Goal: Task Accomplishment & Management: Manage account settings

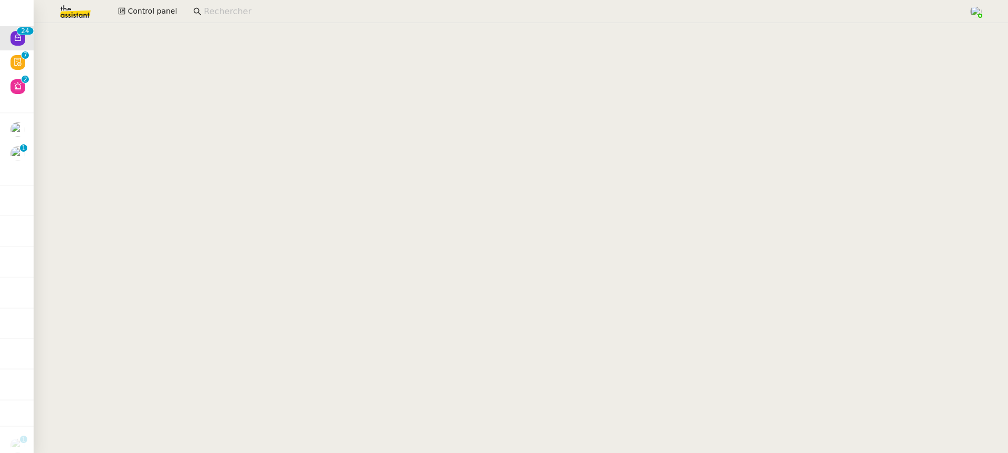
click at [22, 148] on p "1" at bounding box center [24, 148] width 4 height 9
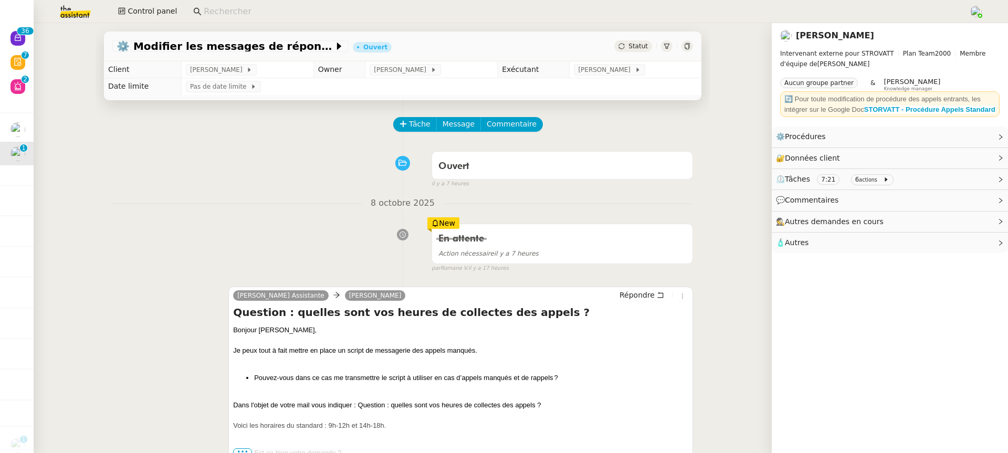
click at [15, 35] on icon at bounding box center [18, 38] width 8 height 8
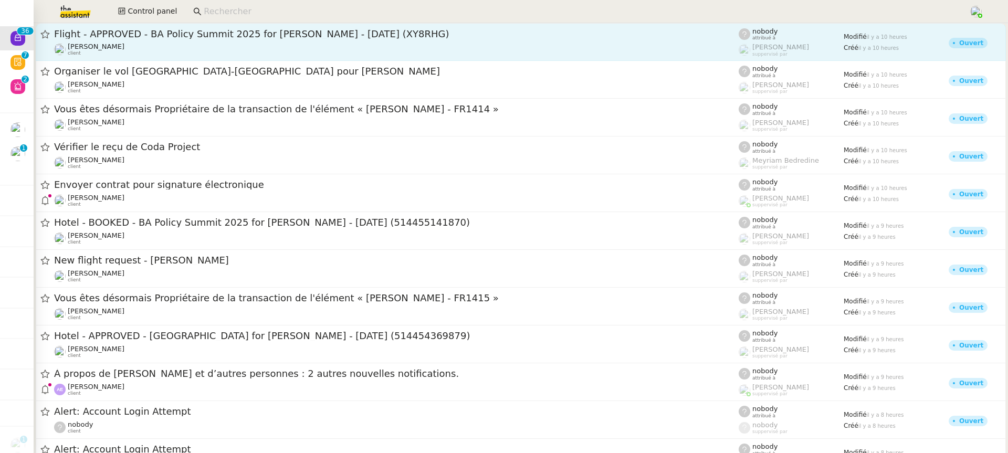
click at [182, 29] on span "Flight - APPROVED - BA Policy Summit 2025 for Seth HERTLEIN - 08 Dec, 2025 (XY8…" at bounding box center [396, 33] width 684 height 9
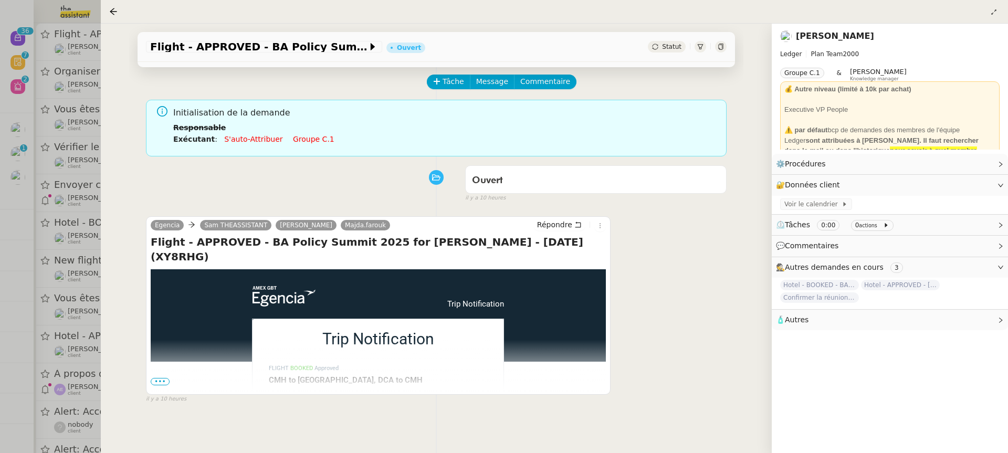
scroll to position [47, 0]
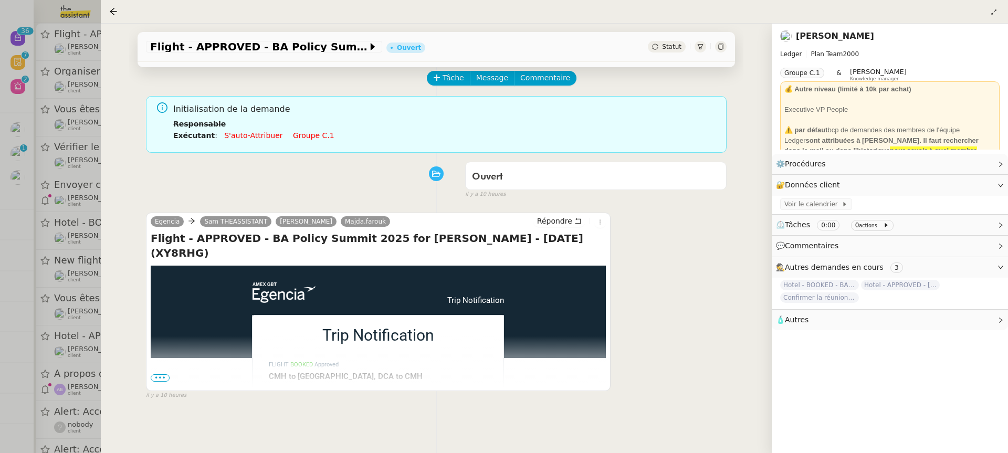
click at [674, 47] on span "Statut" at bounding box center [671, 46] width 19 height 7
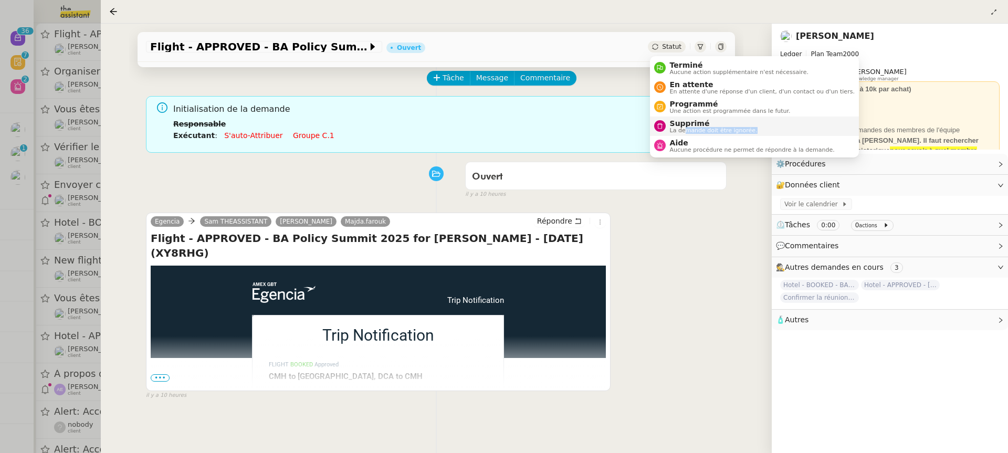
click at [683, 133] on li "Supprimé La demande doit être ignorée." at bounding box center [754, 126] width 209 height 19
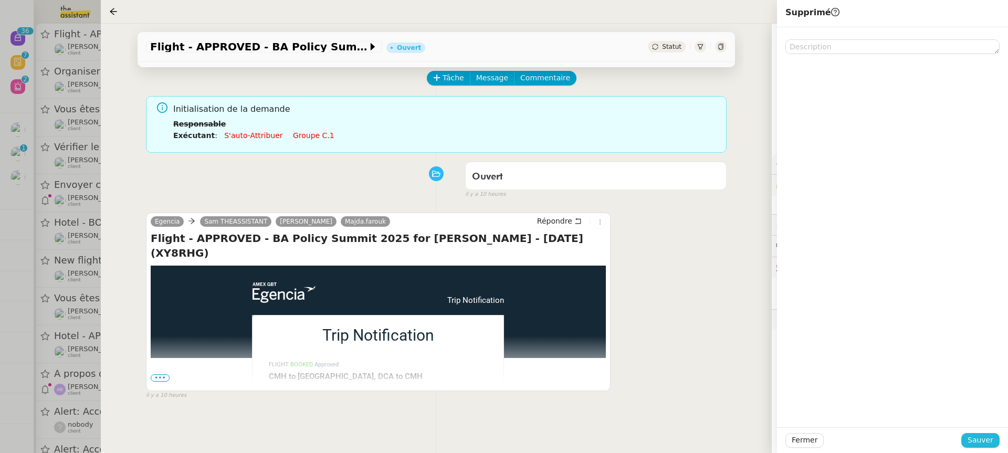
click at [978, 436] on span "Sauver" at bounding box center [980, 440] width 26 height 12
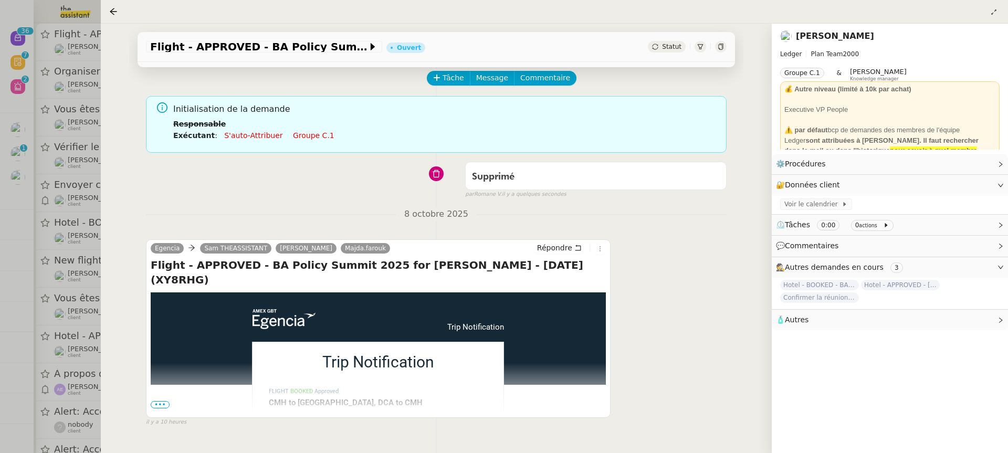
click at [78, 153] on div at bounding box center [504, 226] width 1008 height 453
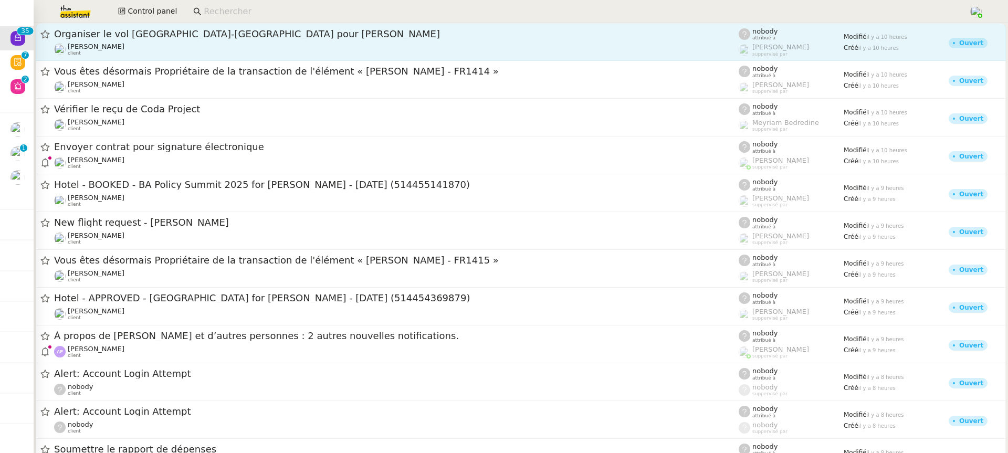
click at [193, 33] on span "Organiser le vol Londres-Paris pour Steve Stevenson" at bounding box center [396, 33] width 684 height 9
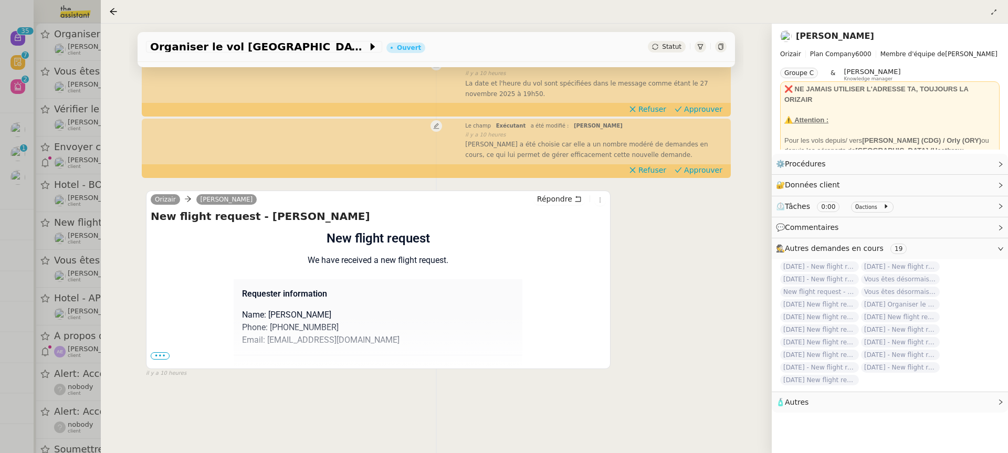
click at [162, 357] on span "•••" at bounding box center [160, 355] width 19 height 7
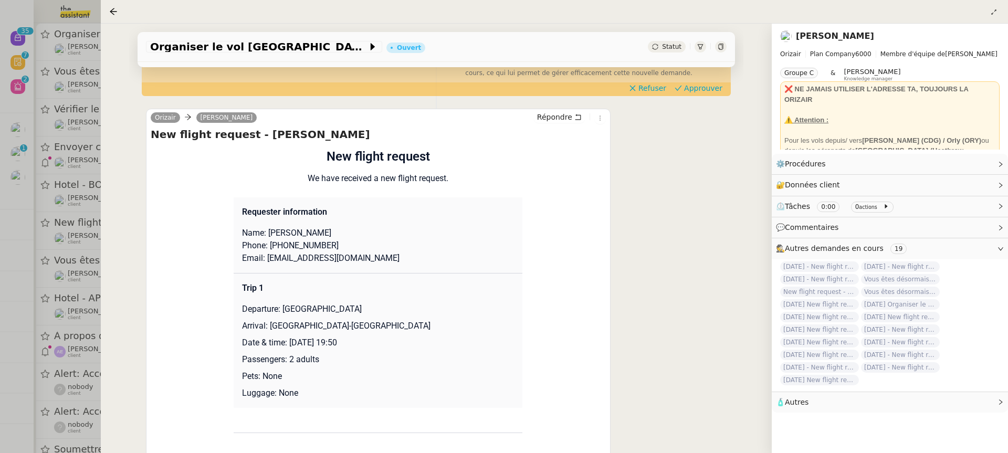
scroll to position [265, 0]
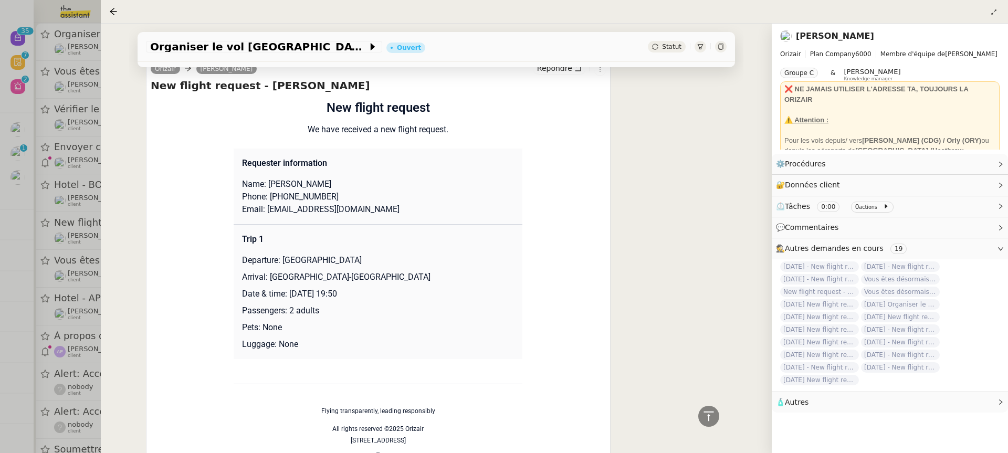
drag, startPoint x: 370, startPoint y: 293, endPoint x: 290, endPoint y: 294, distance: 79.8
click at [290, 295] on p "Date & time: 27th November 2025 19:50" at bounding box center [378, 294] width 272 height 13
copy p "27th November 2025"
click at [204, 49] on span "Organiser le vol Londres-Paris pour Steve Stevenson" at bounding box center [258, 46] width 217 height 10
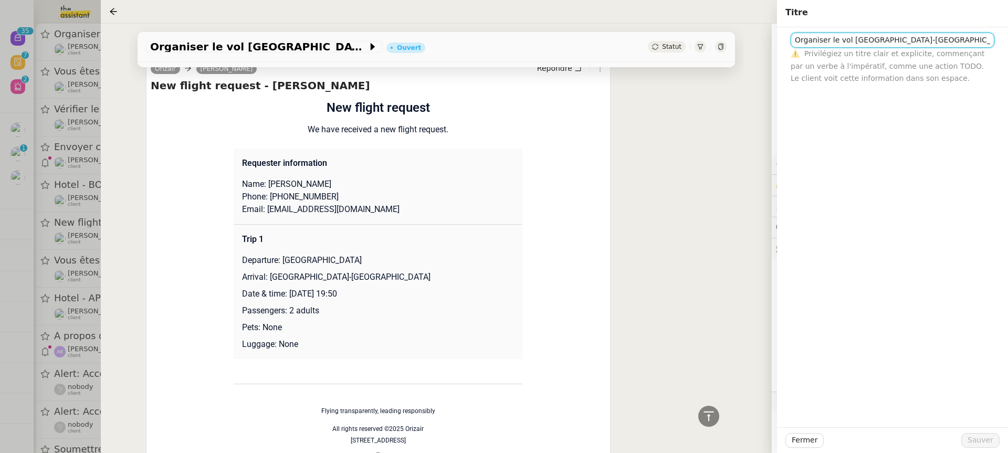
click at [796, 38] on input "Organiser le vol Londres-Paris pour Steve Stevenson" at bounding box center [892, 40] width 204 height 15
paste input "27th November 2025"
drag, startPoint x: 796, startPoint y: 38, endPoint x: 800, endPoint y: 50, distance: 12.3
click at [800, 50] on nz-form-control "- ⚠️ Privilégiez un titre clair et explicite, commençant par un verbe à l'impér…" at bounding box center [892, 59] width 204 height 52
type input "-"
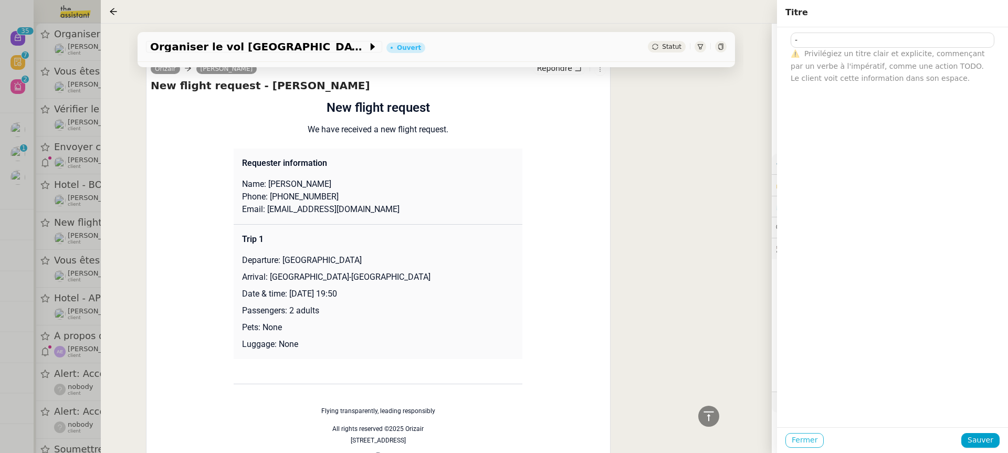
click at [816, 444] on button "Fermer" at bounding box center [804, 440] width 38 height 15
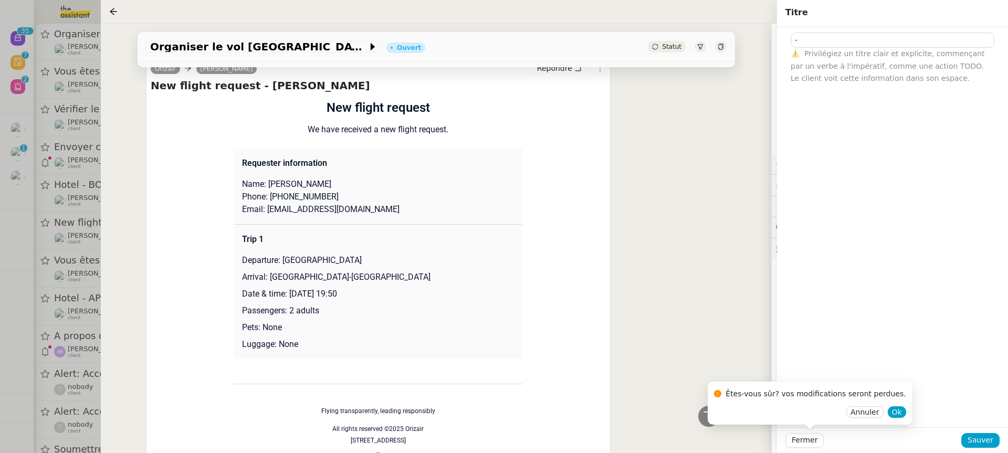
click at [614, 344] on div "Orizair Josephine Kelly Répondre New flight request - Steve Stevenson Flight re…" at bounding box center [436, 265] width 581 height 431
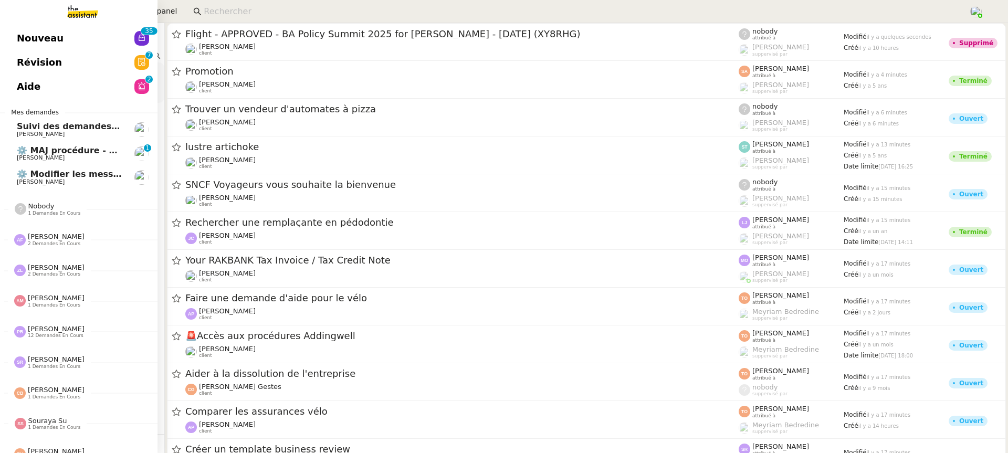
click at [12, 38] on link "Nouveau 0 1 2 3 4 5 6 7 8 9 0 1 2 3 4 5 6 7 8 9" at bounding box center [78, 38] width 157 height 24
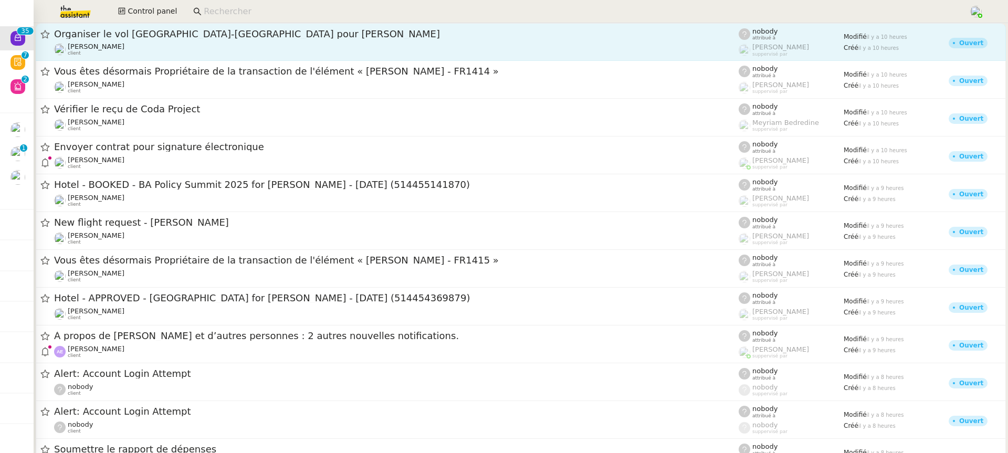
click at [261, 35] on span "Organiser le vol Londres-Paris pour Steve Stevenson" at bounding box center [396, 33] width 684 height 9
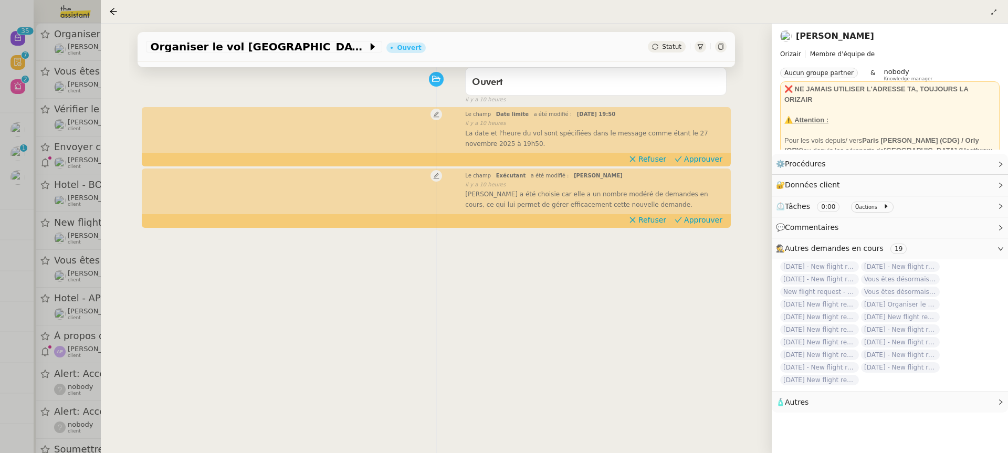
scroll to position [123, 0]
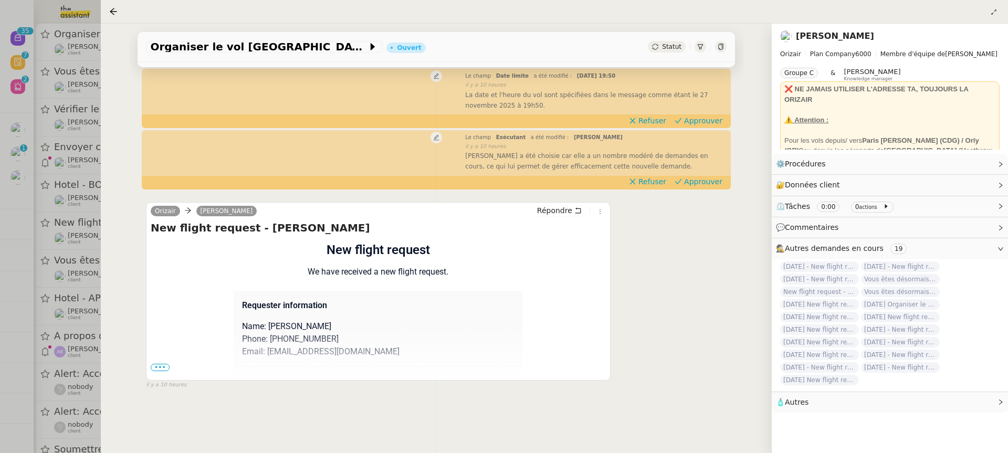
click at [159, 370] on span "•••" at bounding box center [160, 367] width 19 height 7
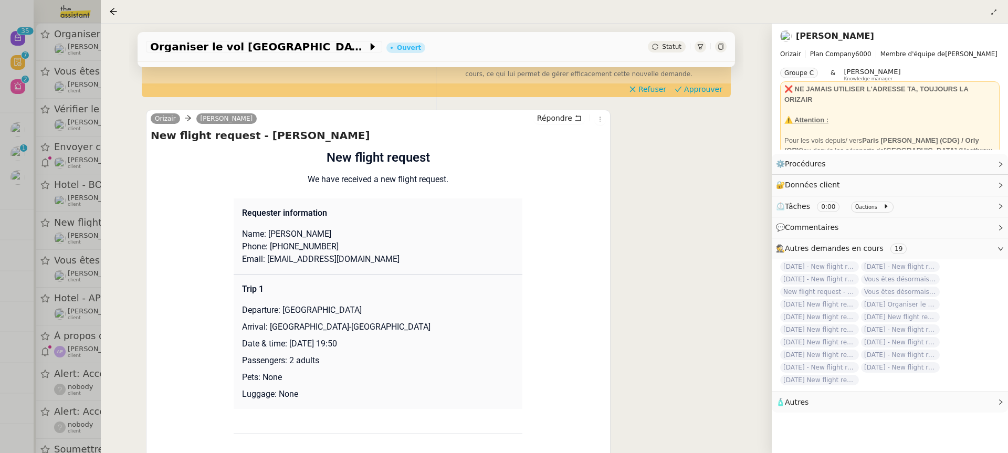
scroll to position [343, 0]
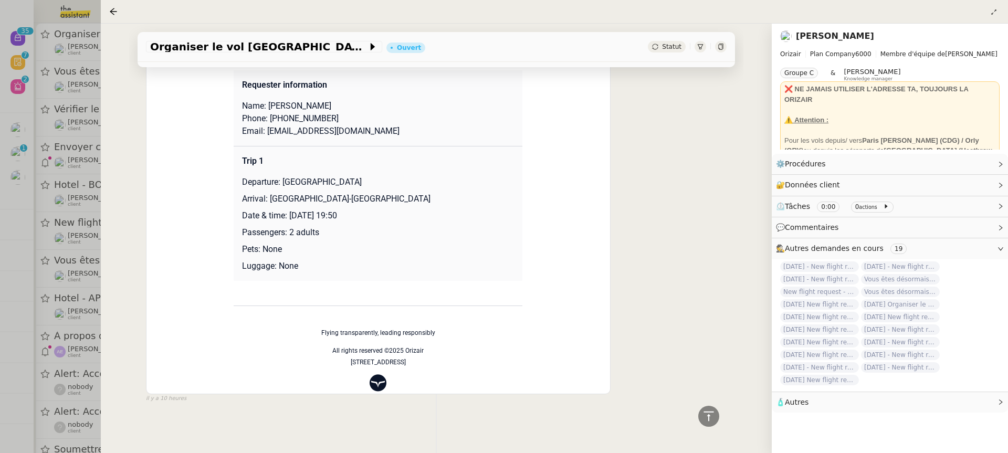
drag, startPoint x: 367, startPoint y: 216, endPoint x: 292, endPoint y: 218, distance: 75.6
click at [292, 218] on p "Date & time: 27th November 2025 19:50" at bounding box center [378, 215] width 272 height 13
copy p "27th November 2025"
click at [203, 46] on span "Organiser le vol Londres-Paris pour Steve Stevenson" at bounding box center [258, 46] width 217 height 10
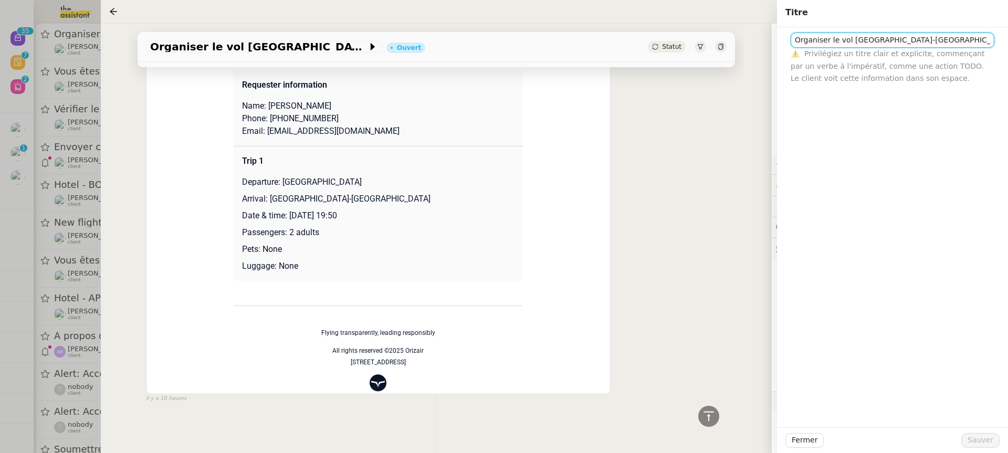
click at [794, 38] on input "Organiser le vol Londres-Paris pour Steve Stevenson" at bounding box center [892, 40] width 204 height 15
paste input "27th November 2025"
type input "[DATE] - Organiser le vol [GEOGRAPHIC_DATA]-[GEOGRAPHIC_DATA] pour [PERSON_NAME]"
click at [988, 449] on div "Fermer Sauver" at bounding box center [892, 440] width 231 height 26
click at [986, 442] on span "Sauver" at bounding box center [980, 440] width 26 height 12
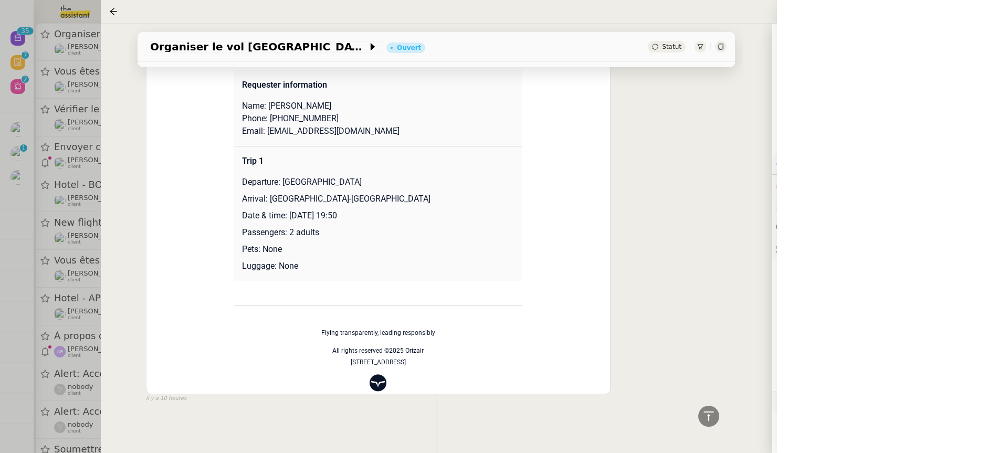
click at [106, 71] on div "Organiser le vol Londres-Paris pour Steve Stevenson Ouvert Statut Client Louis …" at bounding box center [436, 238] width 671 height 429
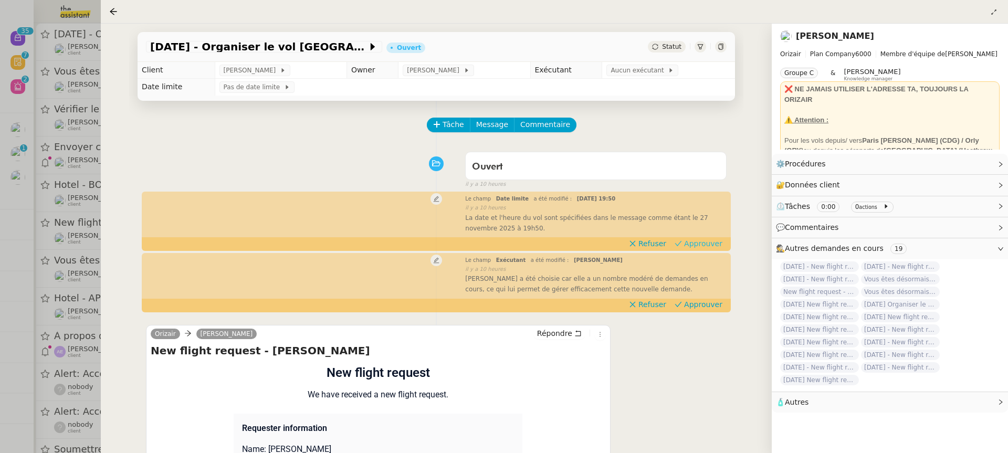
click at [711, 242] on span "Approuver" at bounding box center [703, 243] width 38 height 10
click at [618, 76] on span "Aucun exécutant" at bounding box center [638, 70] width 57 height 10
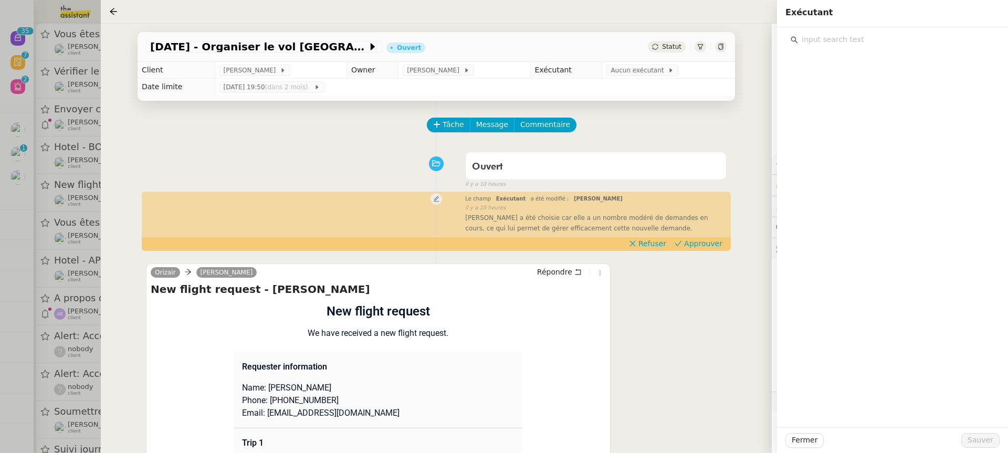
click at [841, 50] on div at bounding box center [892, 227] width 231 height 400
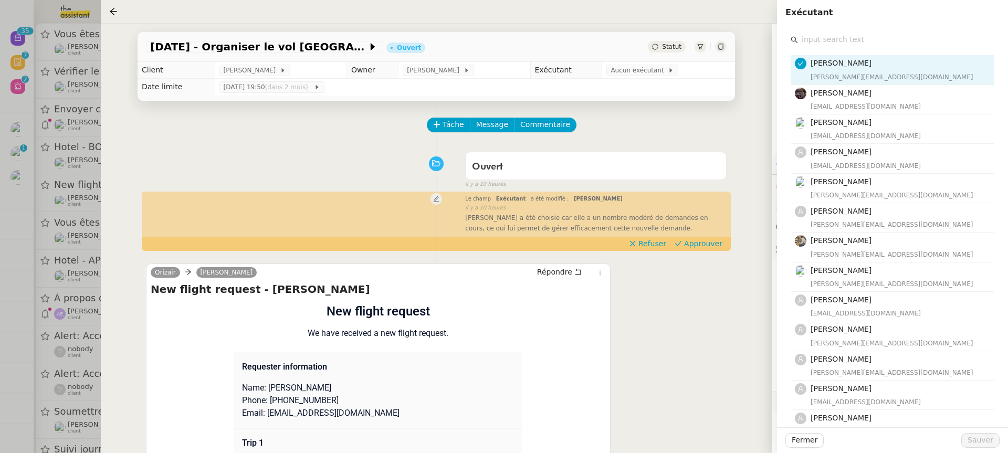
click at [839, 48] on div "Amyna Mehrez amyna@team.theassistant.com Bert Canavaggio bert.canavaggio@gmail.…" at bounding box center [892, 346] width 204 height 599
click at [836, 43] on input "text" at bounding box center [896, 40] width 196 height 14
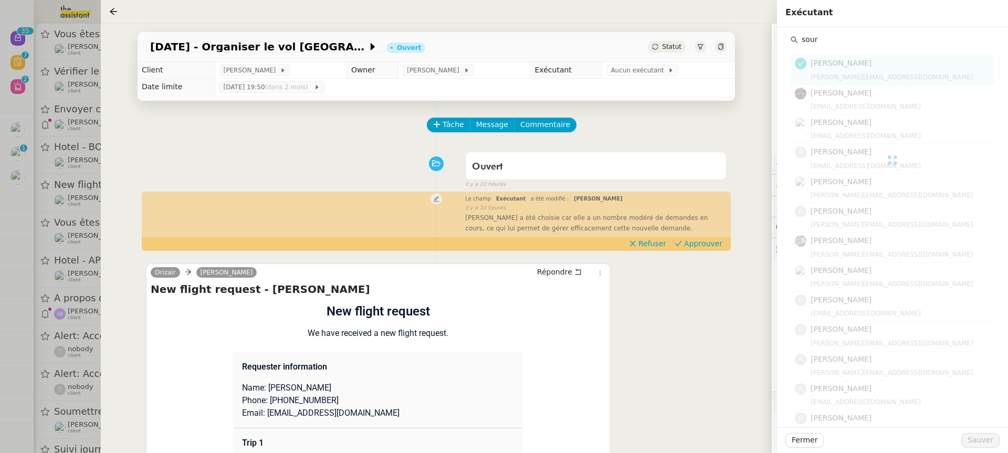
type input "sour"
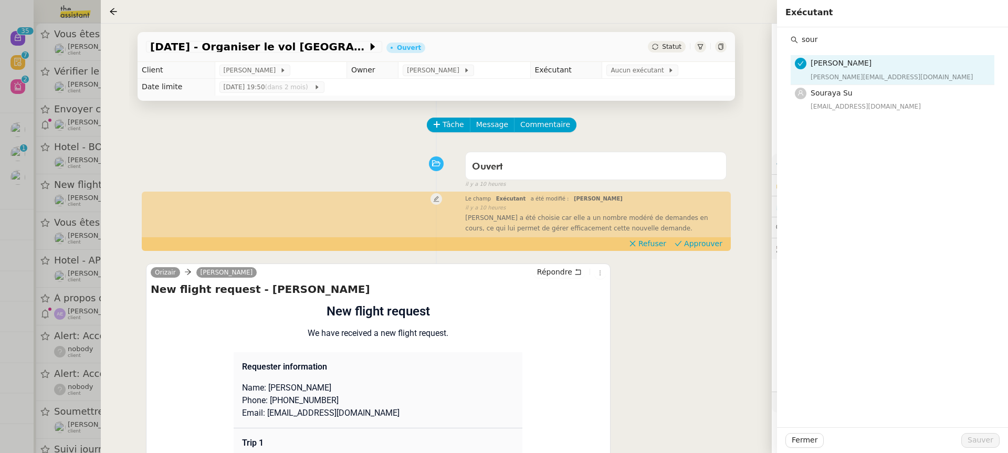
click at [847, 85] on nz-list-item "Souraya Su souraya@team.theassistant.com" at bounding box center [892, 99] width 204 height 29
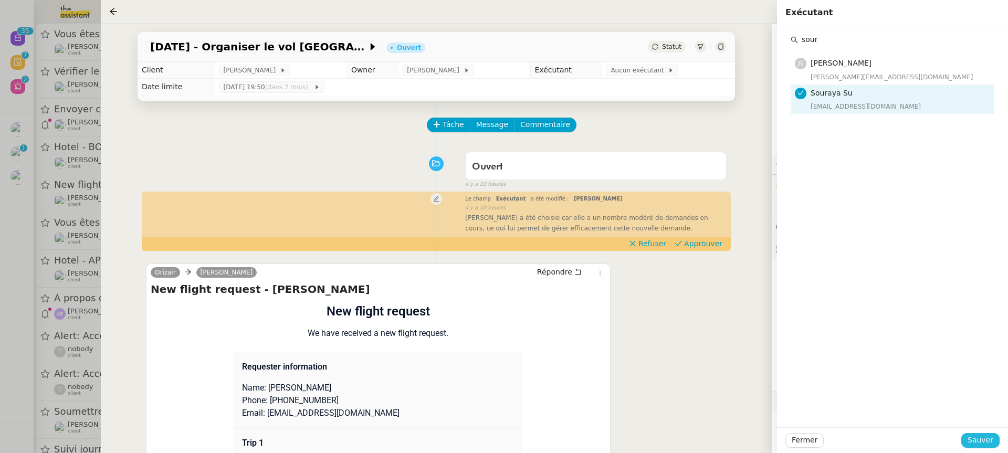
click at [980, 434] on button "Sauver" at bounding box center [980, 440] width 38 height 15
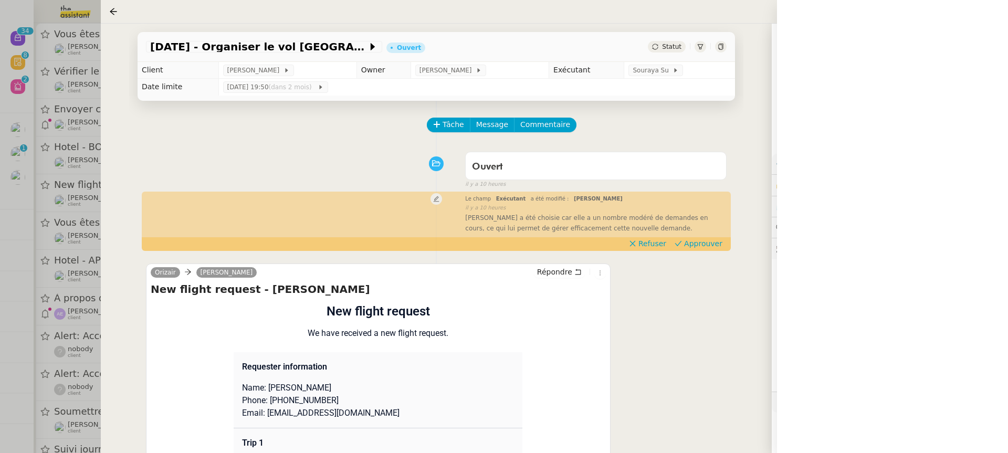
click at [92, 125] on div at bounding box center [504, 226] width 1008 height 453
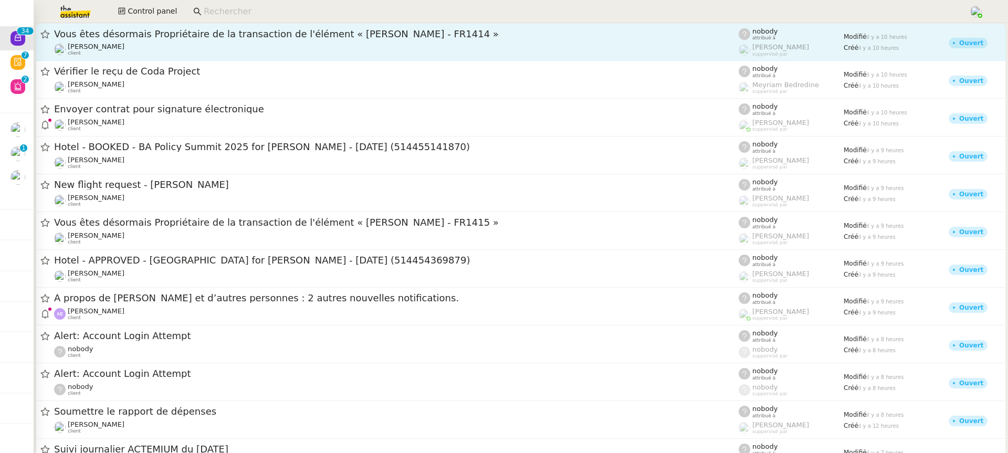
click at [186, 47] on div "[PERSON_NAME] client" at bounding box center [396, 50] width 684 height 14
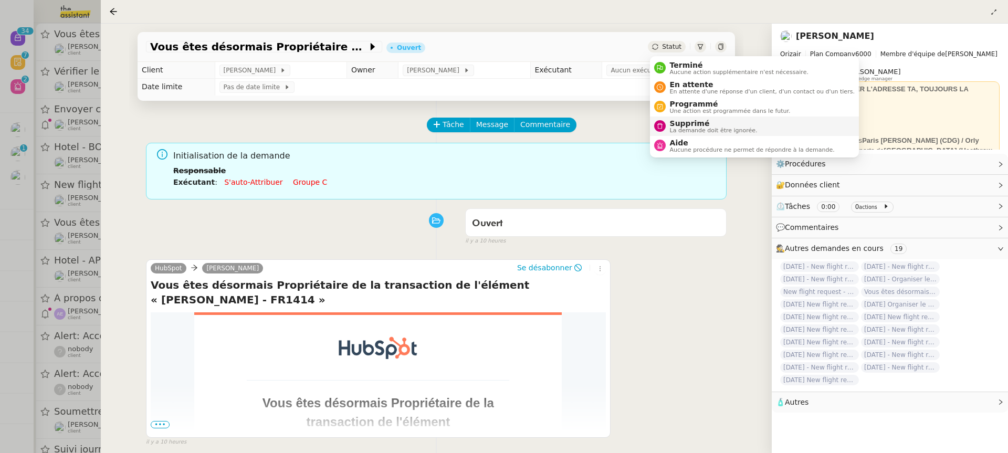
click at [702, 126] on span "Supprimé" at bounding box center [714, 123] width 88 height 8
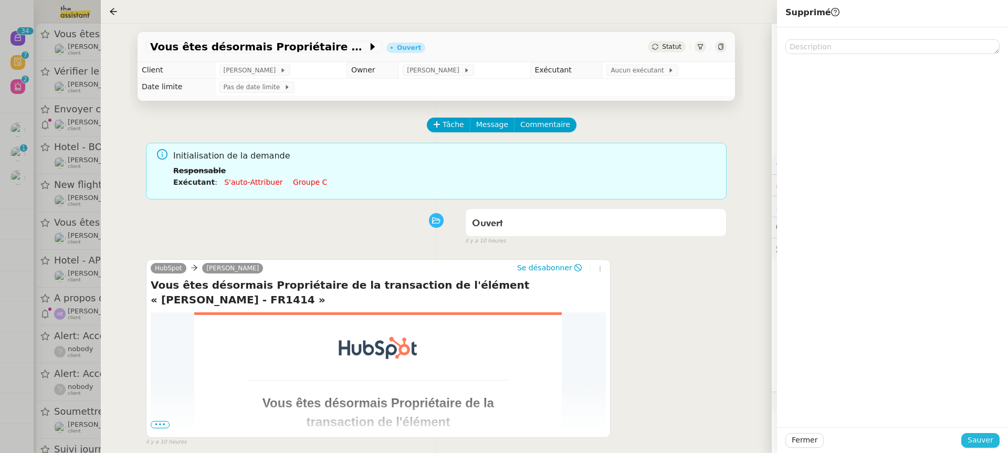
click at [991, 444] on span "Sauver" at bounding box center [980, 440] width 26 height 12
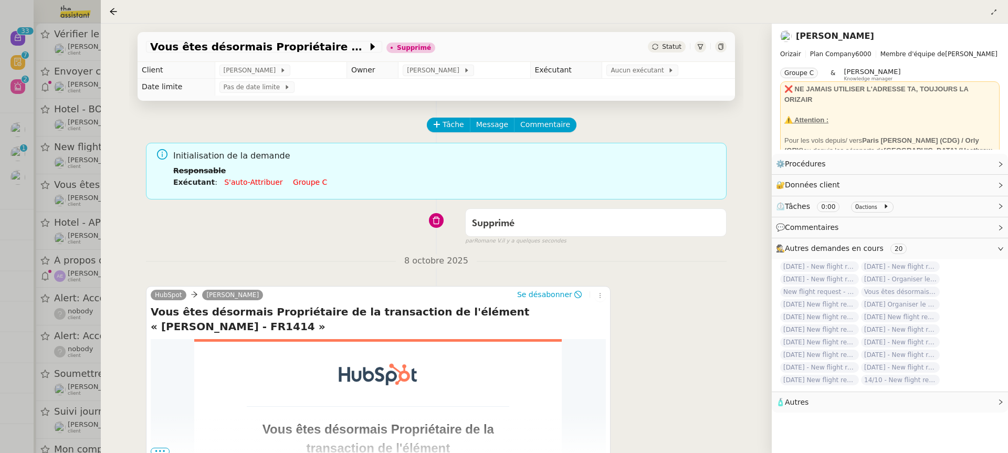
click at [78, 50] on div at bounding box center [504, 226] width 1008 height 453
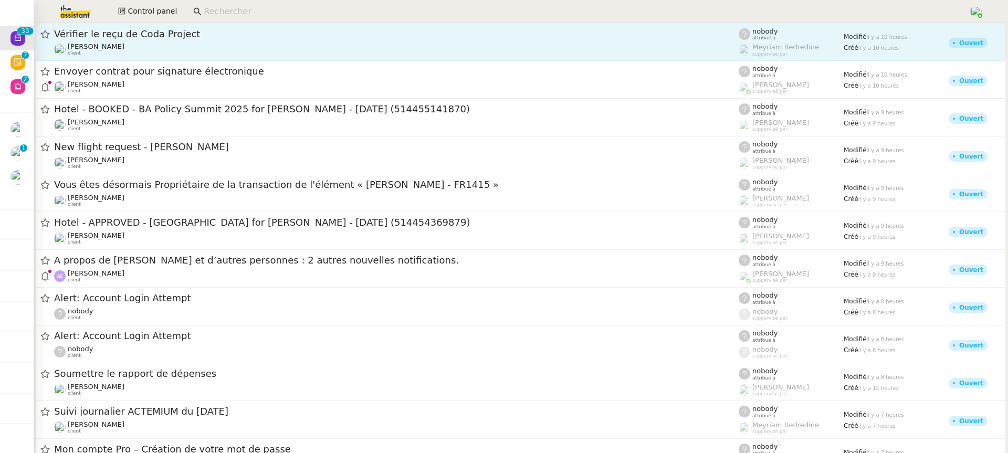
click at [219, 36] on span "Vérifier le reçu de Coda Project" at bounding box center [396, 33] width 684 height 9
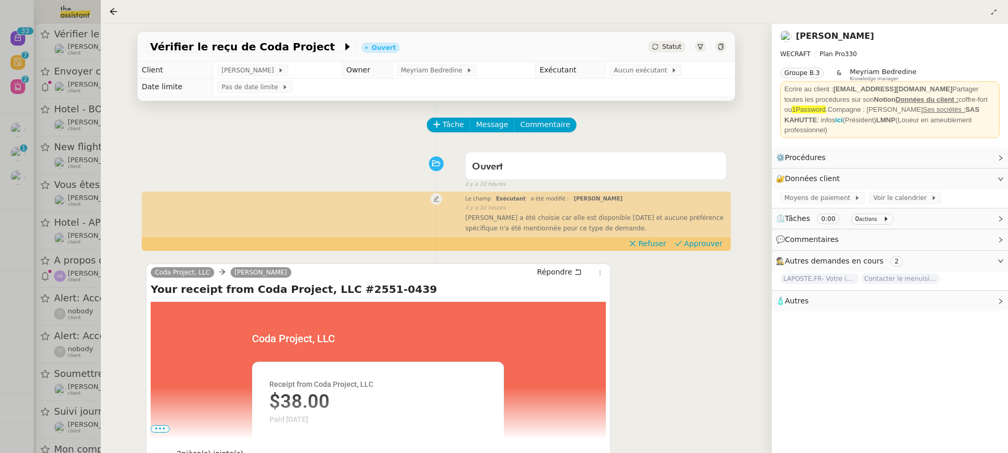
click at [642, 79] on td "Pas de date limite" at bounding box center [474, 87] width 522 height 17
click at [638, 66] on span "Aucun exécutant" at bounding box center [642, 70] width 57 height 10
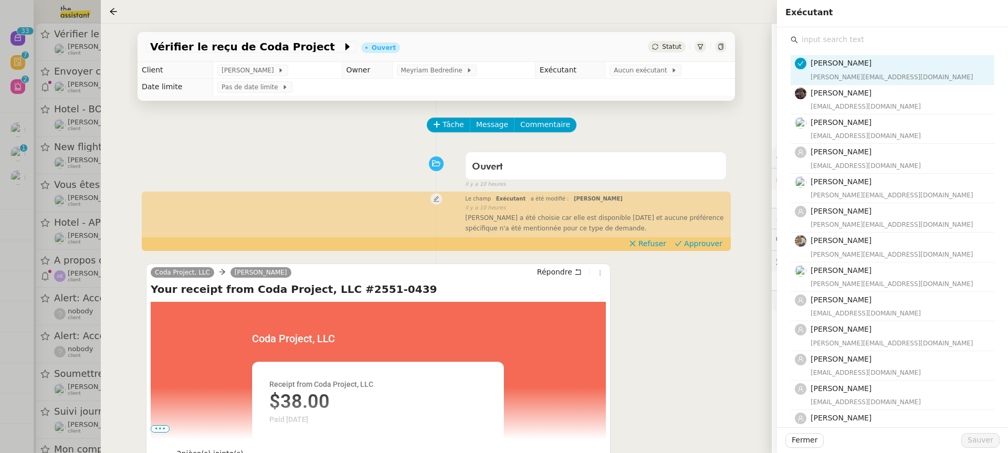
click at [810, 38] on input "text" at bounding box center [896, 40] width 196 height 14
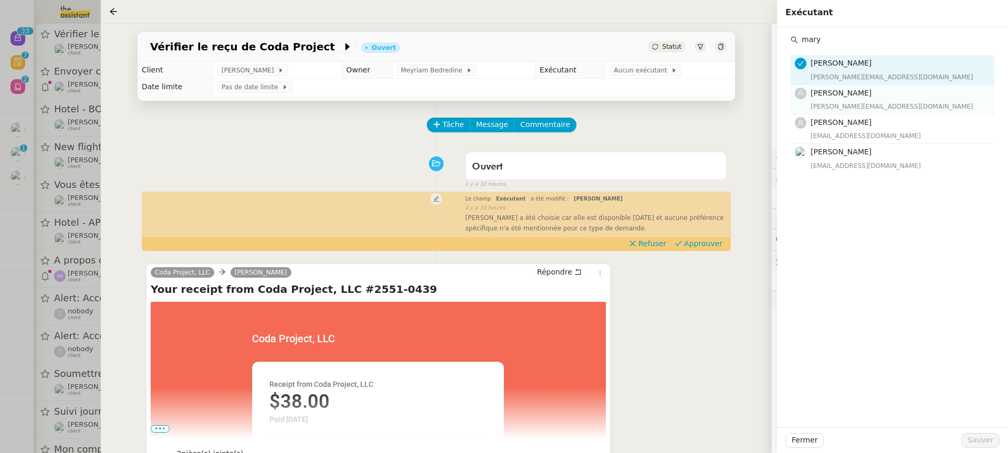
type input "mary"
click at [837, 92] on span "[PERSON_NAME]" at bounding box center [840, 93] width 61 height 8
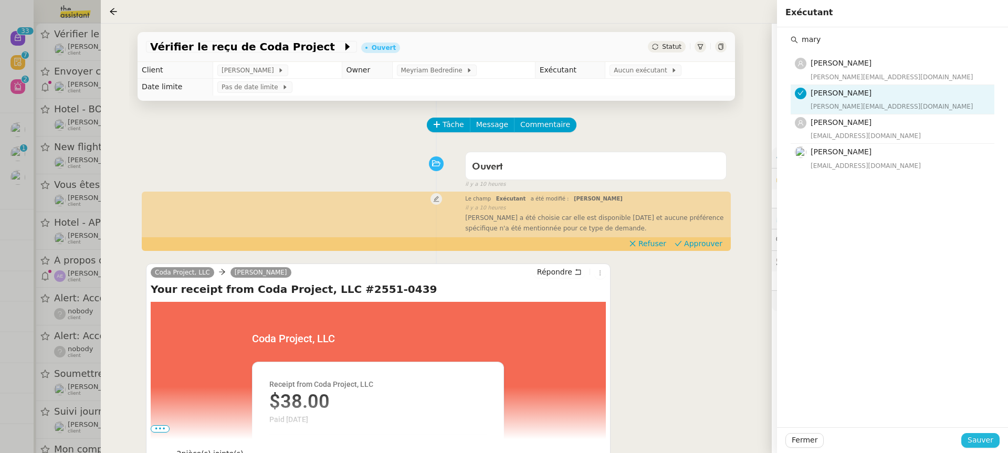
click at [980, 444] on span "Sauver" at bounding box center [980, 440] width 26 height 12
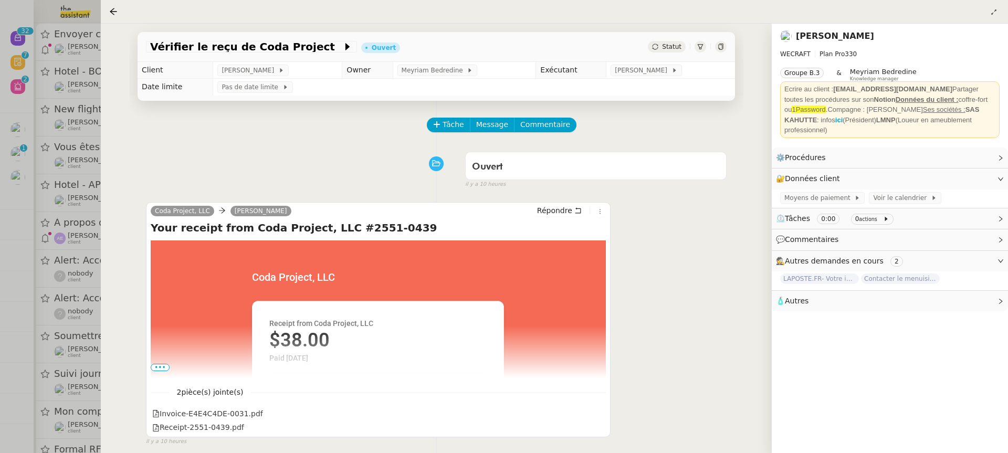
click at [59, 99] on div at bounding box center [504, 226] width 1008 height 453
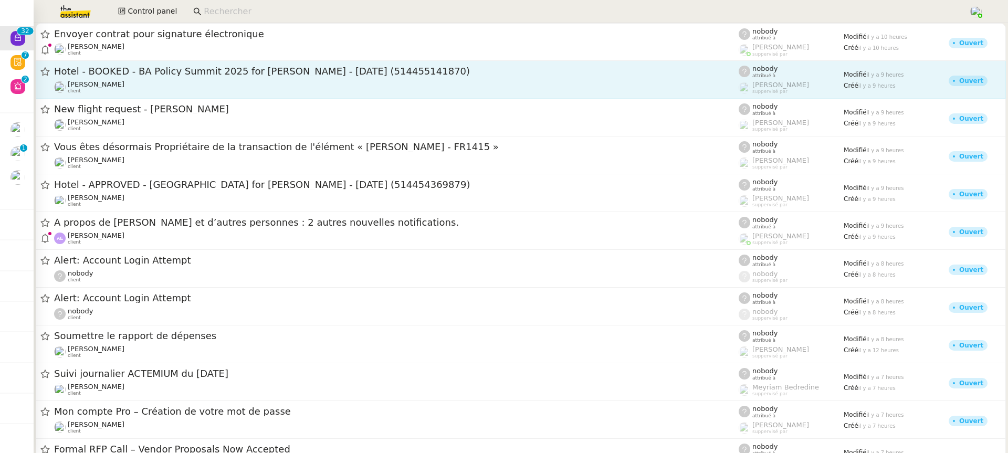
click at [146, 92] on div "Alexandre Blanc client" at bounding box center [396, 87] width 684 height 14
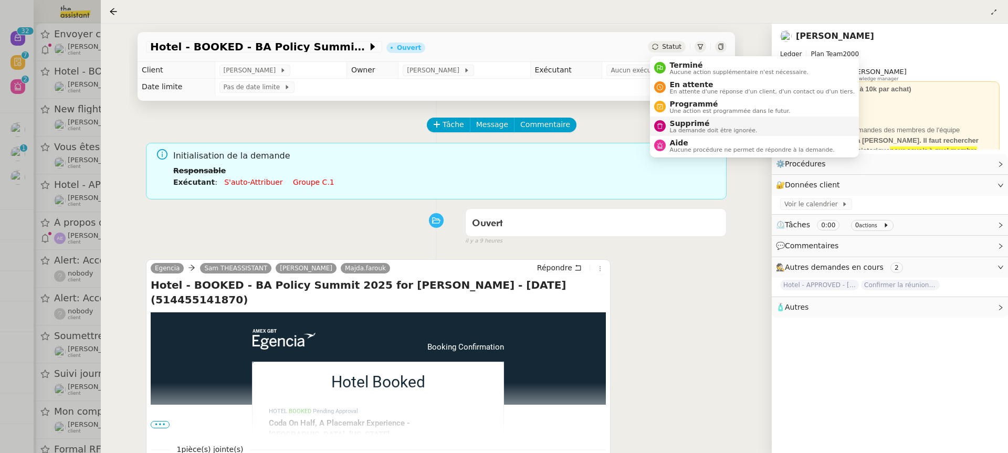
click at [703, 128] on span "La demande doit être ignorée." at bounding box center [714, 131] width 88 height 6
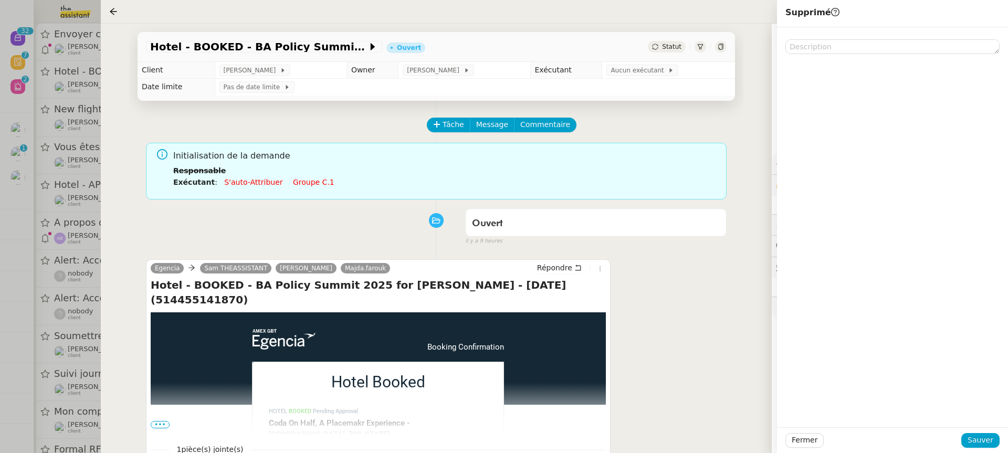
click at [977, 427] on div "Supprimé Fermer Sauver" at bounding box center [892, 226] width 231 height 453
click at [983, 436] on span "Sauver" at bounding box center [980, 440] width 26 height 12
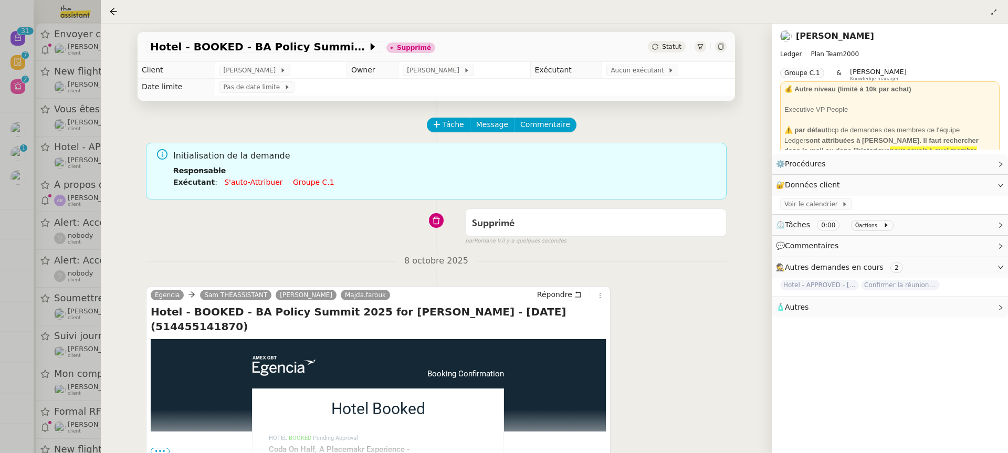
click at [87, 87] on div at bounding box center [504, 226] width 1008 height 453
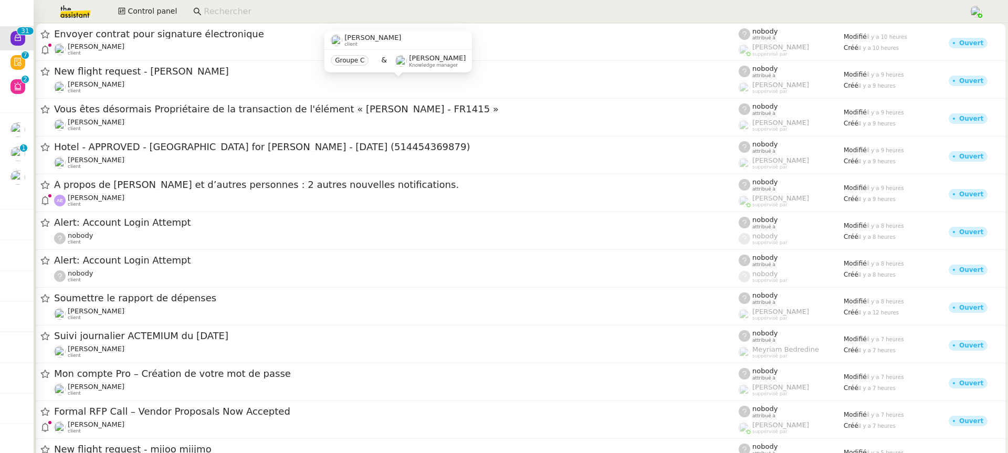
click at [87, 87] on span "[PERSON_NAME]" at bounding box center [96, 84] width 57 height 8
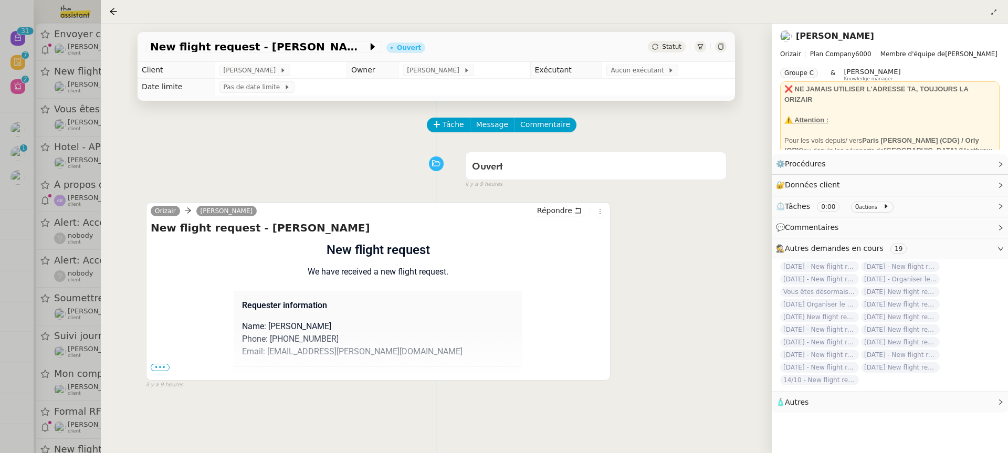
click at [72, 95] on div at bounding box center [504, 226] width 1008 height 453
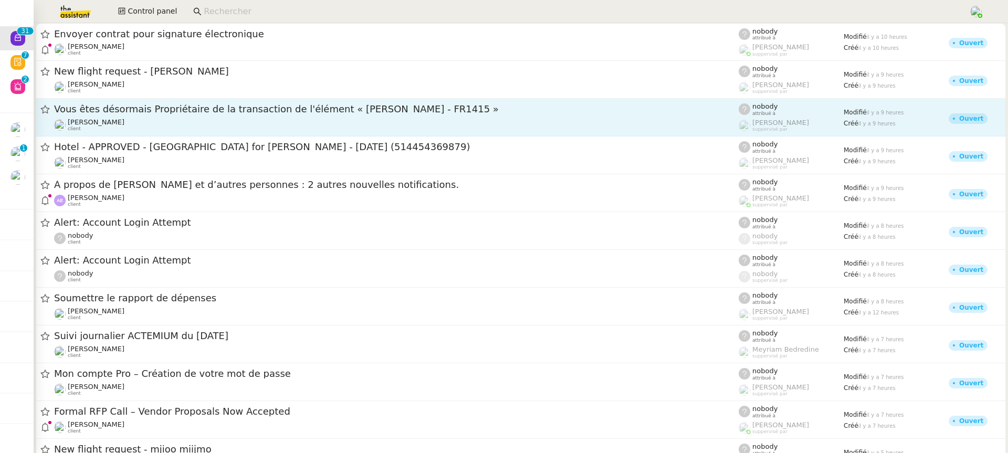
click at [129, 122] on div "[PERSON_NAME] client" at bounding box center [396, 125] width 684 height 14
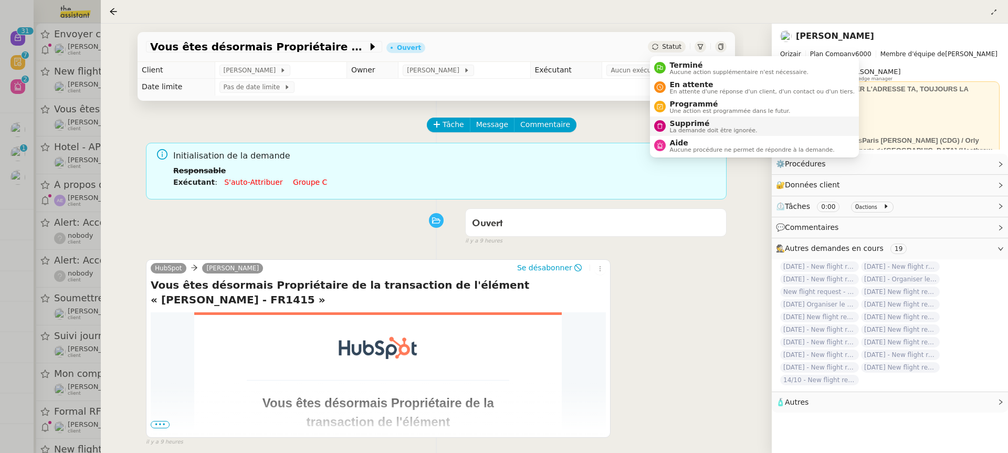
click at [699, 124] on span "Supprimé" at bounding box center [714, 123] width 88 height 8
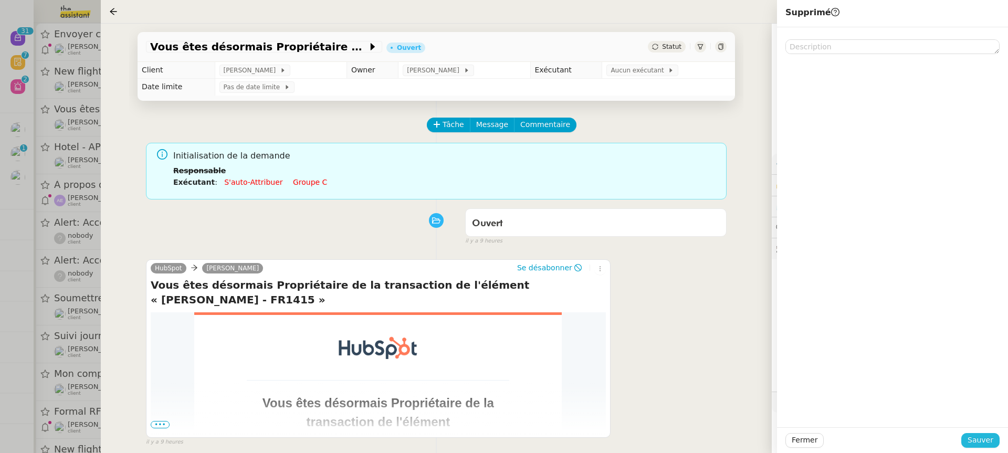
click at [968, 441] on button "Sauver" at bounding box center [980, 440] width 38 height 15
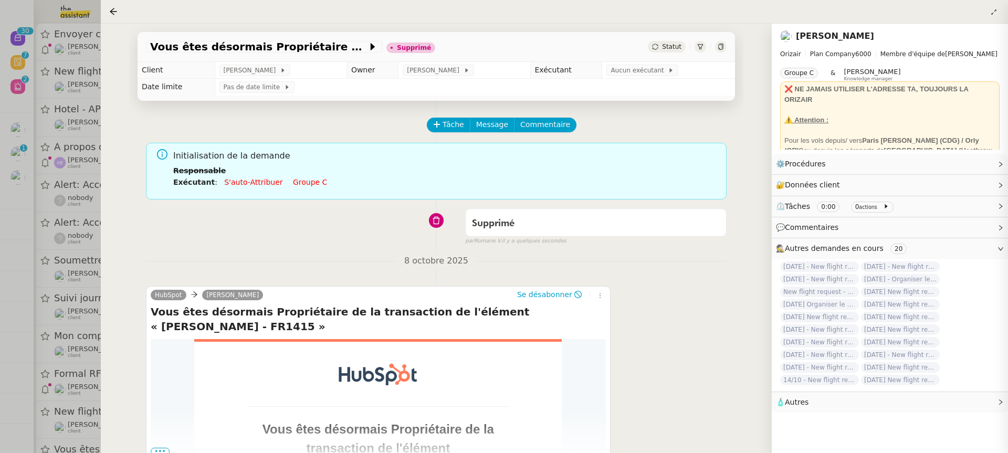
click at [68, 130] on div at bounding box center [504, 226] width 1008 height 453
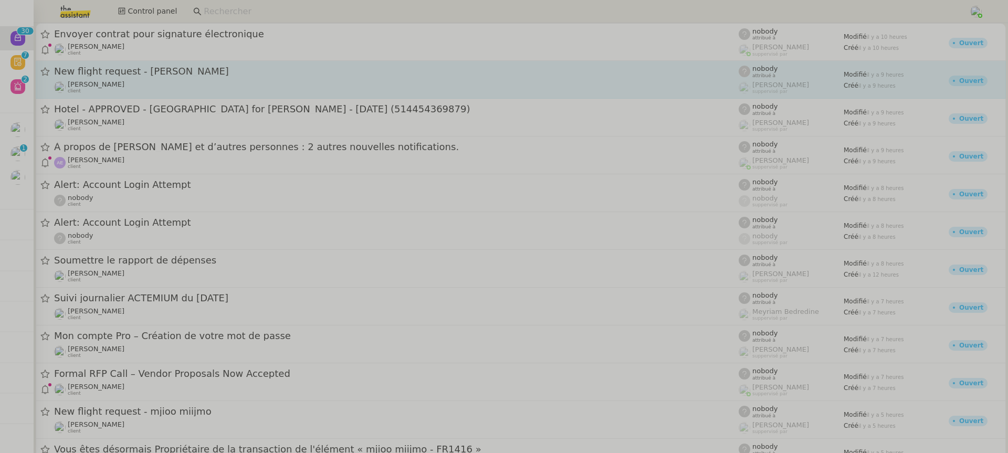
click at [147, 97] on link "New flight request - Dean Milner Louis Frei client nobody attribué à Frédérique…" at bounding box center [521, 80] width 970 height 38
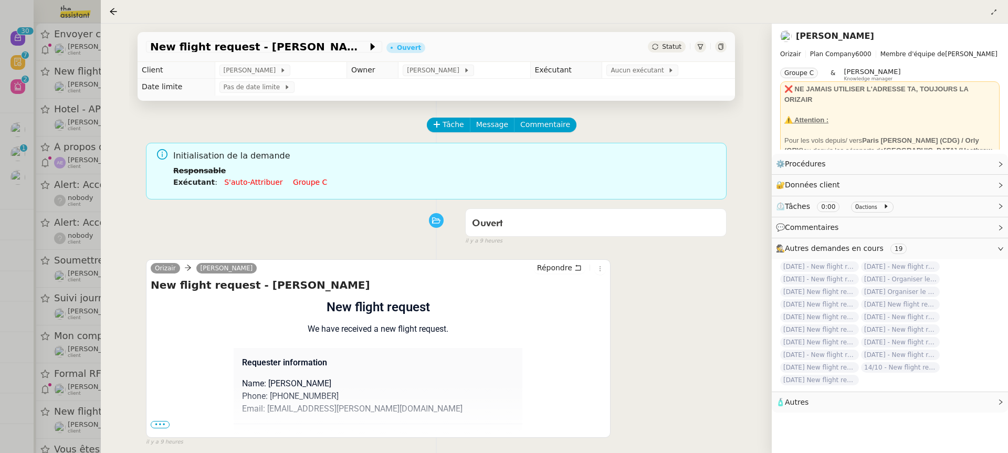
click at [40, 119] on div at bounding box center [504, 226] width 1008 height 453
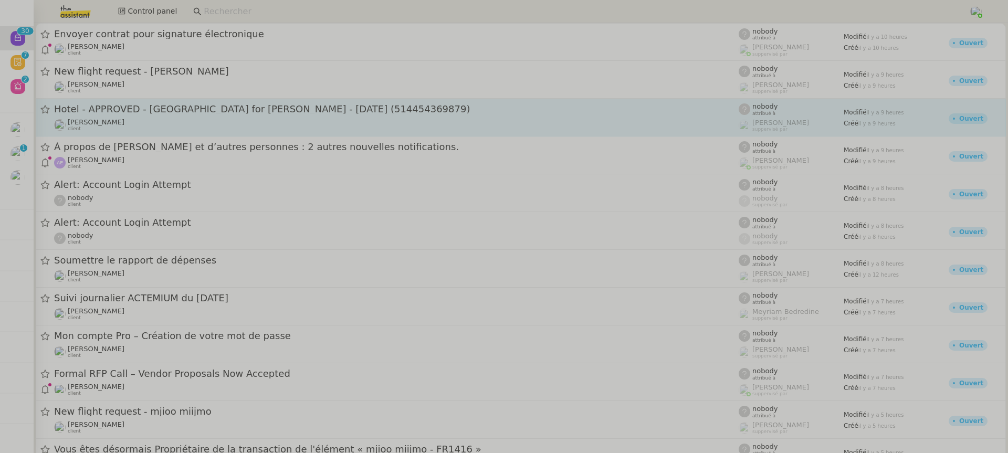
click at [171, 103] on div "Hotel - APPROVED - Mexico City for Seth HERTLEIN - 20 Oct, 2025 (514454369879)" at bounding box center [396, 109] width 684 height 13
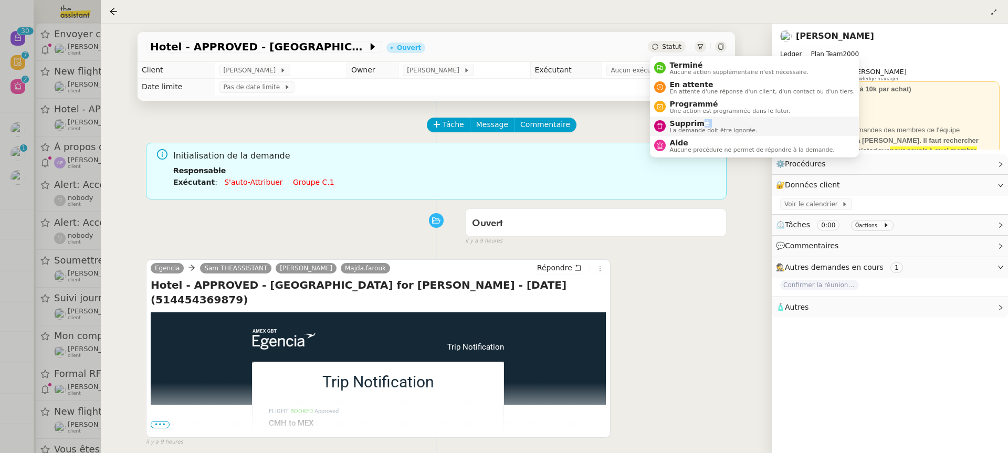
click at [701, 126] on div "Supprimé La demande doit être ignorée." at bounding box center [712, 126] width 92 height 14
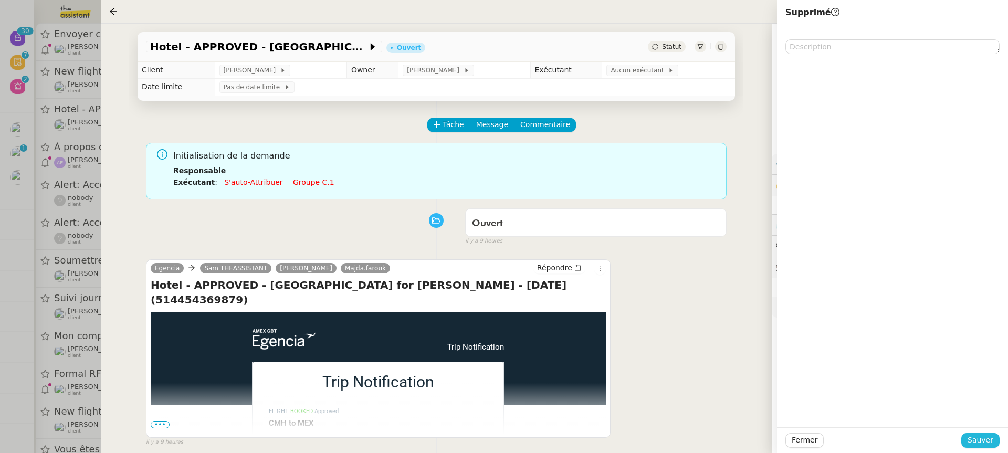
click at [980, 445] on span "Sauver" at bounding box center [980, 440] width 26 height 12
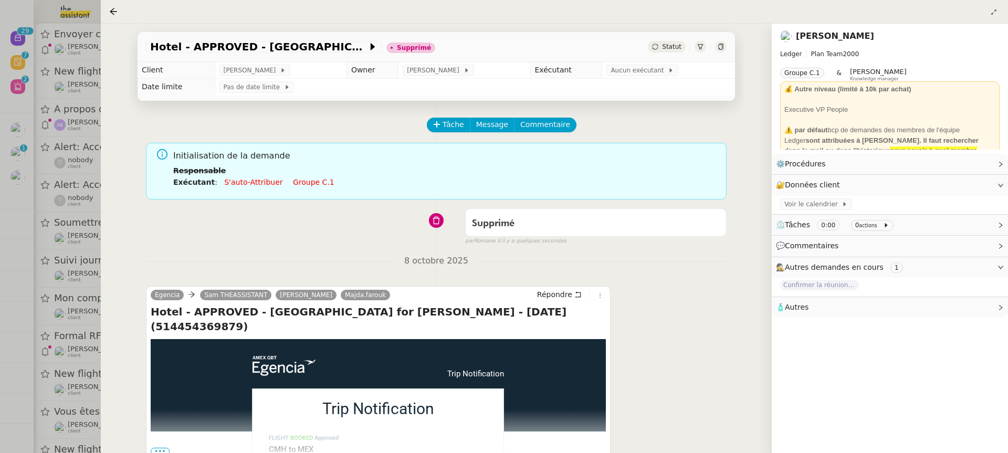
click at [55, 85] on div at bounding box center [504, 226] width 1008 height 453
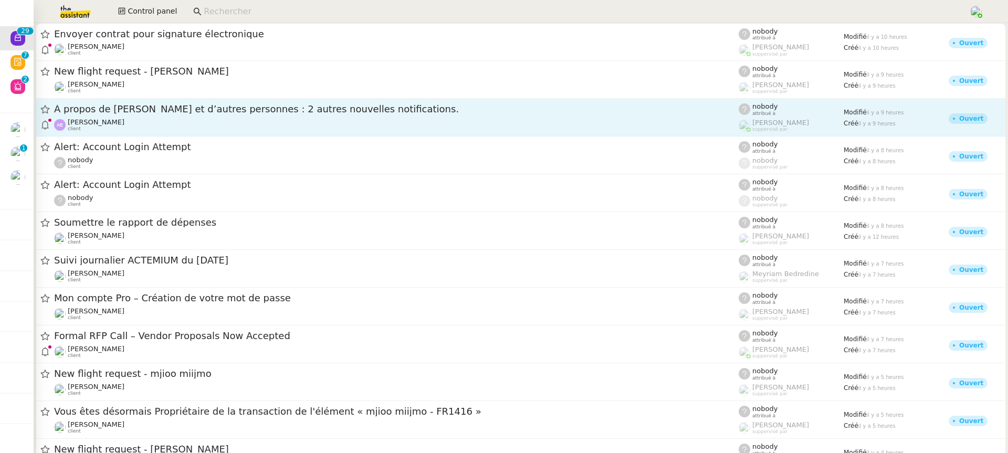
click at [168, 128] on div "Adrien Euphrasie client" at bounding box center [396, 125] width 684 height 14
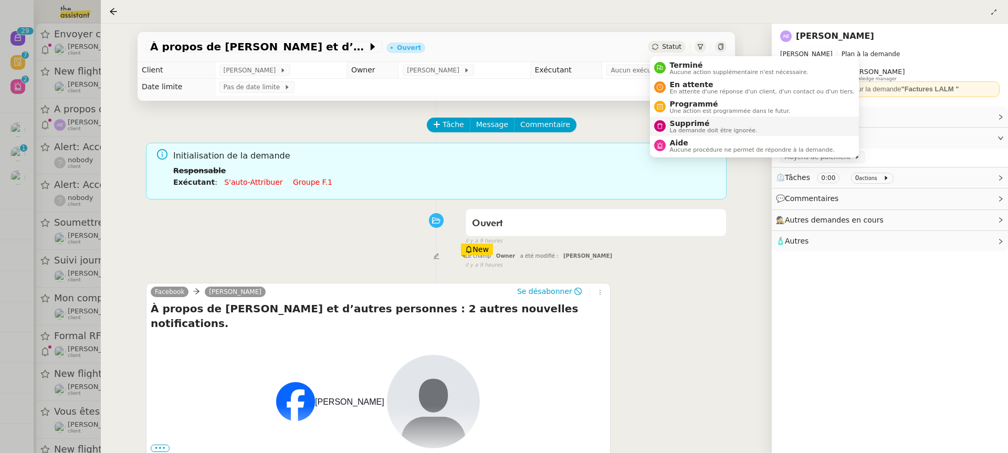
click at [689, 129] on span "La demande doit être ignorée." at bounding box center [714, 131] width 88 height 6
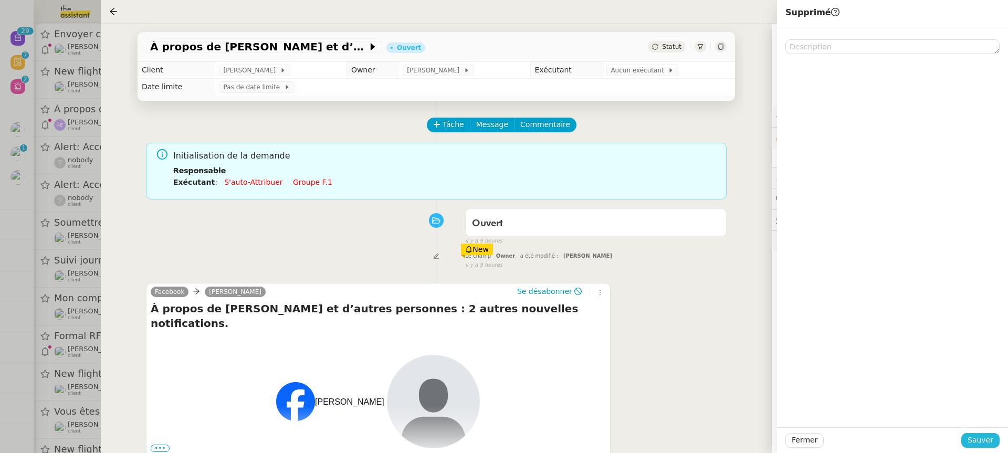
click at [979, 440] on span "Sauver" at bounding box center [980, 440] width 26 height 12
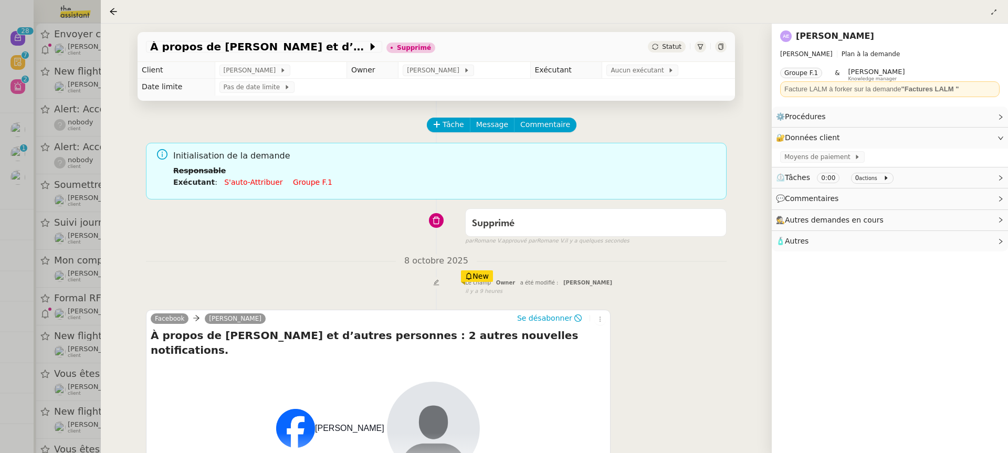
click at [85, 79] on div at bounding box center [504, 226] width 1008 height 453
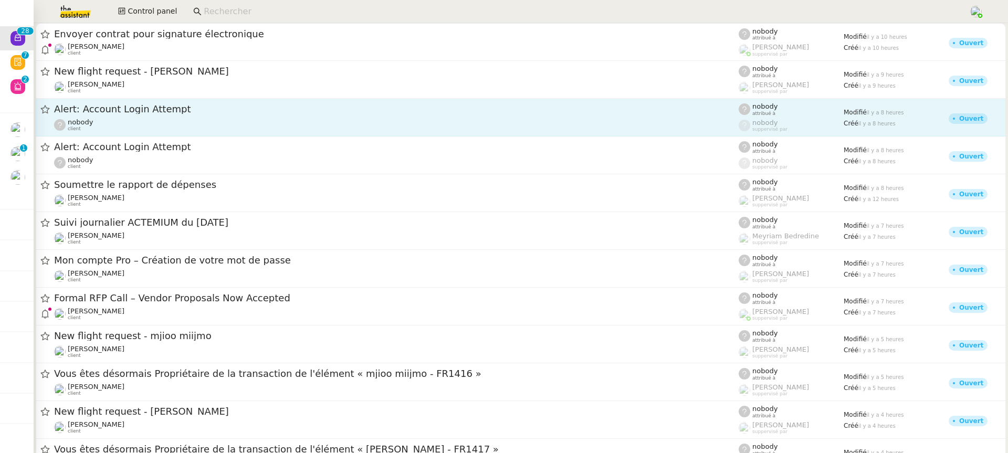
click at [132, 103] on div "Alert: Account Login Attempt" at bounding box center [396, 109] width 684 height 13
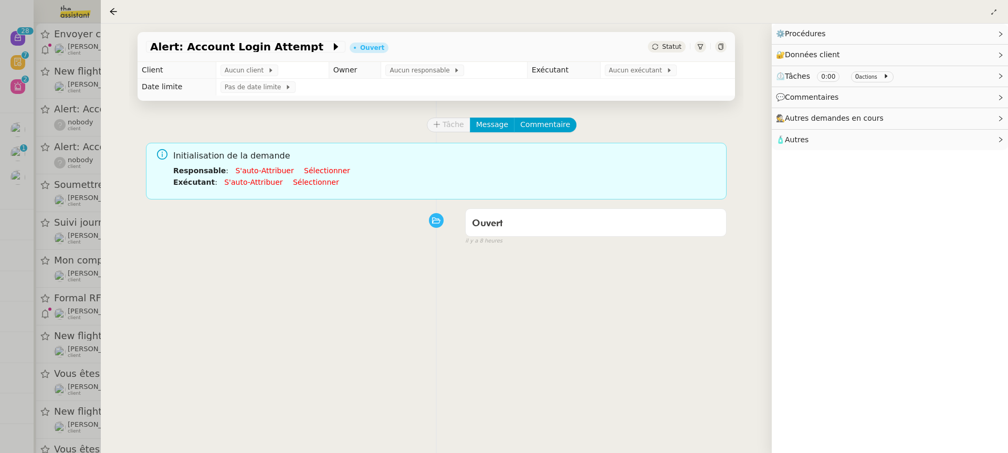
click at [720, 47] on icon at bounding box center [721, 47] width 6 height 6
click at [703, 46] on div at bounding box center [700, 47] width 12 height 12
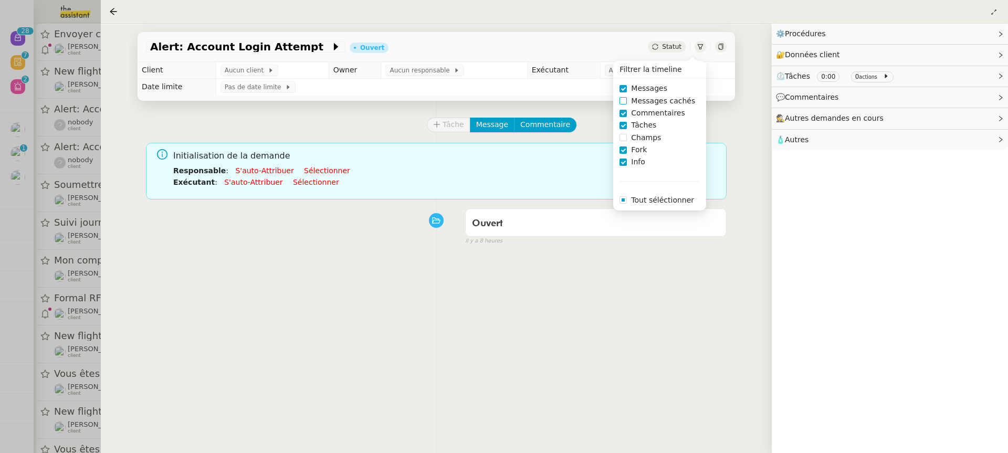
click at [645, 101] on span "Messages cachés" at bounding box center [663, 101] width 72 height 12
checkbox input "true"
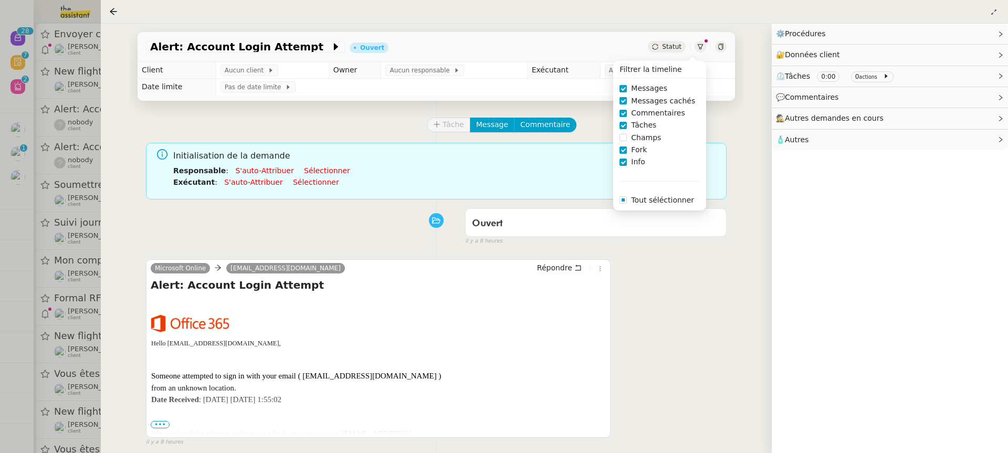
click at [388, 342] on p "Hello accountsreceivable@theassistant.com," at bounding box center [297, 344] width 293 height 10
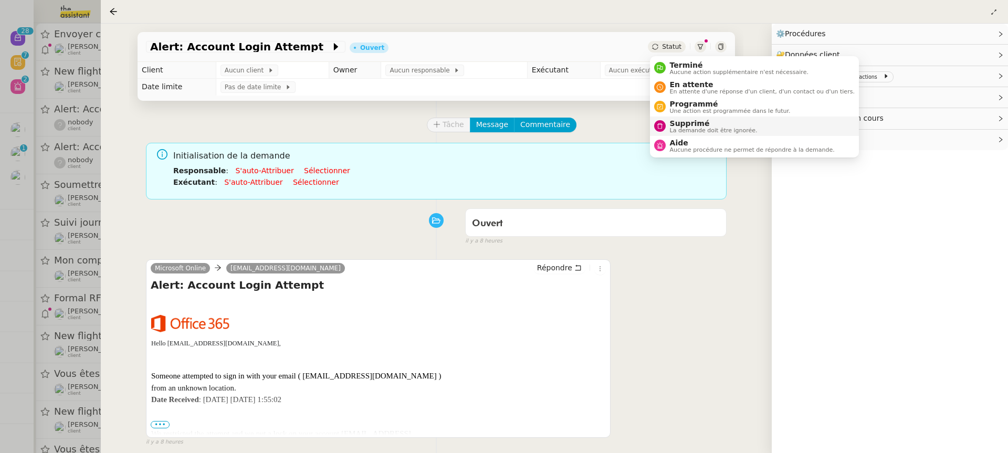
click at [689, 124] on span "Supprimé" at bounding box center [714, 123] width 88 height 8
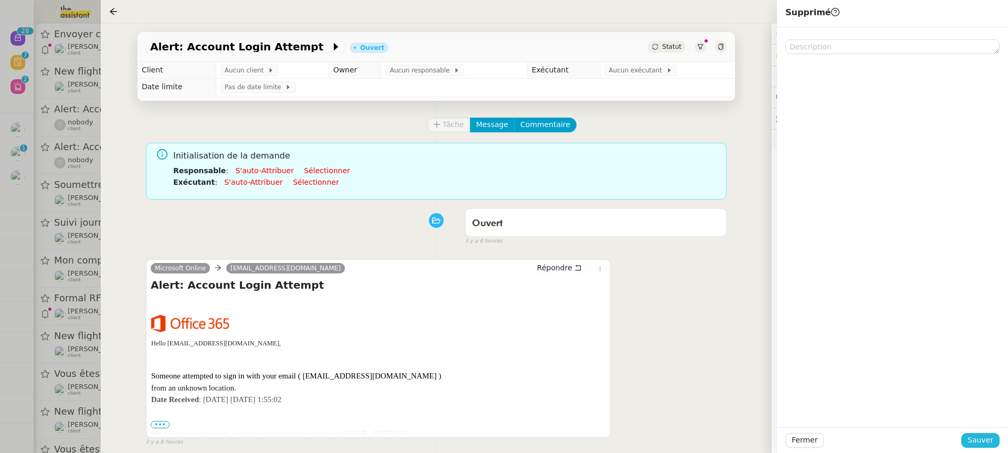
click at [984, 443] on span "Sauver" at bounding box center [980, 440] width 26 height 12
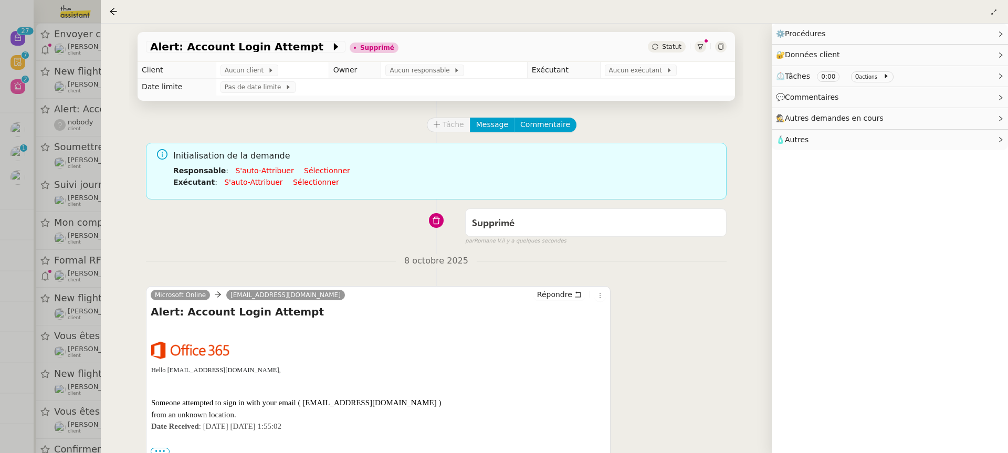
click at [59, 119] on div at bounding box center [504, 226] width 1008 height 453
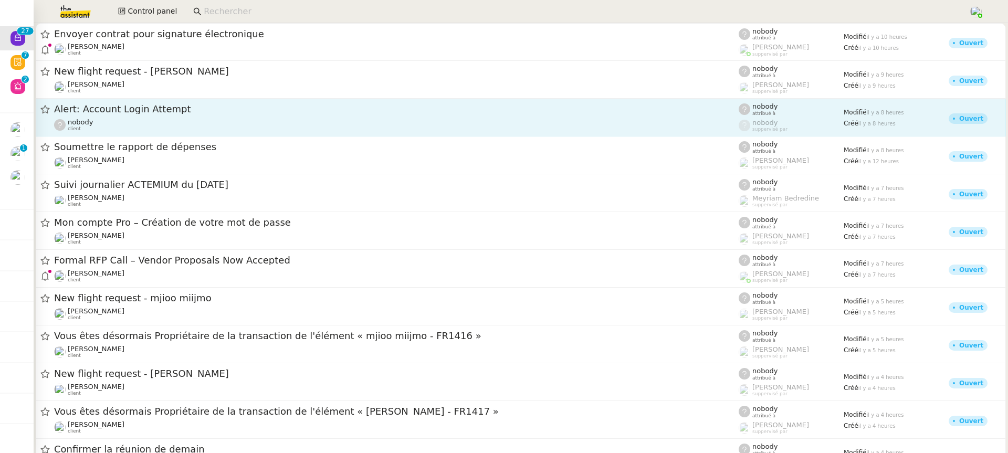
click at [124, 129] on div "nobody client" at bounding box center [396, 125] width 684 height 14
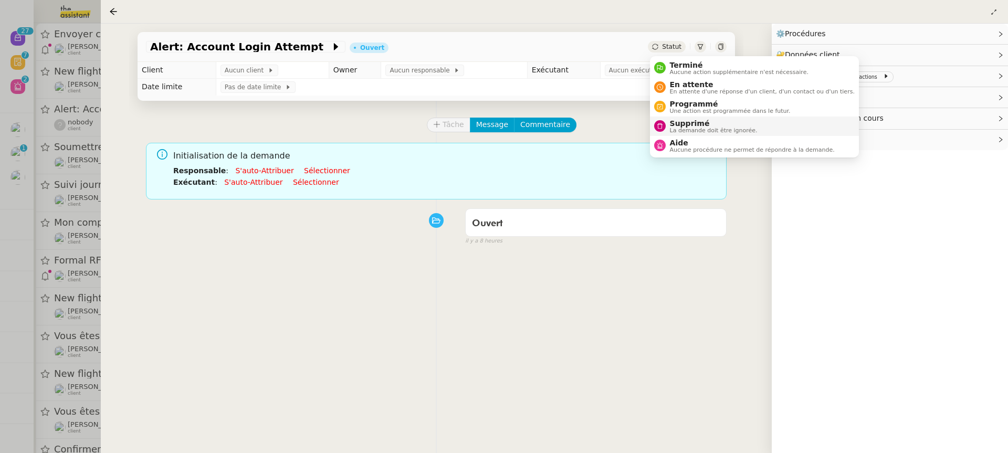
click at [694, 121] on span "Supprimé" at bounding box center [714, 123] width 88 height 8
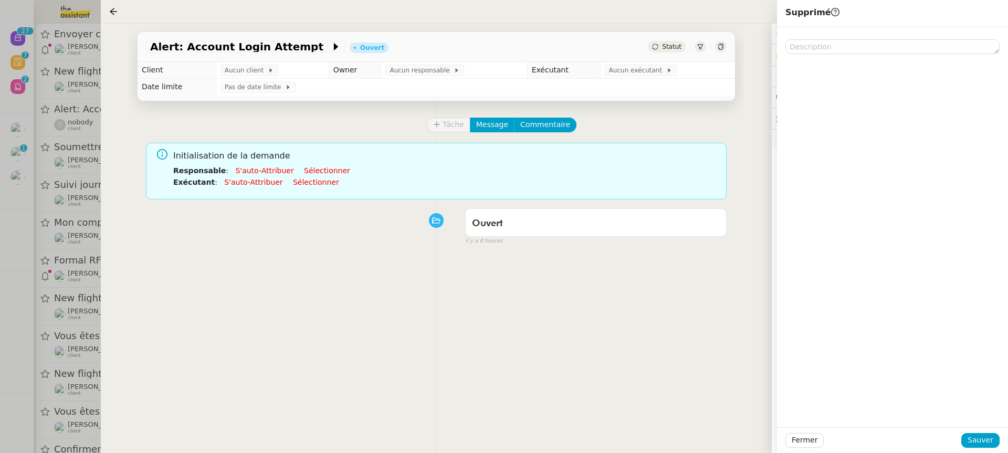
click at [976, 449] on div "Fermer Sauver" at bounding box center [892, 440] width 231 height 26
click at [969, 431] on div "Fermer Sauver" at bounding box center [892, 440] width 231 height 26
click at [972, 437] on span "Sauver" at bounding box center [980, 440] width 26 height 12
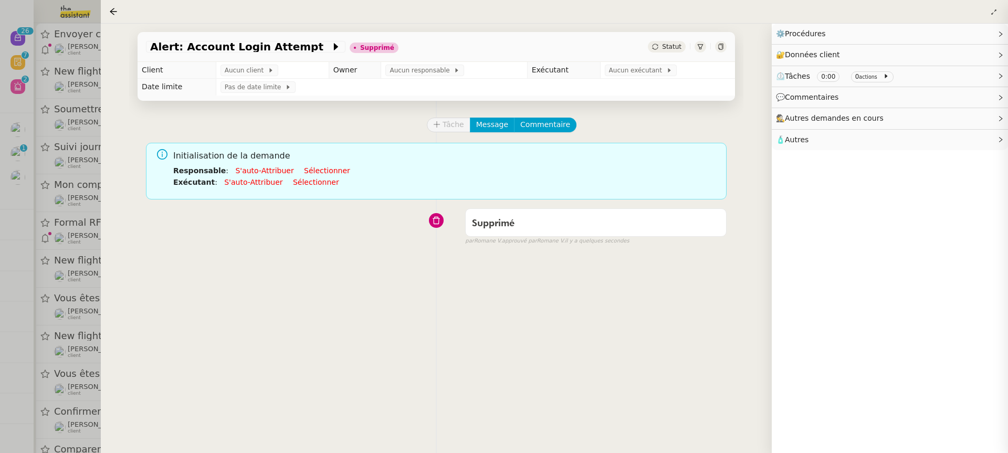
click at [124, 65] on div "Alert: Account Login Attempt Supprimé Statut Client Aucun client Owner Aucun re…" at bounding box center [436, 238] width 671 height 429
click at [56, 68] on div at bounding box center [504, 226] width 1008 height 453
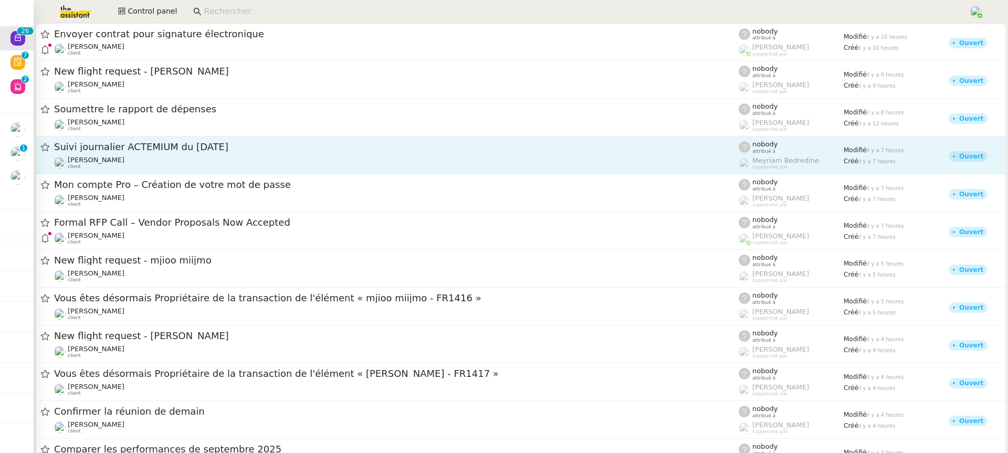
click at [216, 165] on div "Léna Buonomo client" at bounding box center [396, 163] width 684 height 14
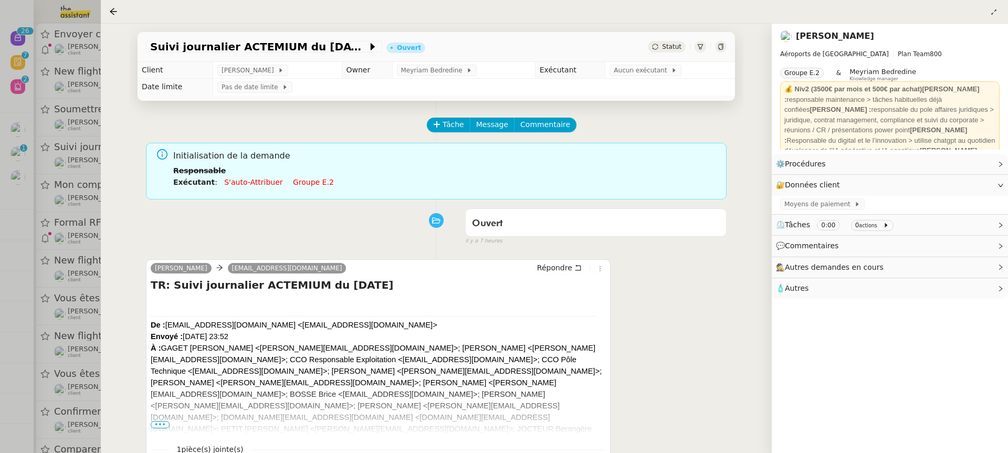
click at [293, 178] on link "Groupe e.2" at bounding box center [313, 182] width 41 height 8
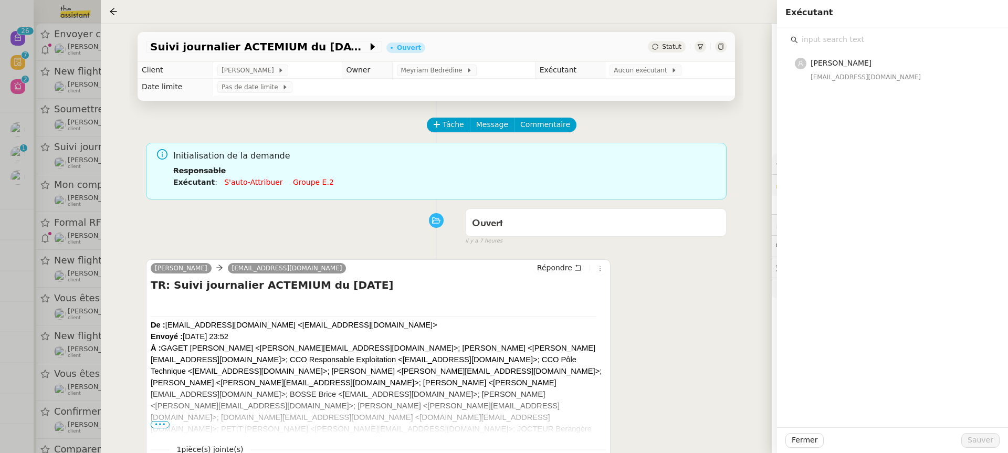
click at [296, 187] on li "Exécutant : S'auto-attribuer Groupe e.2" at bounding box center [445, 182] width 545 height 12
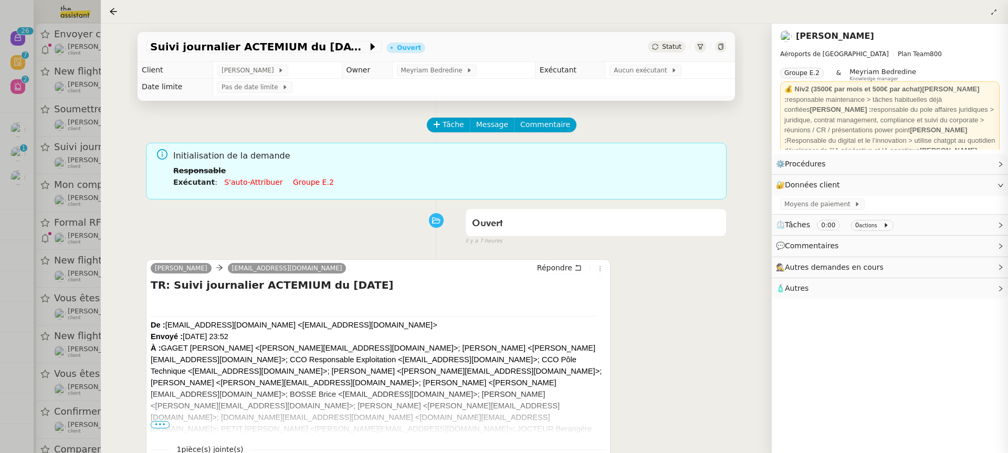
click at [296, 186] on li "Exécutant : S'auto-attribuer Groupe e.2" at bounding box center [445, 182] width 545 height 12
click at [296, 184] on link "Groupe e.2" at bounding box center [313, 182] width 41 height 8
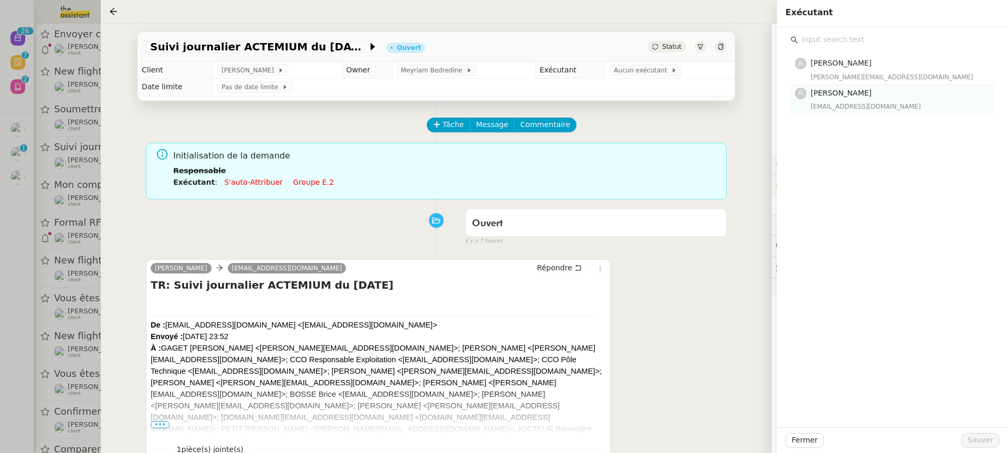
click at [830, 111] on div "[EMAIL_ADDRESS][DOMAIN_NAME]" at bounding box center [898, 106] width 177 height 10
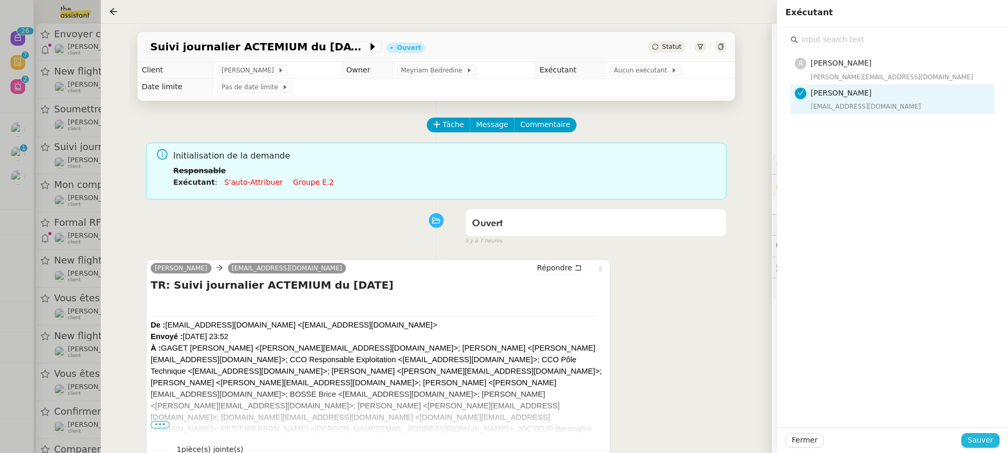
click at [984, 442] on span "Sauver" at bounding box center [980, 440] width 26 height 12
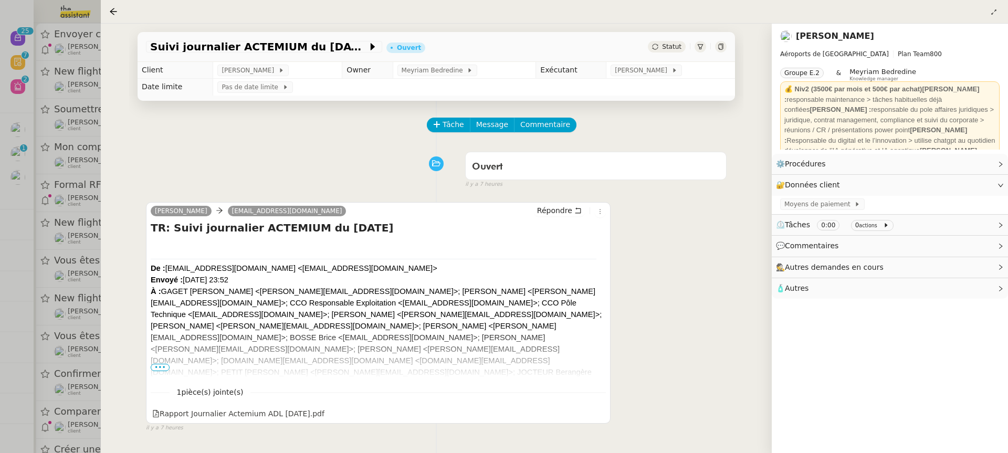
click at [81, 140] on div at bounding box center [504, 226] width 1008 height 453
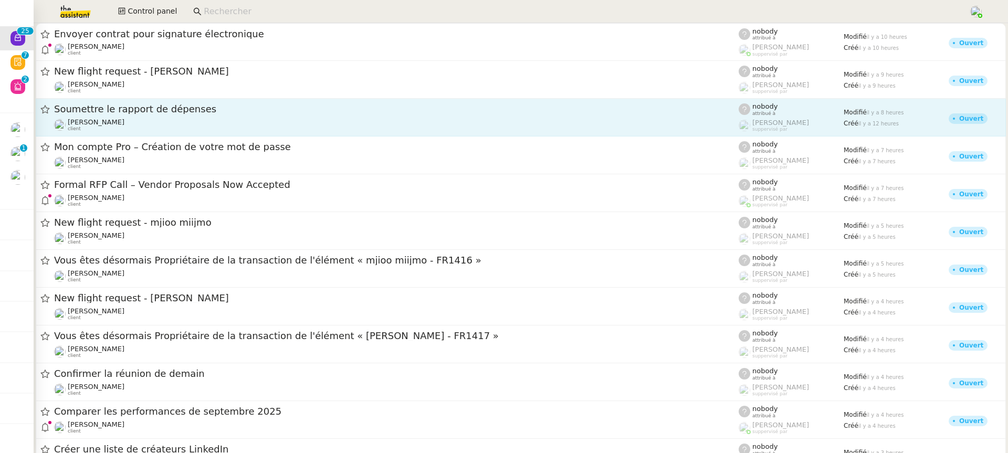
click at [94, 115] on div "Soumettre le rapport de dépenses" at bounding box center [396, 109] width 684 height 13
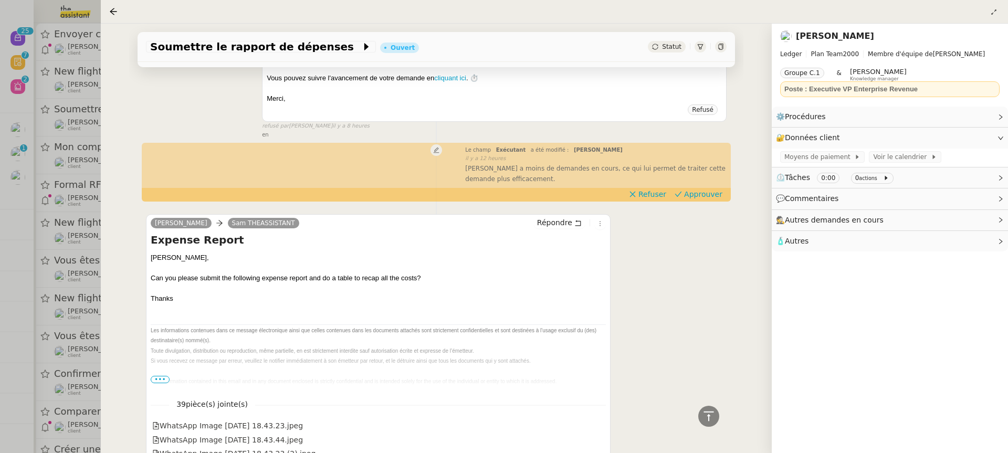
scroll to position [596, 0]
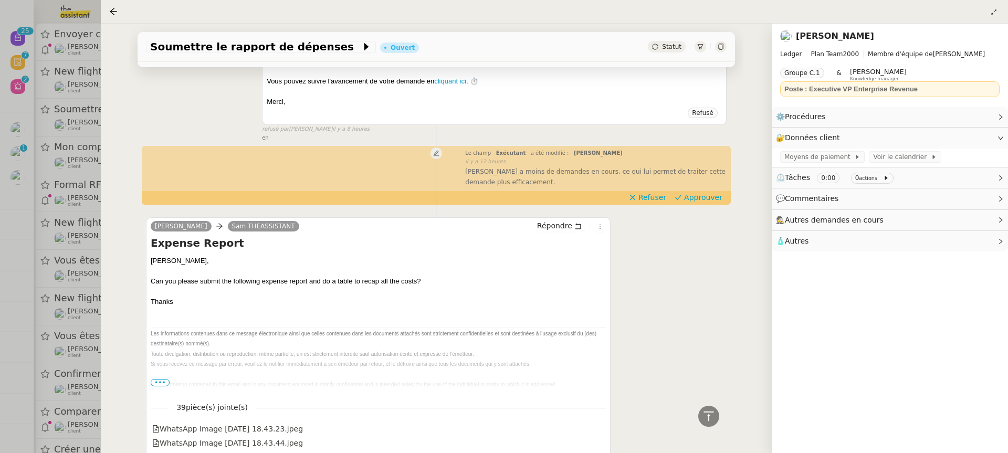
click at [94, 151] on div at bounding box center [504, 226] width 1008 height 453
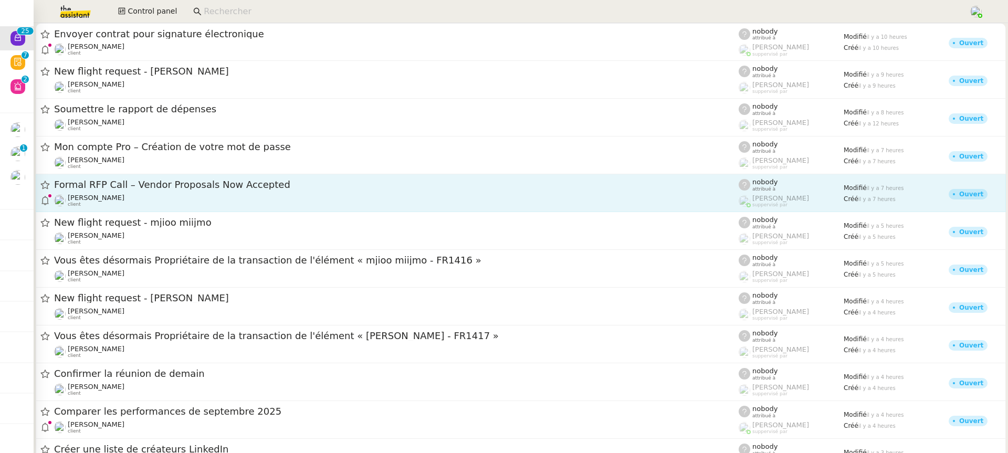
click at [143, 208] on link "Formal RFP Call – Vendor Proposals Now Accepted Jeremy DUMONT-FILLON client nob…" at bounding box center [521, 193] width 970 height 38
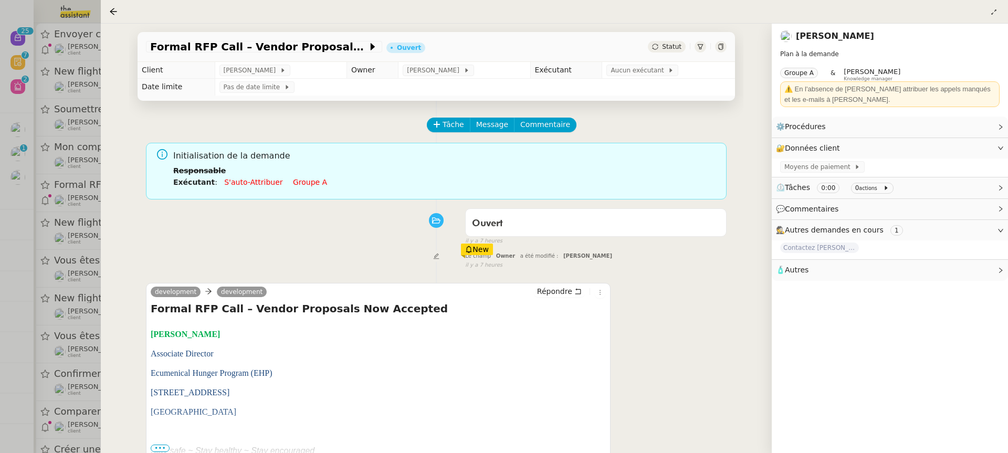
click at [86, 184] on div at bounding box center [504, 226] width 1008 height 453
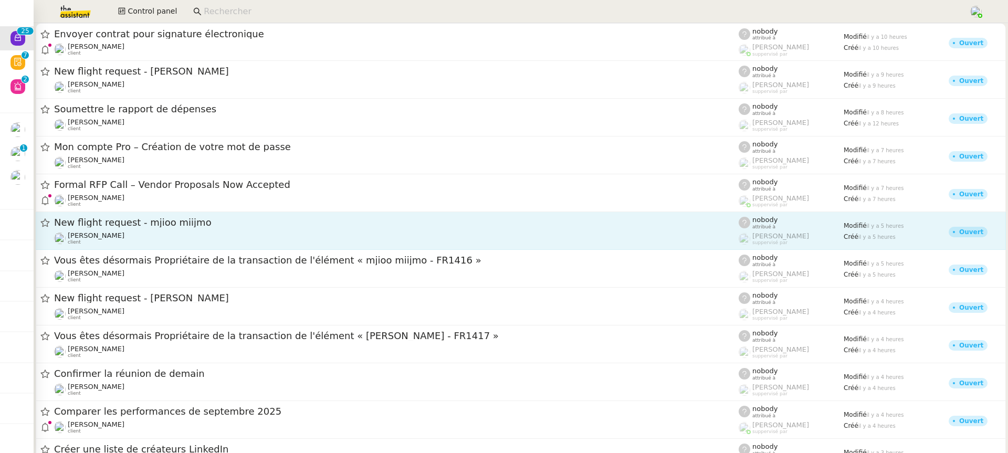
click at [155, 240] on div "[PERSON_NAME] client" at bounding box center [396, 238] width 684 height 14
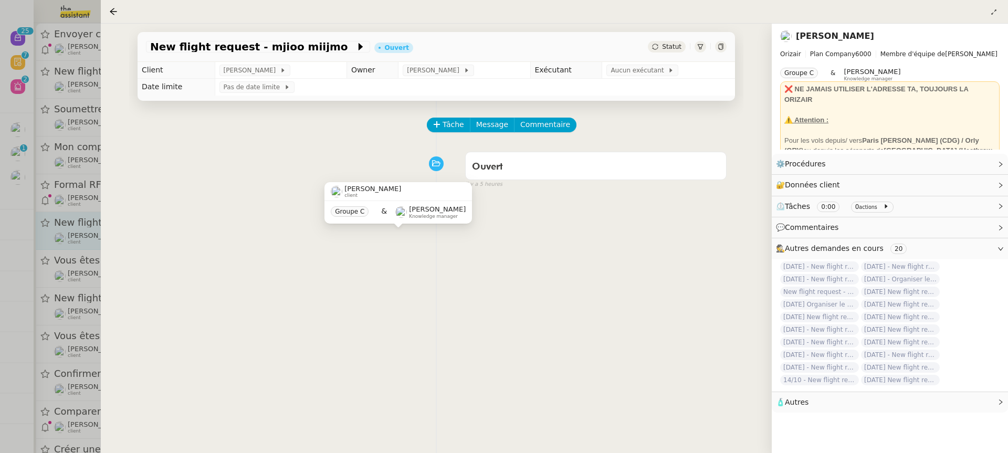
scroll to position [134, 0]
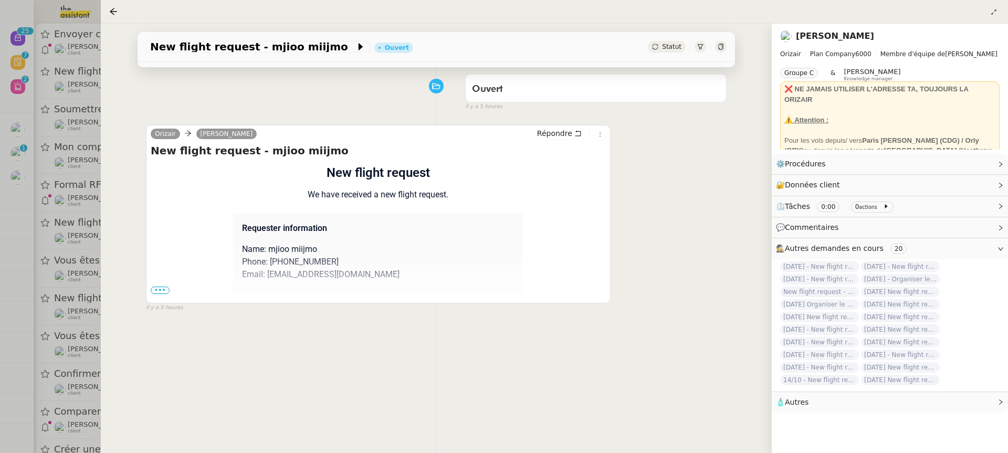
click at [160, 280] on div "Flight request created by mjioo miijmo New flight request We have received a ne…" at bounding box center [378, 349] width 455 height 372
click at [160, 287] on span "•••" at bounding box center [160, 290] width 19 height 7
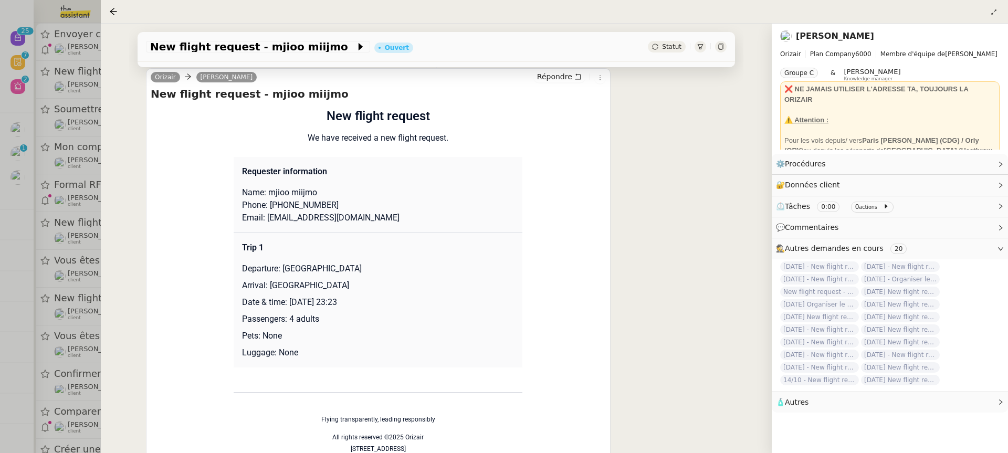
scroll to position [277, 0]
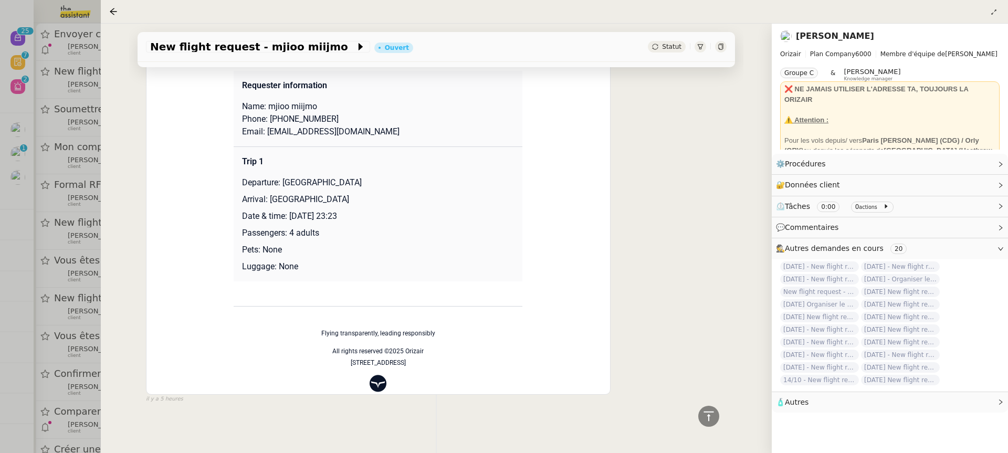
drag, startPoint x: 360, startPoint y: 216, endPoint x: 290, endPoint y: 217, distance: 70.3
click at [290, 218] on p "Date & time: 14th October 2025 23:23" at bounding box center [378, 216] width 272 height 13
copy p "14th October 2025"
click at [217, 49] on span "New flight request - mjioo miijmo" at bounding box center [252, 46] width 205 height 10
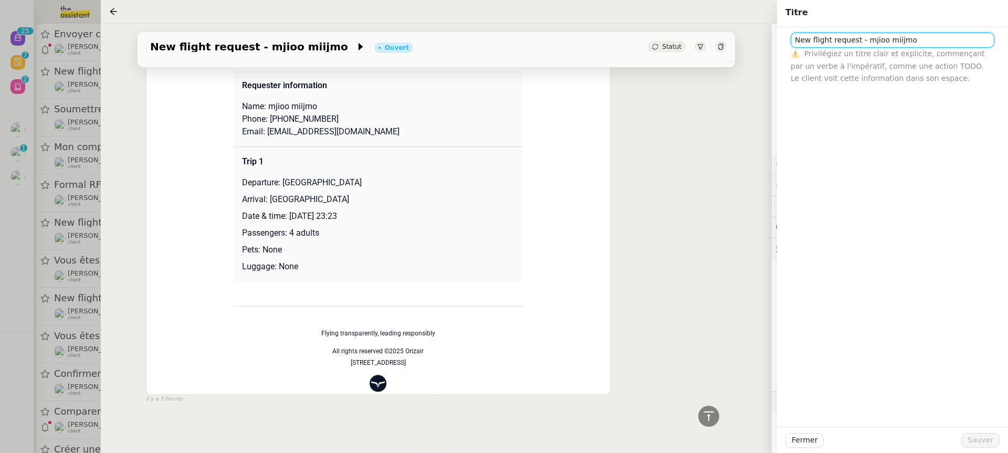
click at [795, 38] on input "New flight request - mjioo miijmo" at bounding box center [892, 40] width 204 height 15
paste input "14th October 2025"
type input "[DATE] New flight request - mjioo miijmo"
click at [991, 439] on span "Sauver" at bounding box center [980, 440] width 26 height 12
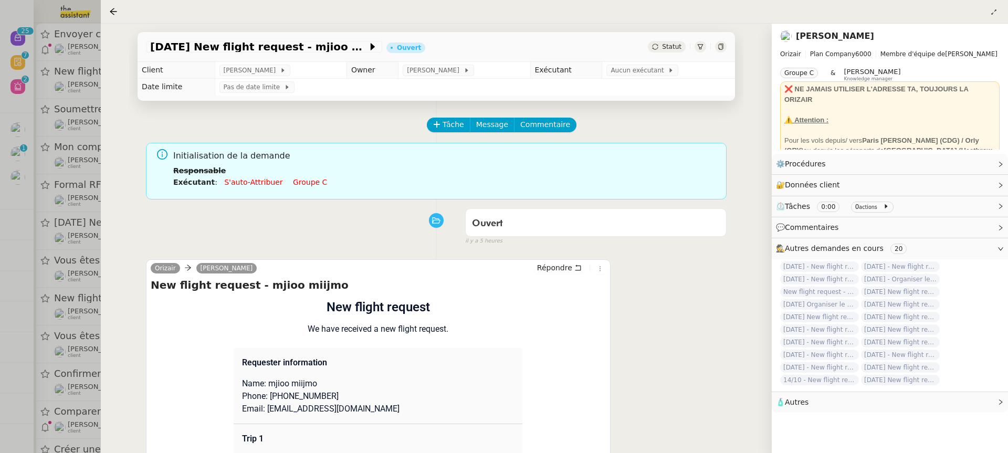
click at [299, 187] on li "Exécutant : S'auto-attribuer Groupe c" at bounding box center [445, 182] width 545 height 12
click at [296, 184] on link "Groupe c" at bounding box center [310, 182] width 34 height 8
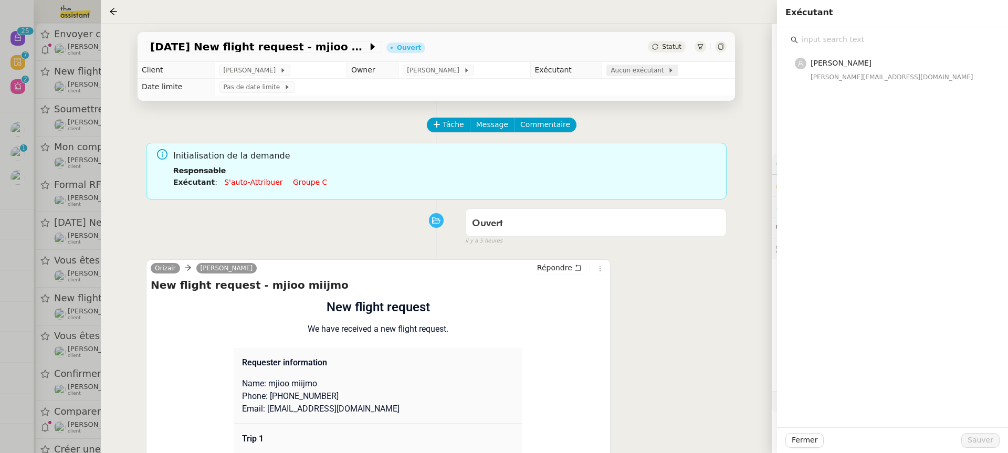
click at [632, 68] on span "Aucun exécutant" at bounding box center [638, 70] width 57 height 10
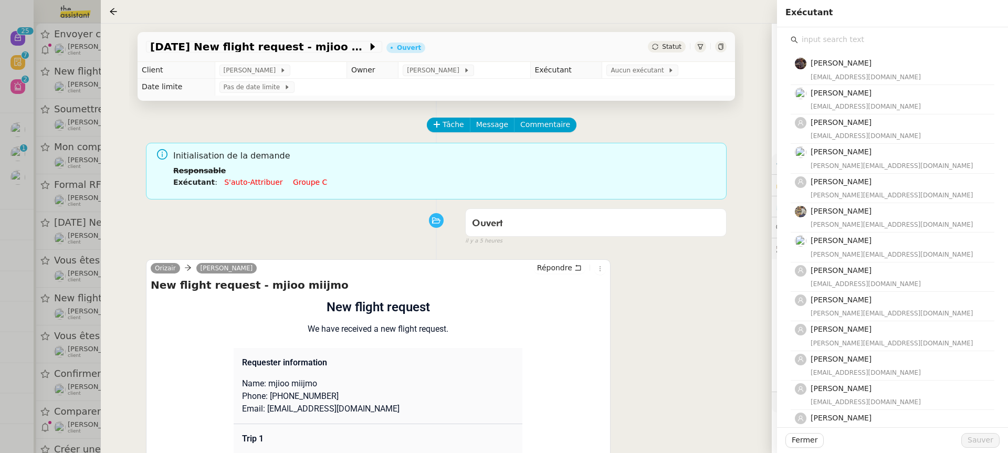
click at [853, 39] on input "text" at bounding box center [896, 40] width 196 height 14
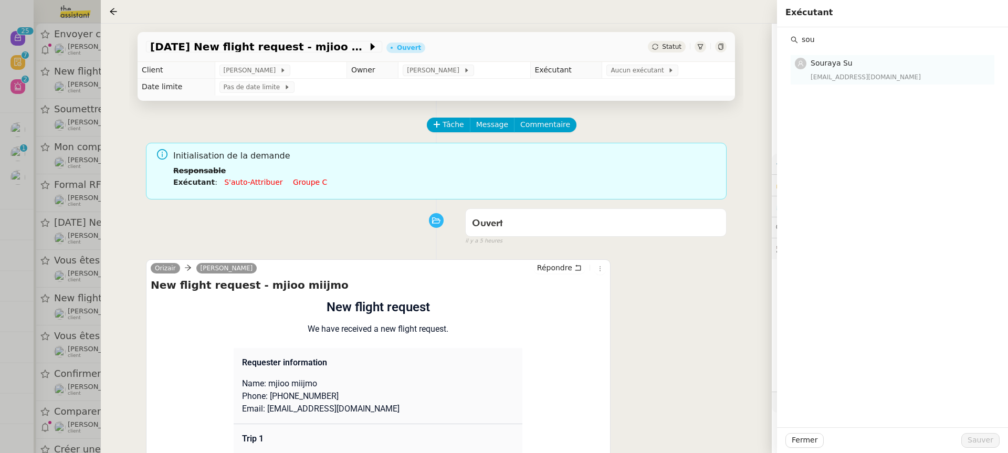
type input "sou"
click at [862, 83] on nz-list-item "Souraya Su souraya@team.theassistant.com" at bounding box center [892, 69] width 204 height 29
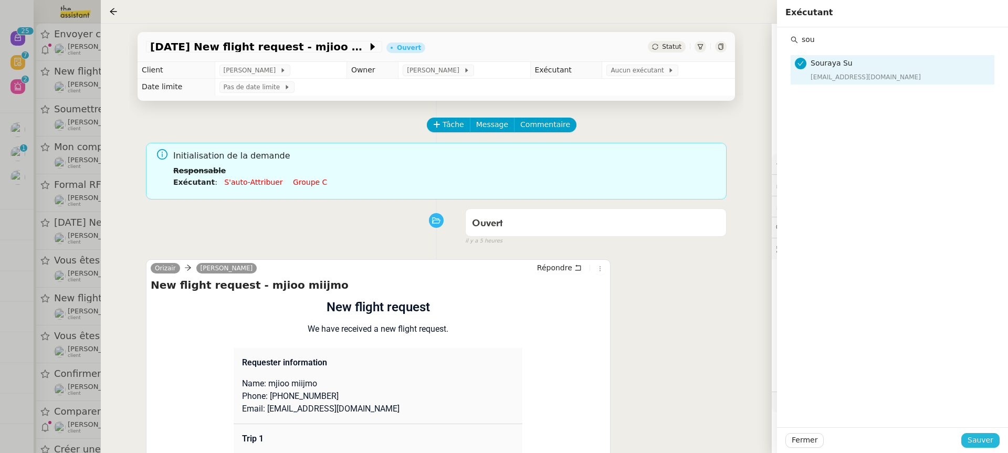
click at [988, 438] on span "Sauver" at bounding box center [980, 440] width 26 height 12
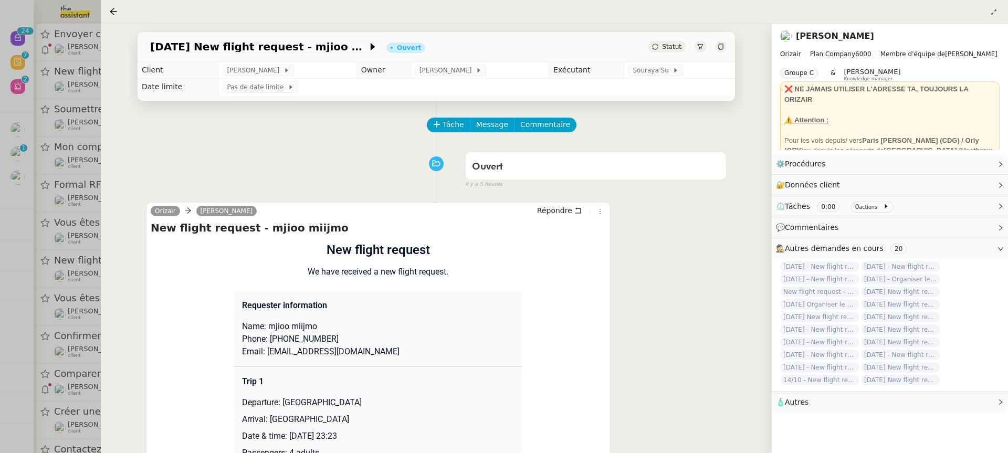
click at [114, 141] on div "14th October 2025 New flight request - mjioo miijmo Ouvert Statut Client Louis …" at bounding box center [436, 238] width 671 height 429
click at [75, 139] on div at bounding box center [504, 226] width 1008 height 453
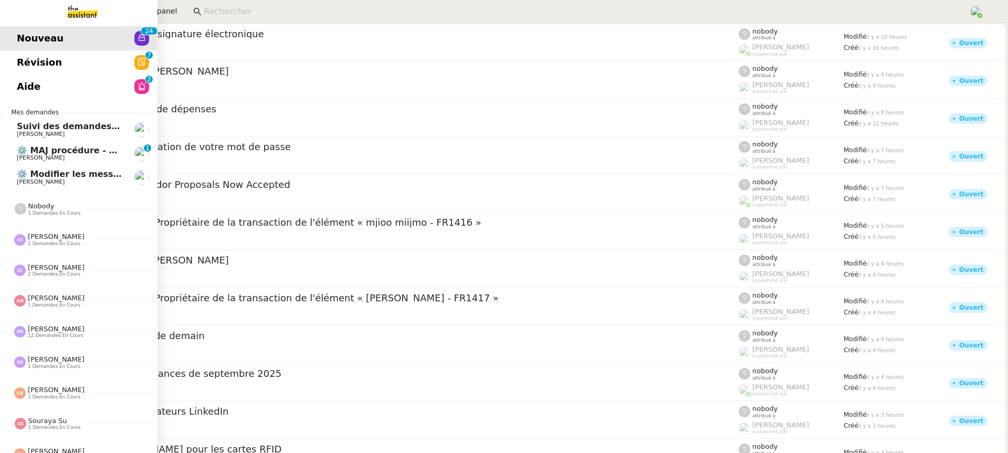
click at [18, 154] on span "⚙️ MAJ procédure - Régularisation des charges locatives" at bounding box center [150, 150] width 267 height 10
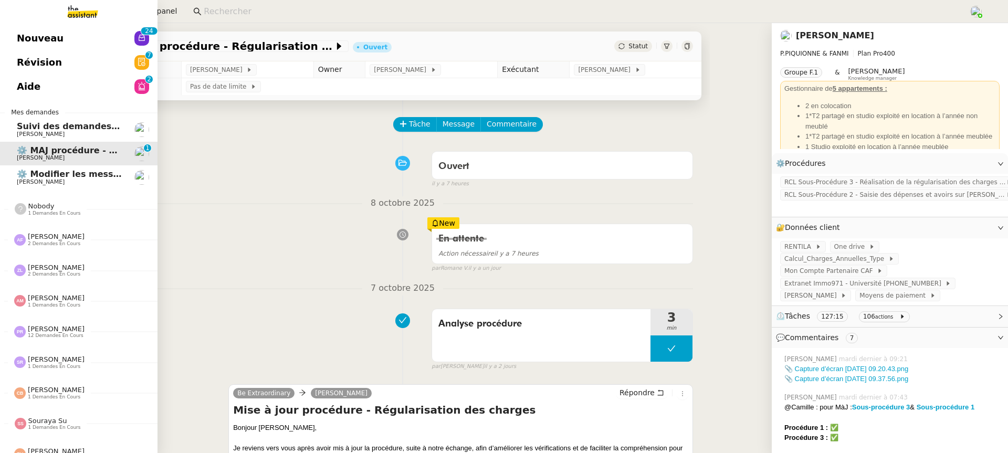
click at [15, 39] on link "Nouveau 0 1 2 3 4 5 6 7 8 9 0 1 2 3 4 5 6 7 8 9" at bounding box center [78, 38] width 157 height 24
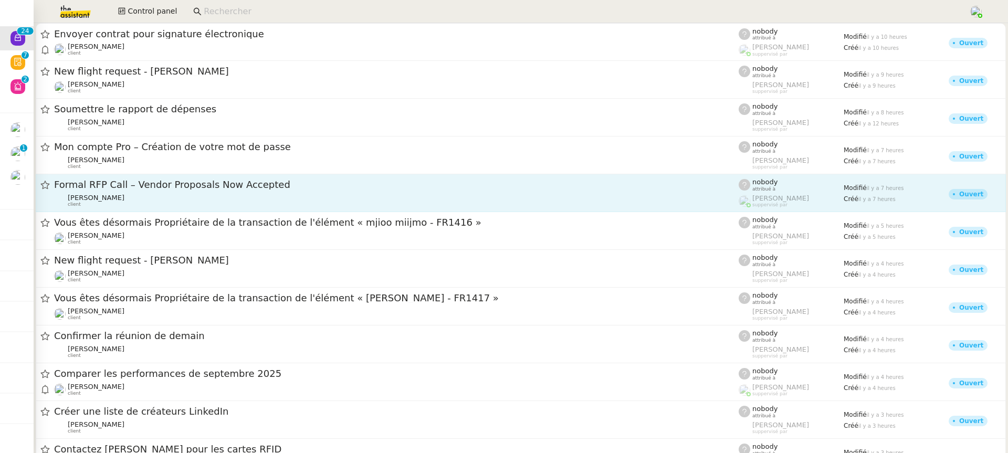
scroll to position [528, 0]
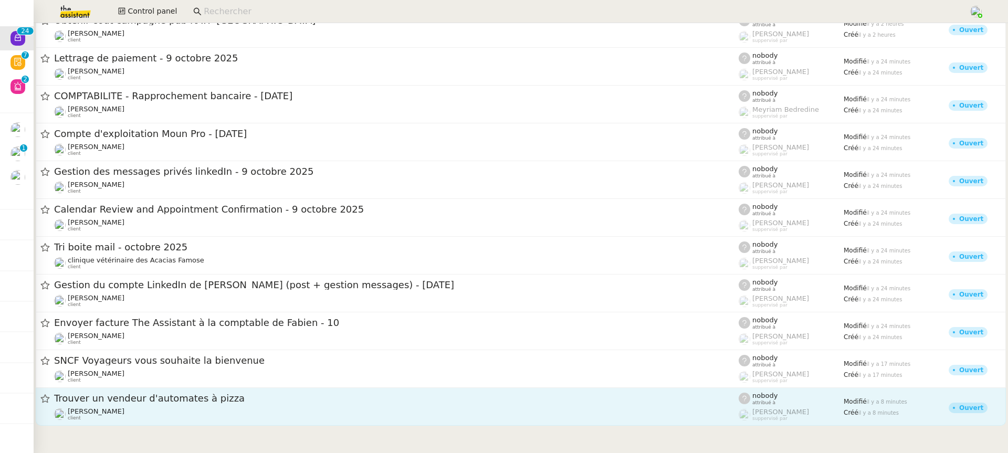
click at [273, 417] on div "Fabien Bornancin client" at bounding box center [396, 414] width 684 height 14
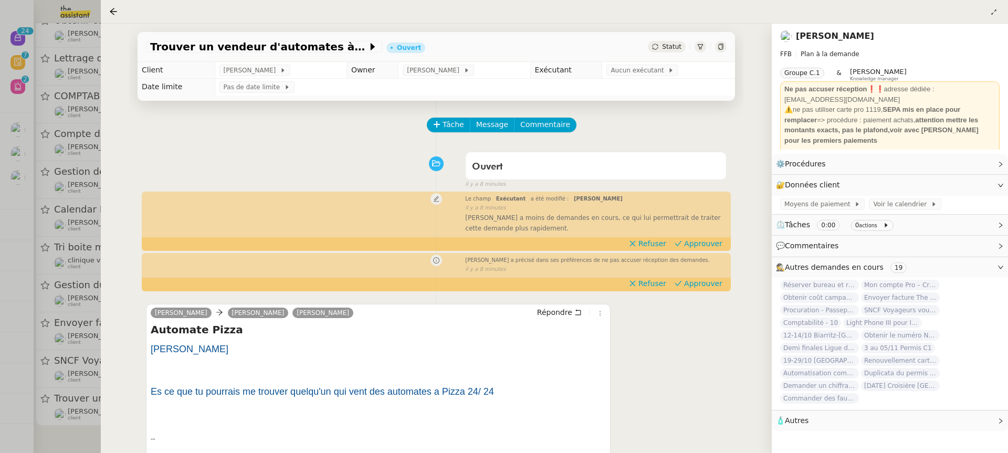
click at [628, 78] on td "Aucun exécutant" at bounding box center [668, 70] width 133 height 17
click at [625, 69] on span "Aucun exécutant" at bounding box center [638, 70] width 57 height 10
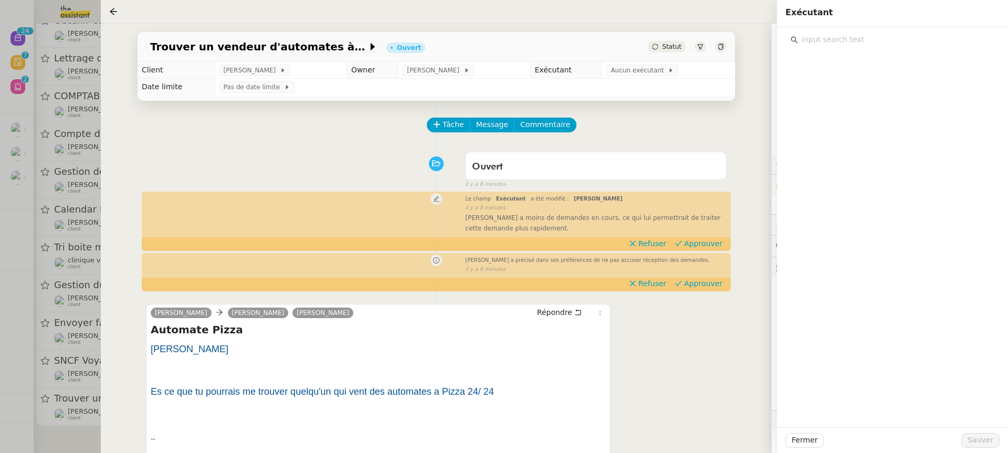
click at [882, 38] on input "text" at bounding box center [896, 40] width 196 height 14
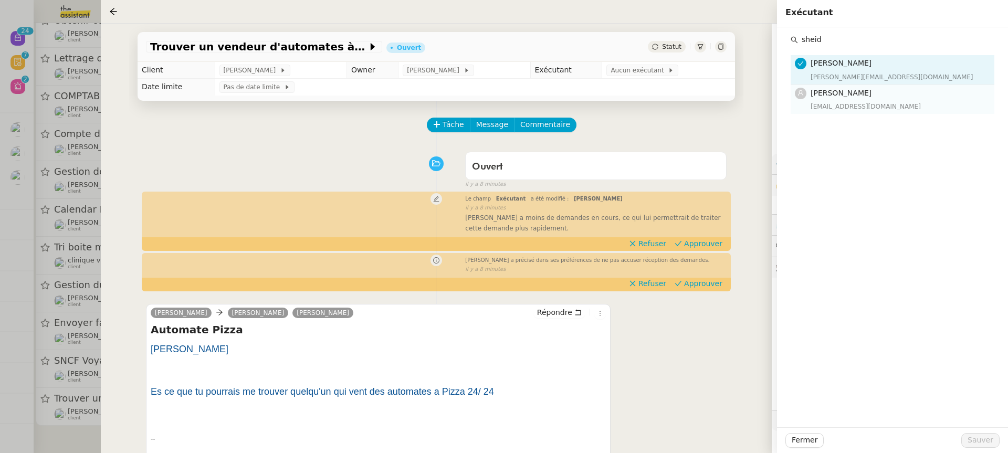
type input "sheid"
click at [893, 107] on div "[EMAIL_ADDRESS][DOMAIN_NAME]" at bounding box center [898, 106] width 177 height 10
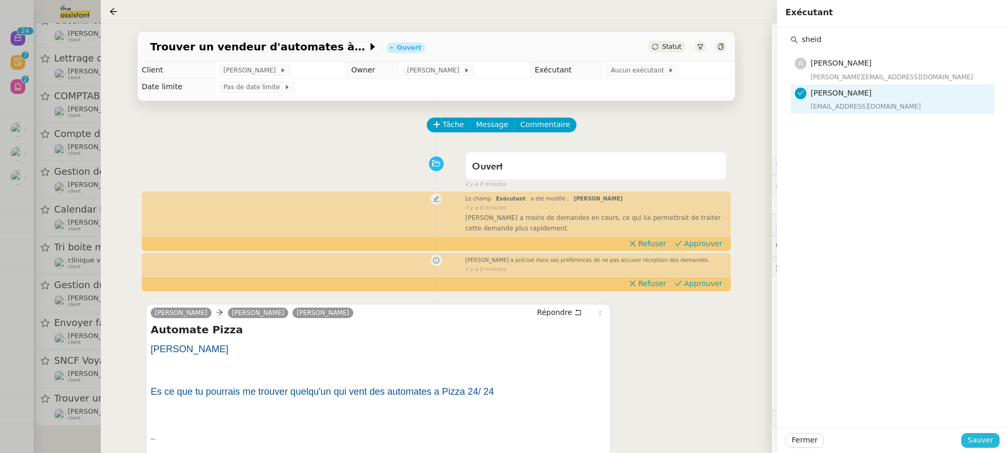
click at [982, 438] on span "Sauver" at bounding box center [980, 440] width 26 height 12
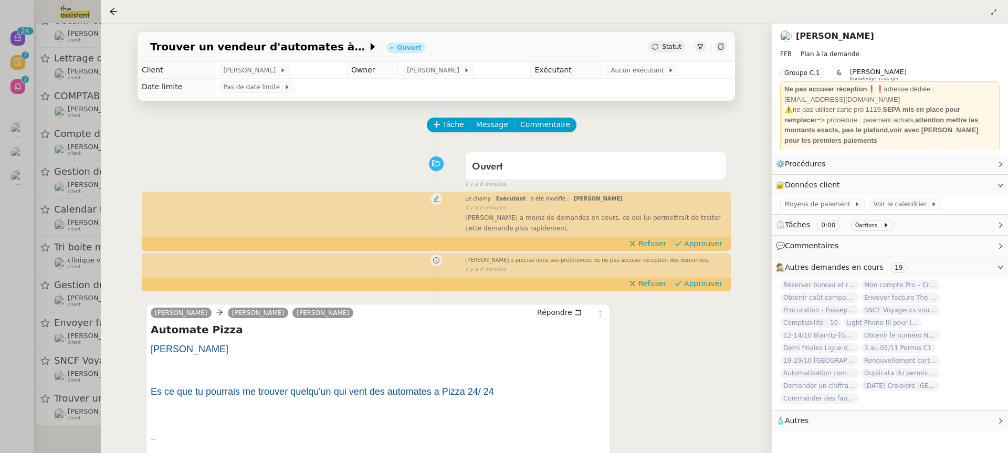
scroll to position [488, 0]
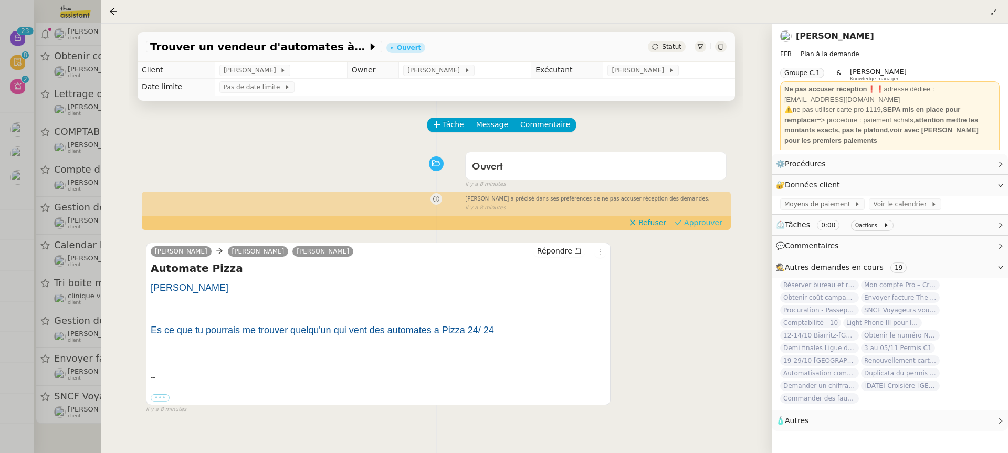
click at [711, 224] on span "Approuver" at bounding box center [703, 222] width 38 height 10
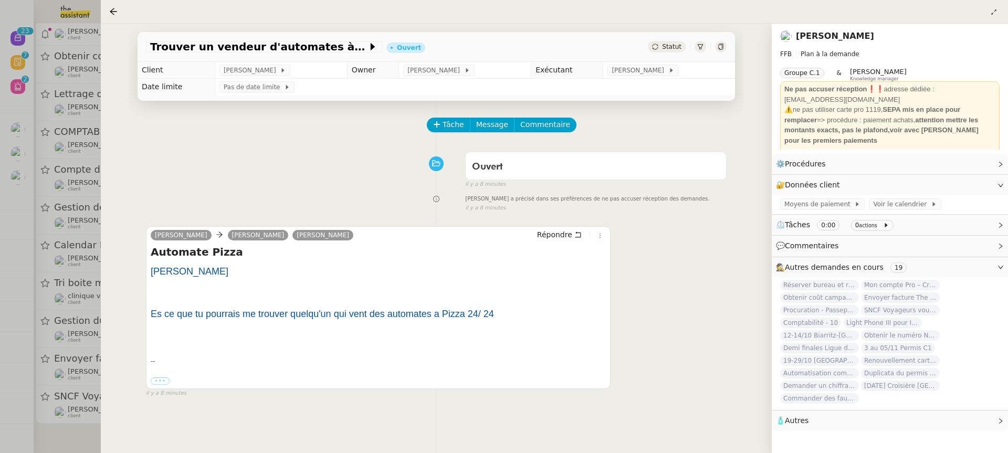
click at [85, 303] on div at bounding box center [504, 226] width 1008 height 453
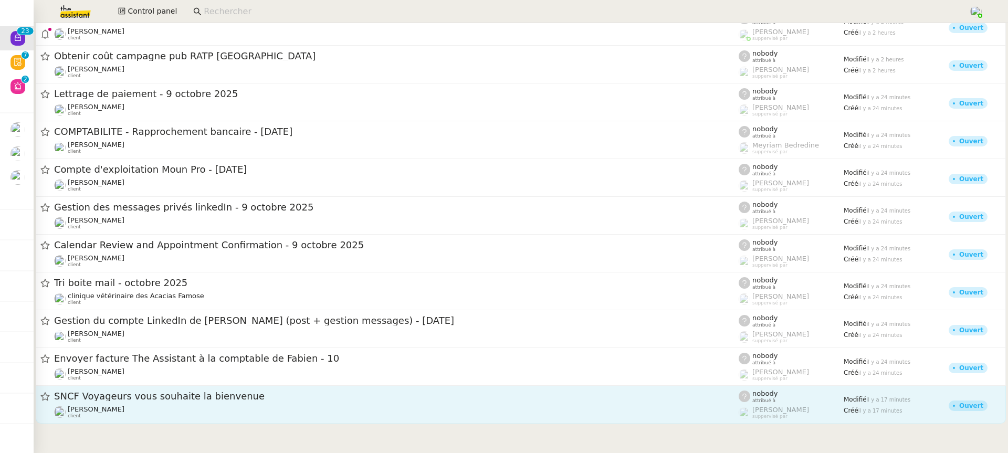
click at [223, 402] on div "SNCF Voyageurs vous souhaite la bienvenue" at bounding box center [396, 396] width 684 height 13
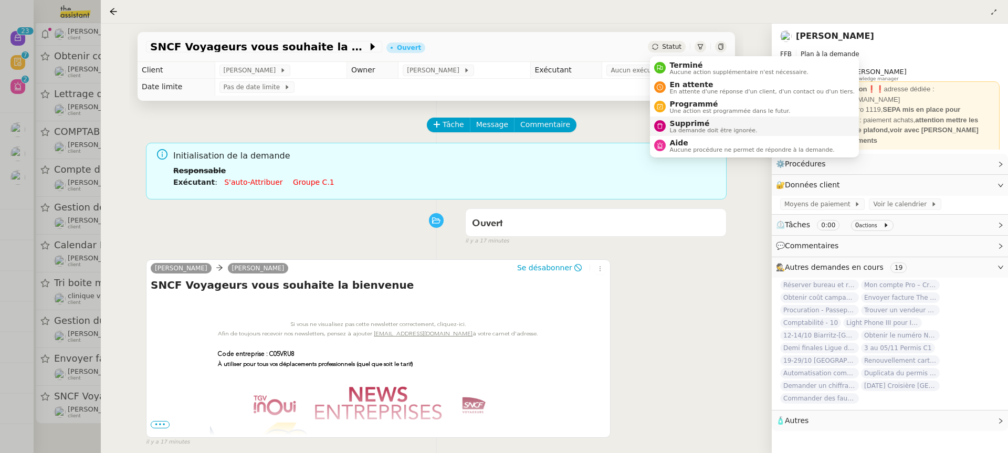
click at [698, 122] on span "Supprimé" at bounding box center [714, 123] width 88 height 8
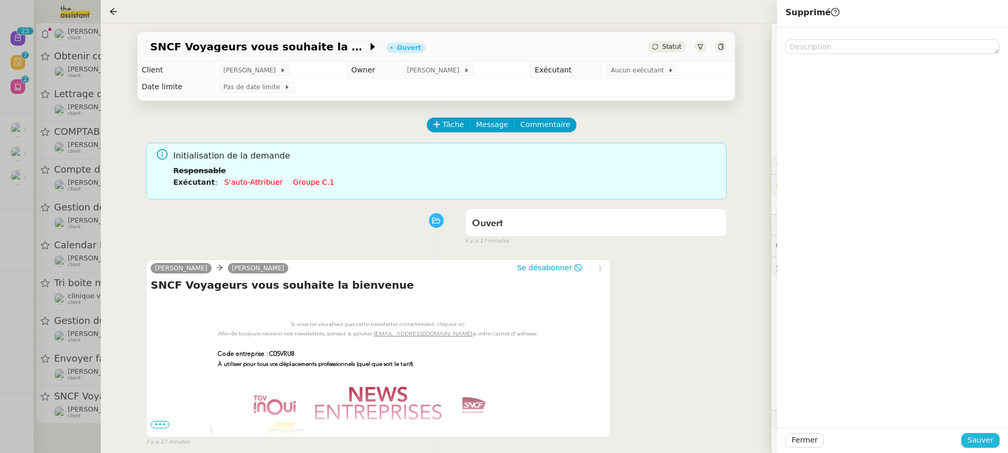
click at [965, 437] on button "Sauver" at bounding box center [980, 440] width 38 height 15
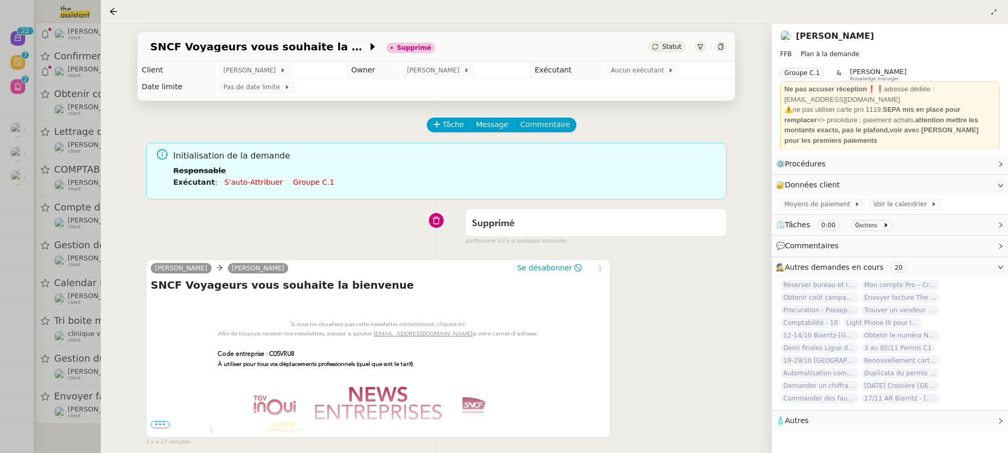
click at [46, 341] on div at bounding box center [504, 226] width 1008 height 453
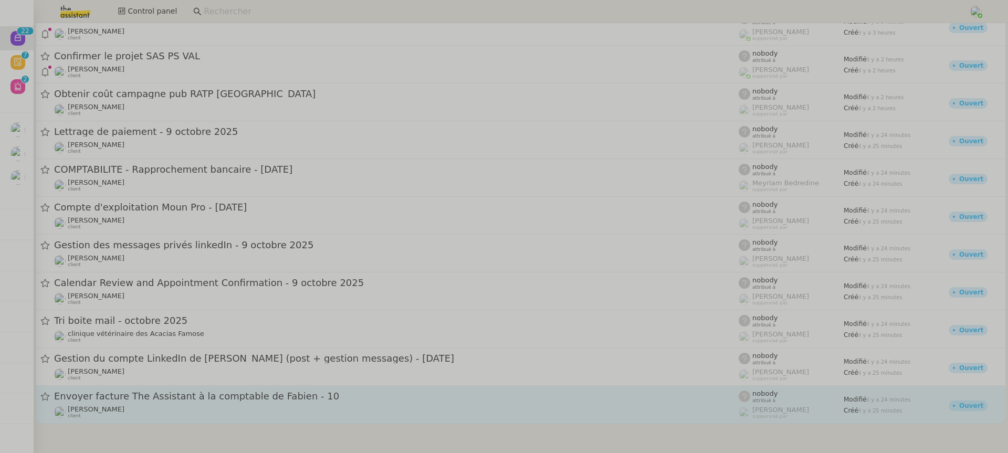
click at [163, 386] on link "Envoyer facture The Assistant à la comptable de Fabien - 10 Fabien Bornancin cl…" at bounding box center [521, 405] width 970 height 38
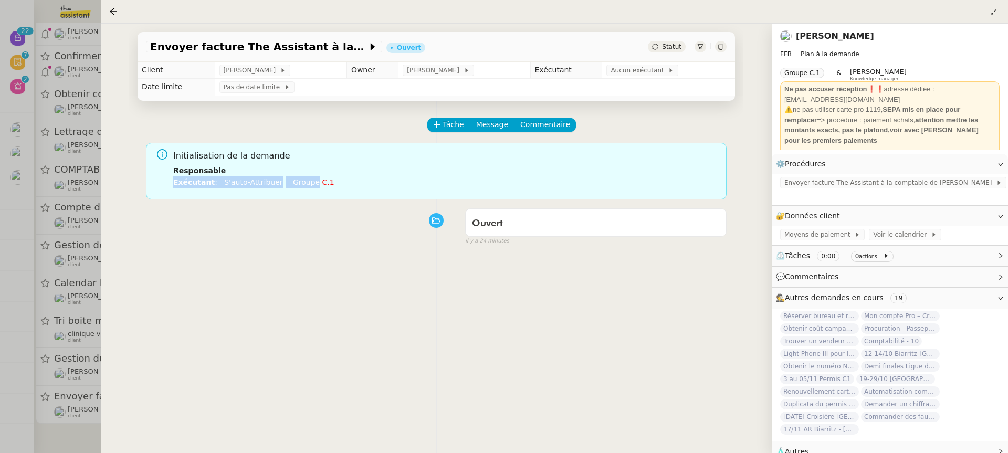
click at [307, 177] on li "Exécutant : S'auto-attribuer Groupe c.1" at bounding box center [445, 182] width 545 height 12
click at [809, 36] on link "[PERSON_NAME]" at bounding box center [835, 36] width 78 height 10
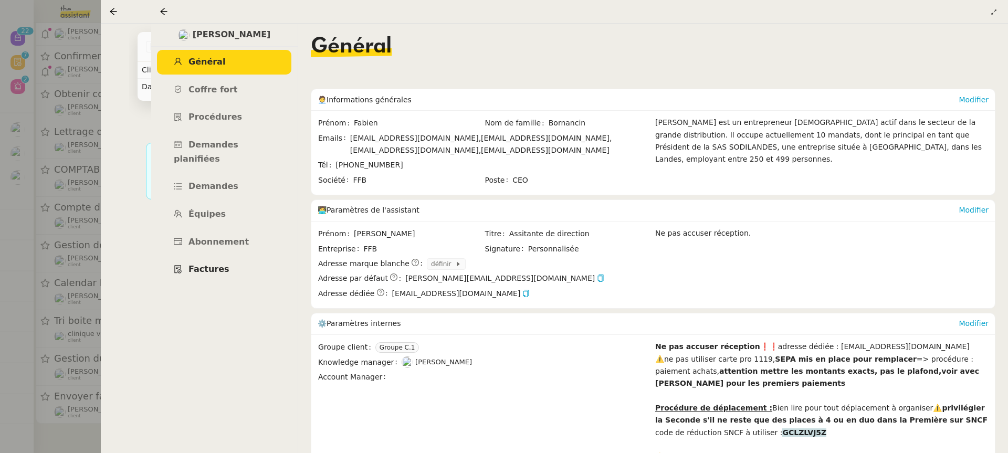
click at [215, 264] on span "Factures" at bounding box center [208, 269] width 41 height 10
click at [161, 9] on icon at bounding box center [164, 11] width 8 height 8
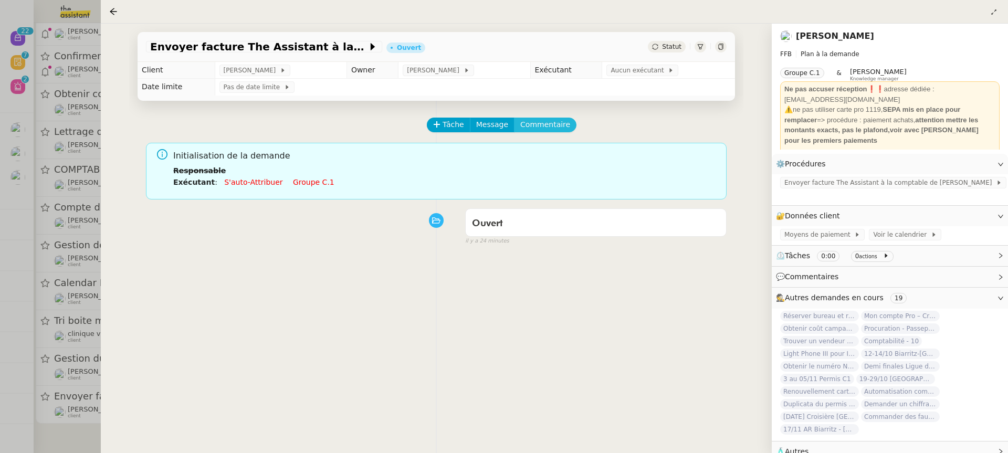
click at [547, 123] on span "Commentaire" at bounding box center [545, 125] width 50 height 12
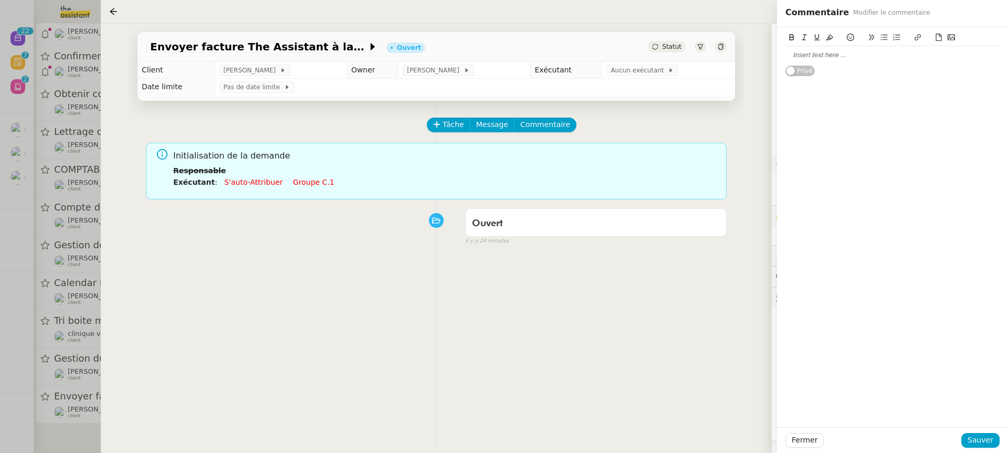
click at [935, 40] on icon at bounding box center [938, 37] width 7 height 7
click at [988, 450] on div "Fermer Sauver" at bounding box center [892, 440] width 231 height 26
click at [986, 447] on button "Sauver" at bounding box center [980, 440] width 38 height 15
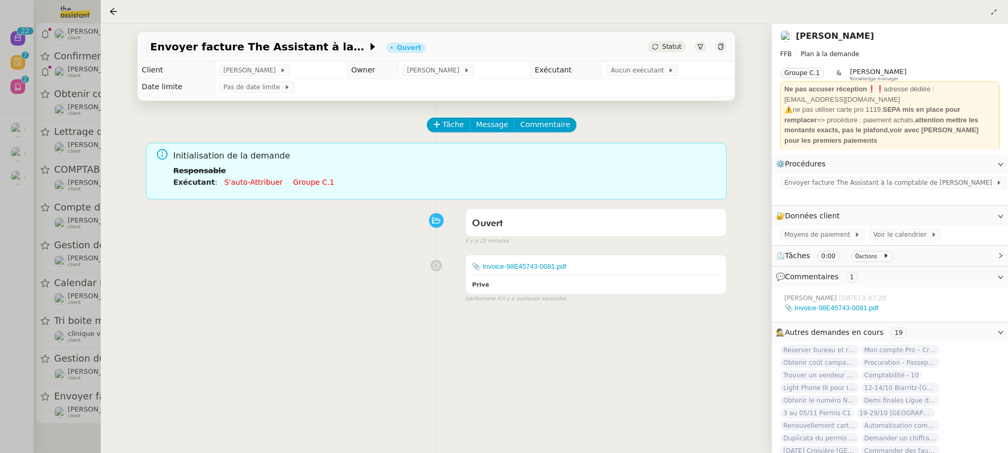
click at [306, 181] on link "Groupe c.1" at bounding box center [313, 182] width 41 height 8
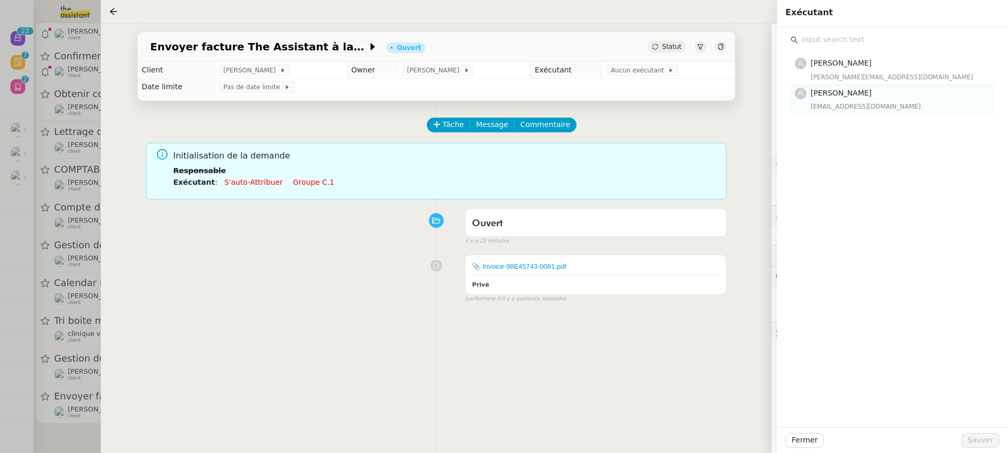
click at [821, 90] on span "[PERSON_NAME]" at bounding box center [840, 93] width 61 height 8
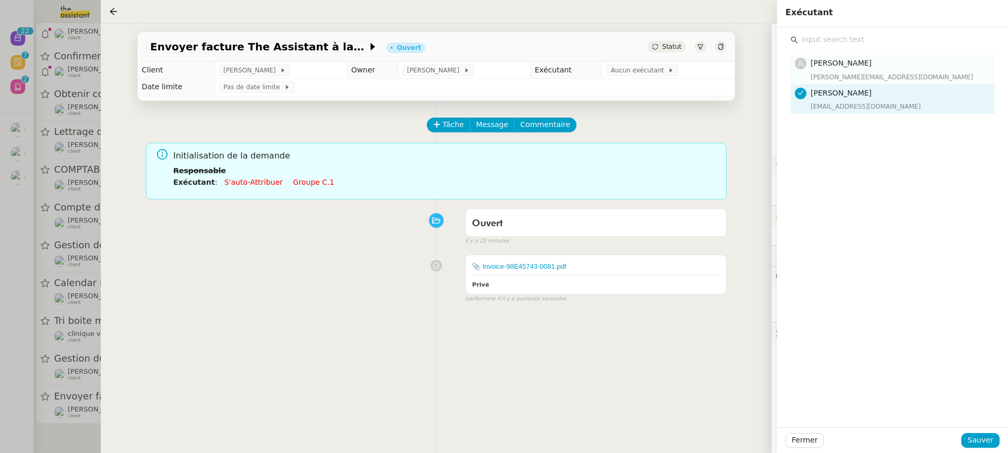
click at [861, 64] on span "[PERSON_NAME]" at bounding box center [840, 63] width 61 height 8
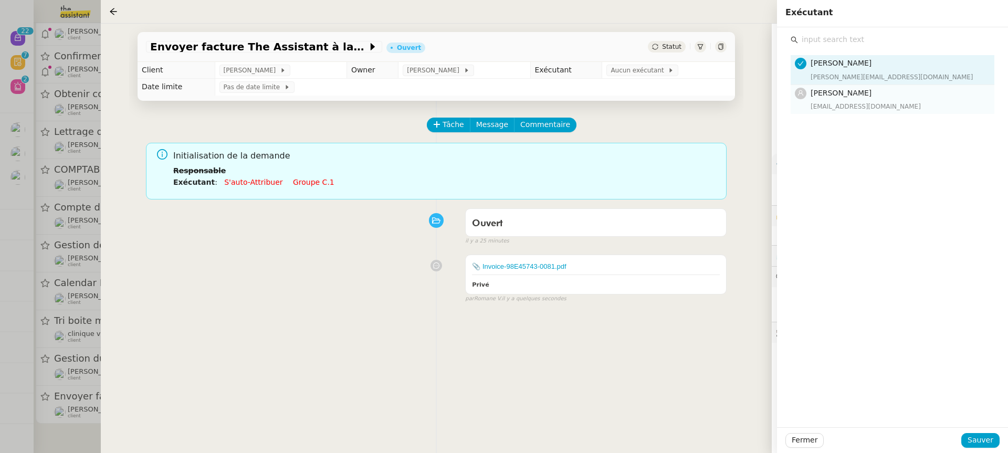
click at [875, 100] on div "Sheida Delpazir sheida@team.theassistant.com" at bounding box center [898, 99] width 177 height 25
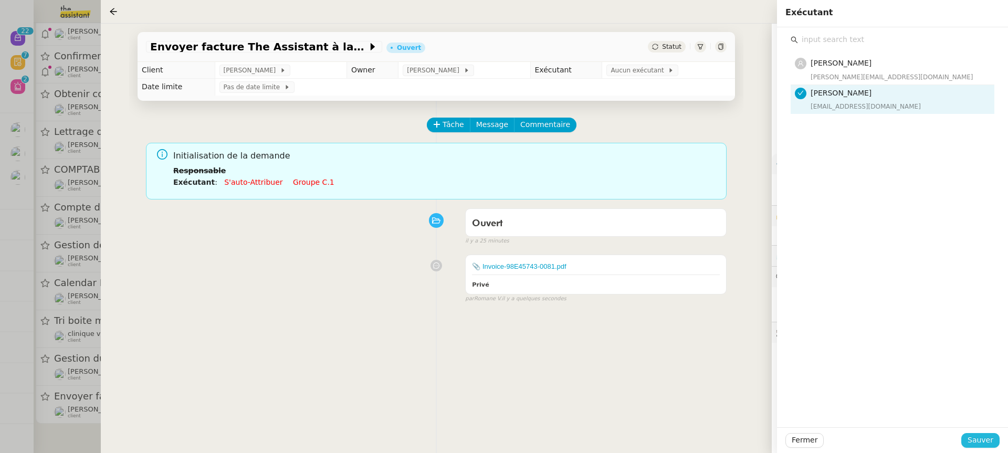
click at [977, 445] on span "Sauver" at bounding box center [980, 440] width 26 height 12
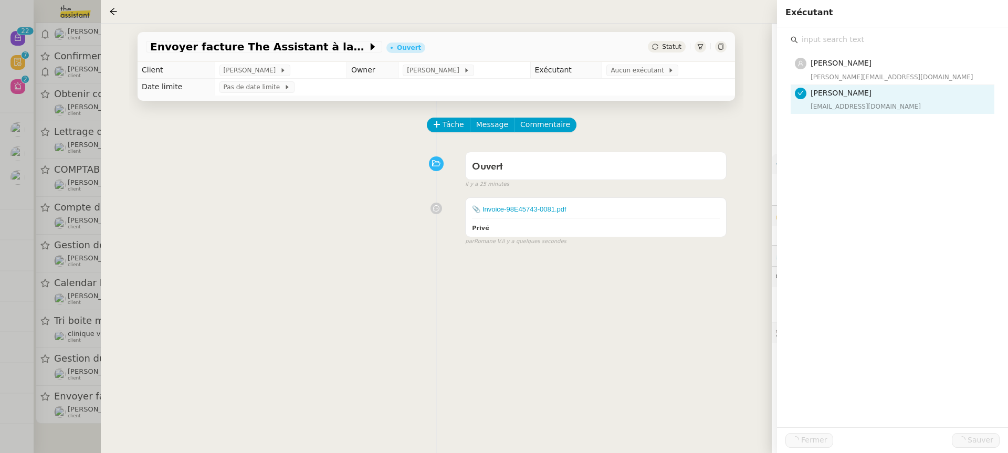
scroll to position [408, 0]
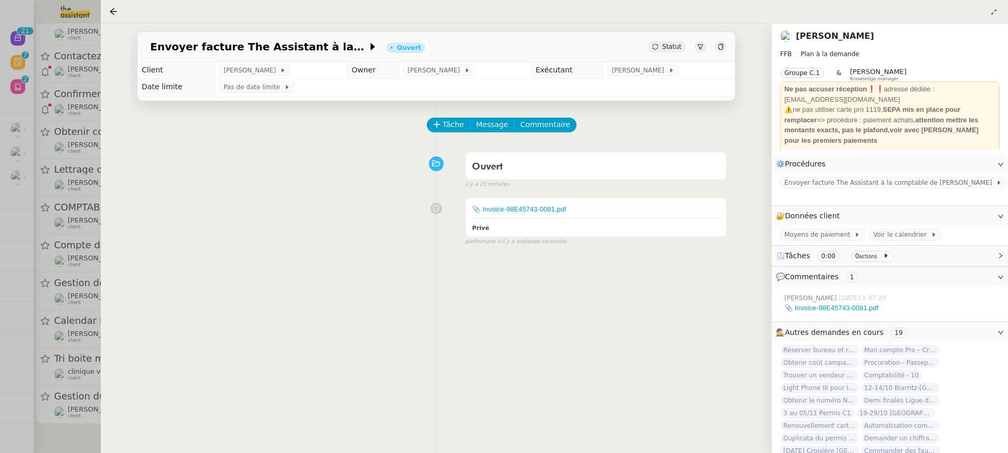
click at [79, 281] on div at bounding box center [504, 226] width 1008 height 453
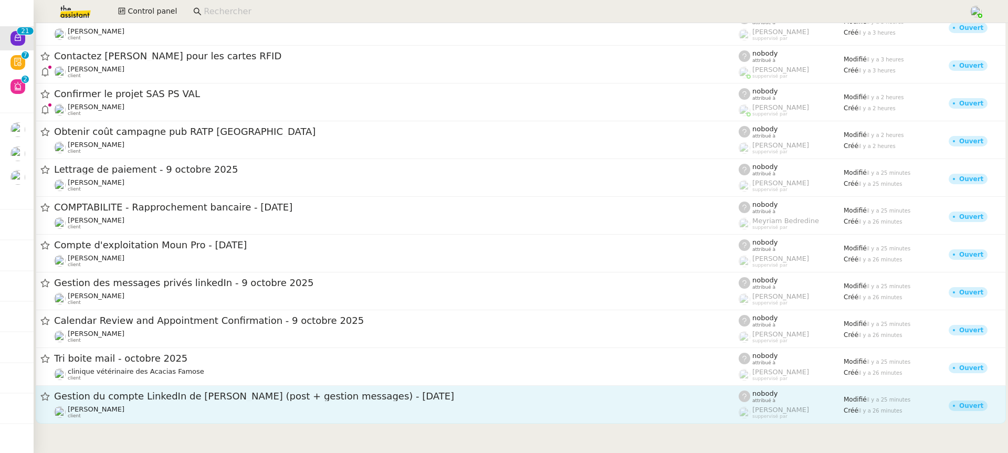
click at [167, 392] on span "Gestion du compte LinkedIn de [PERSON_NAME] (post + gestion messages) - [DATE]" at bounding box center [396, 396] width 684 height 9
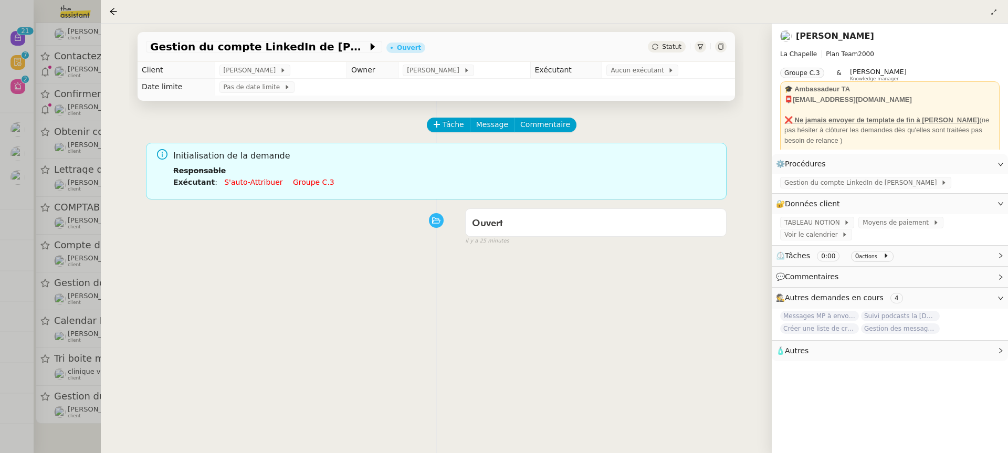
click at [297, 178] on link "Groupe c.3" at bounding box center [313, 182] width 41 height 8
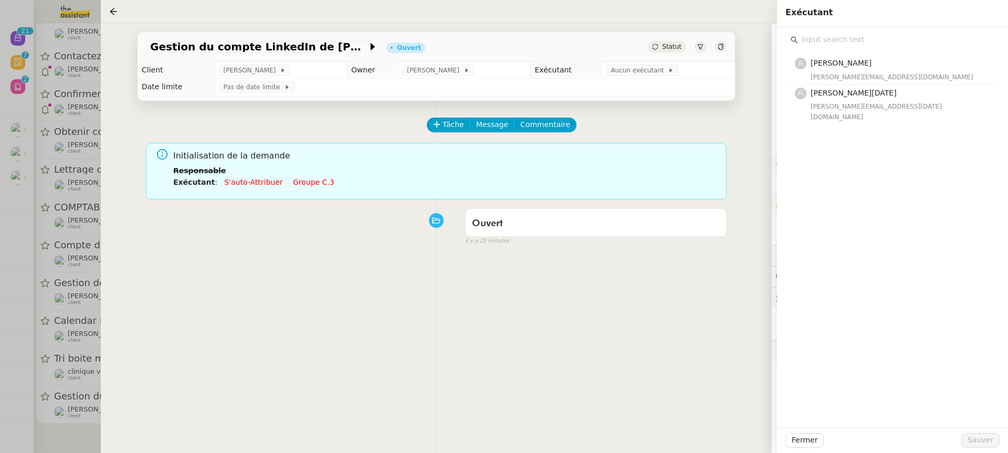
click at [860, 93] on span "[PERSON_NAME][DATE]" at bounding box center [853, 93] width 86 height 8
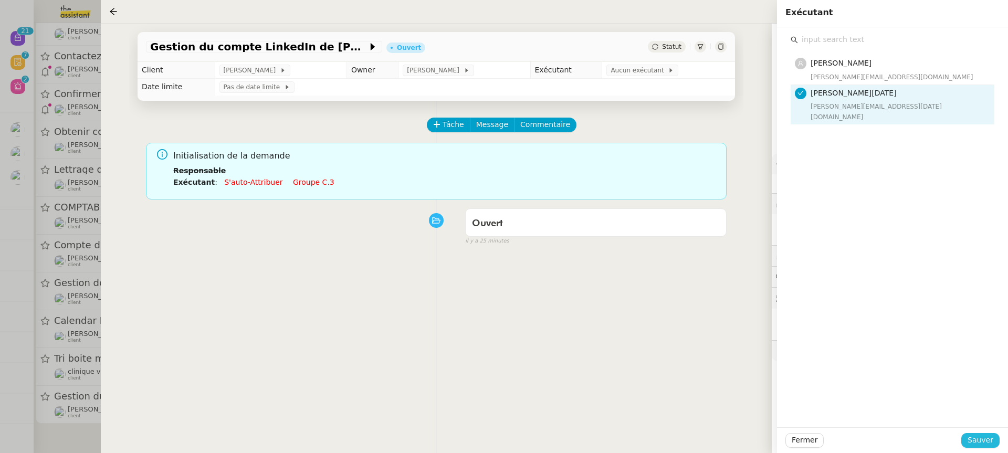
click at [986, 435] on span "Sauver" at bounding box center [980, 440] width 26 height 12
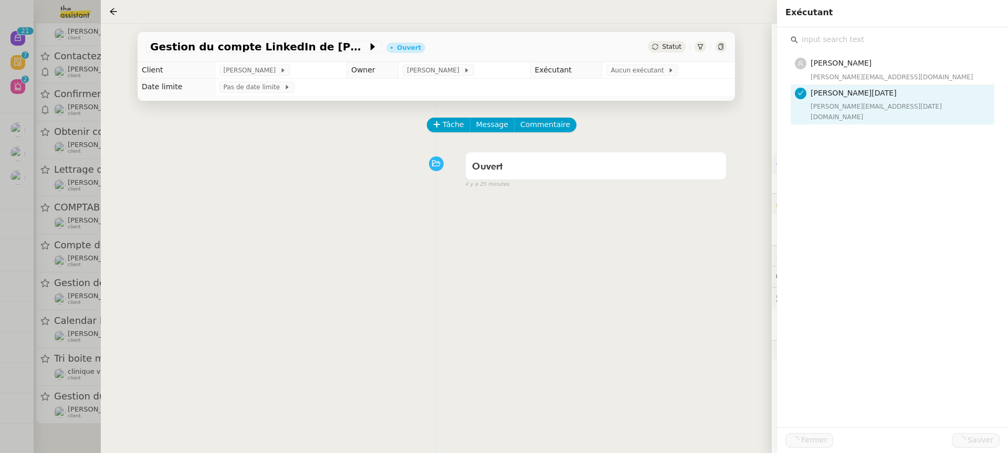
scroll to position [368, 0]
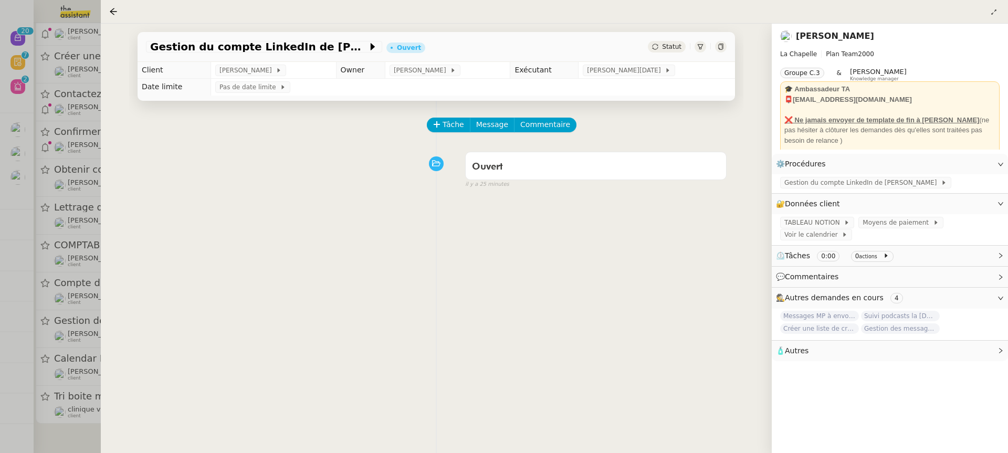
click at [89, 255] on div at bounding box center [504, 226] width 1008 height 453
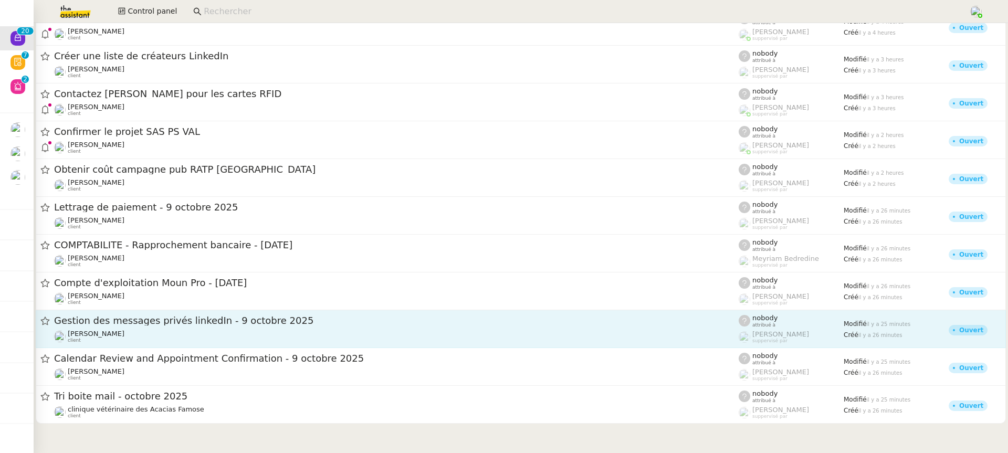
click at [240, 344] on link "Gestion des messages privés linkedIn - 9 octobre 2025 Hugo Bentz client nobody …" at bounding box center [521, 329] width 970 height 38
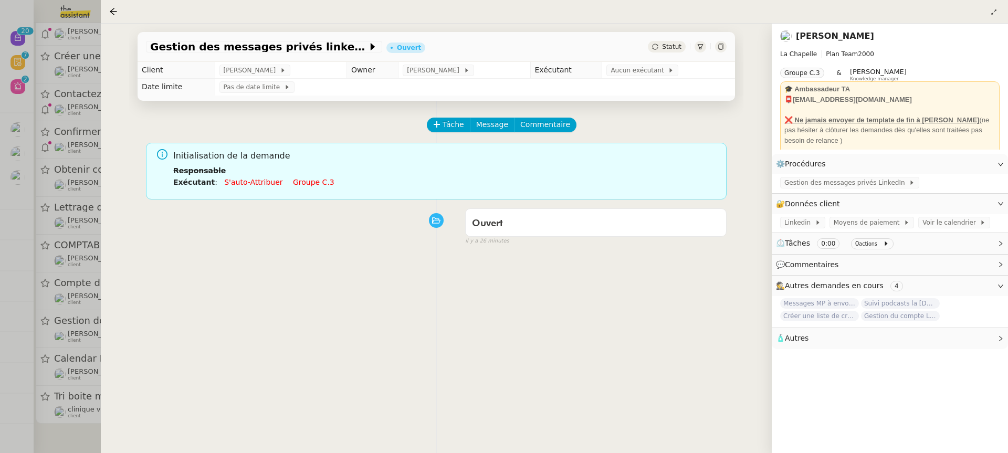
click at [318, 181] on link "Groupe c.3" at bounding box center [313, 182] width 41 height 8
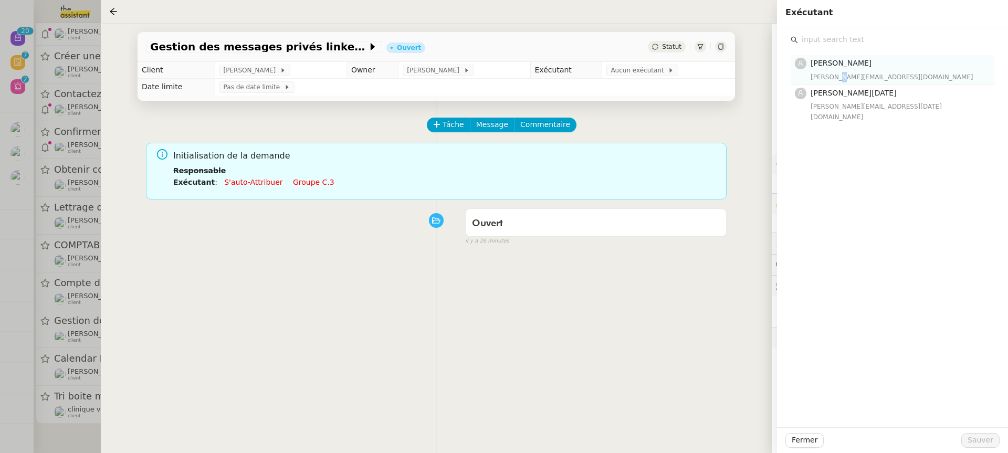
click at [843, 78] on div "[PERSON_NAME][EMAIL_ADDRESS][DOMAIN_NAME]" at bounding box center [898, 77] width 177 height 10
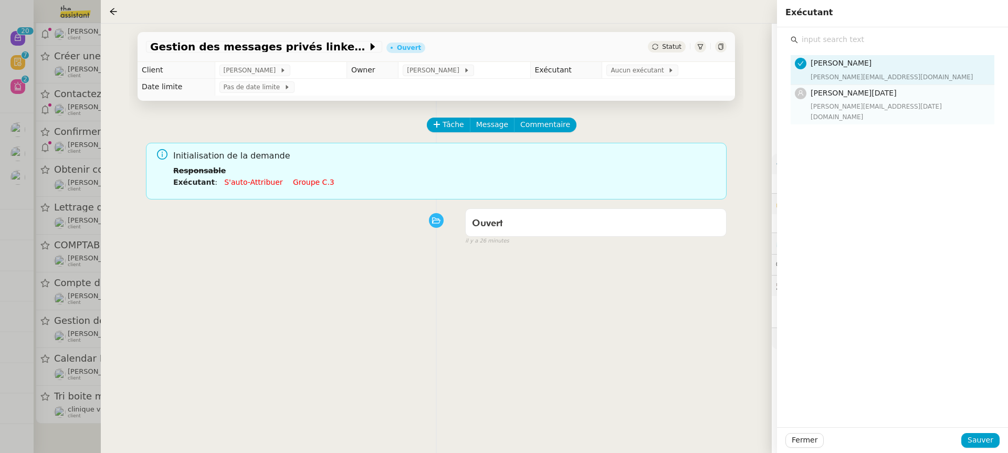
click at [858, 103] on div "[PERSON_NAME][EMAIL_ADDRESS][DATE][DOMAIN_NAME]" at bounding box center [898, 111] width 177 height 21
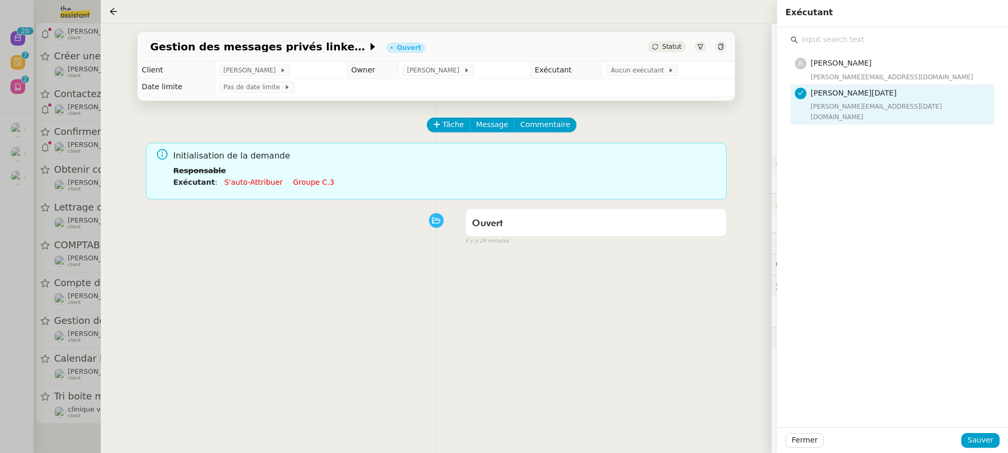
click at [987, 449] on div "Fermer Sauver" at bounding box center [892, 440] width 231 height 26
click at [982, 438] on span "Sauver" at bounding box center [980, 440] width 26 height 12
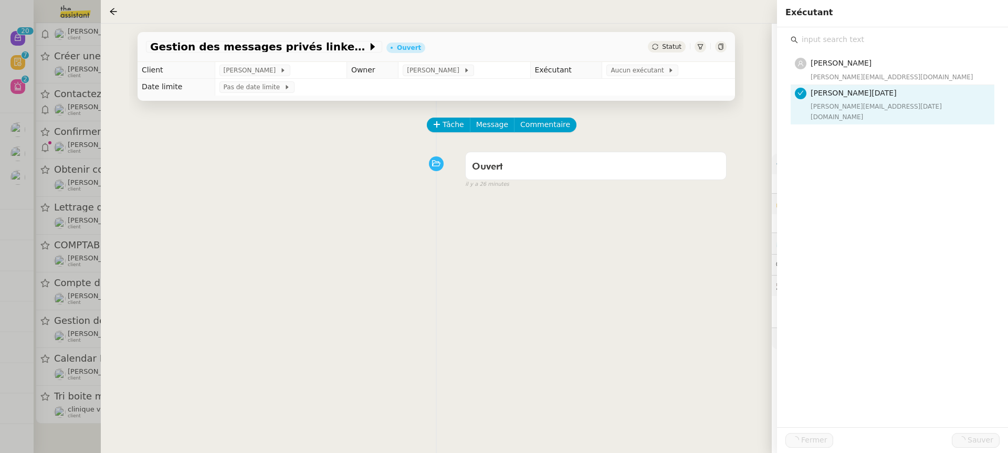
scroll to position [328, 0]
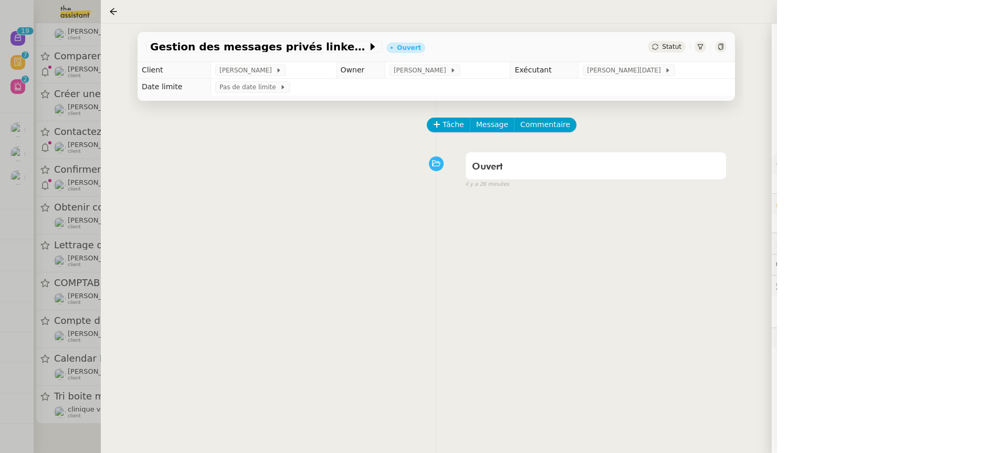
click at [66, 315] on div at bounding box center [504, 226] width 1008 height 453
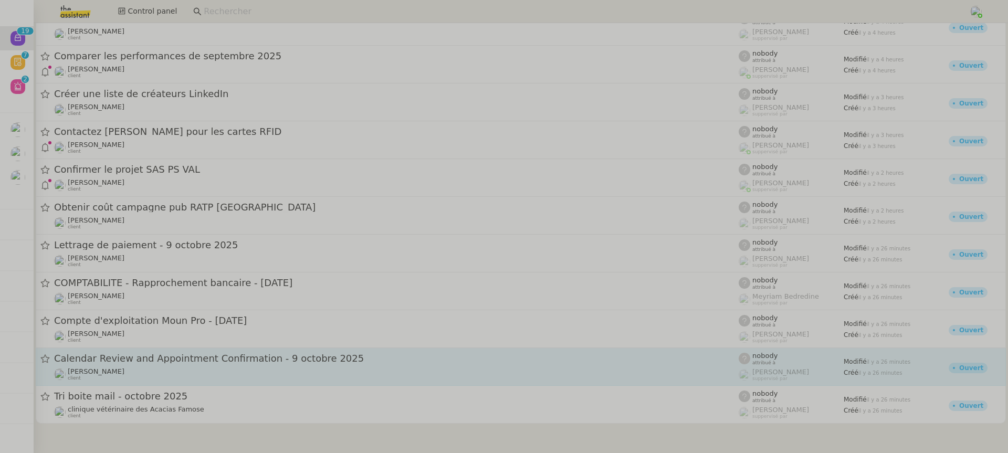
click at [131, 348] on link "Calendar Review and Appointment Confirmation - 9 octobre 2025 Ariel Wengroff cl…" at bounding box center [521, 367] width 970 height 38
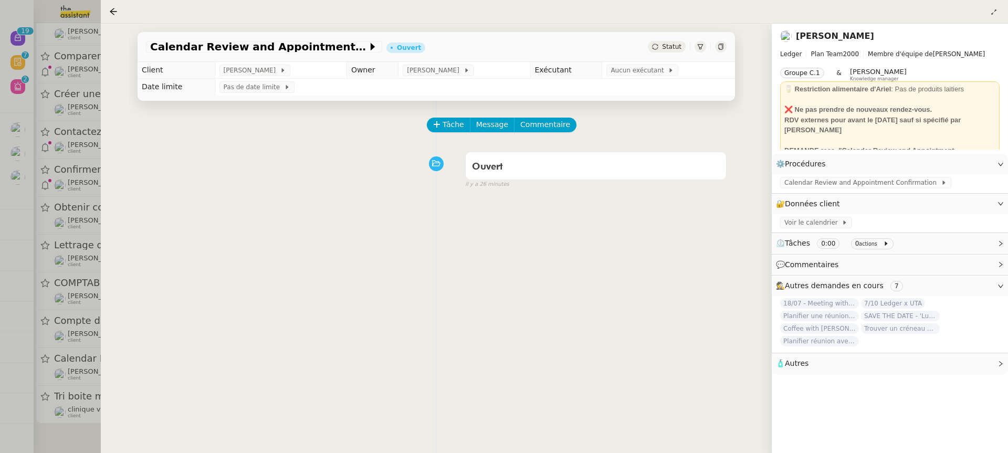
click at [115, 330] on div "Calendar Review and Appointment Confirmation - 9 octobre 2025 Ouvert Statut Cli…" at bounding box center [436, 238] width 671 height 429
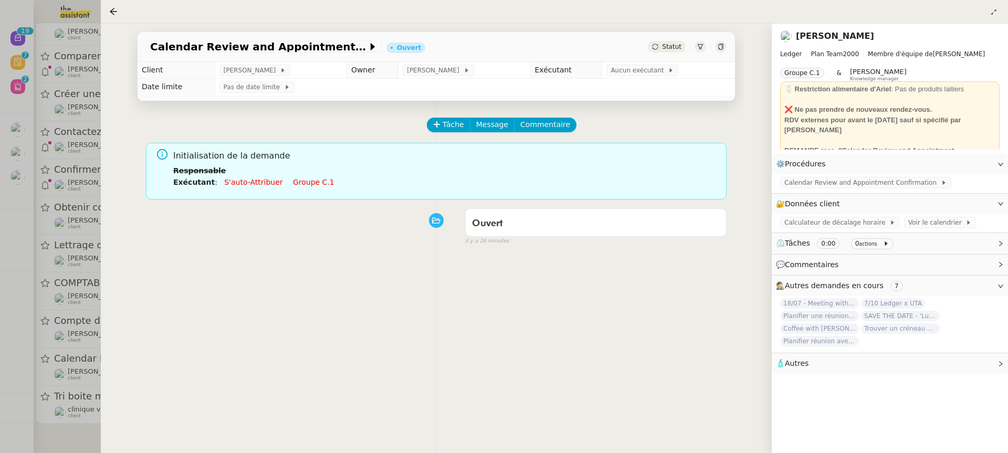
click at [90, 323] on div at bounding box center [504, 226] width 1008 height 453
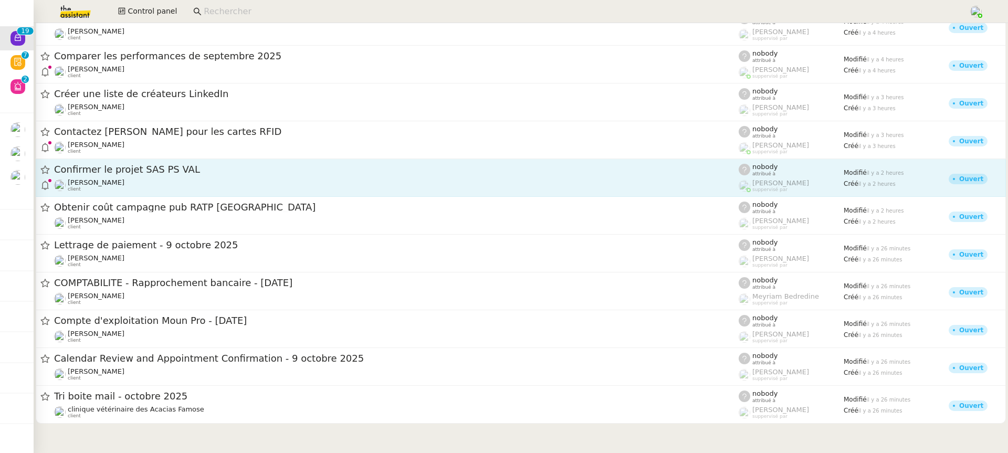
click at [218, 183] on div "Franck MUFFAT-JEANDET client" at bounding box center [396, 185] width 684 height 14
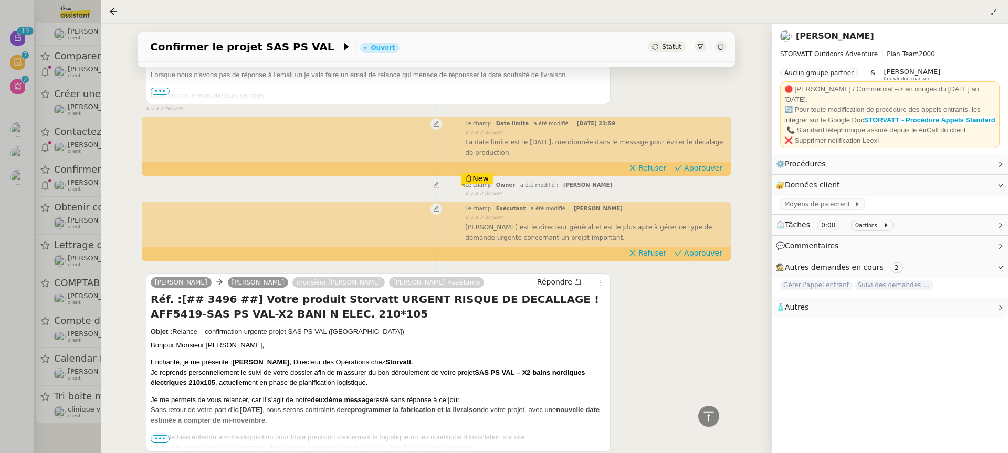
scroll to position [1, 0]
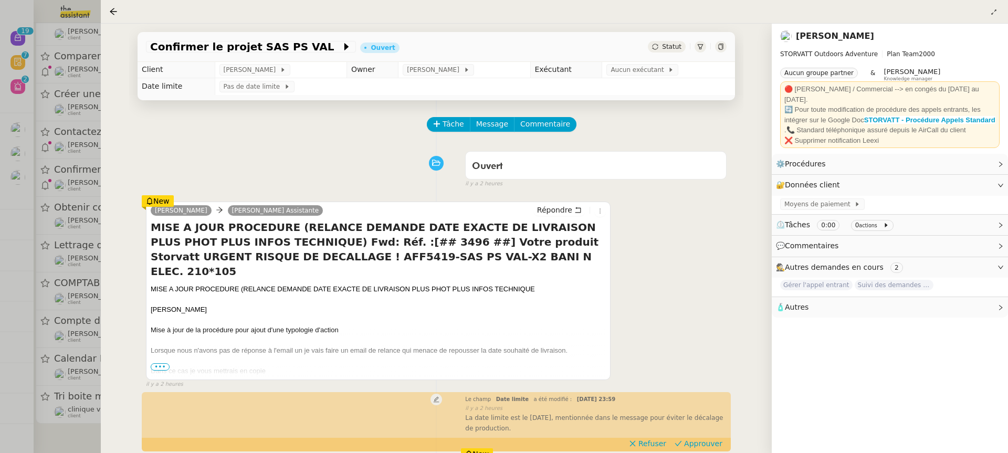
click at [171, 386] on div "Une date de réponse sera donné au client ici [DATE] 13" at bounding box center [378, 391] width 455 height 10
click at [164, 370] on span "•••" at bounding box center [160, 366] width 19 height 7
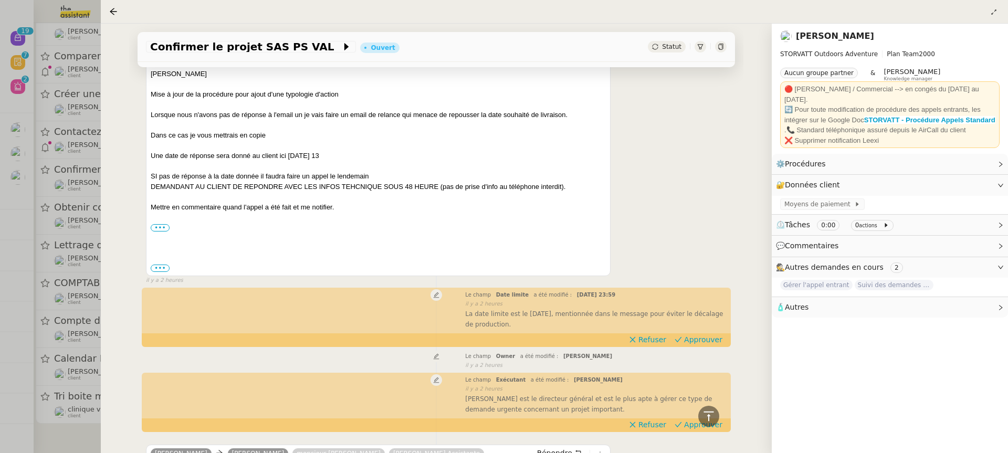
scroll to position [450, 0]
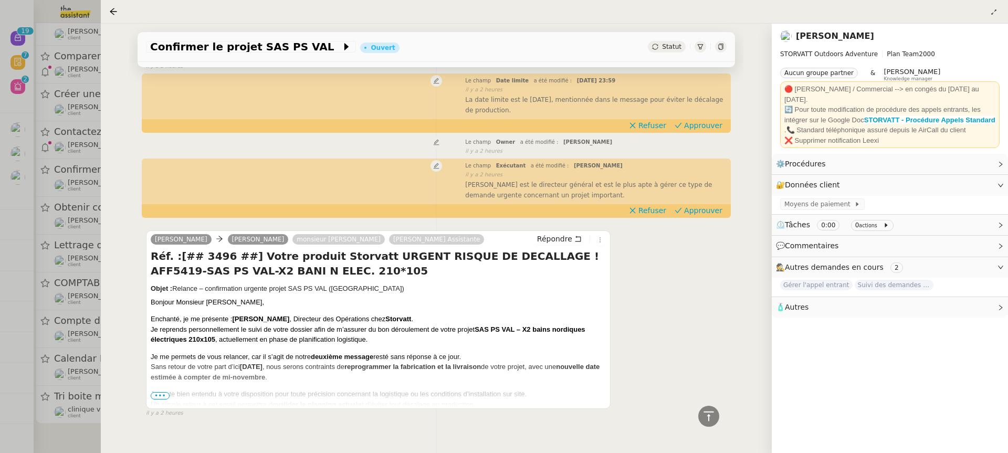
click at [160, 392] on span "•••" at bounding box center [160, 395] width 19 height 7
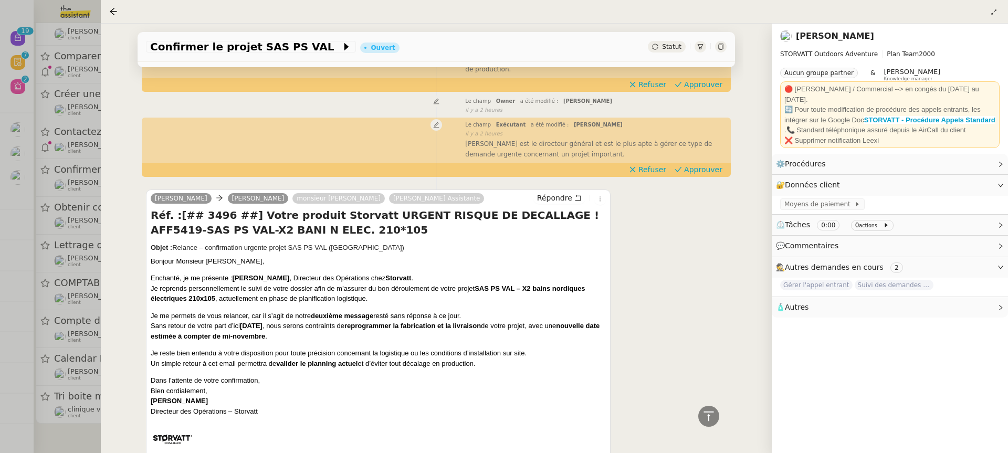
scroll to position [493, 0]
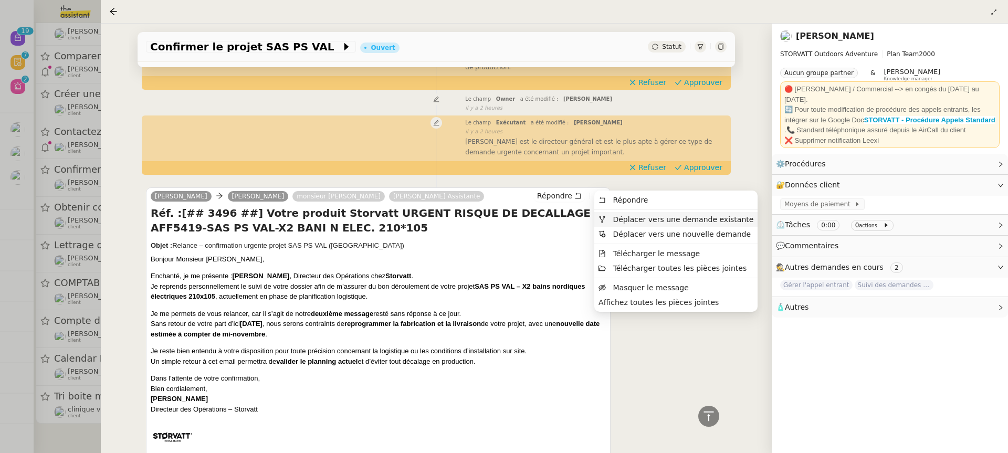
click at [628, 218] on span "Déplacer vers une demande existante" at bounding box center [683, 219] width 141 height 8
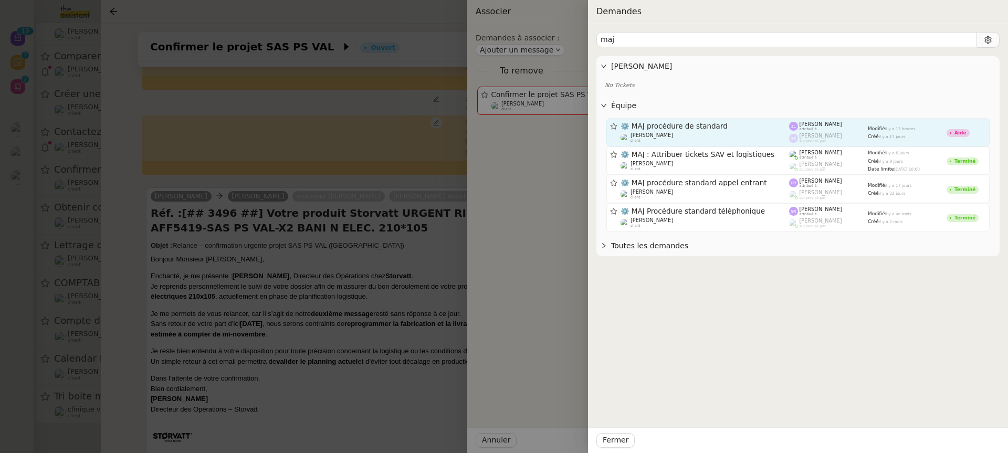
type input "maj"
click at [825, 126] on span "[PERSON_NAME]" at bounding box center [820, 124] width 43 height 6
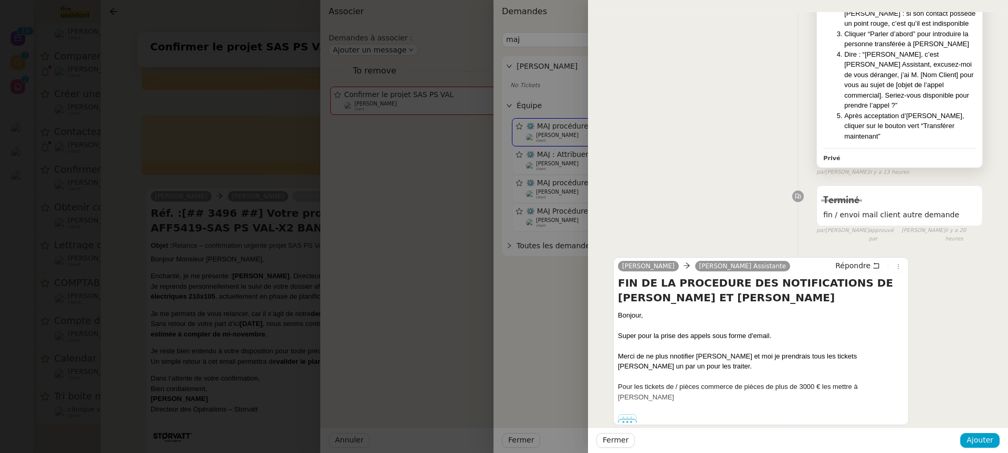
scroll to position [7322, 0]
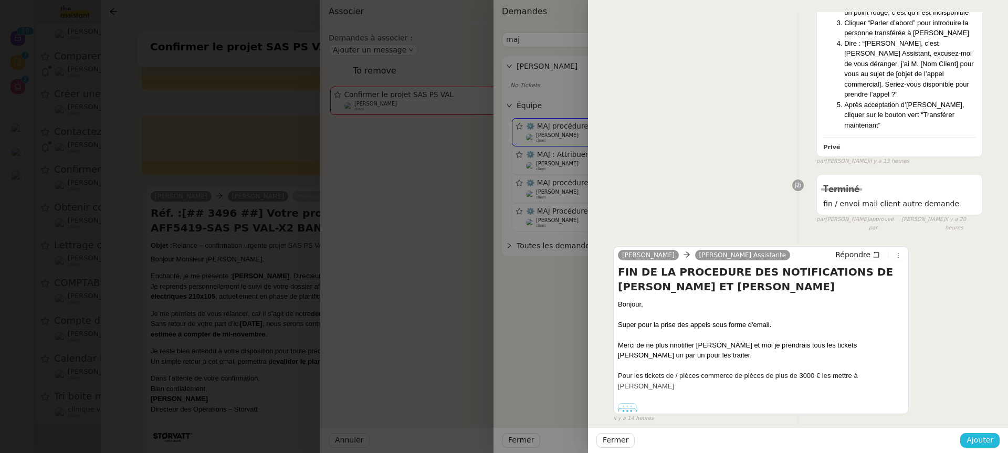
click at [980, 445] on span "Ajouter" at bounding box center [979, 440] width 27 height 12
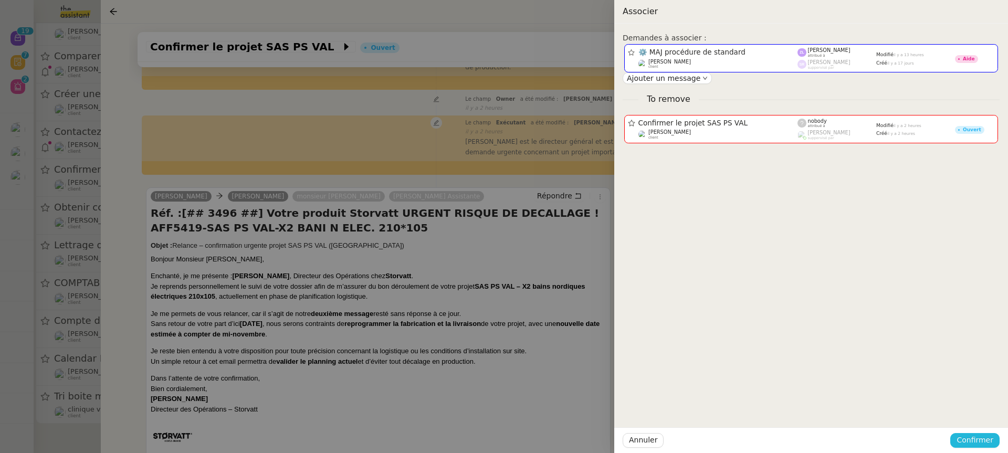
click at [980, 445] on span "Confirmer" at bounding box center [974, 440] width 37 height 12
click at [971, 403] on div "Êtes-vous sûr?" at bounding box center [955, 396] width 76 height 20
click at [971, 409] on span "Ajouter" at bounding box center [975, 412] width 27 height 10
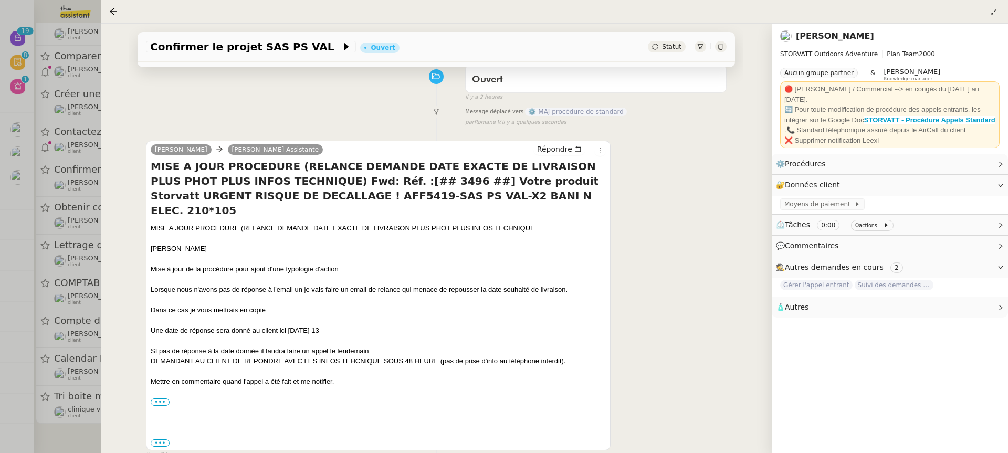
scroll to position [60, 0]
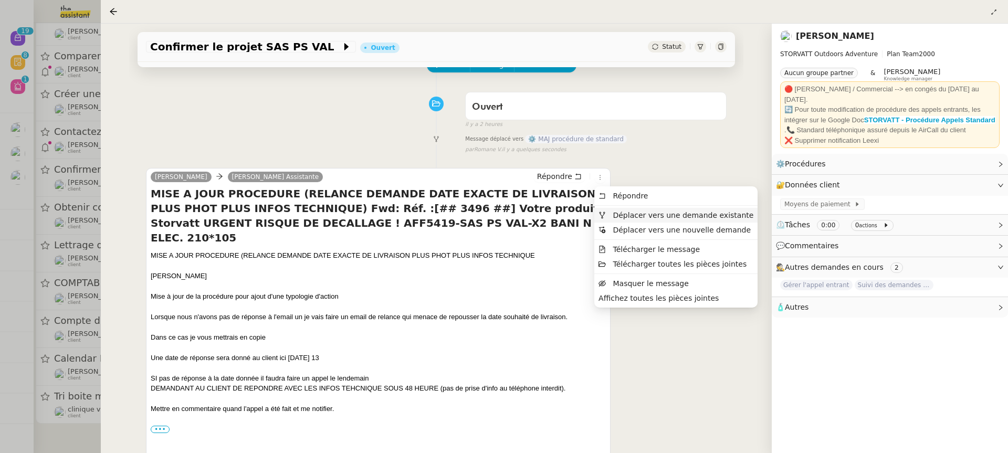
click at [634, 213] on span "Déplacer vers une demande existante" at bounding box center [683, 215] width 141 height 8
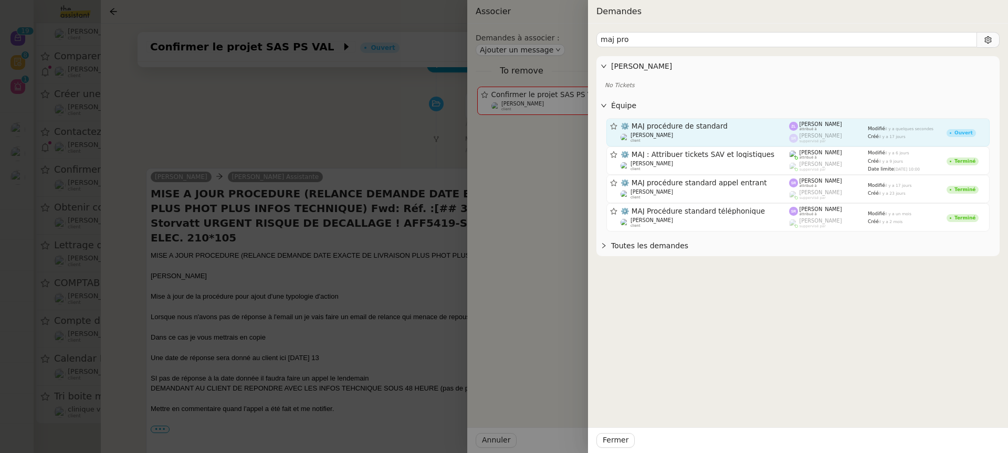
type input "maj pro"
click at [834, 125] on span "[PERSON_NAME]" at bounding box center [820, 124] width 43 height 6
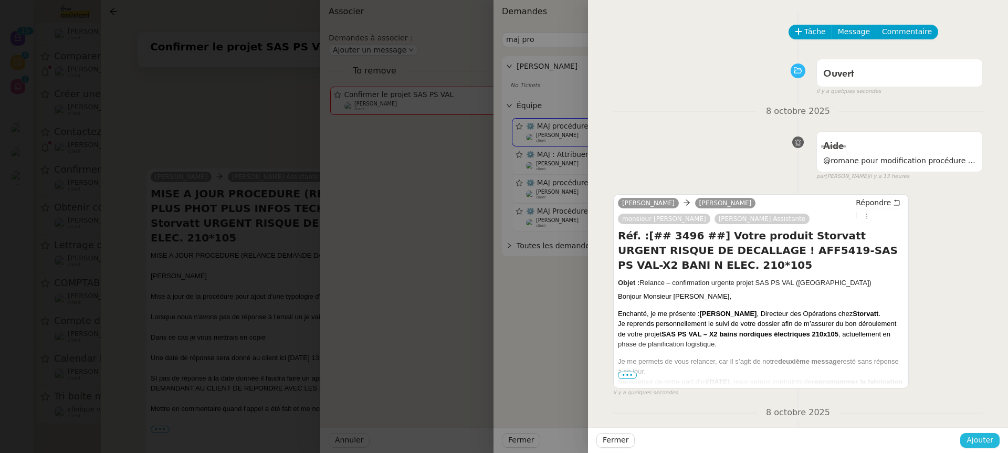
click at [981, 441] on span "Ajouter" at bounding box center [979, 440] width 27 height 12
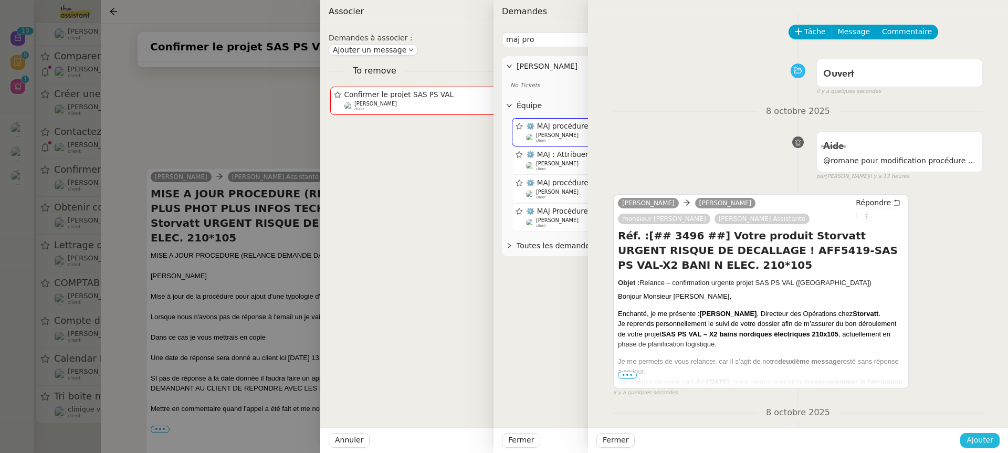
click at [981, 441] on div "Fermer Ajouter" at bounding box center [798, 440] width 420 height 26
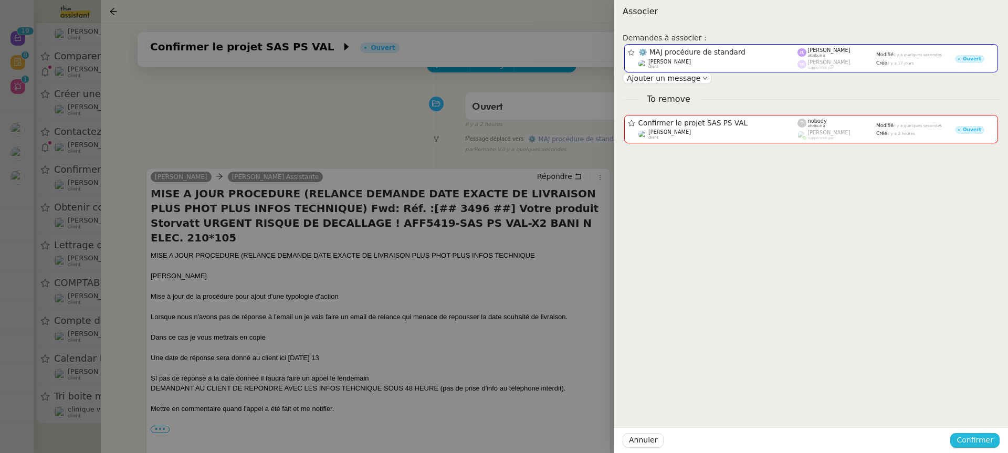
click at [982, 439] on span "Confirmer" at bounding box center [974, 440] width 37 height 12
click at [977, 415] on span "Ajouter" at bounding box center [975, 412] width 27 height 10
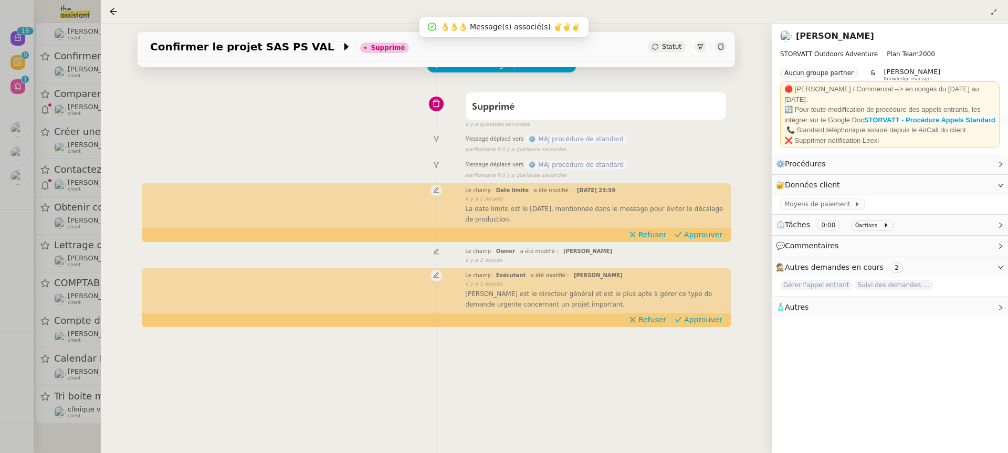
scroll to position [288, 0]
click at [71, 167] on div at bounding box center [504, 226] width 1008 height 453
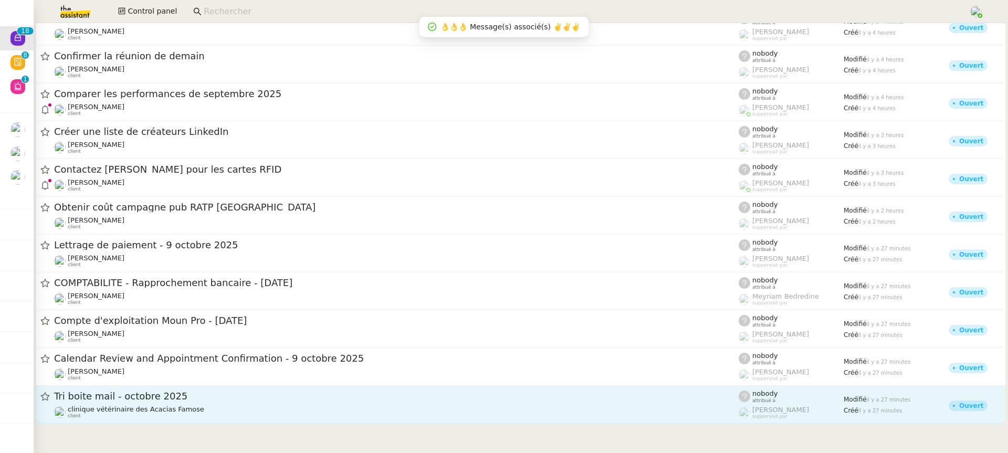
click at [227, 398] on span "Tri boite mail - octobre 2025" at bounding box center [396, 396] width 684 height 9
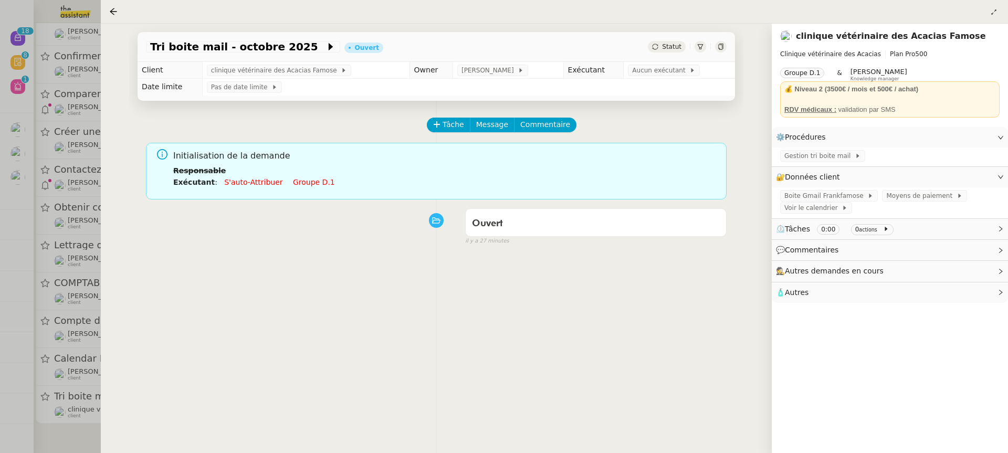
click at [307, 184] on link "Groupe d.1" at bounding box center [314, 182] width 42 height 8
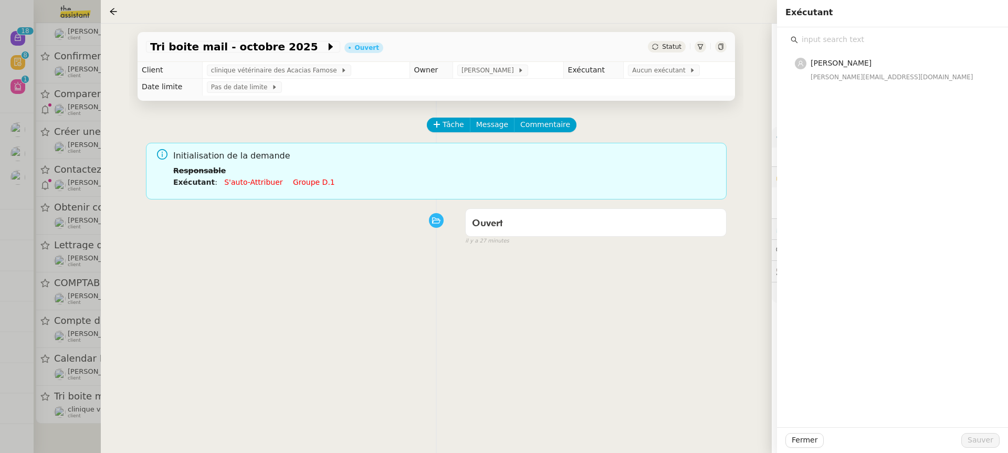
click at [833, 85] on div "Camille Barthès camilleb@team.theassistant.com" at bounding box center [892, 227] width 231 height 400
click at [830, 72] on div "camilleb@team.theassistant.com" at bounding box center [898, 77] width 177 height 10
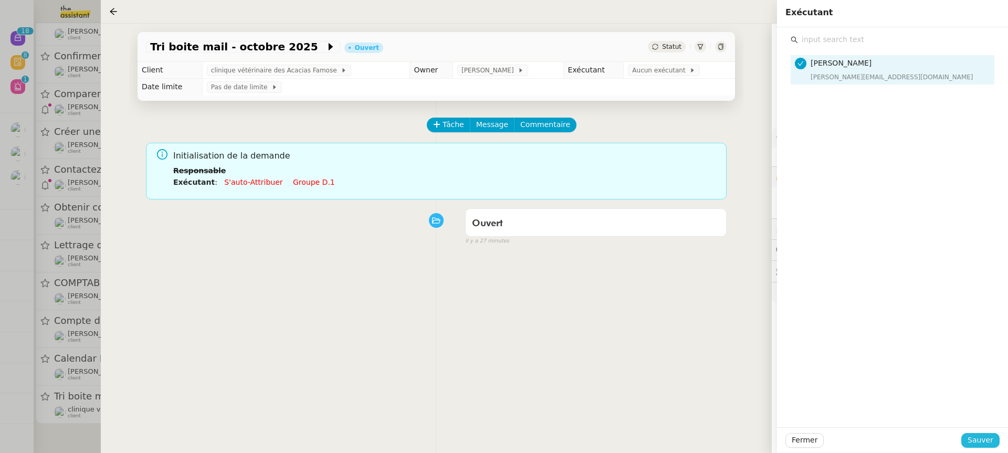
click at [984, 440] on span "Sauver" at bounding box center [980, 440] width 26 height 12
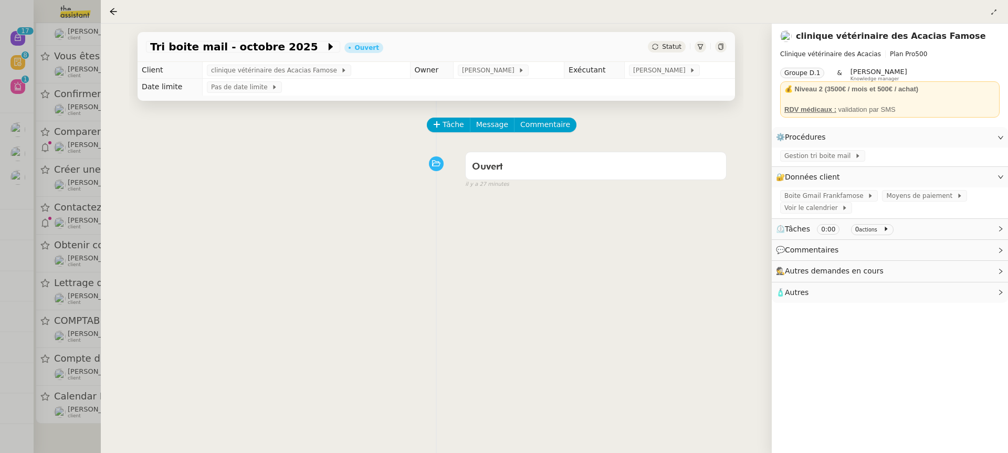
scroll to position [248, 0]
click at [76, 339] on div at bounding box center [504, 226] width 1008 height 453
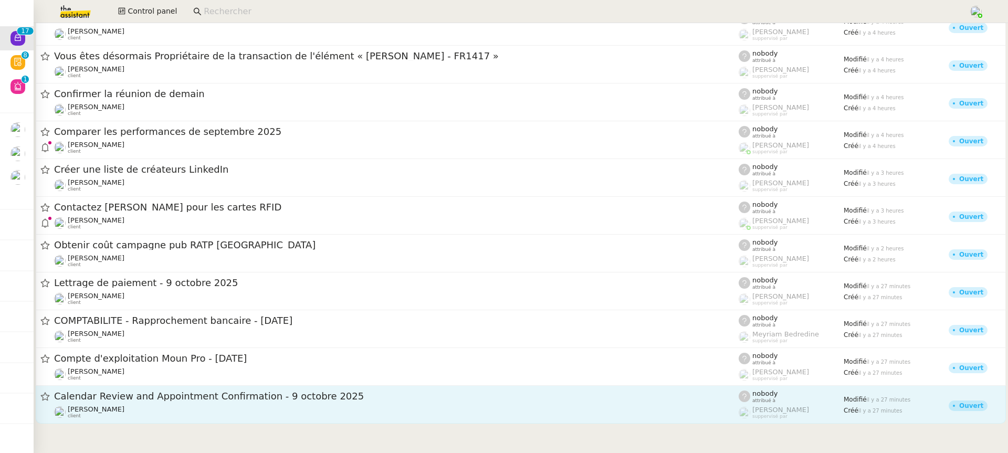
click at [158, 415] on div "Ariel Wengroff client" at bounding box center [396, 412] width 684 height 14
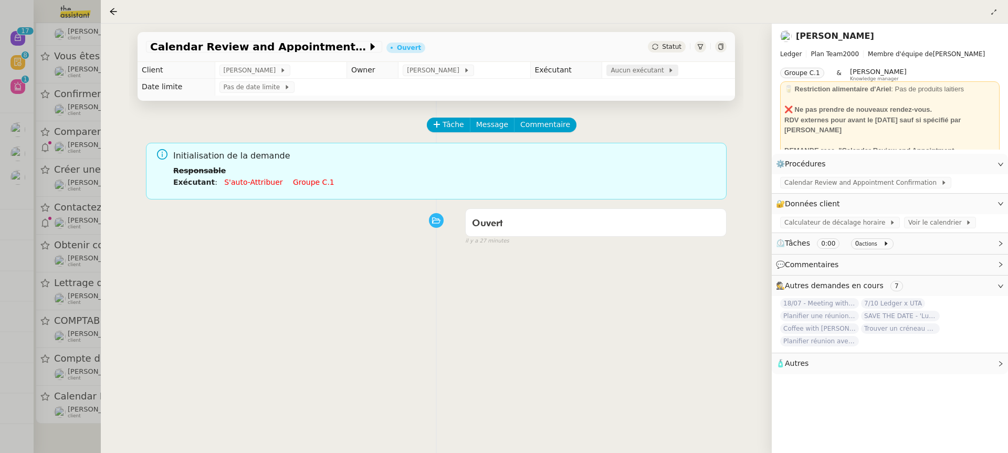
click at [635, 72] on span "Aucun exécutant" at bounding box center [638, 70] width 57 height 10
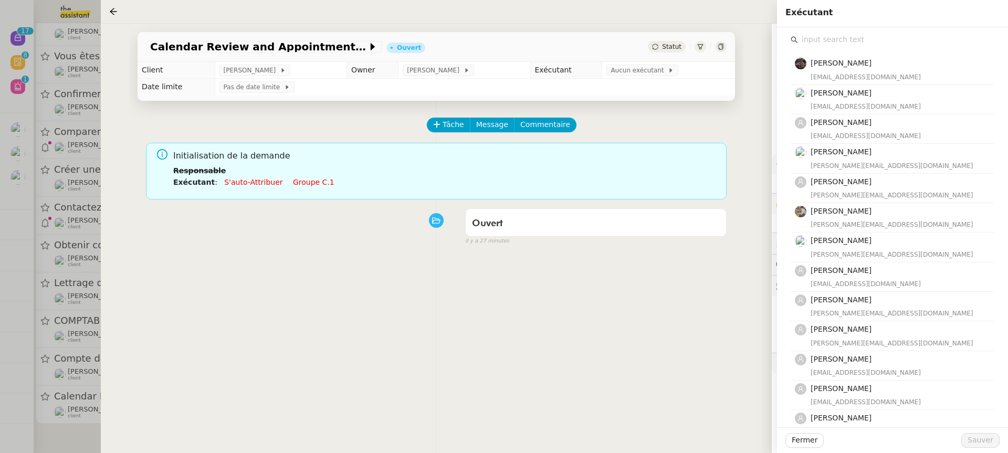
click at [861, 31] on div "Bert Canavaggio bert.canavaggio@gmail.com Romane Vachon romane@team.theassistan…" at bounding box center [892, 336] width 214 height 619
click at [861, 35] on input "text" at bounding box center [896, 40] width 196 height 14
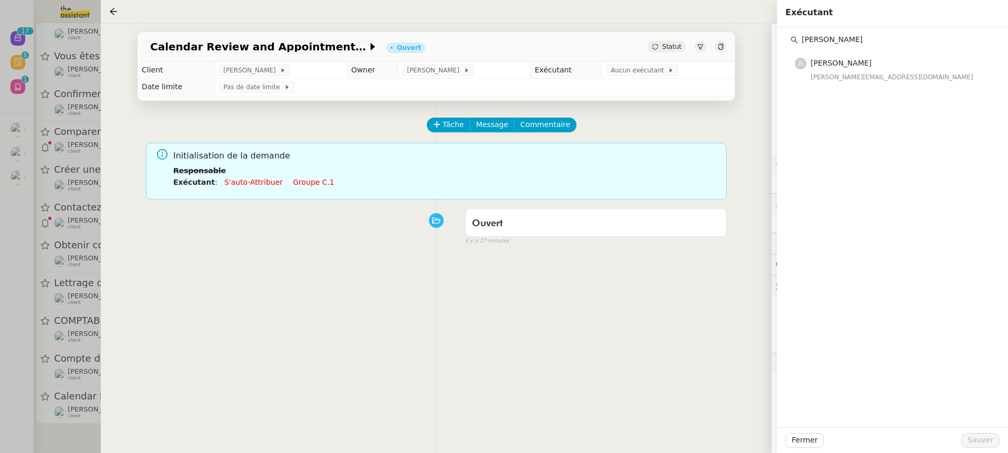
type input "amy"
click at [897, 87] on div "amy Amyna Mehrez amyna@team.theassistant.com" at bounding box center [892, 227] width 231 height 400
click at [894, 82] on nz-list-item "Amyna Mehrez amyna@team.theassistant.com" at bounding box center [892, 69] width 204 height 29
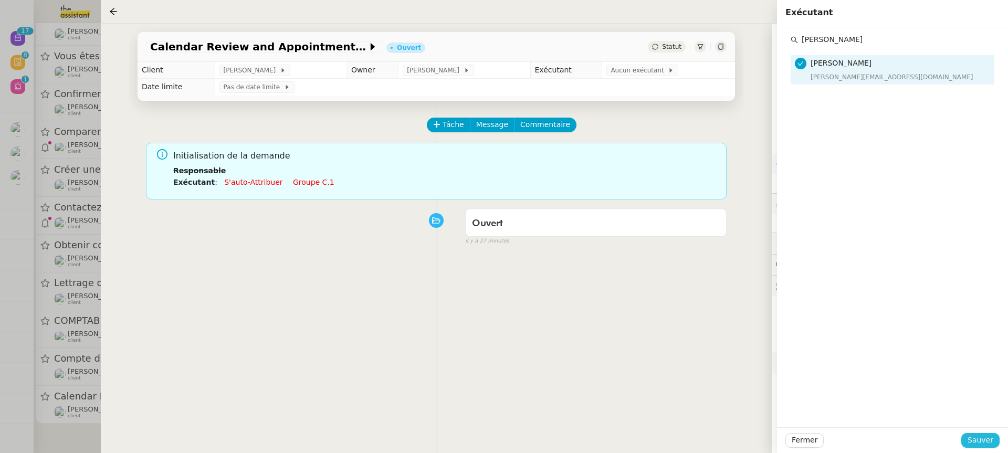
click at [971, 440] on span "Sauver" at bounding box center [980, 440] width 26 height 12
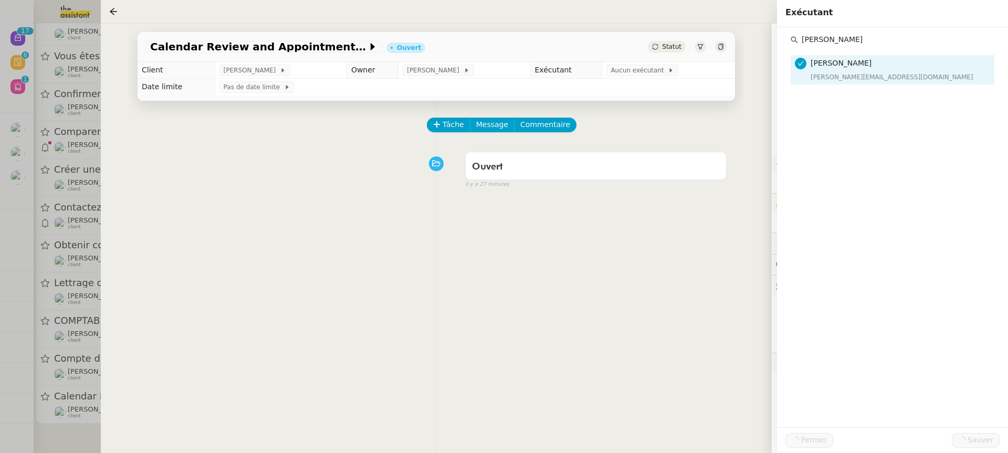
scroll to position [208, 0]
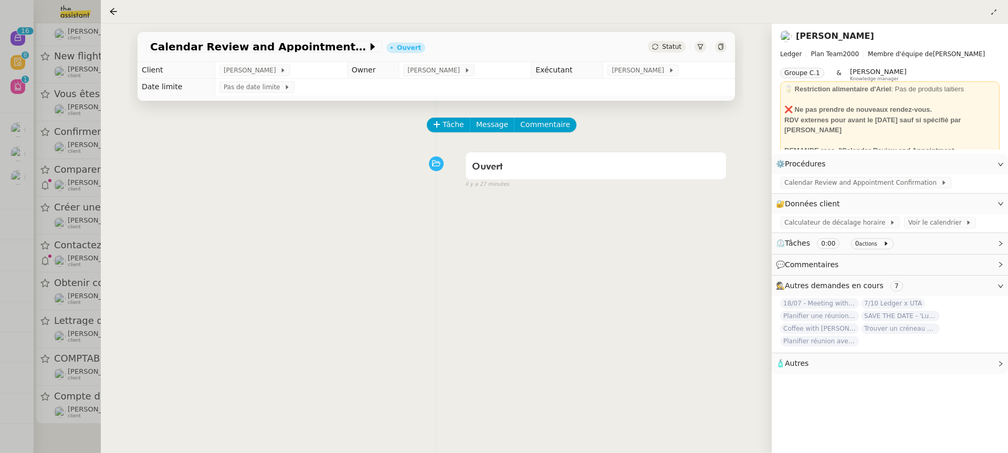
click at [69, 360] on div at bounding box center [504, 226] width 1008 height 453
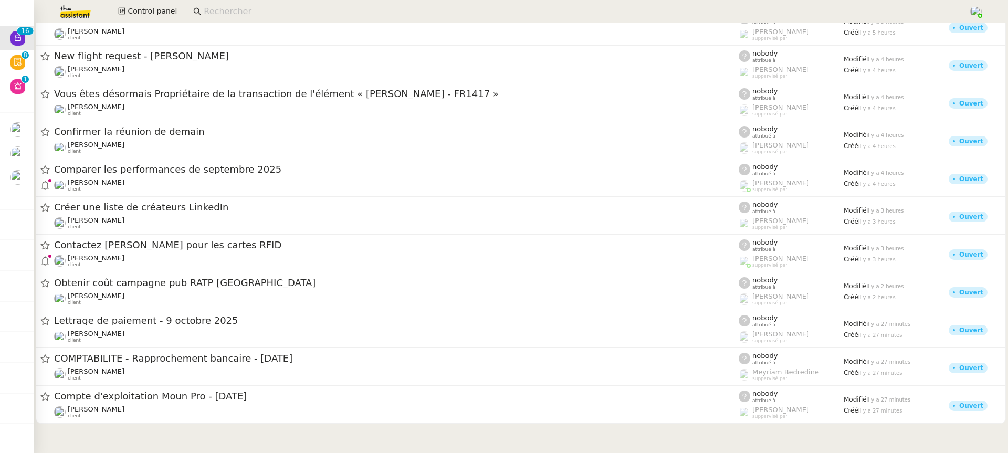
click at [187, 429] on div at bounding box center [521, 134] width 974 height 638
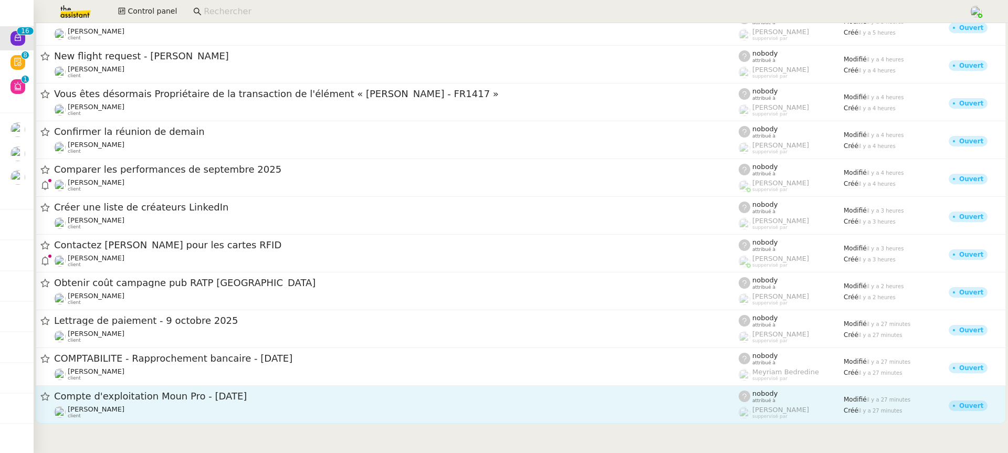
click at [180, 413] on div "Guillaume Farina client" at bounding box center [396, 412] width 684 height 14
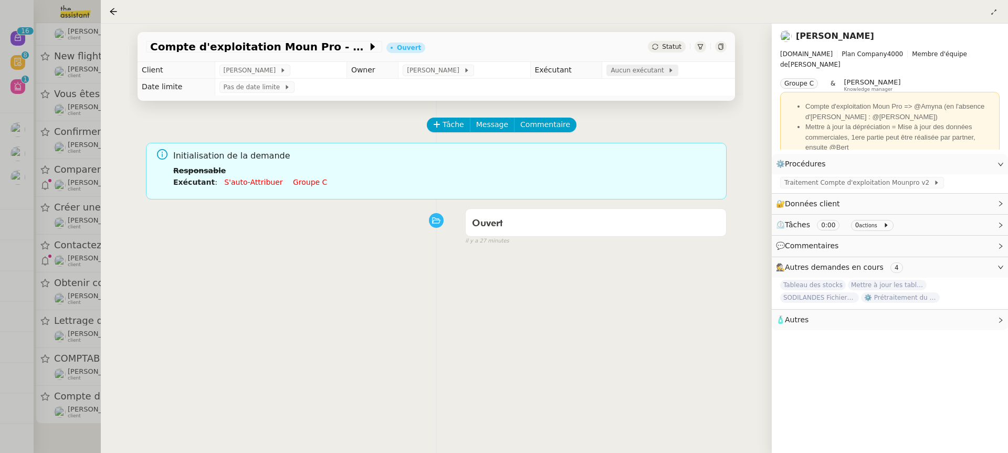
click at [636, 70] on span "Aucun exécutant" at bounding box center [638, 70] width 57 height 10
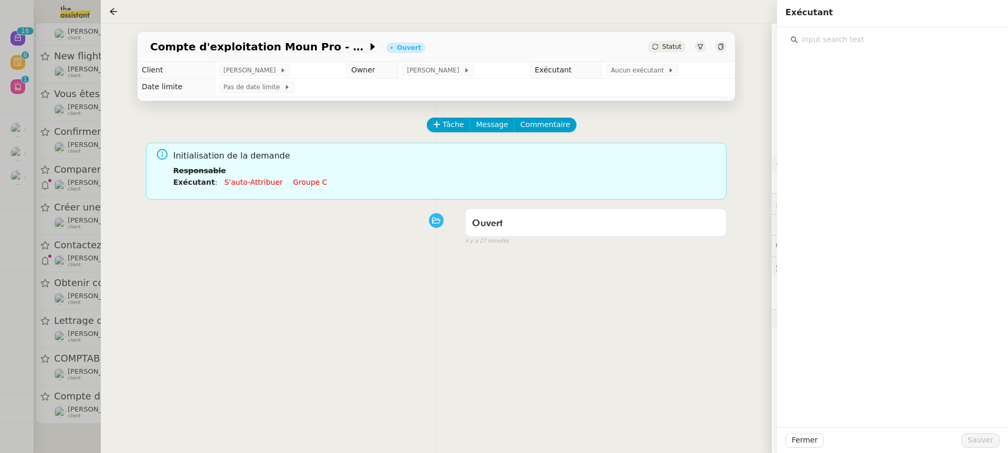
click at [873, 45] on input "text" at bounding box center [896, 40] width 196 height 14
type input "amyn"
click at [878, 93] on div "amyn Amyna Mehrez amyna@team.theassistant.com" at bounding box center [892, 227] width 231 height 400
click at [876, 59] on h4 "[PERSON_NAME]" at bounding box center [898, 63] width 177 height 12
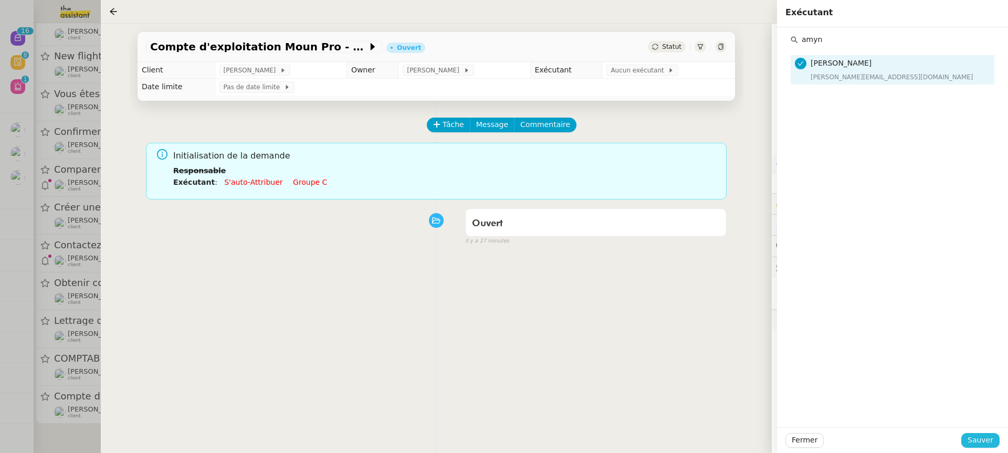
click at [981, 443] on span "Sauver" at bounding box center [980, 440] width 26 height 12
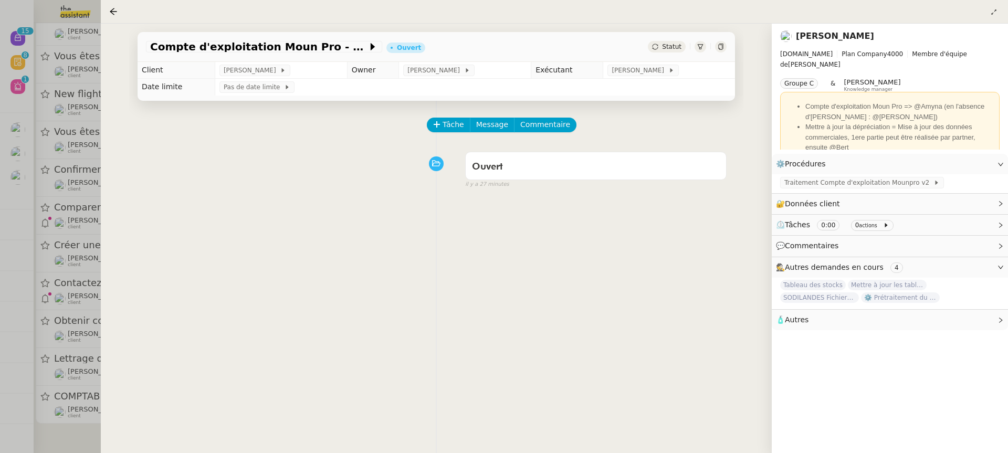
scroll to position [168, 0]
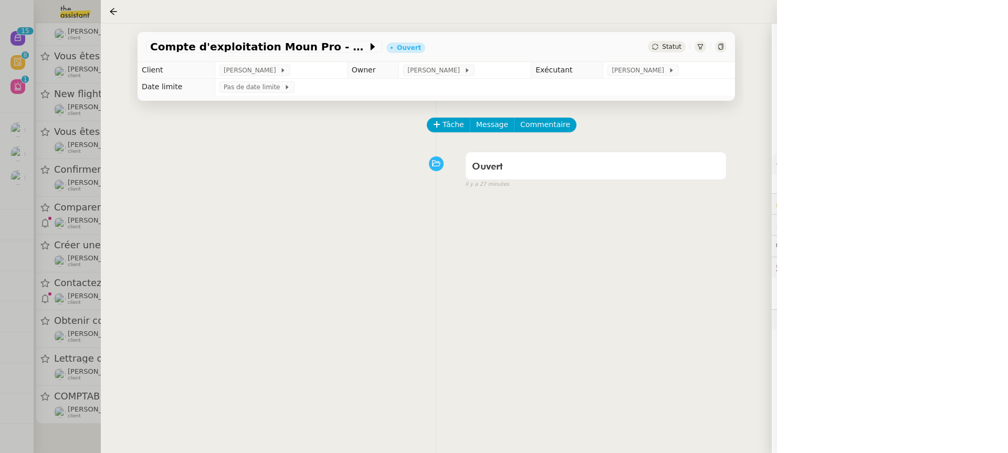
click at [86, 345] on div at bounding box center [504, 226] width 1008 height 453
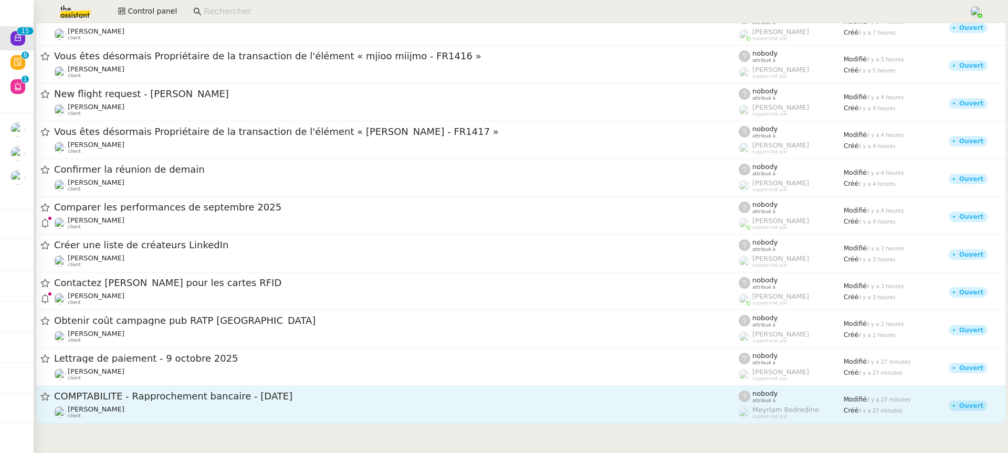
click at [157, 406] on div "Fanny Eyraud client" at bounding box center [396, 412] width 684 height 14
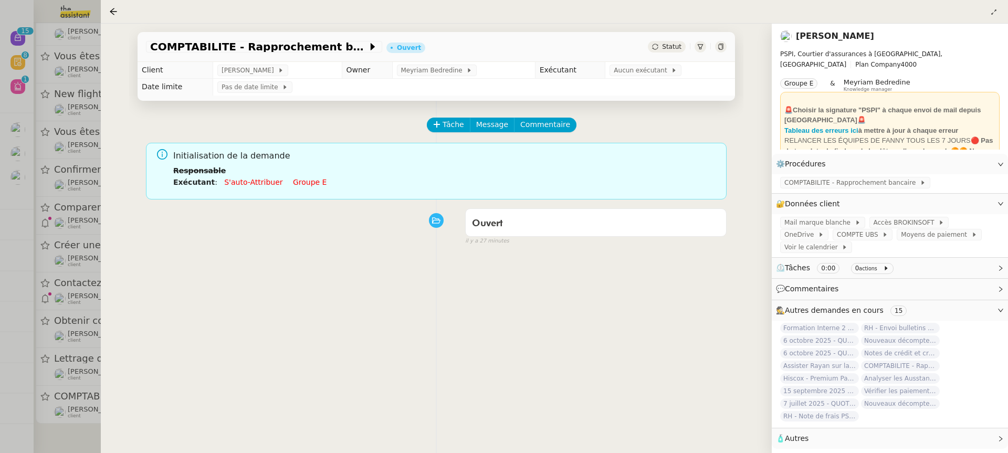
click at [307, 187] on li "Exécutant : S'auto-attribuer Groupe e" at bounding box center [445, 182] width 545 height 12
click at [303, 182] on link "Groupe e" at bounding box center [310, 182] width 34 height 8
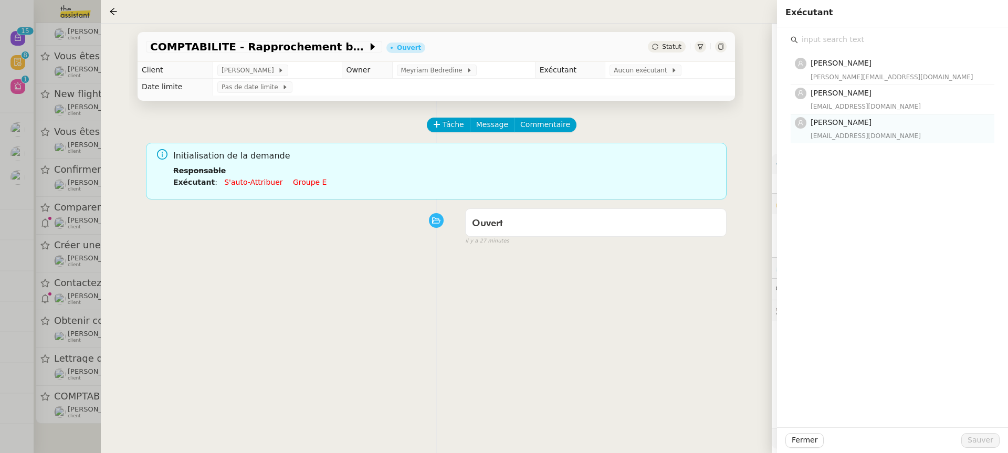
click at [871, 124] on h4 "[PERSON_NAME]" at bounding box center [898, 123] width 177 height 12
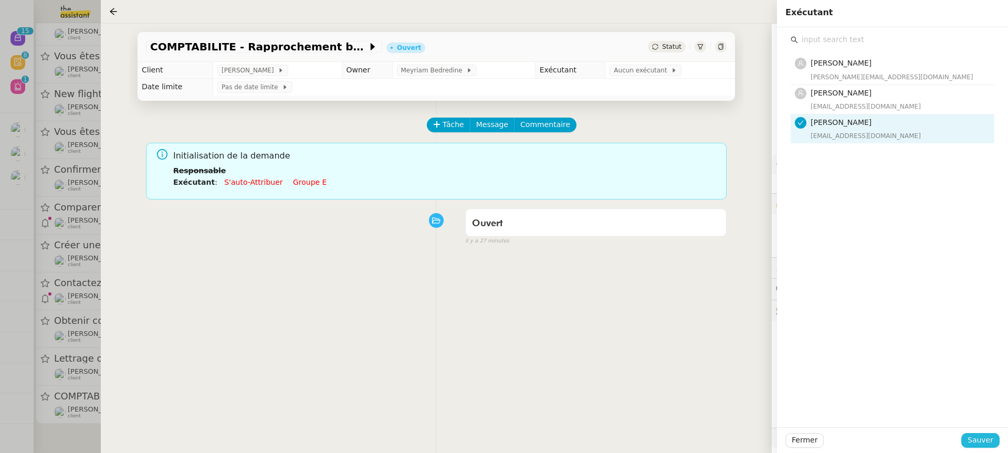
click at [988, 442] on span "Sauver" at bounding box center [980, 440] width 26 height 12
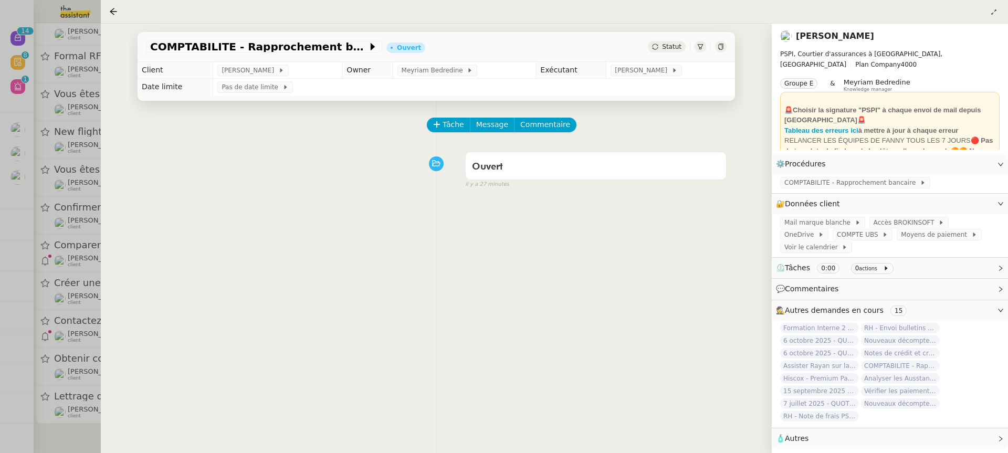
scroll to position [129, 0]
click at [78, 298] on div at bounding box center [504, 226] width 1008 height 453
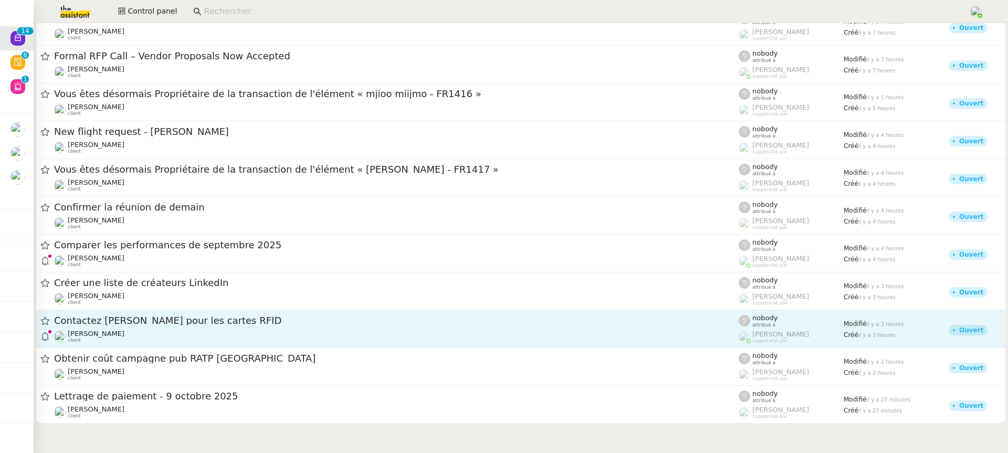
click at [124, 330] on span "[PERSON_NAME]" at bounding box center [96, 334] width 57 height 8
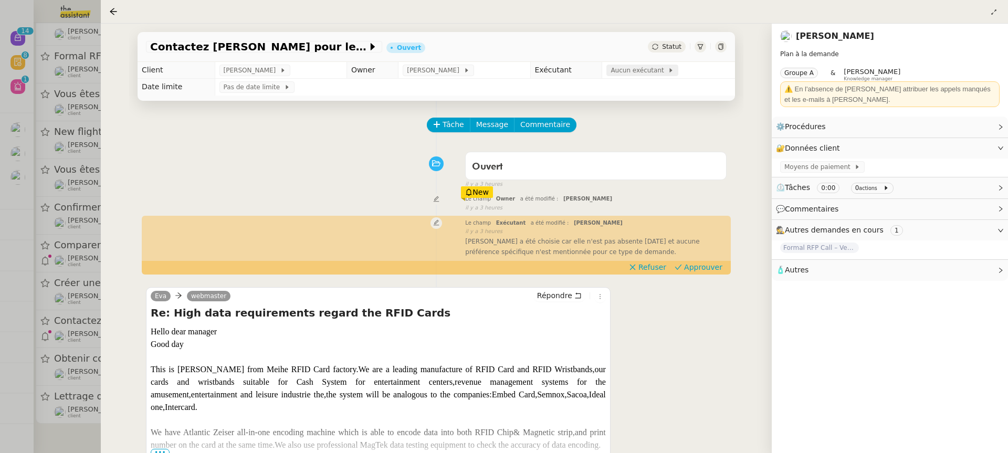
click at [641, 76] on span "Aucun exécutant" at bounding box center [638, 70] width 57 height 10
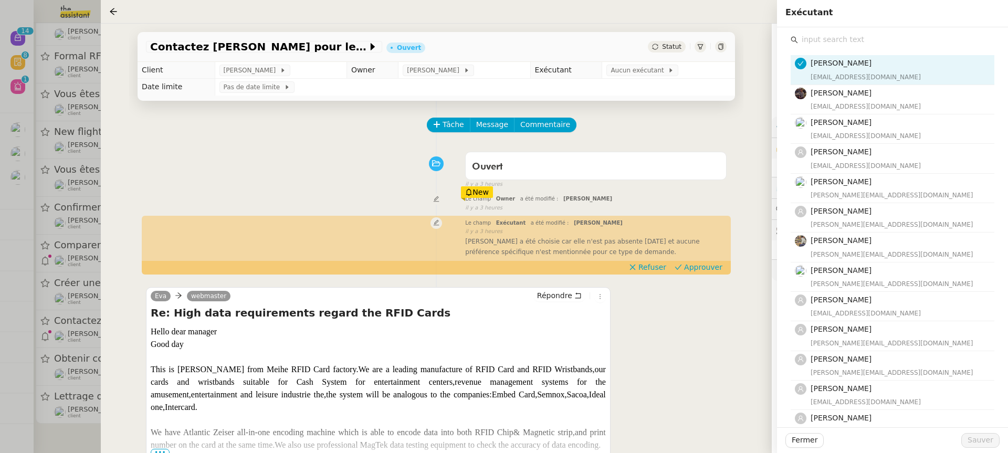
click at [839, 41] on input "text" at bounding box center [896, 40] width 196 height 14
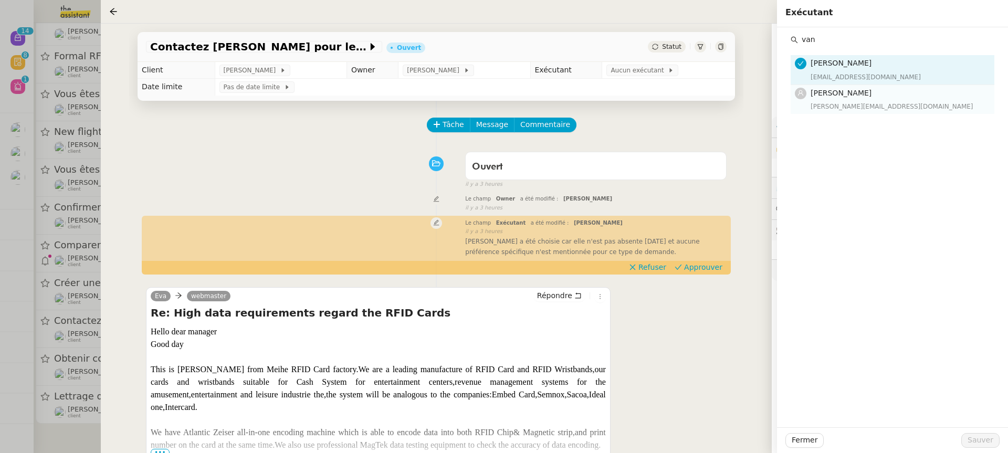
type input "van"
click at [889, 91] on h4 "[PERSON_NAME]" at bounding box center [898, 93] width 177 height 12
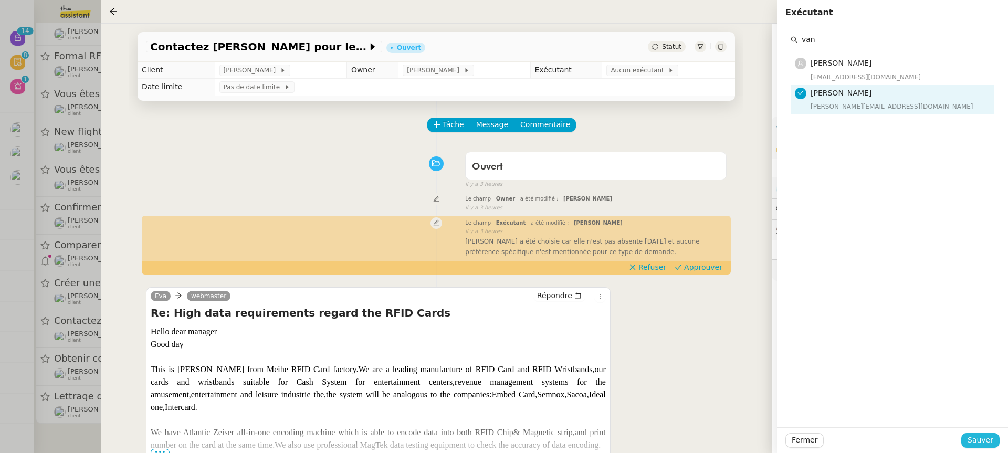
click at [988, 438] on span "Sauver" at bounding box center [980, 440] width 26 height 12
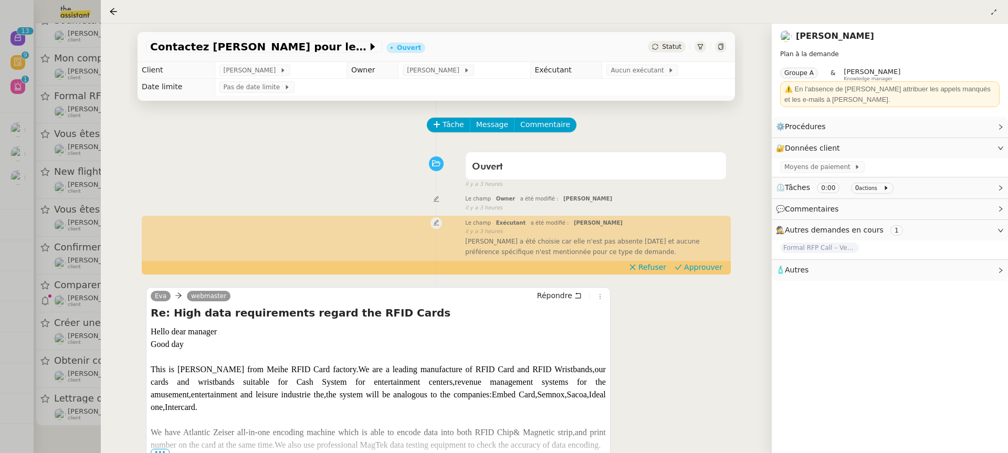
scroll to position [89, 0]
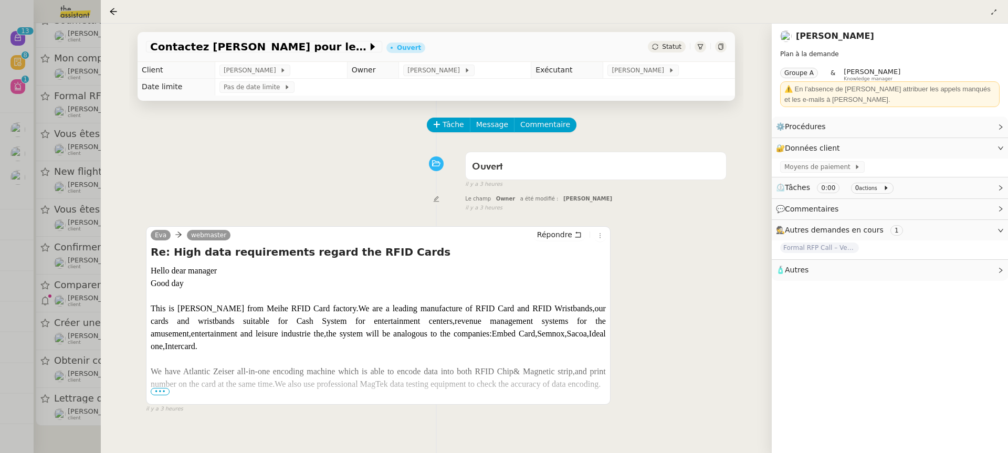
click at [68, 321] on div at bounding box center [504, 226] width 1008 height 453
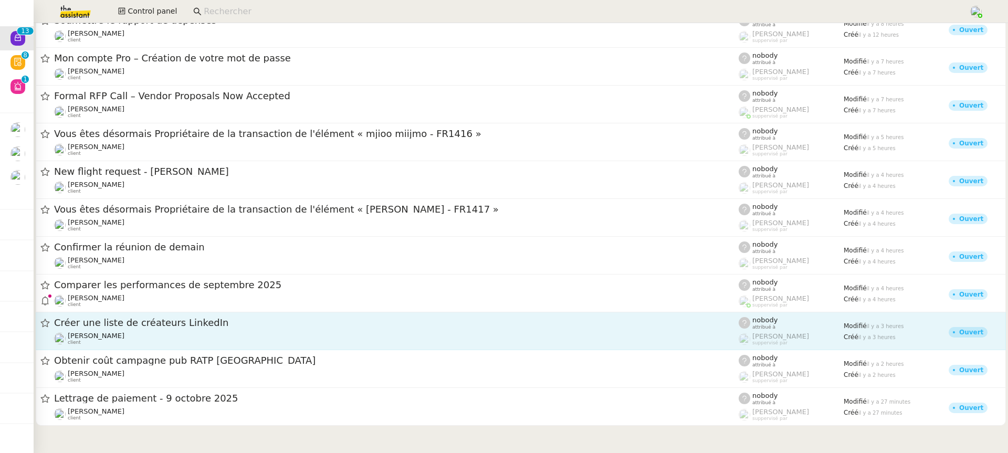
click at [157, 328] on div "Créer une liste de créateurs LinkedIn" at bounding box center [396, 323] width 684 height 13
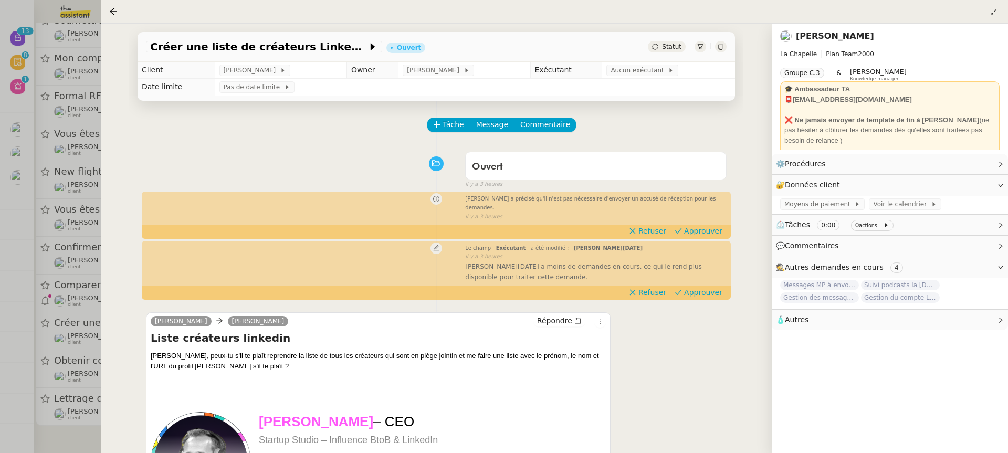
scroll to position [75, 0]
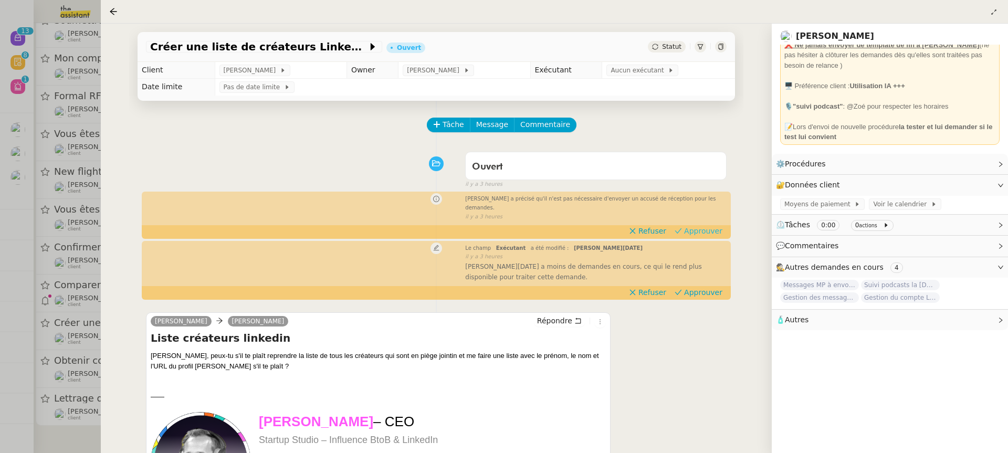
click at [717, 226] on span "Approuver" at bounding box center [703, 231] width 38 height 10
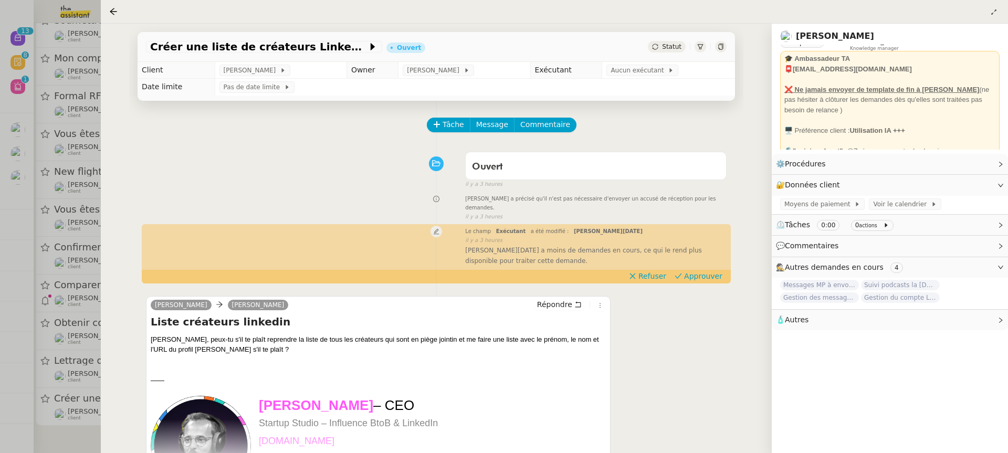
scroll to position [0, 0]
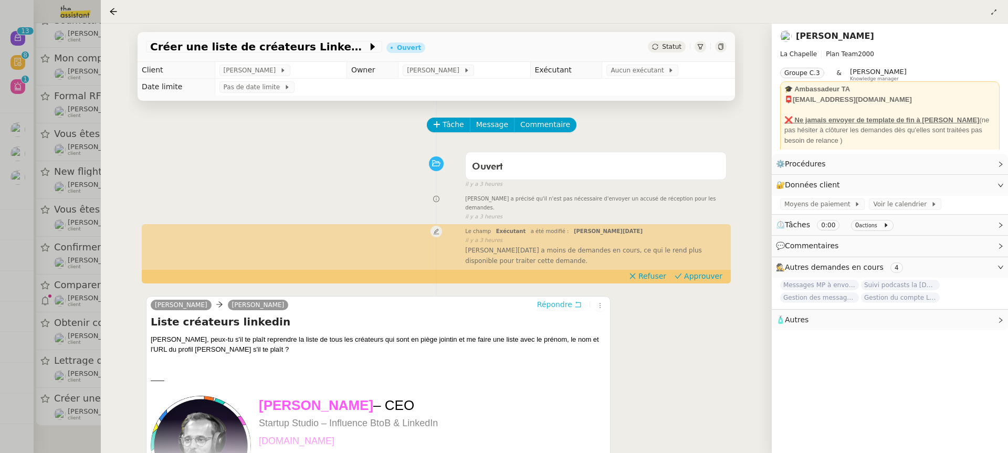
click at [569, 299] on span "Répondre" at bounding box center [554, 304] width 35 height 10
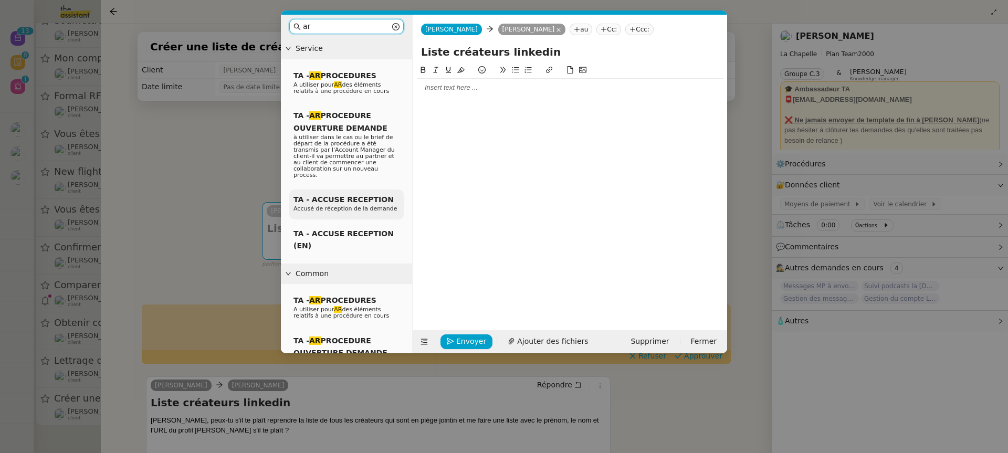
type input "ar"
click at [362, 205] on span "Accusé de réception de la demande" at bounding box center [345, 208] width 104 height 7
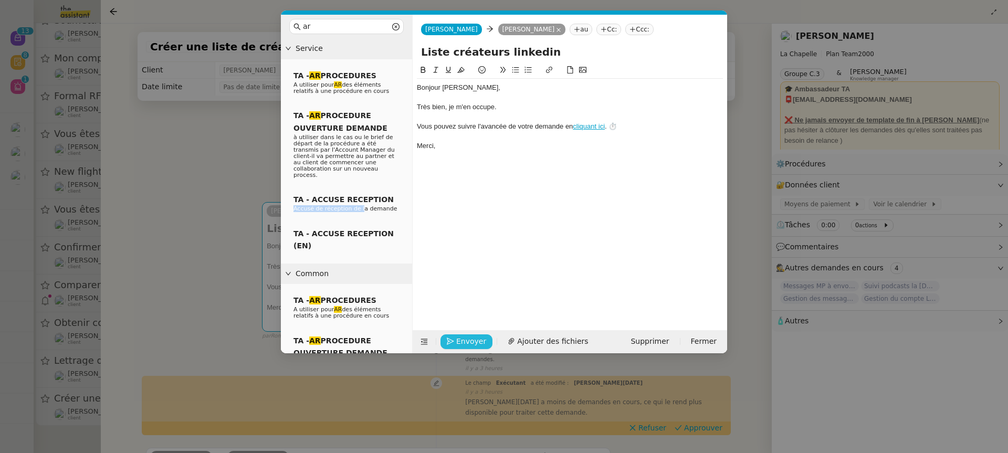
click at [471, 344] on span "Envoyer" at bounding box center [471, 341] width 30 height 12
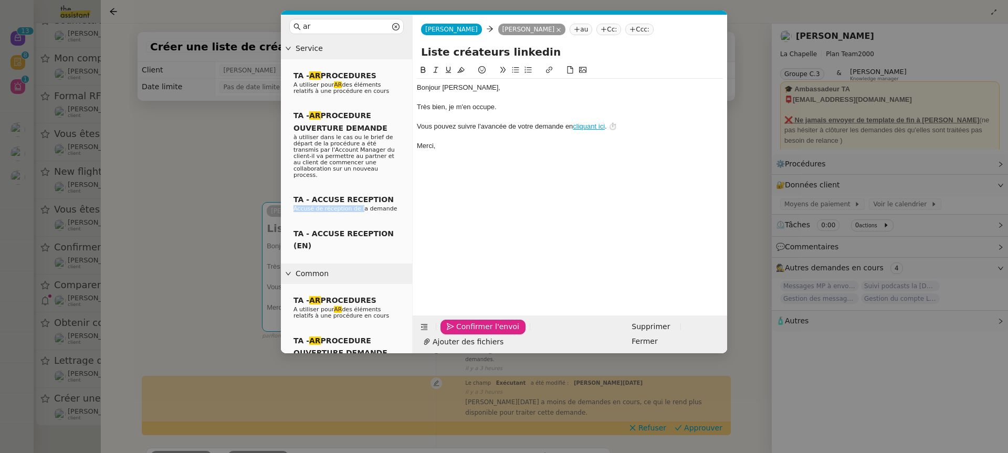
click at [489, 334] on button "Confirmer l'envoi" at bounding box center [482, 327] width 85 height 15
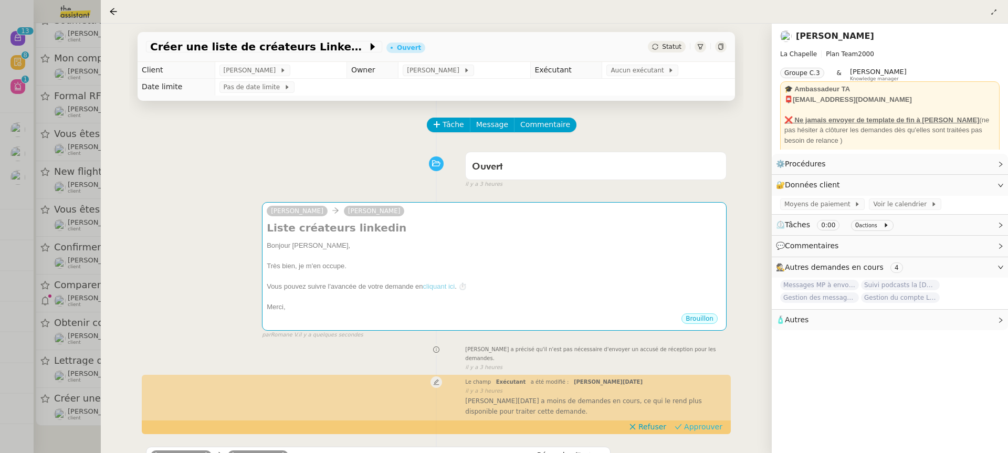
click at [714, 421] on span "Approuver" at bounding box center [703, 426] width 38 height 10
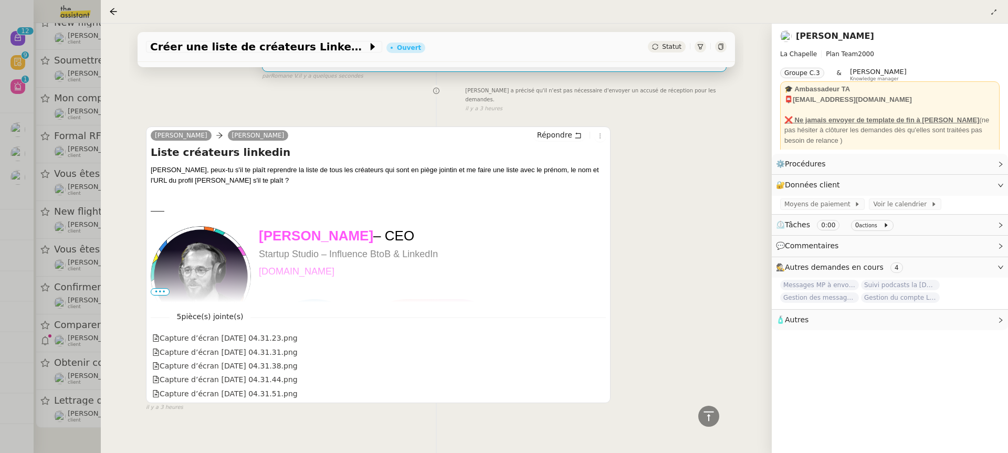
scroll to position [49, 0]
click at [99, 188] on div at bounding box center [504, 226] width 1008 height 453
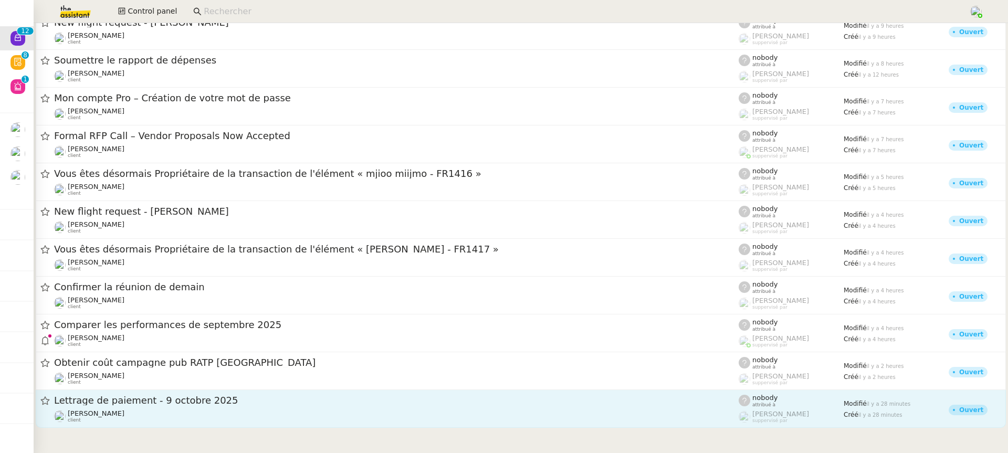
click at [193, 417] on div "Mathias Hombourger client" at bounding box center [396, 416] width 684 height 14
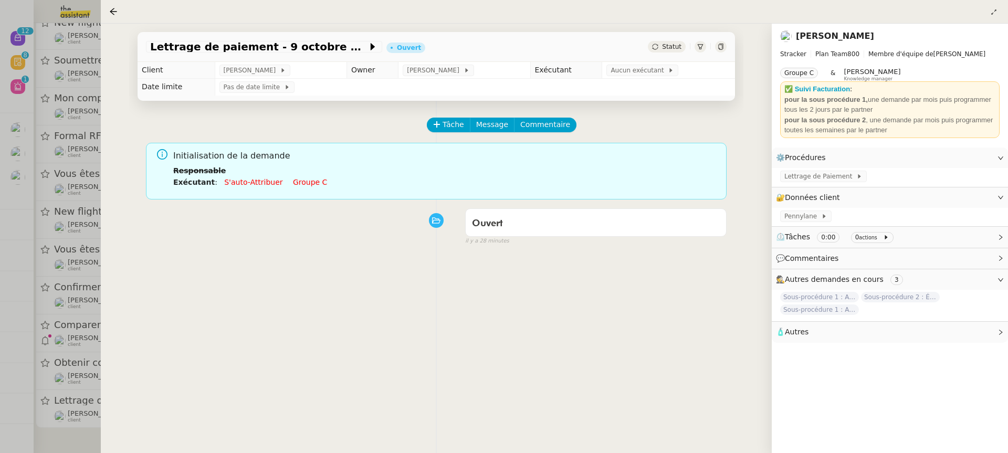
click at [302, 187] on li "Exécutant : S'auto-attribuer Groupe c" at bounding box center [445, 182] width 545 height 12
click at [299, 185] on link "Groupe c" at bounding box center [310, 182] width 34 height 8
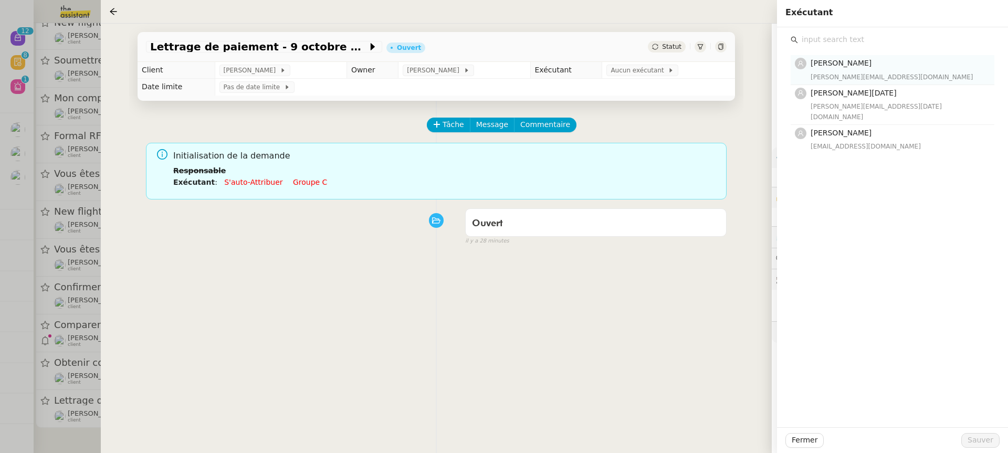
click at [919, 71] on div "Amyna Mehrez amyna@team.theassistant.com" at bounding box center [898, 69] width 177 height 25
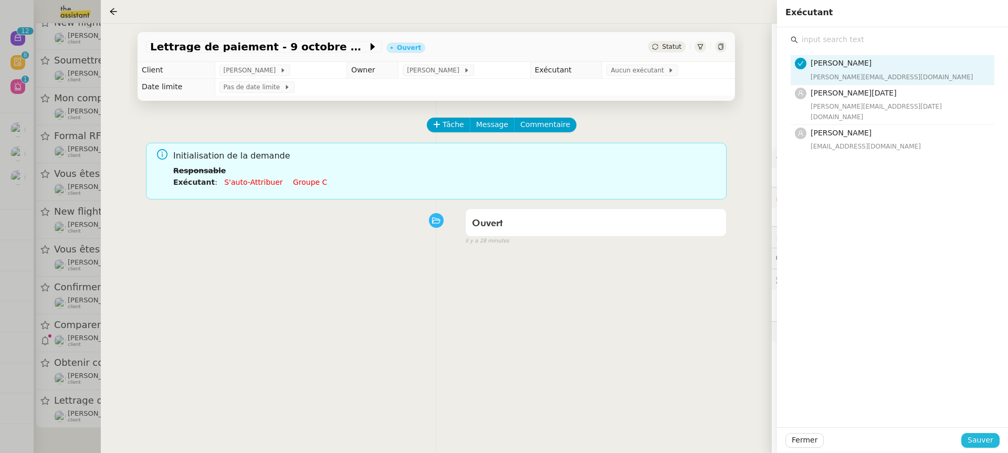
click at [979, 444] on span "Sauver" at bounding box center [980, 440] width 26 height 12
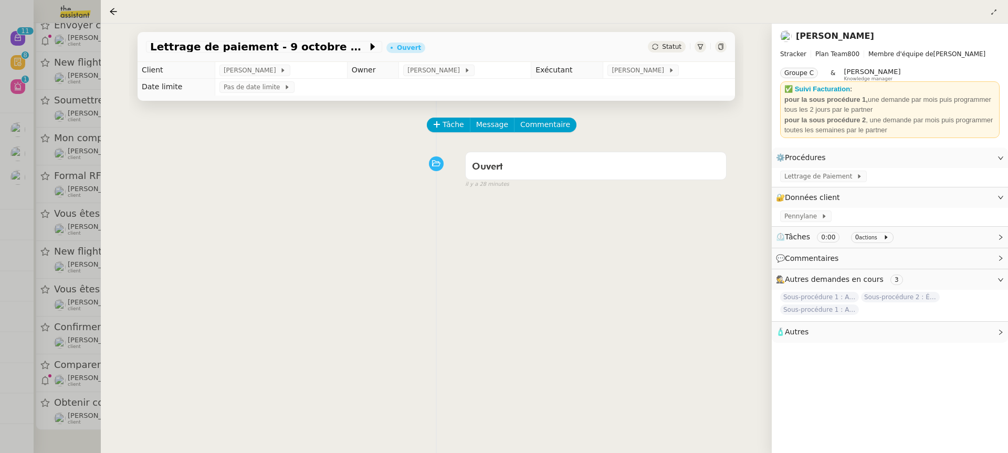
scroll to position [9, 0]
click at [43, 364] on div at bounding box center [504, 226] width 1008 height 453
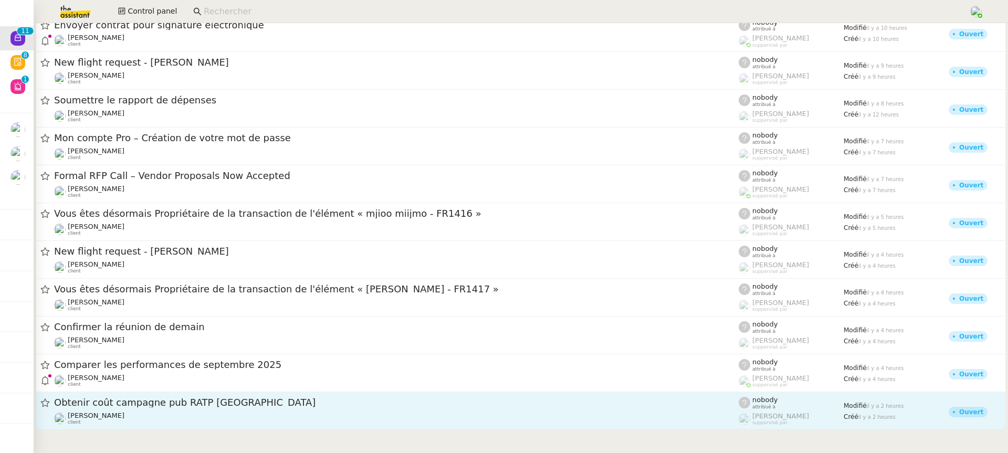
click at [124, 406] on span "Obtenir coût campagne pub RATP [GEOGRAPHIC_DATA]" at bounding box center [396, 402] width 684 height 9
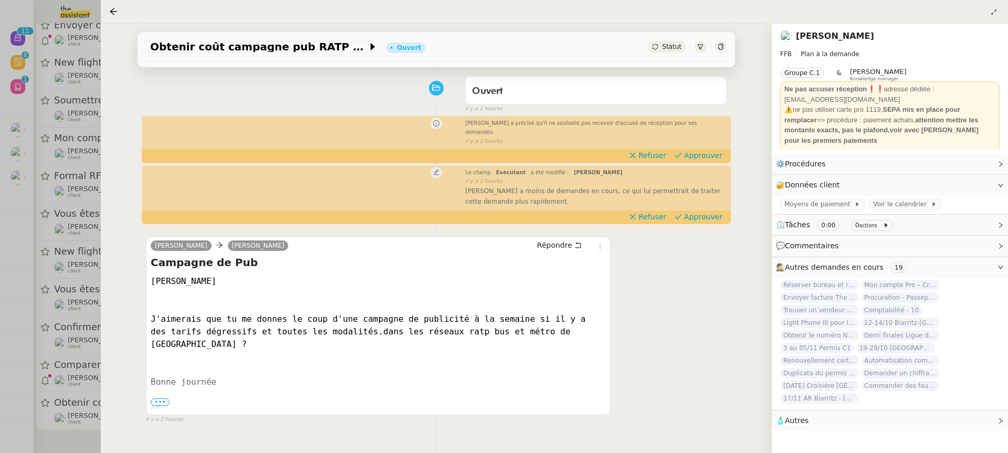
scroll to position [58, 0]
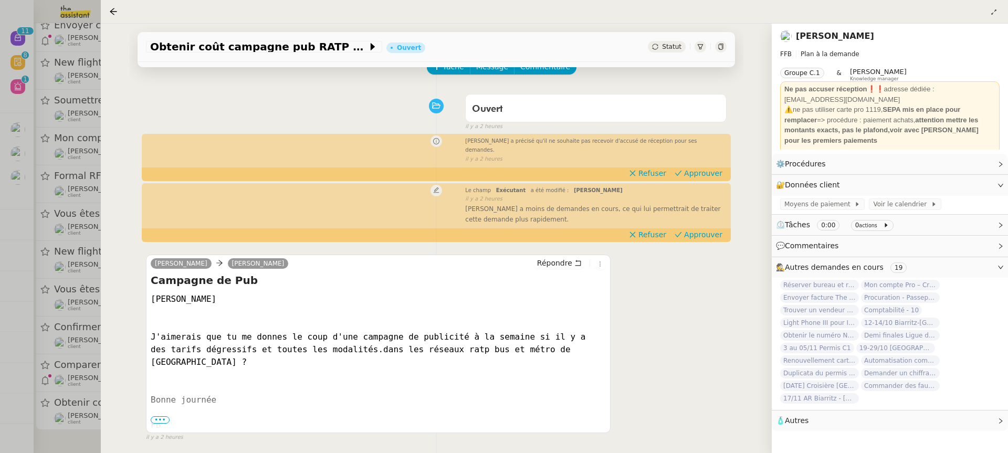
click at [691, 173] on div "Tâche Message Commentaire Veuillez patienter une erreur s'est produite 👌👌👌 mess…" at bounding box center [436, 269] width 614 height 453
click at [702, 157] on div "Fabien a précisé qu'il ne souhaite pas recevoir d'accusé de réception pour ses …" at bounding box center [436, 149] width 581 height 28
click at [702, 168] on span "Approuver" at bounding box center [703, 173] width 38 height 10
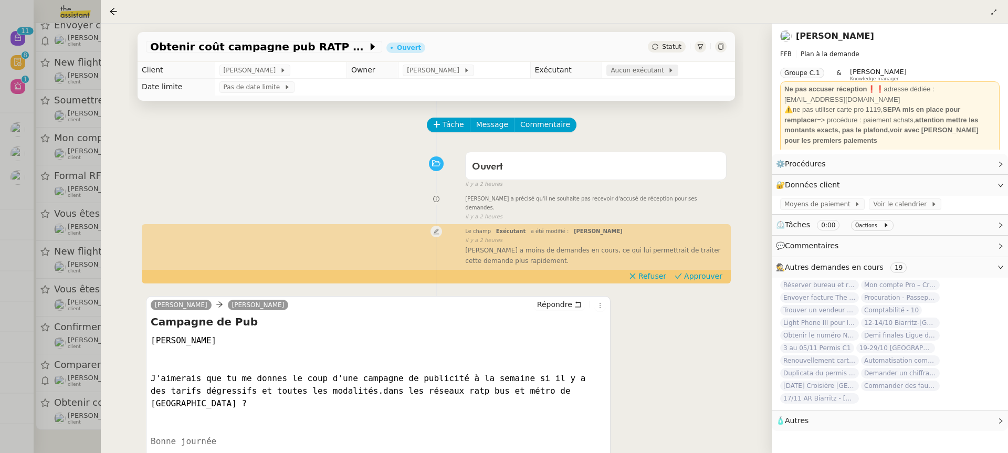
click at [623, 70] on span "Aucun exécutant" at bounding box center [638, 70] width 57 height 10
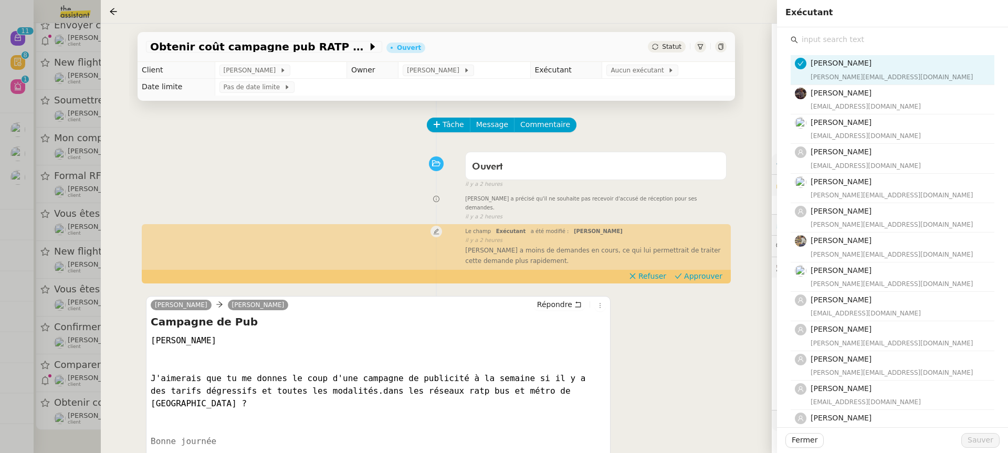
click at [875, 34] on input "text" at bounding box center [896, 40] width 196 height 14
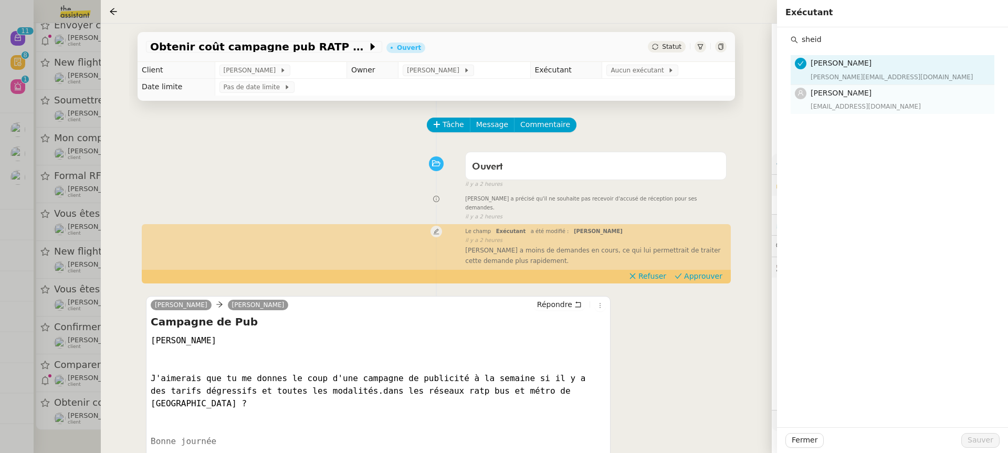
type input "sheid"
click at [885, 100] on div "Sheida Delpazir sheida@team.theassistant.com" at bounding box center [898, 99] width 177 height 25
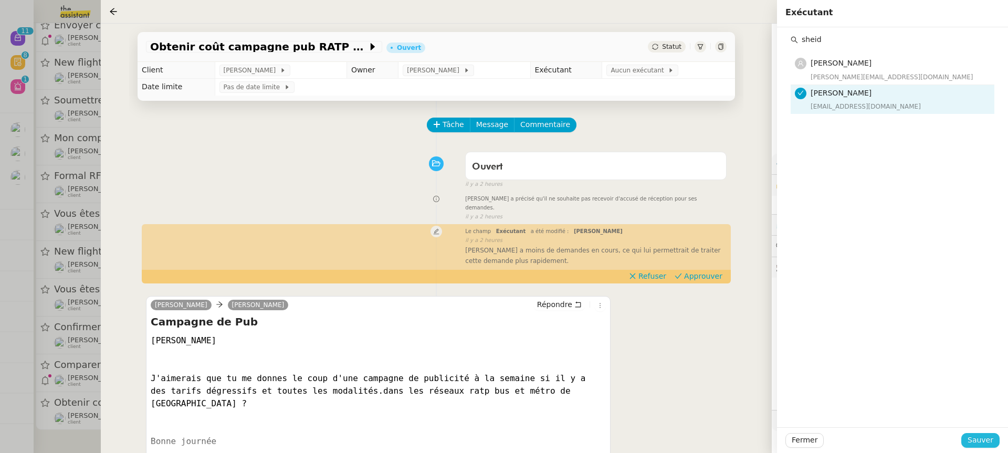
click at [984, 445] on span "Sauver" at bounding box center [980, 440] width 26 height 12
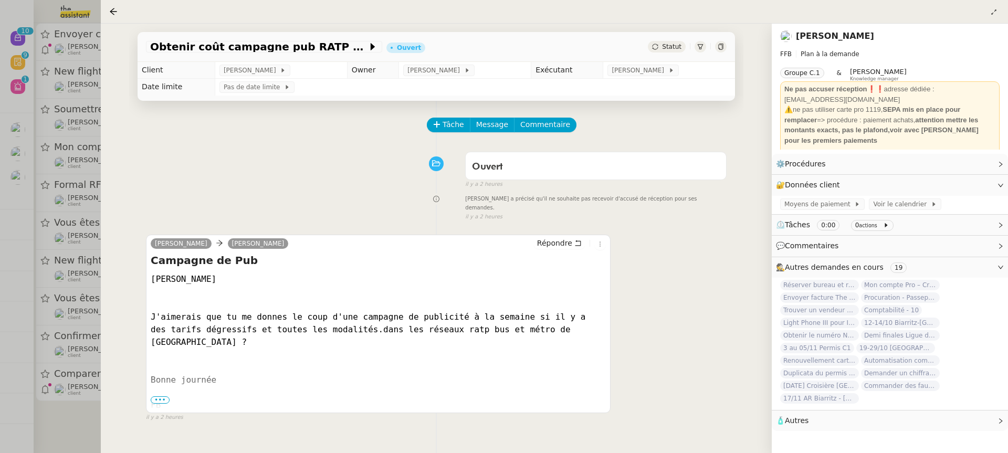
click at [41, 256] on div at bounding box center [504, 226] width 1008 height 453
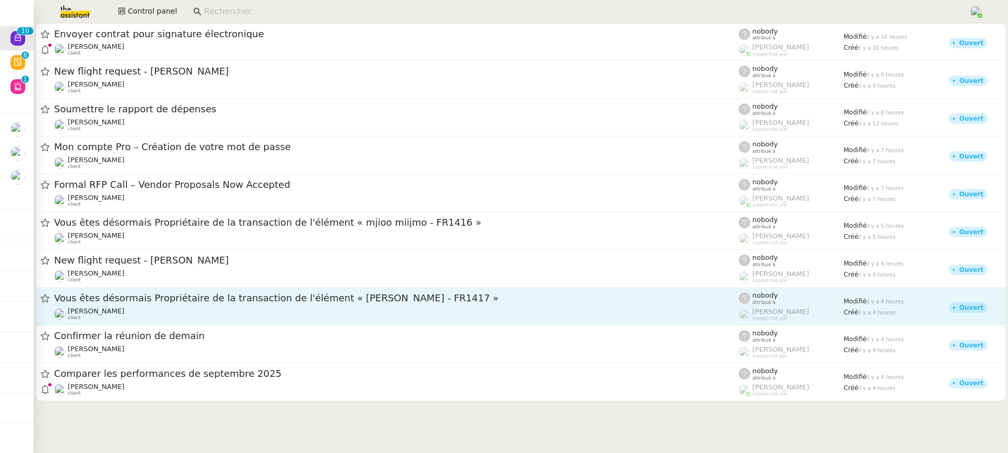
click at [194, 306] on div "Vous êtes désormais Propriétaire de la transaction de l'élément « Lola Shalom -…" at bounding box center [396, 306] width 684 height 29
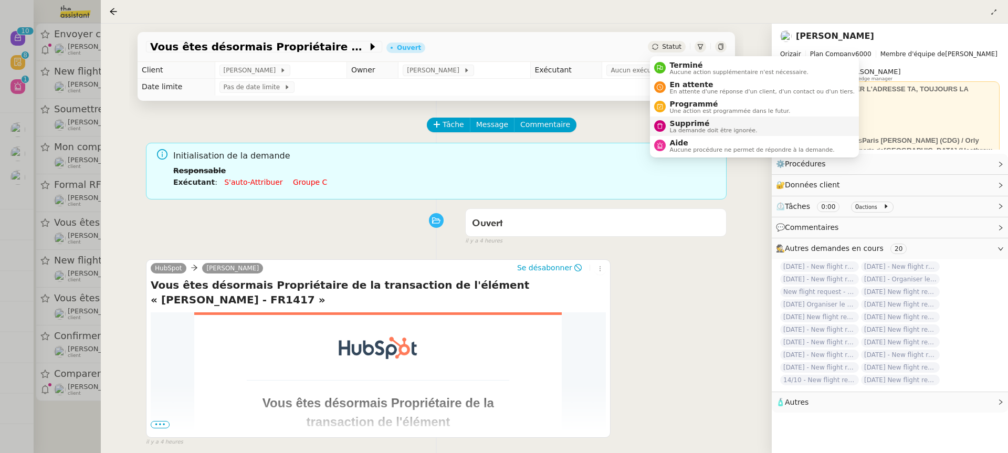
click at [700, 131] on span "La demande doit être ignorée." at bounding box center [714, 131] width 88 height 6
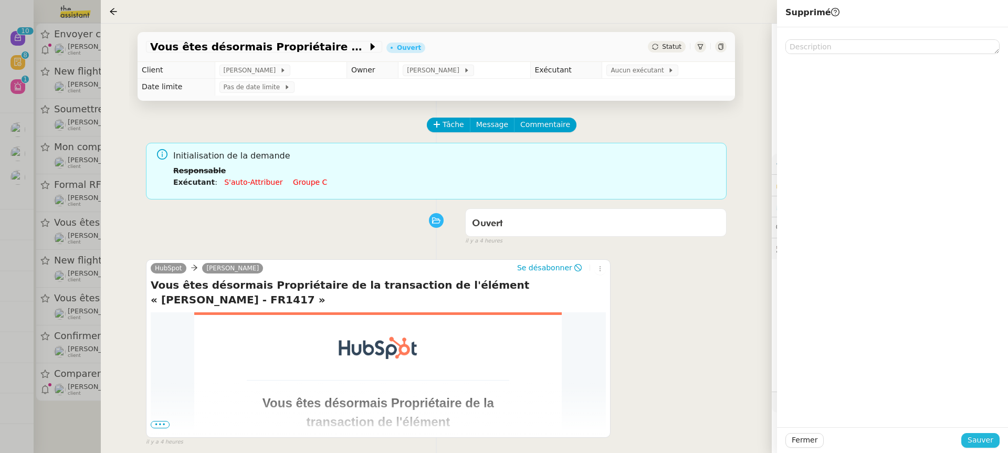
click at [994, 444] on button "Sauver" at bounding box center [980, 440] width 38 height 15
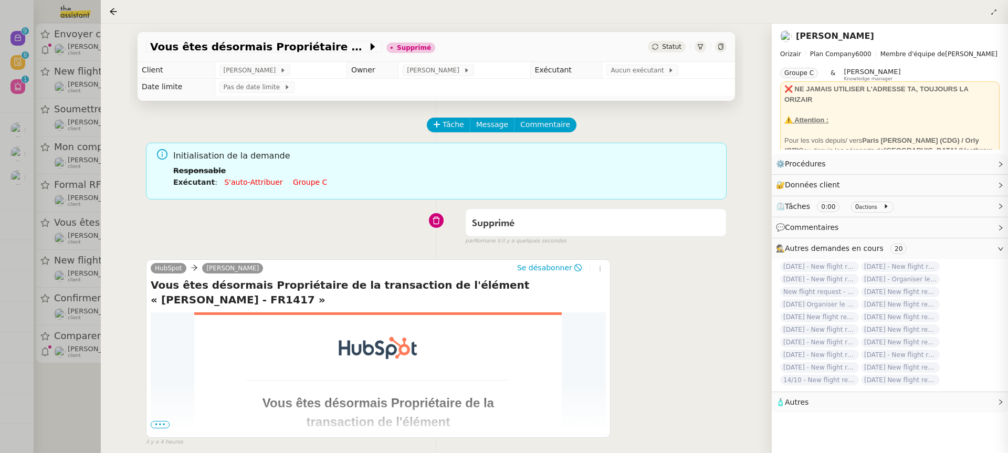
click at [93, 275] on div at bounding box center [504, 226] width 1008 height 453
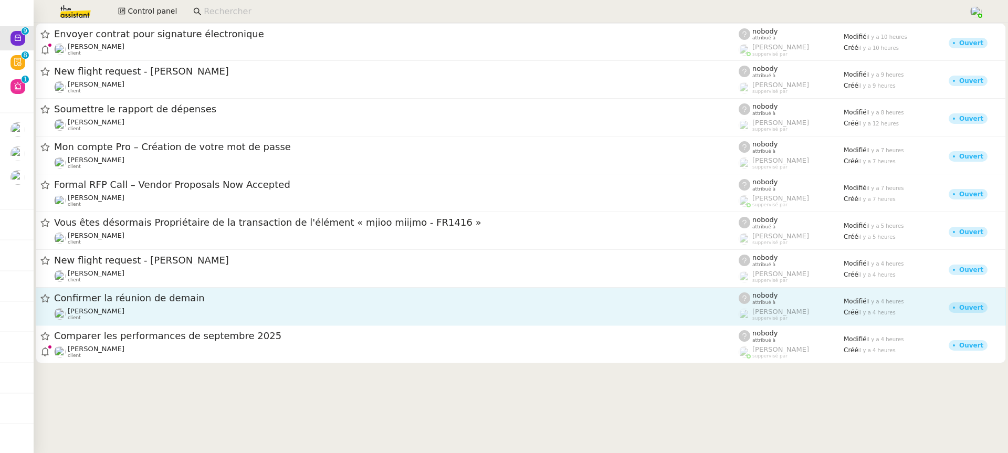
click at [143, 315] on div "Alexandre Blanc client" at bounding box center [396, 314] width 684 height 14
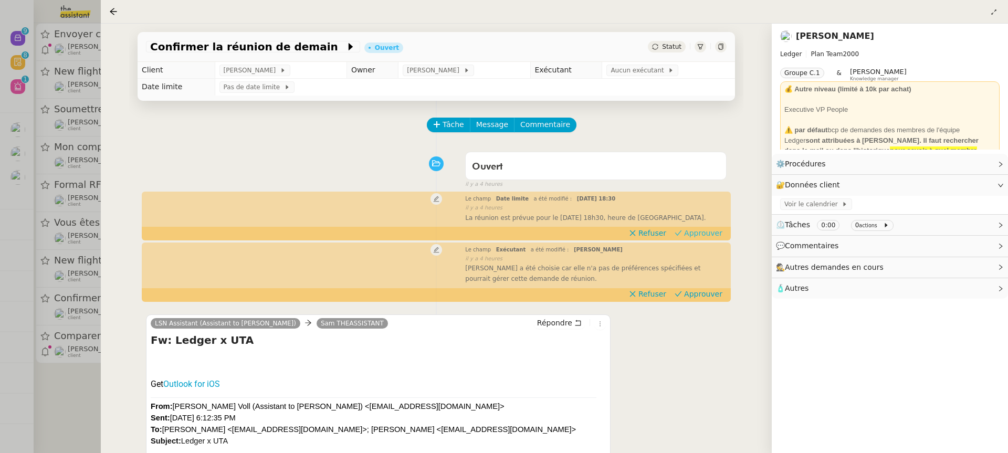
click at [708, 227] on button "Approuver" at bounding box center [698, 233] width 56 height 12
click at [708, 229] on span "Approuver" at bounding box center [703, 233] width 38 height 10
click at [708, 276] on div "Sheida Delpazir a été choisie car elle n'a pas de préférences spécifiées et pou…" at bounding box center [595, 273] width 261 height 21
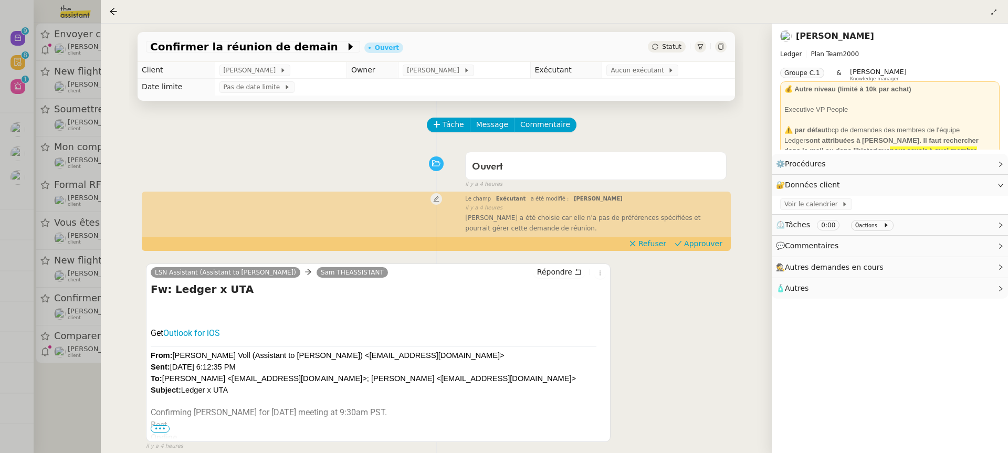
click at [708, 279] on div "LSN Assistant (Assistant to Lesley Silverman) Sam THEASSISTANT Répondre Fw: Led…" at bounding box center [436, 352] width 581 height 197
click at [702, 245] on span "Approuver" at bounding box center [703, 243] width 38 height 10
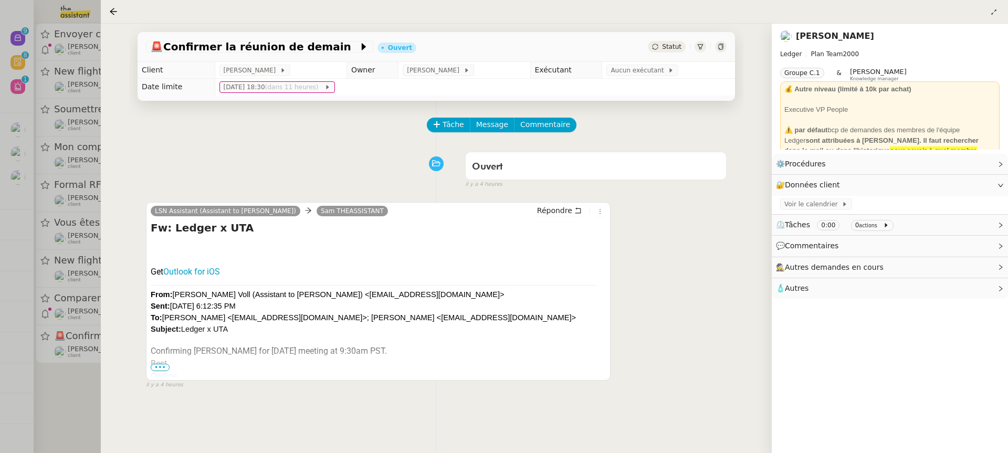
click at [94, 244] on div at bounding box center [504, 226] width 1008 height 453
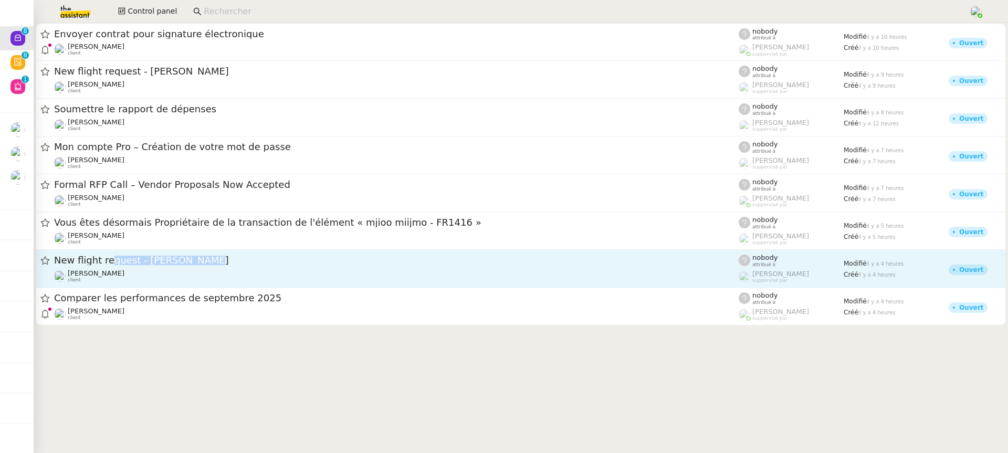
click at [104, 265] on div "New flight request - [PERSON_NAME]" at bounding box center [396, 260] width 684 height 13
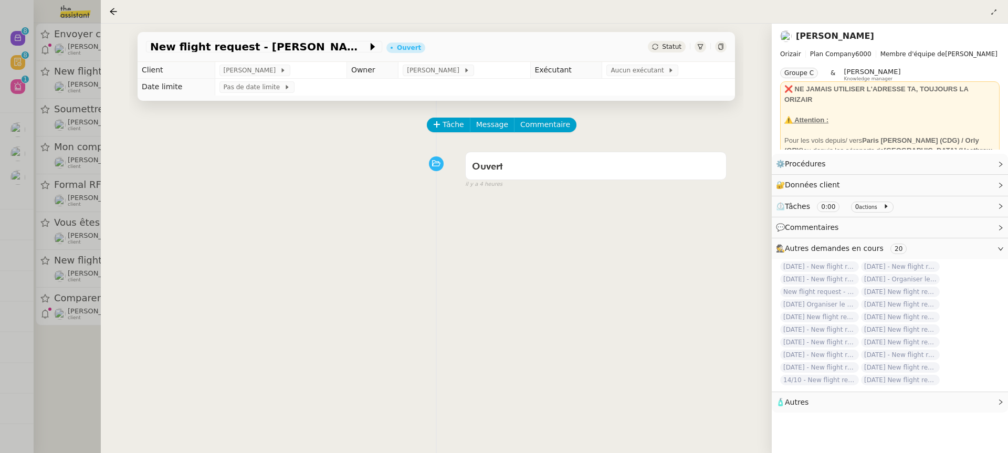
click at [89, 307] on div at bounding box center [504, 226] width 1008 height 453
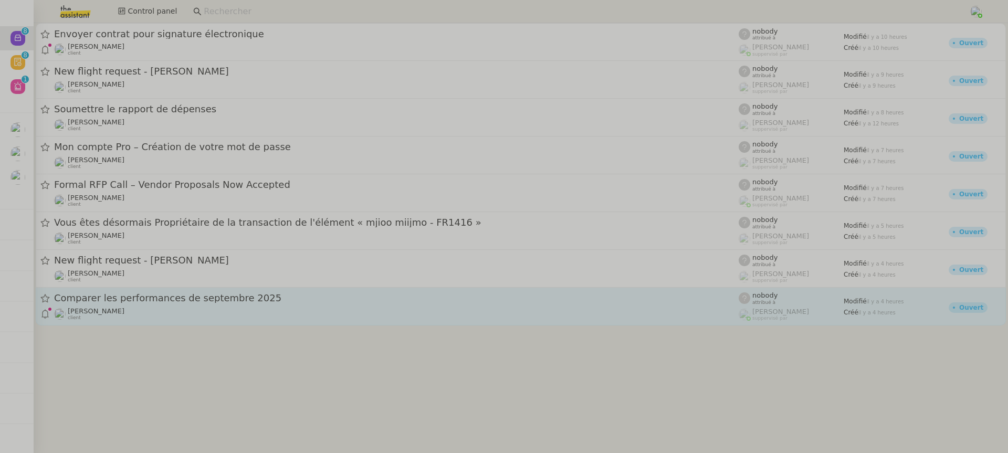
click at [86, 303] on span "Comparer les performances de septembre 2025" at bounding box center [396, 297] width 684 height 9
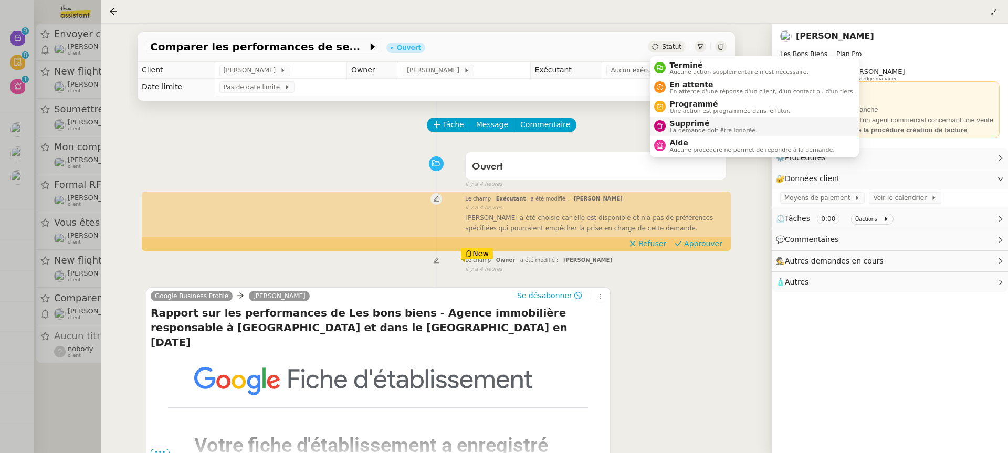
click at [678, 118] on li "Supprimé La demande doit être ignorée." at bounding box center [754, 126] width 209 height 19
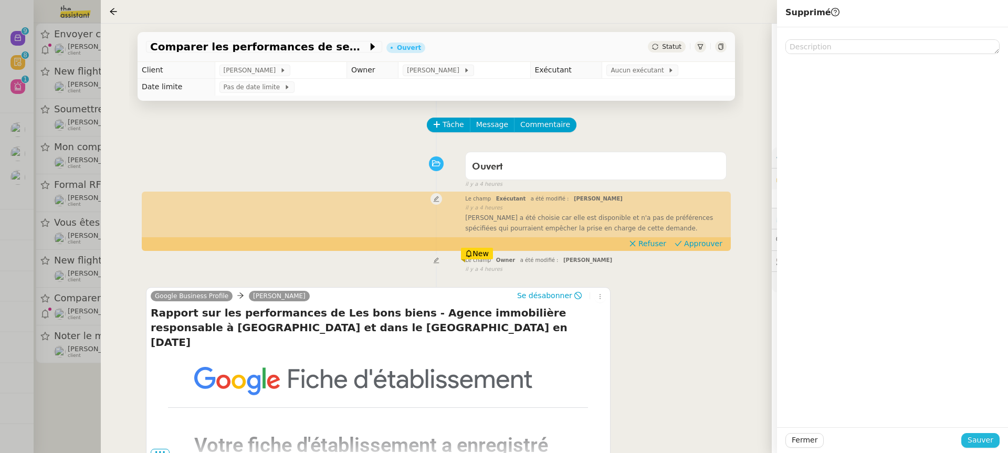
click at [975, 437] on span "Sauver" at bounding box center [980, 440] width 26 height 12
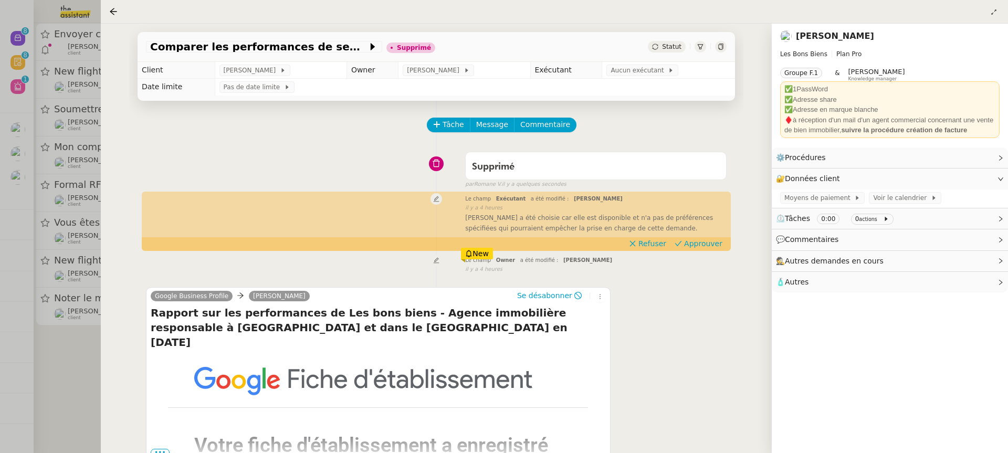
click at [33, 277] on div at bounding box center [504, 226] width 1008 height 453
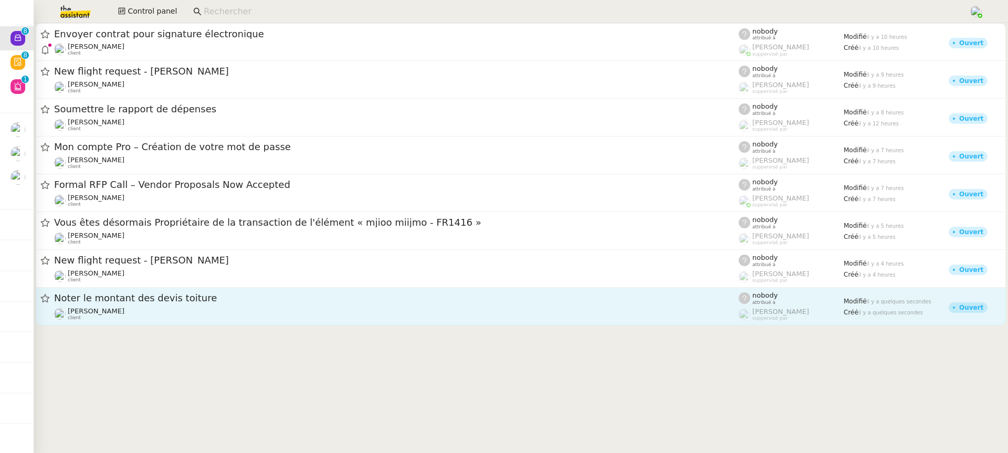
click at [162, 313] on div "Kevin AUBERT client" at bounding box center [396, 314] width 684 height 14
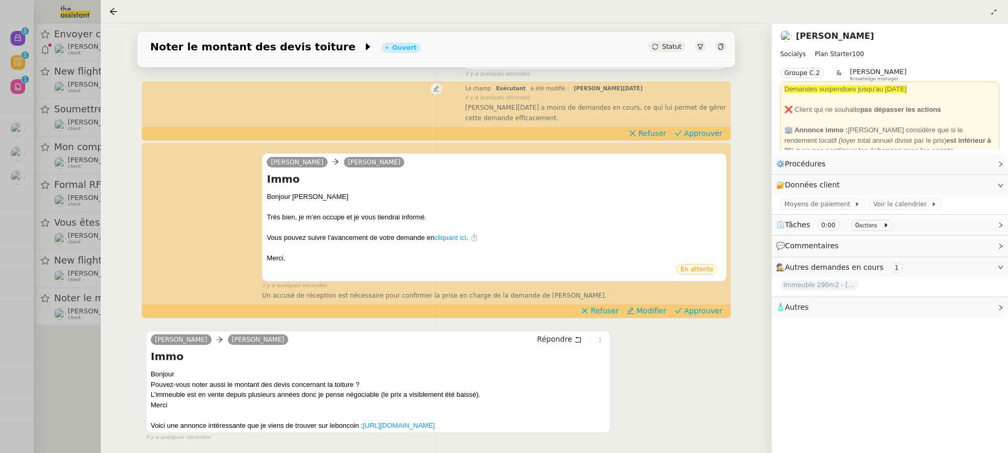
scroll to position [95, 0]
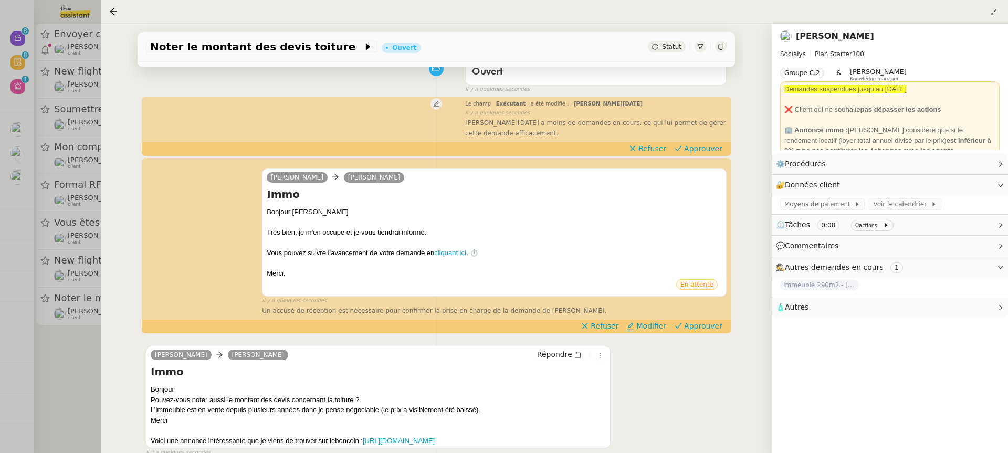
click at [700, 316] on div "camille Kevin AUBERT Immo Bonjour Kévin Très bien, je m'en occupe et je vous ti…" at bounding box center [436, 237] width 581 height 157
click at [701, 145] on span "Approuver" at bounding box center [703, 148] width 38 height 10
click at [712, 320] on div "Tâche Message Commentaire Veuillez patienter une erreur s'est produite 👌👌👌 mess…" at bounding box center [436, 240] width 614 height 468
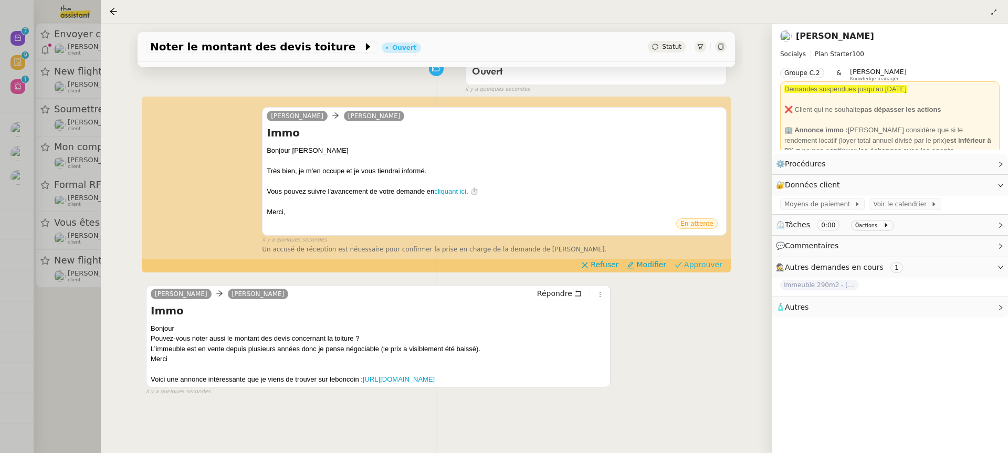
click at [708, 267] on span "Approuver" at bounding box center [703, 264] width 38 height 10
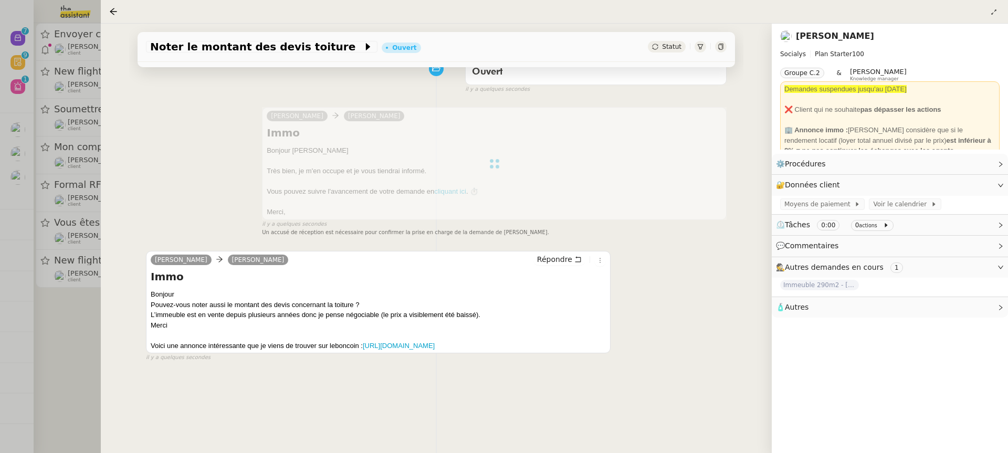
click at [99, 188] on div at bounding box center [504, 226] width 1008 height 453
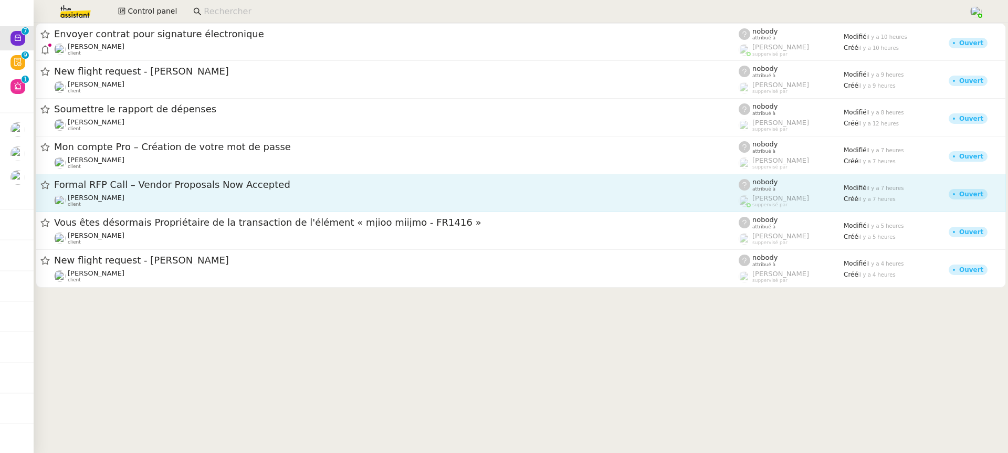
click at [142, 192] on div "Formal RFP Call – Vendor Proposals Now Accepted Jeremy DUMONT-FILLON client" at bounding box center [396, 192] width 684 height 29
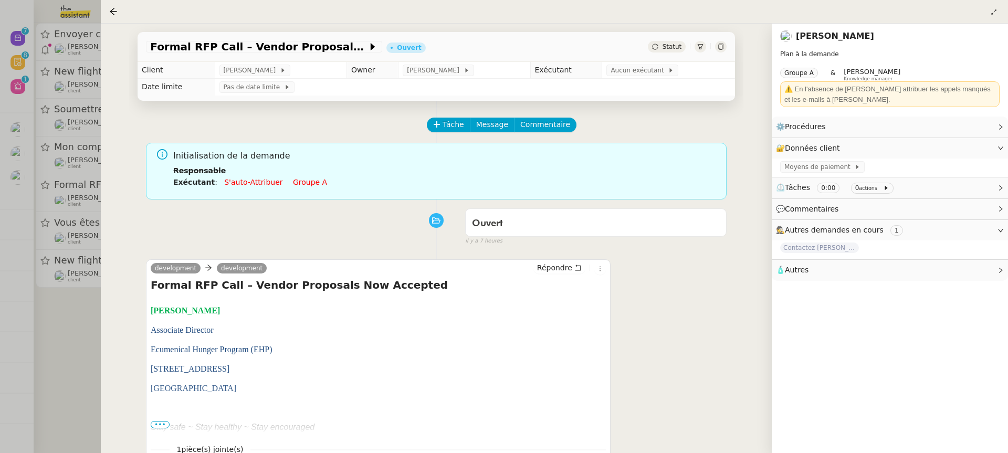
click at [642, 83] on td "Pas de date limite" at bounding box center [475, 87] width 520 height 17
click at [629, 58] on div "Formal RFP Call – Vendor Proposals Now Accepted Ouvert Statut" at bounding box center [436, 47] width 597 height 30
click at [634, 65] on div "Aucun exécutant" at bounding box center [642, 71] width 72 height 12
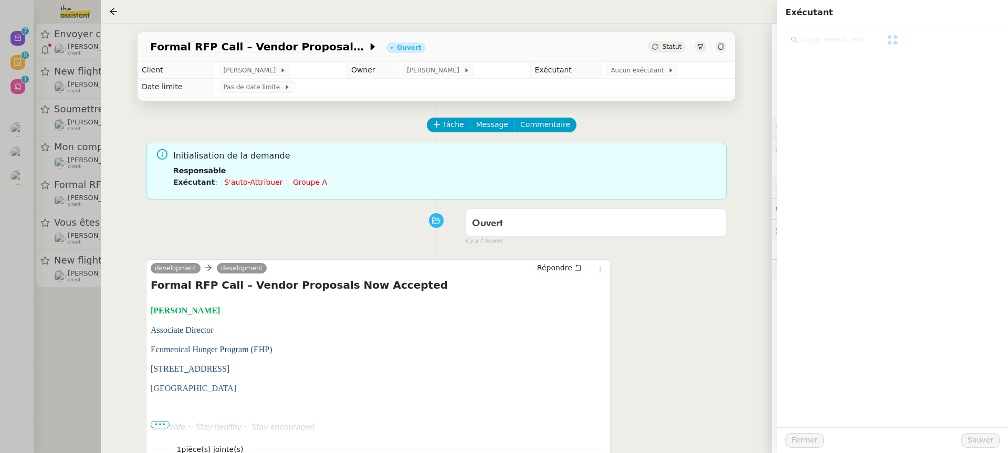
click at [657, 79] on td "Pas de date limite" at bounding box center [475, 87] width 520 height 17
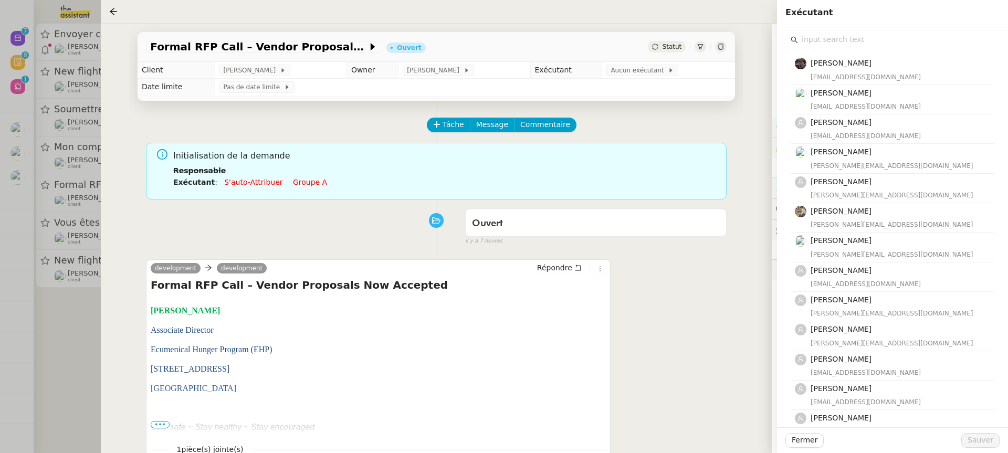
click at [822, 47] on input "text" at bounding box center [896, 40] width 196 height 14
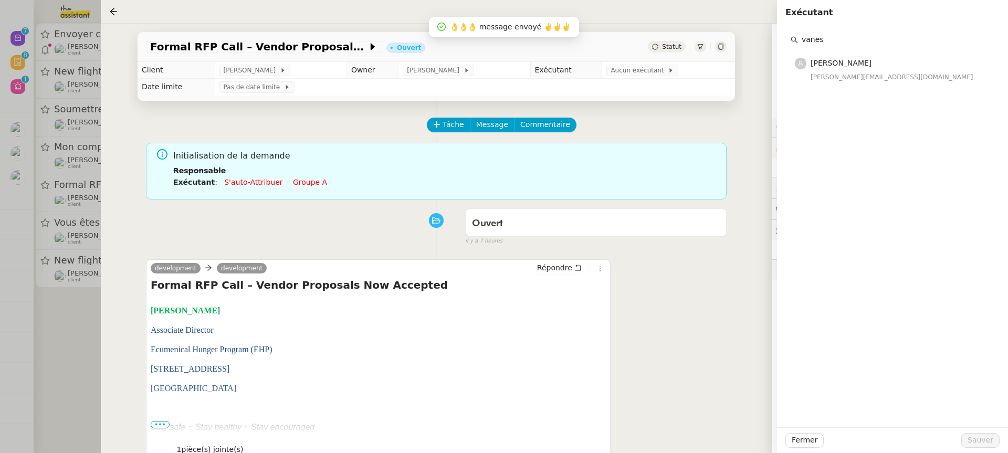
type input "vanes"
click at [893, 73] on div "vanessa@team.theassistant.com" at bounding box center [898, 77] width 177 height 10
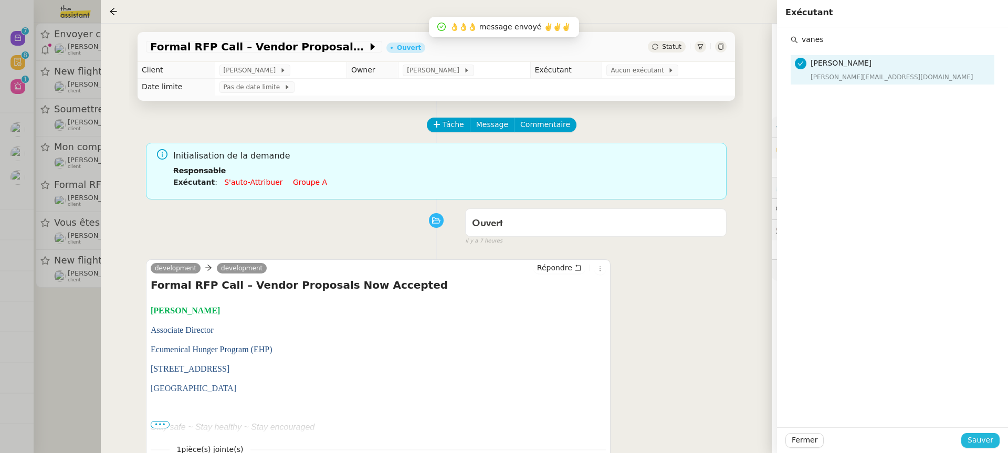
click at [988, 439] on span "Sauver" at bounding box center [980, 440] width 26 height 12
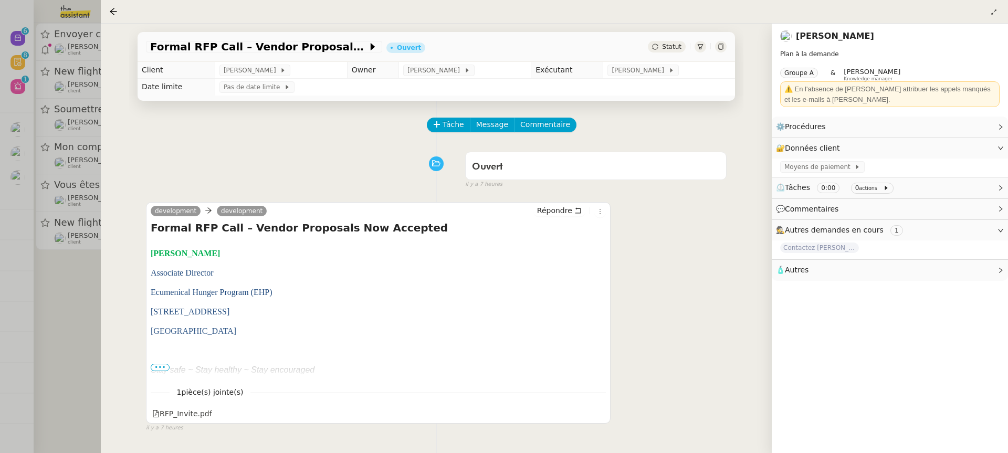
click at [21, 131] on div at bounding box center [504, 226] width 1008 height 453
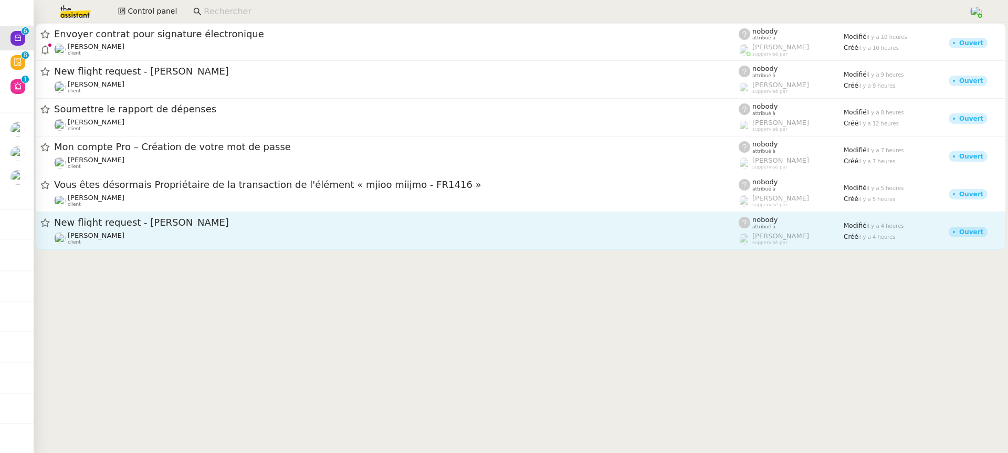
click at [224, 217] on div "New flight request - [PERSON_NAME]" at bounding box center [396, 222] width 684 height 13
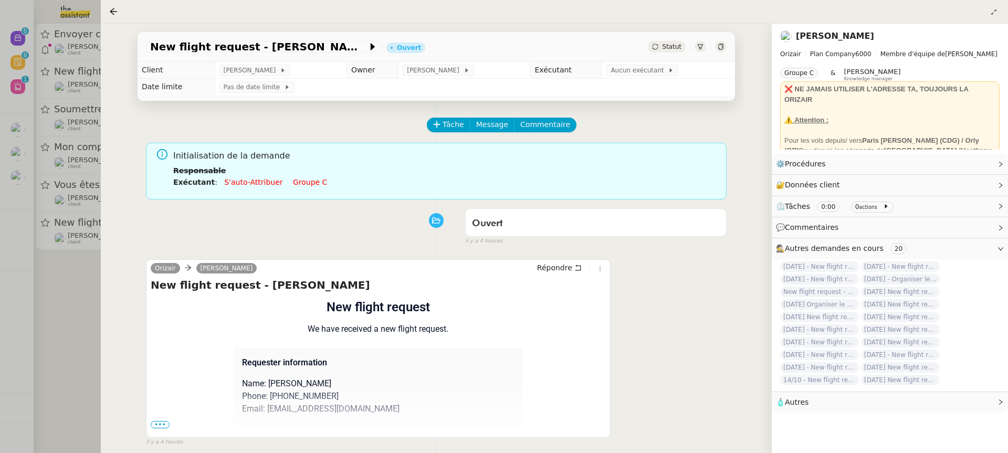
click at [94, 167] on div at bounding box center [504, 226] width 1008 height 453
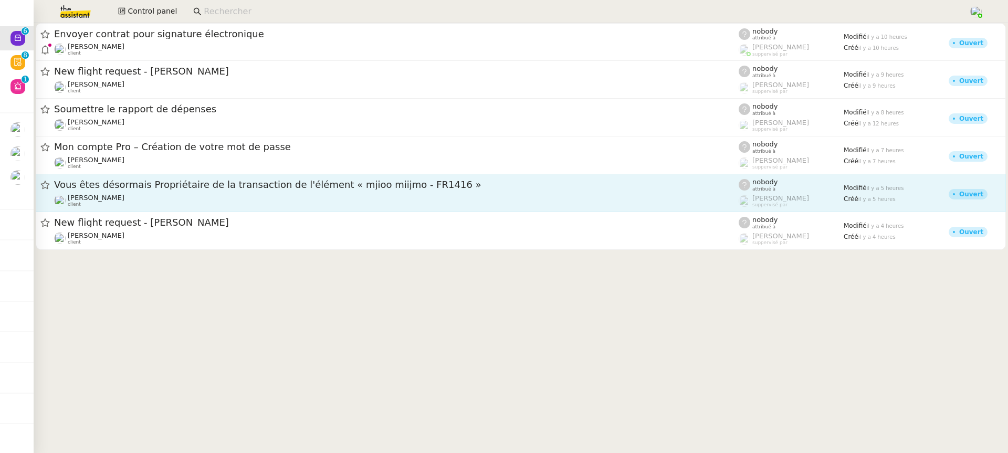
click at [183, 208] on link "Vous êtes désormais Propriétaire de la transaction de l'élément « mjioo miijmo …" at bounding box center [521, 193] width 970 height 38
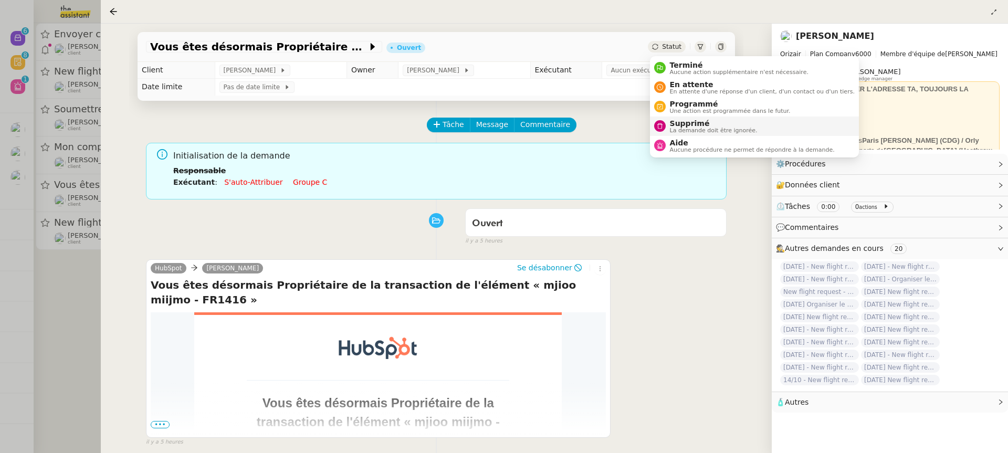
click at [699, 128] on span "La demande doit être ignorée." at bounding box center [714, 131] width 88 height 6
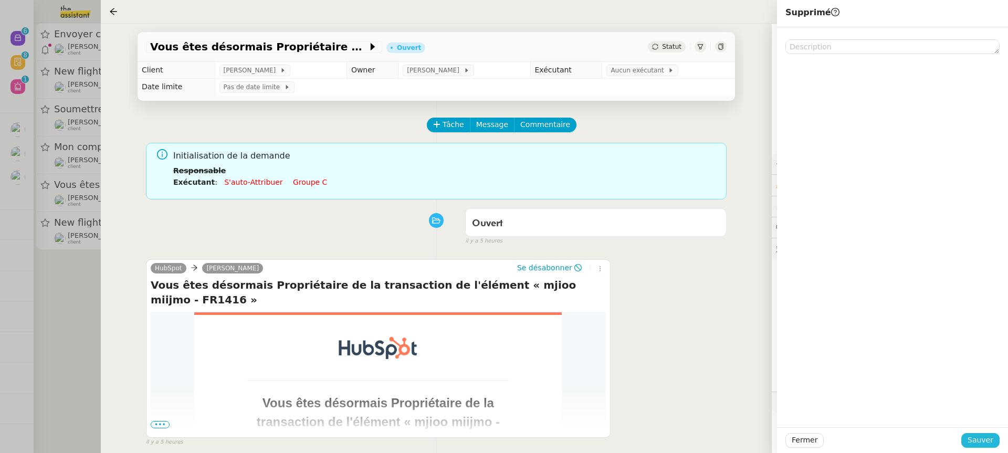
click at [992, 434] on span "Sauver" at bounding box center [980, 440] width 26 height 12
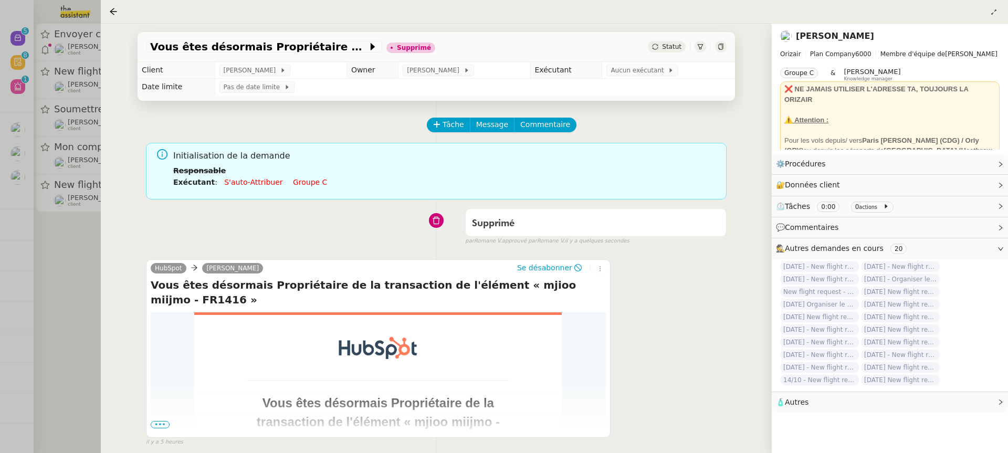
click at [49, 124] on div at bounding box center [504, 226] width 1008 height 453
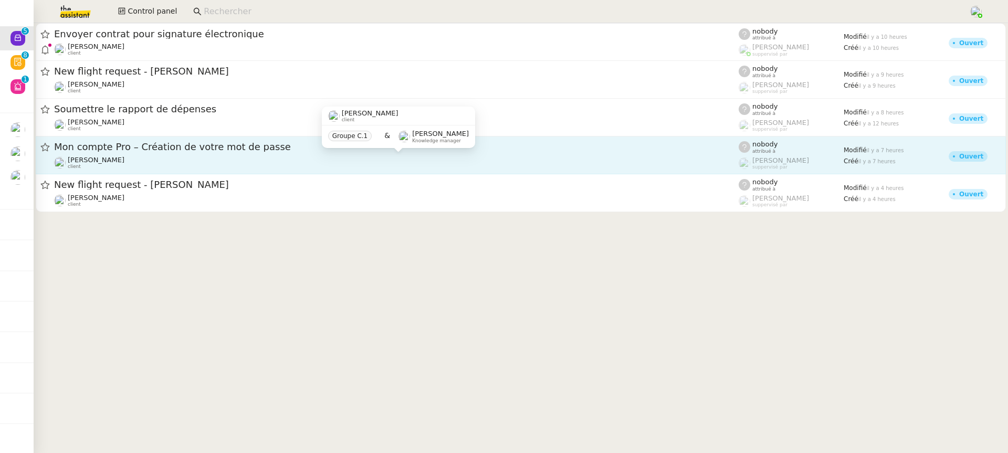
click at [189, 166] on div "Fabien Bornancin client" at bounding box center [396, 163] width 684 height 14
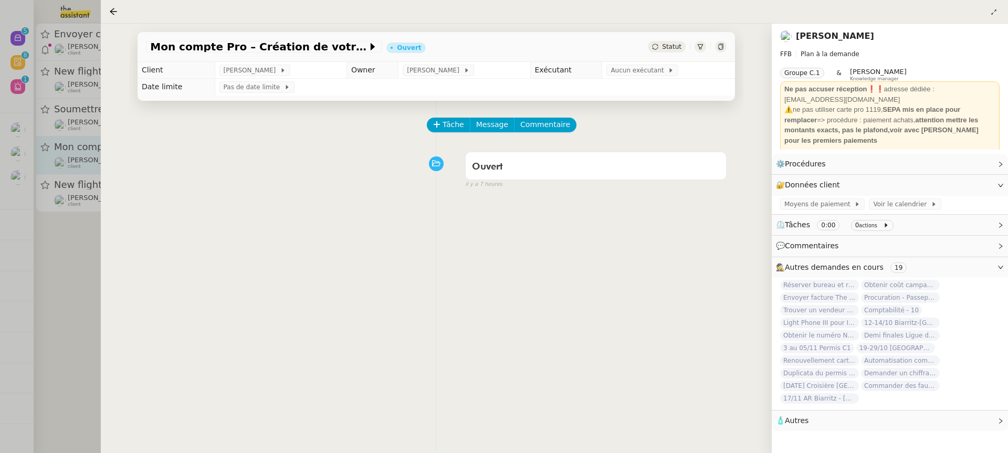
scroll to position [134, 0]
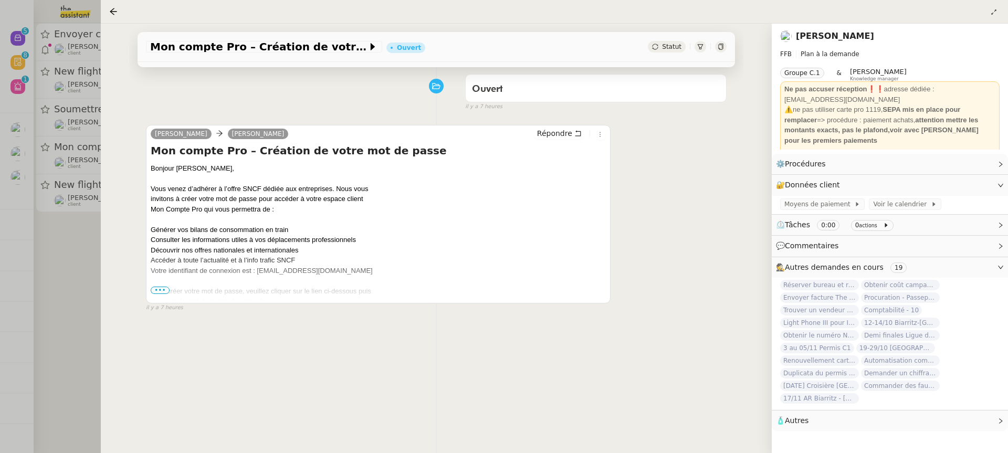
click at [166, 290] on span "•••" at bounding box center [160, 290] width 19 height 7
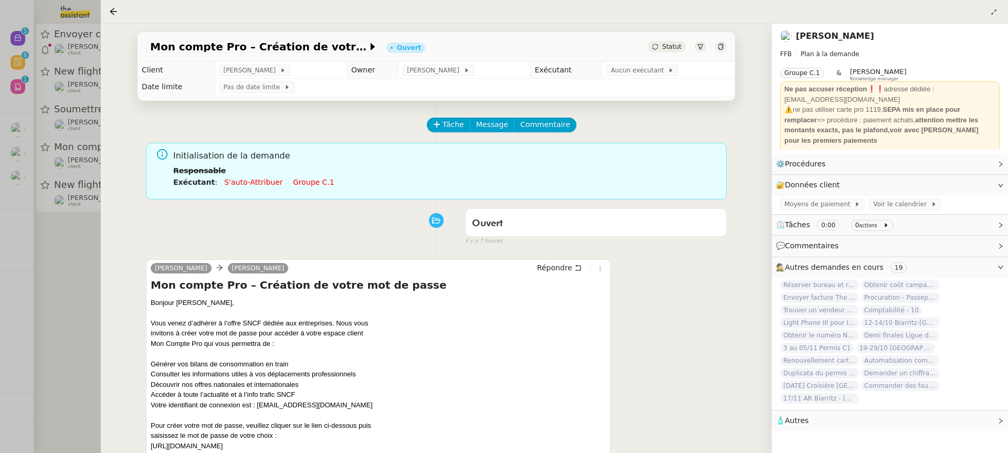
click at [308, 184] on link "Groupe c.1" at bounding box center [313, 182] width 41 height 8
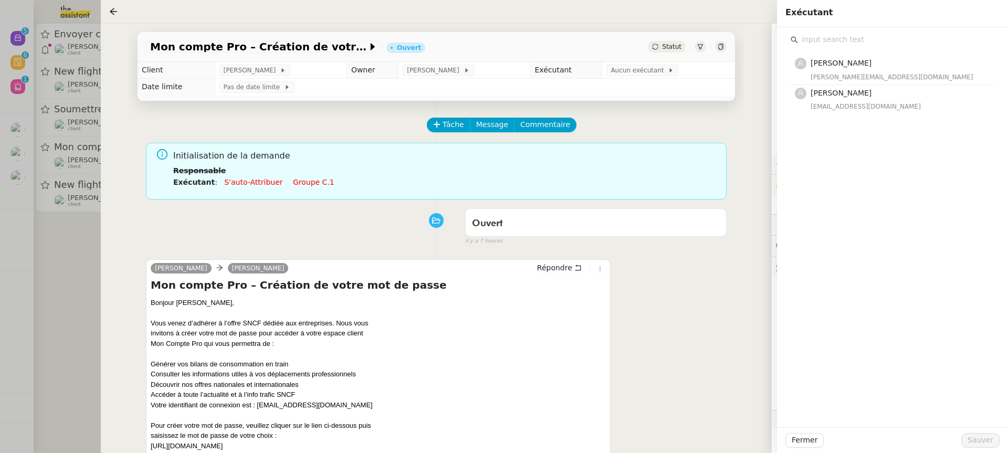
click at [853, 119] on div "[PERSON_NAME] [PERSON_NAME][EMAIL_ADDRESS][DOMAIN_NAME] [PERSON_NAME] [EMAIL_AD…" at bounding box center [892, 227] width 231 height 400
click at [847, 107] on div "[EMAIL_ADDRESS][DOMAIN_NAME]" at bounding box center [898, 106] width 177 height 10
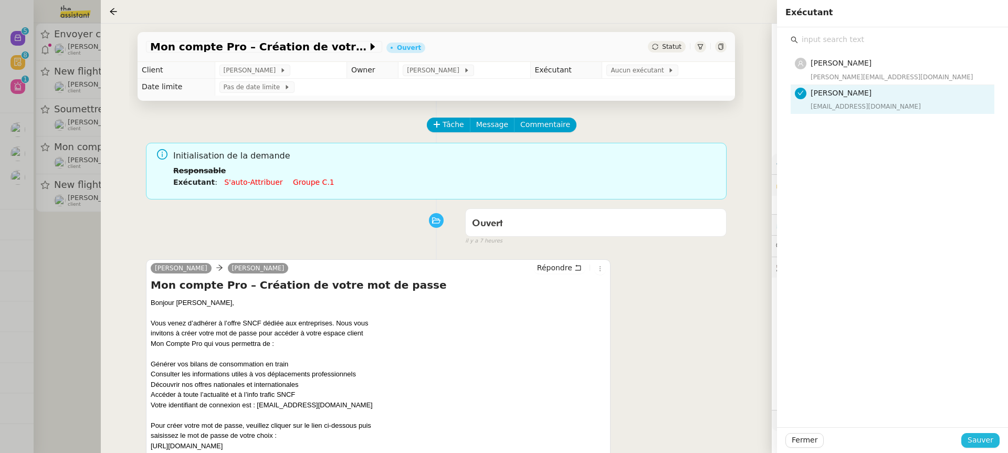
click at [976, 434] on span "Sauver" at bounding box center [980, 440] width 26 height 12
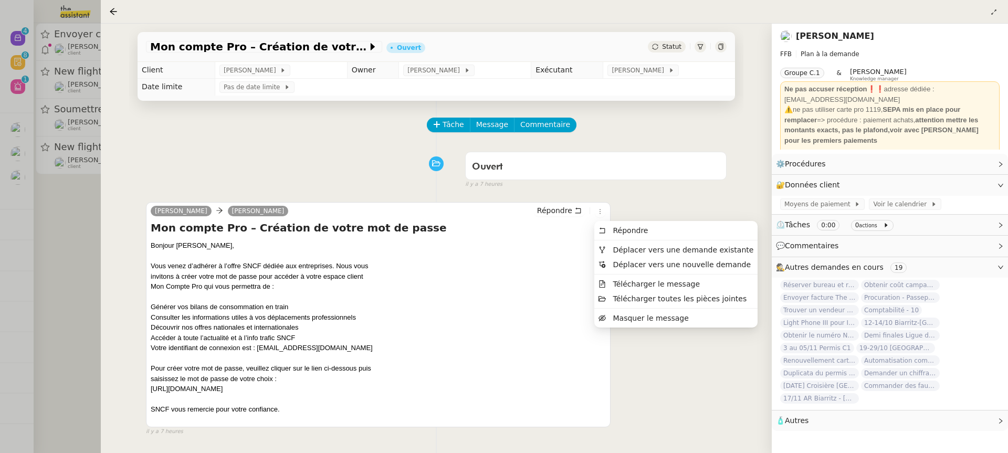
click at [613, 239] on ul "Répondre Déplacer vers une demande existante Déplacer vers une nouvelle demande…" at bounding box center [675, 274] width 163 height 107
click at [613, 247] on span "Déplacer vers une demande existante" at bounding box center [683, 250] width 141 height 8
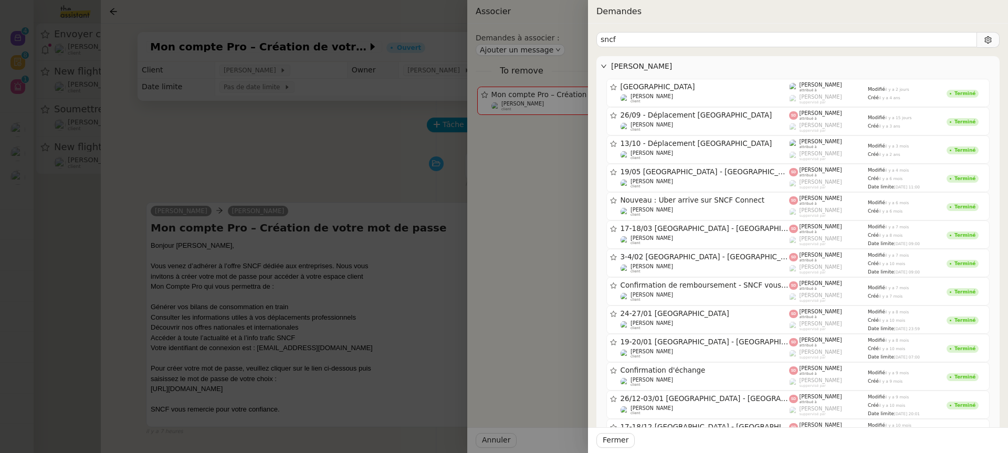
type input "sncf"
click at [401, 199] on div at bounding box center [504, 226] width 1008 height 453
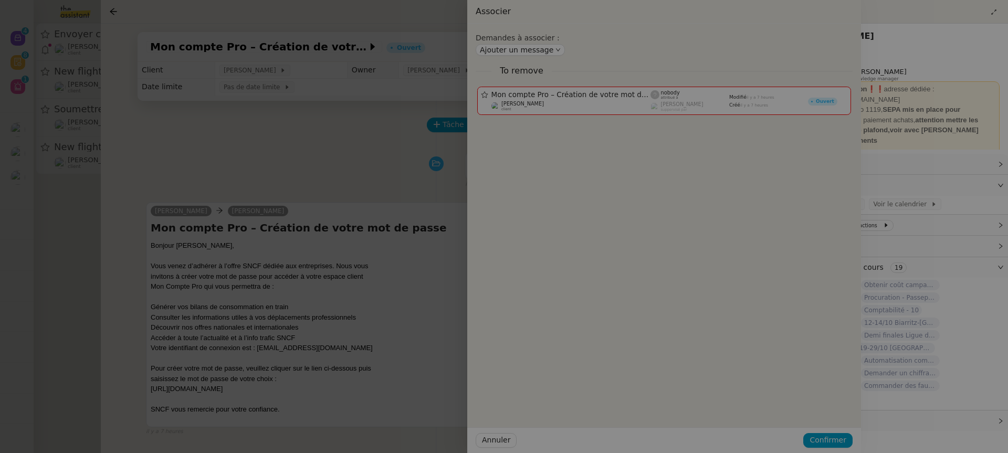
click at [401, 199] on div at bounding box center [357, 226] width 1008 height 453
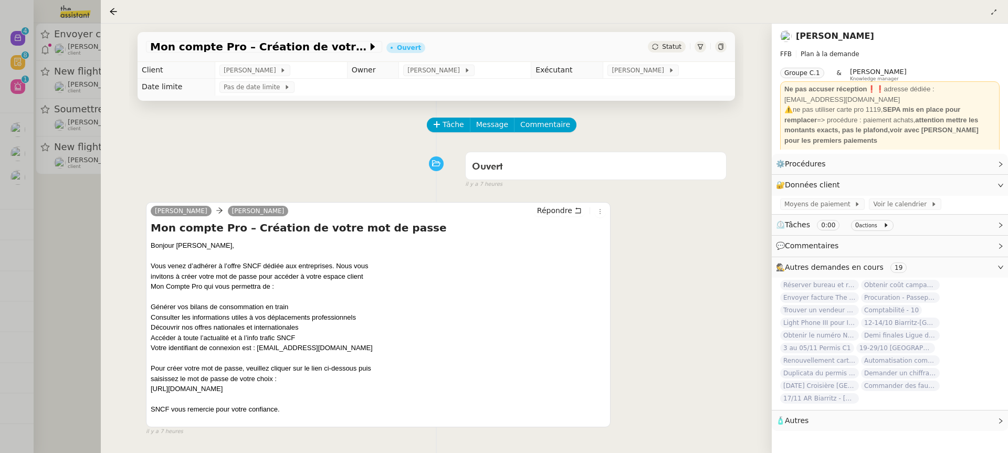
click at [178, 147] on div "Ouvert false il y a 7 heures" at bounding box center [436, 168] width 581 height 42
click at [92, 135] on div at bounding box center [504, 226] width 1008 height 453
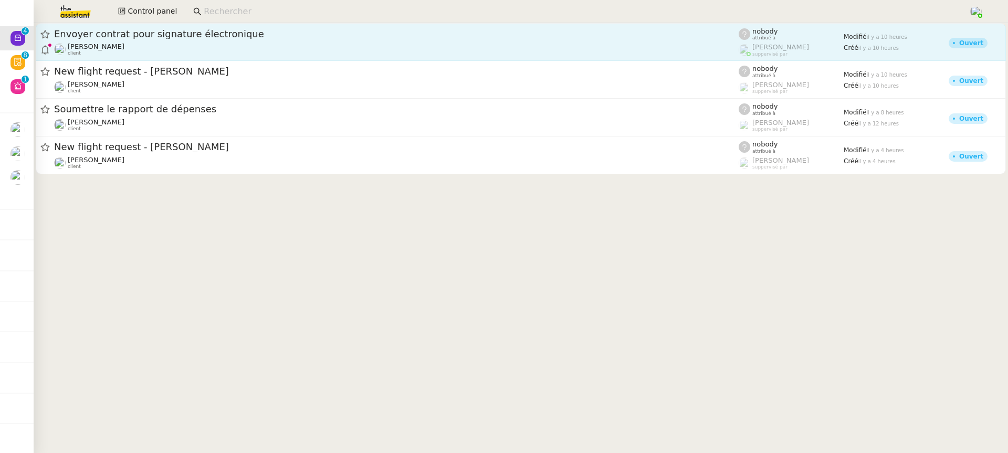
click at [220, 37] on span "Envoyer contrat pour signature électronique" at bounding box center [396, 33] width 684 height 9
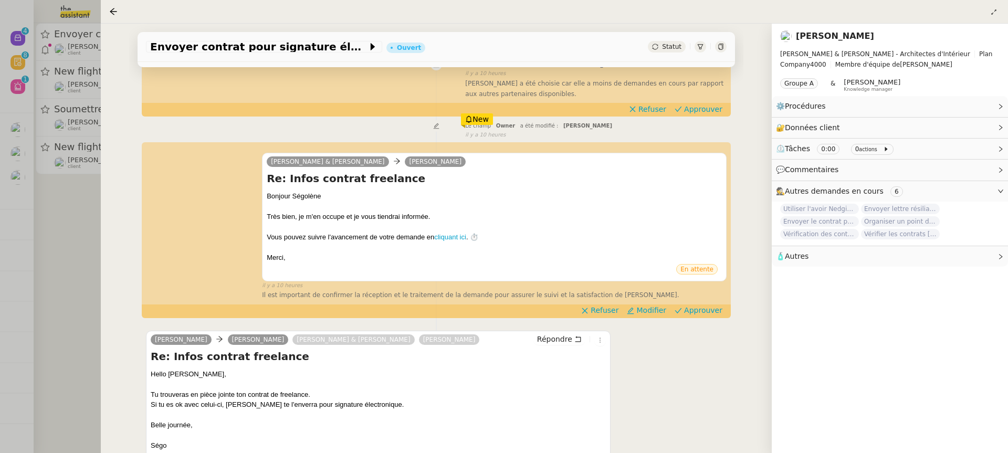
scroll to position [135, 0]
click at [644, 307] on span "Modifier" at bounding box center [651, 309] width 30 height 10
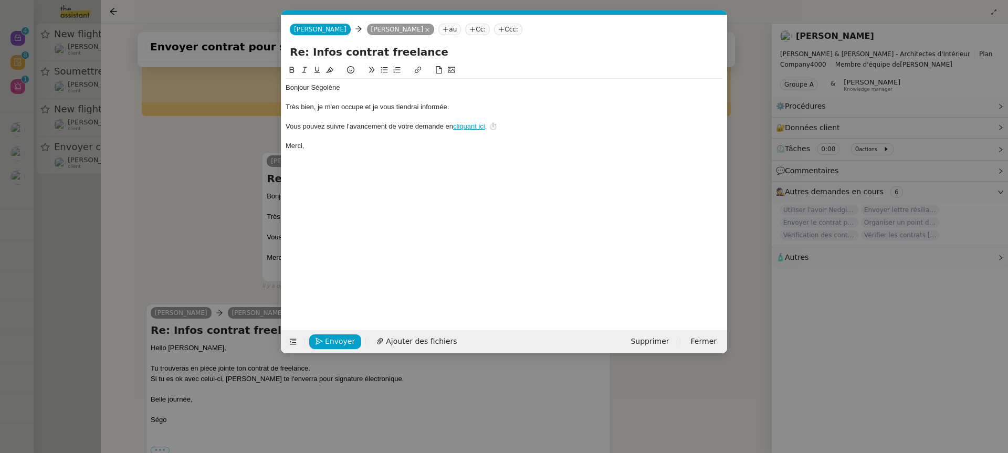
scroll to position [0, 22]
click at [661, 340] on span "Supprimer" at bounding box center [649, 341] width 38 height 12
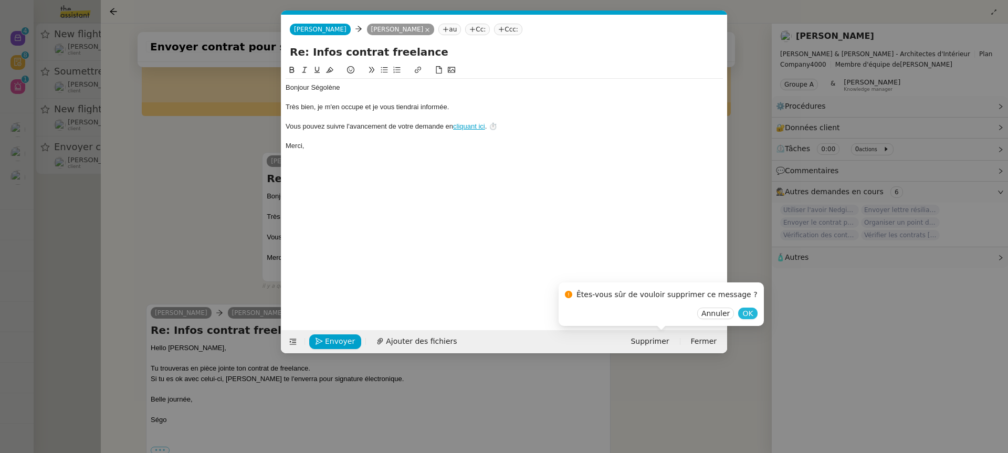
click at [742, 317] on span "OK" at bounding box center [747, 313] width 10 height 10
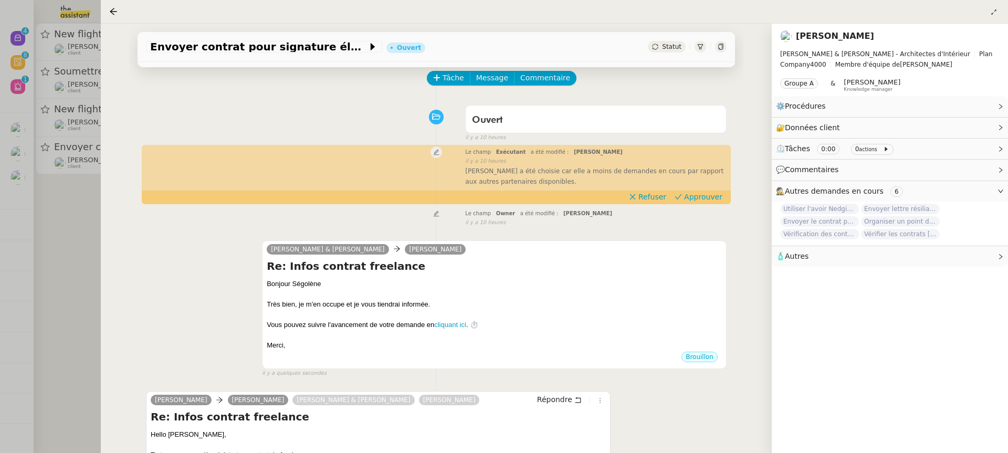
scroll to position [0, 0]
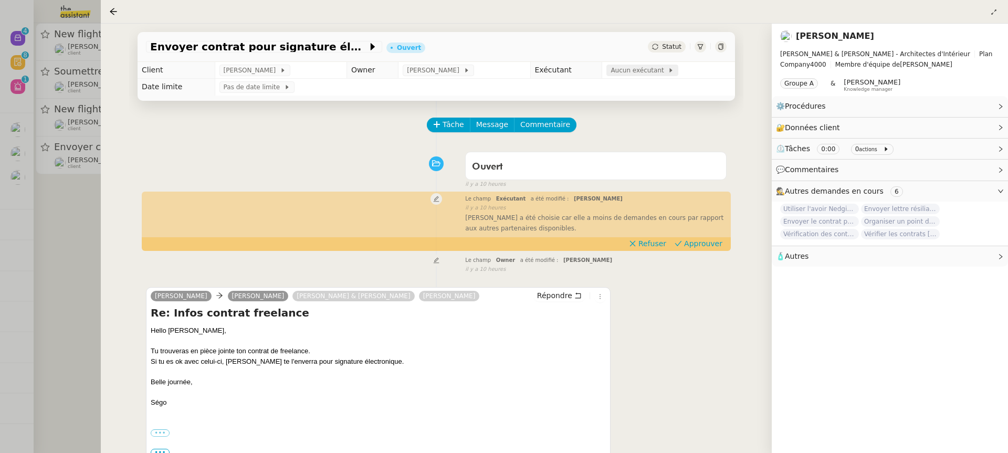
click at [639, 74] on span "Aucun exécutant" at bounding box center [638, 70] width 57 height 10
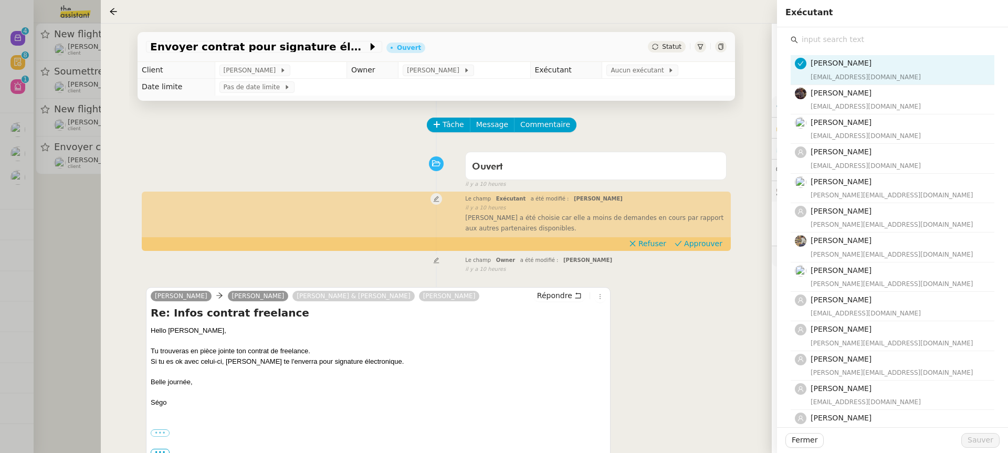
click at [901, 37] on input "text" at bounding box center [896, 40] width 196 height 14
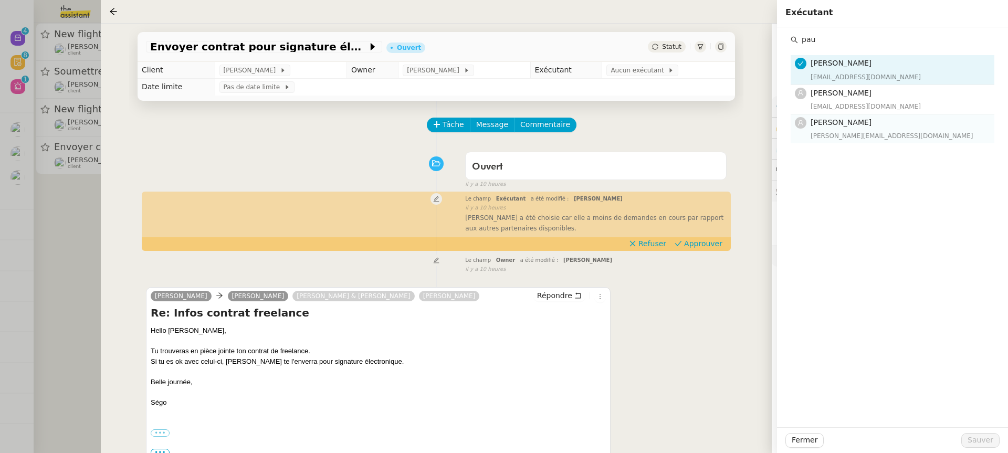
type input "pau"
click at [906, 118] on h4 "[PERSON_NAME]" at bounding box center [898, 123] width 177 height 12
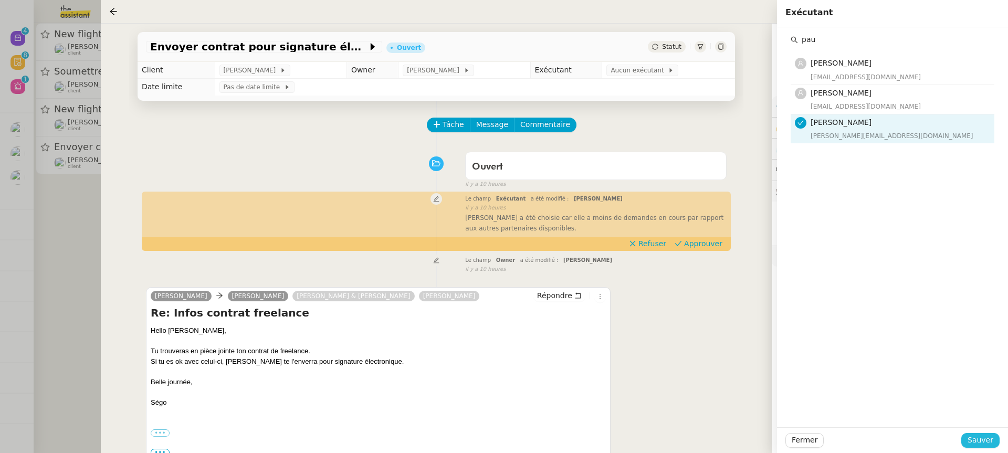
click at [979, 442] on span "Sauver" at bounding box center [980, 440] width 26 height 12
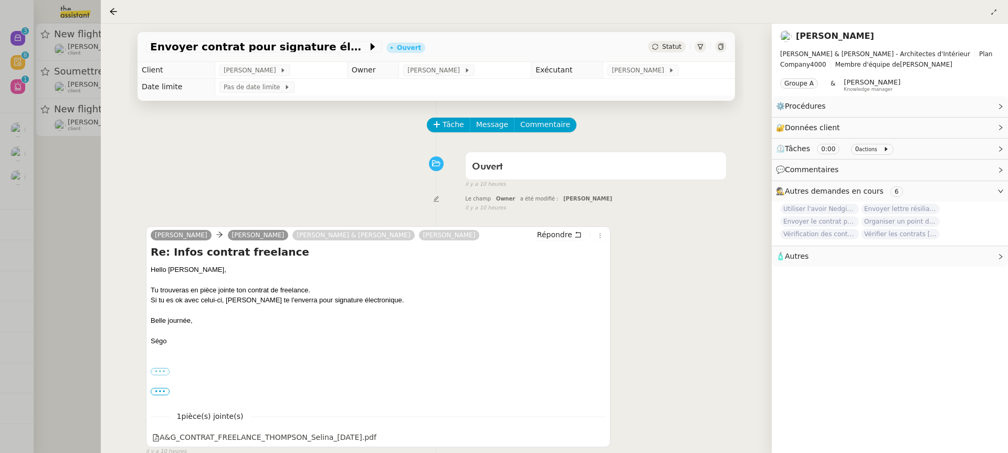
click at [83, 97] on div at bounding box center [504, 226] width 1008 height 453
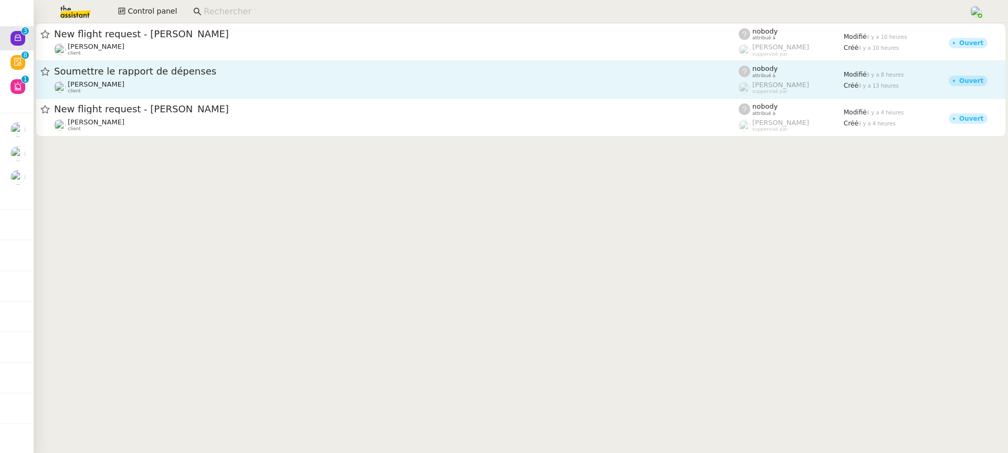
click at [182, 76] on span "Soumettre le rapport de dépenses" at bounding box center [396, 71] width 684 height 9
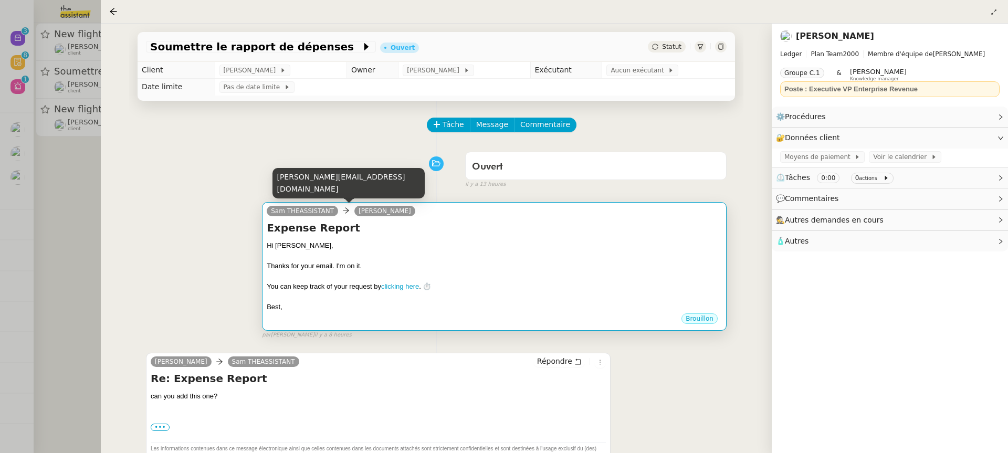
click at [331, 214] on link "Sam THEASSISTANT" at bounding box center [302, 210] width 71 height 9
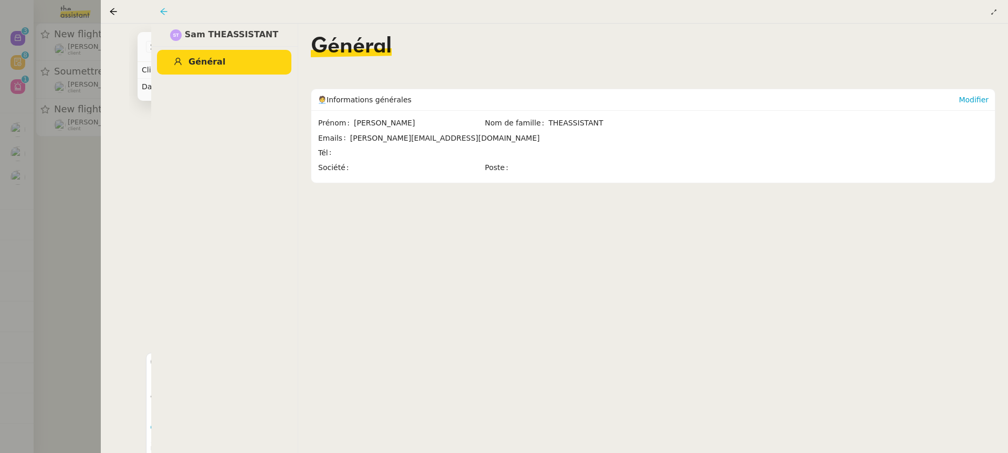
click at [161, 9] on icon at bounding box center [164, 11] width 8 height 8
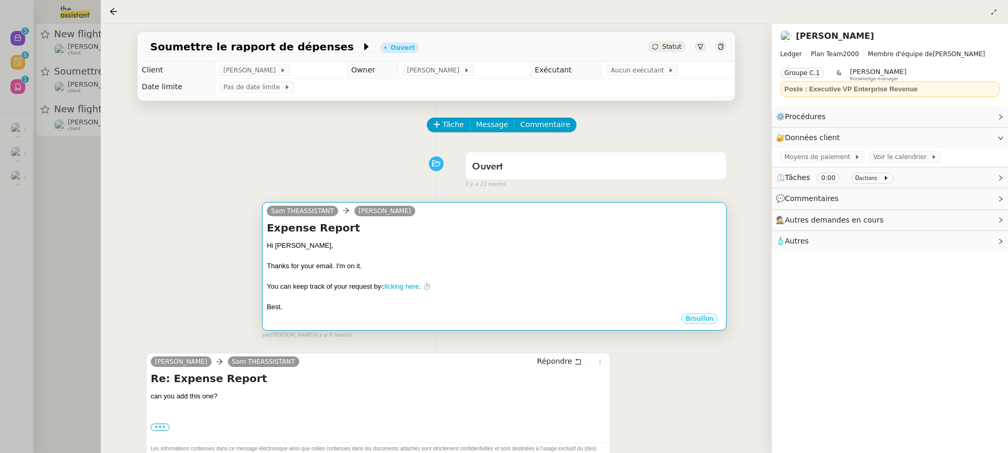
click at [450, 251] on div at bounding box center [494, 256] width 455 height 10
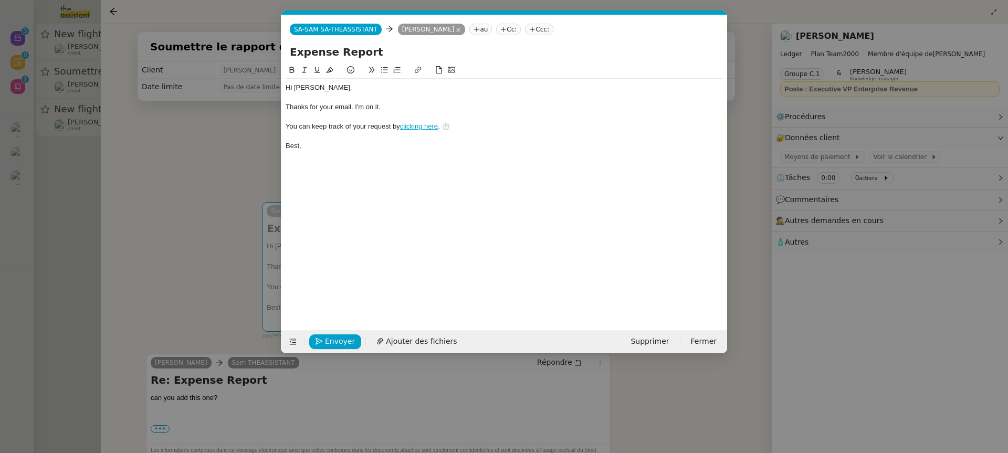
scroll to position [0, 22]
click at [351, 342] on span "Envoyer" at bounding box center [340, 341] width 30 height 12
click at [351, 342] on span "Confirmer l'envoi" at bounding box center [356, 341] width 63 height 12
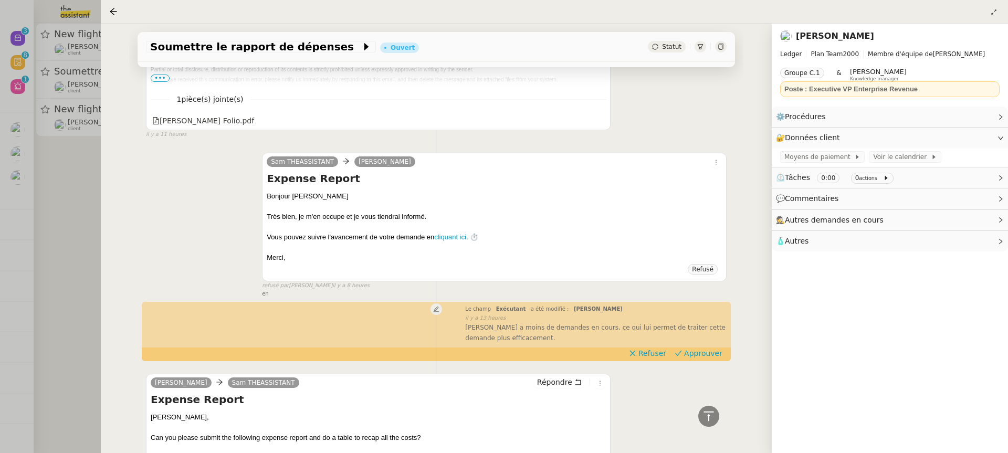
scroll to position [518, 0]
click at [704, 340] on div "[PERSON_NAME] a moins de demandes en cours, ce qui lui permet de traiter cette …" at bounding box center [595, 332] width 261 height 21
click at [706, 345] on app-ticket-timeline-item "Le champ Exécutant a été modifié : [PERSON_NAME] false il y a 13 heures [PERSON…" at bounding box center [436, 330] width 581 height 57
click at [706, 347] on span "Approuver" at bounding box center [703, 352] width 38 height 10
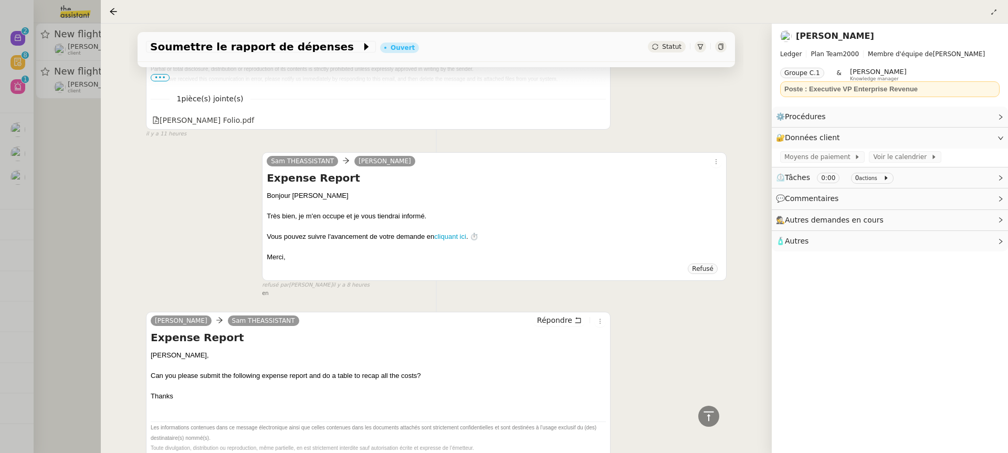
click at [95, 64] on div at bounding box center [504, 226] width 1008 height 453
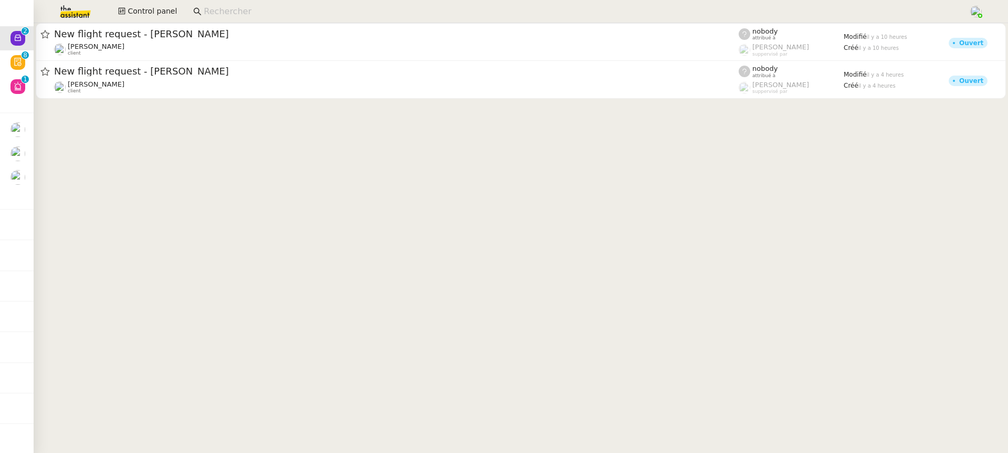
click at [180, 106] on cdk-virtual-scroll-viewport "New flight request - [PERSON_NAME] [PERSON_NAME] client nobody attribué à [PERS…" at bounding box center [521, 238] width 974 height 430
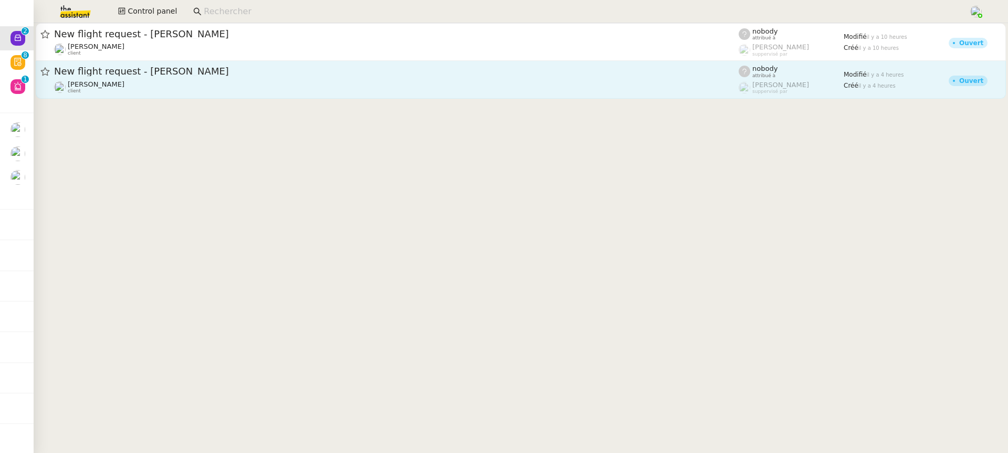
click at [164, 87] on div "[PERSON_NAME] client" at bounding box center [396, 87] width 684 height 14
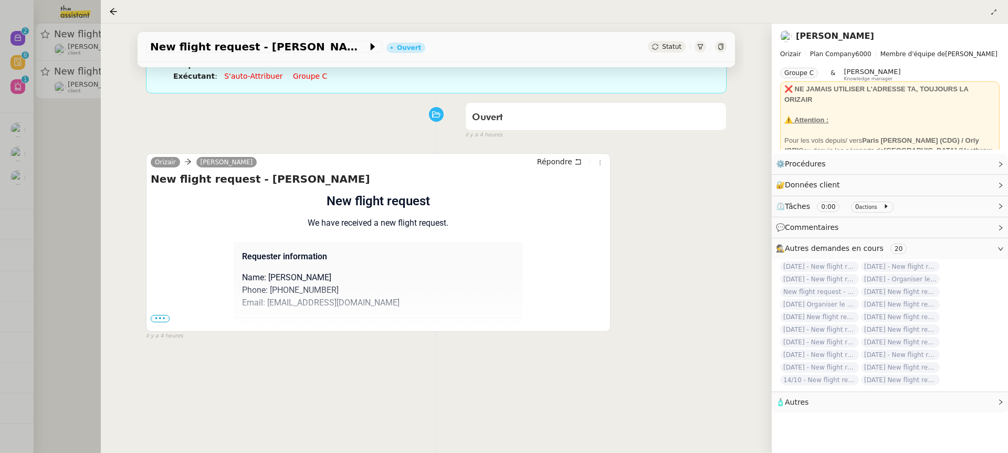
scroll to position [134, 0]
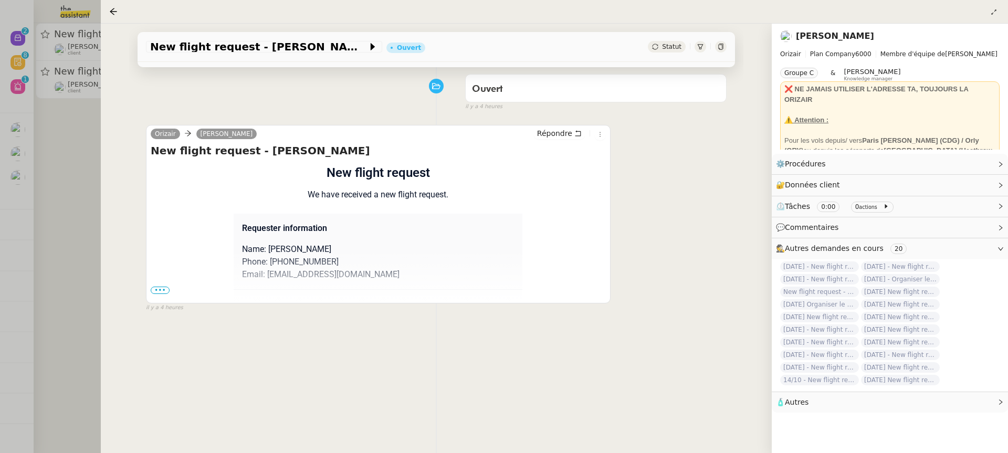
click at [165, 290] on span "•••" at bounding box center [160, 290] width 19 height 7
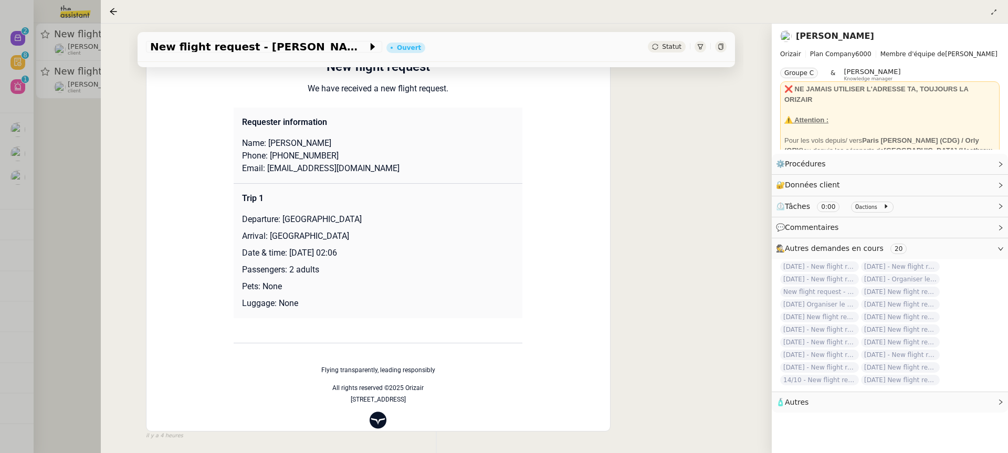
scroll to position [273, 0]
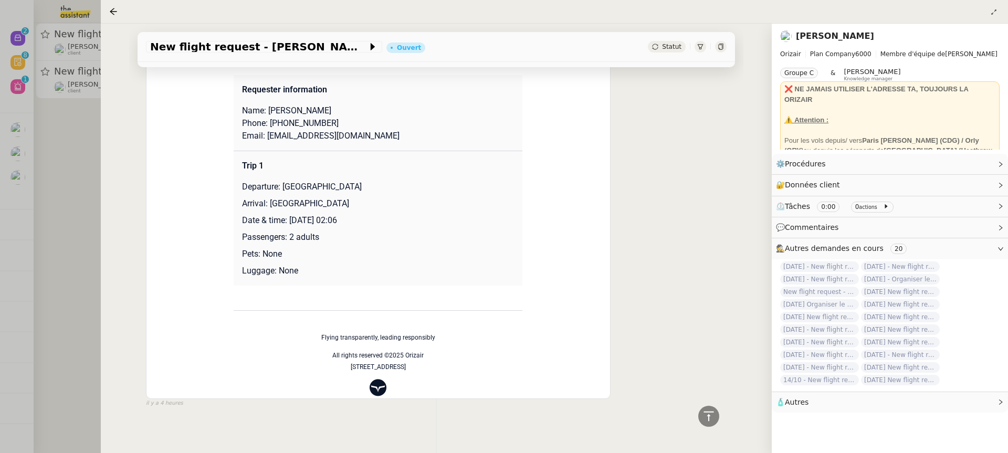
drag, startPoint x: 360, startPoint y: 222, endPoint x: 291, endPoint y: 222, distance: 68.8
click at [291, 222] on p "Date & time: [DATE] 02:06" at bounding box center [378, 220] width 272 height 13
copy p "[DATE]"
click at [194, 39] on div "New flight request - [PERSON_NAME] Statut" at bounding box center [436, 47] width 597 height 30
click at [194, 44] on span "New flight request - [PERSON_NAME]" at bounding box center [258, 46] width 217 height 10
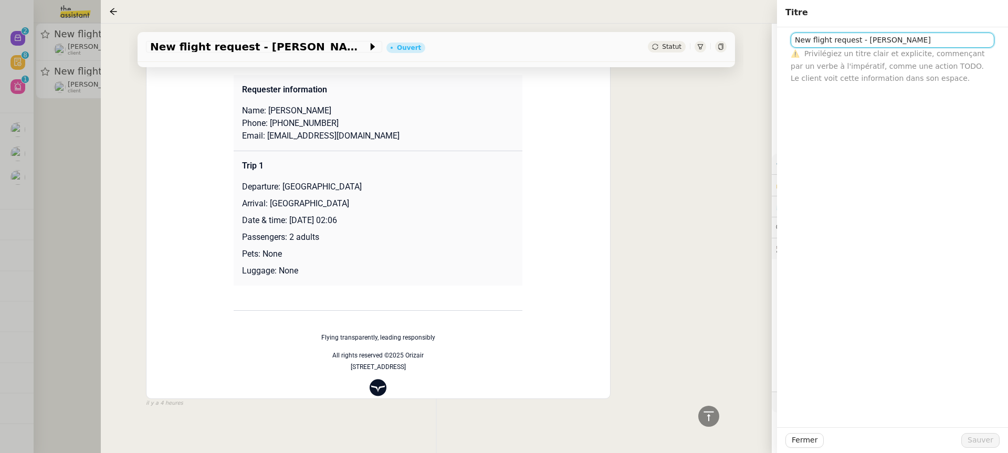
click at [797, 43] on input "New flight request - [PERSON_NAME]" at bounding box center [892, 40] width 204 height 15
paste input "[DATE]"
type input "[DATE] New flight request - [PERSON_NAME]"
click at [980, 448] on div "Fermer Sauver" at bounding box center [892, 440] width 231 height 26
click at [975, 439] on span "Sauver" at bounding box center [980, 440] width 26 height 12
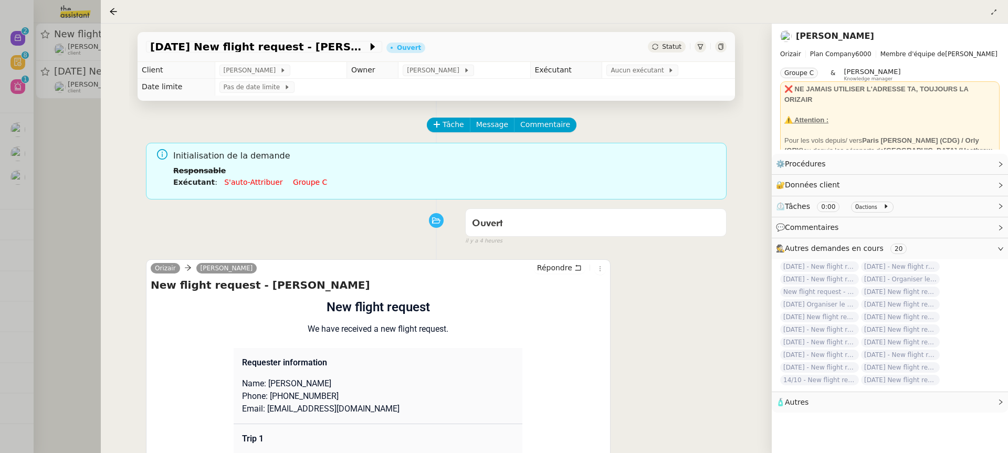
click at [307, 183] on link "Groupe c" at bounding box center [310, 182] width 34 height 8
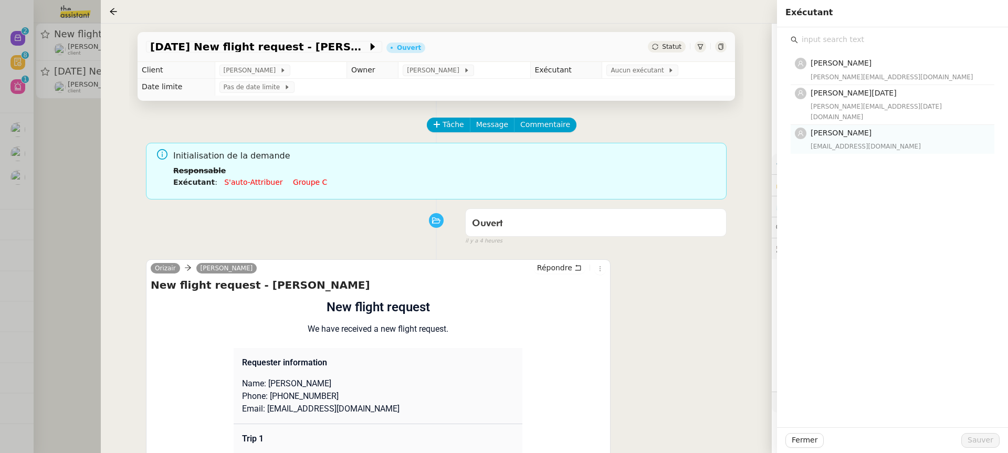
click at [863, 141] on div "[EMAIL_ADDRESS][DOMAIN_NAME]" at bounding box center [898, 146] width 177 height 10
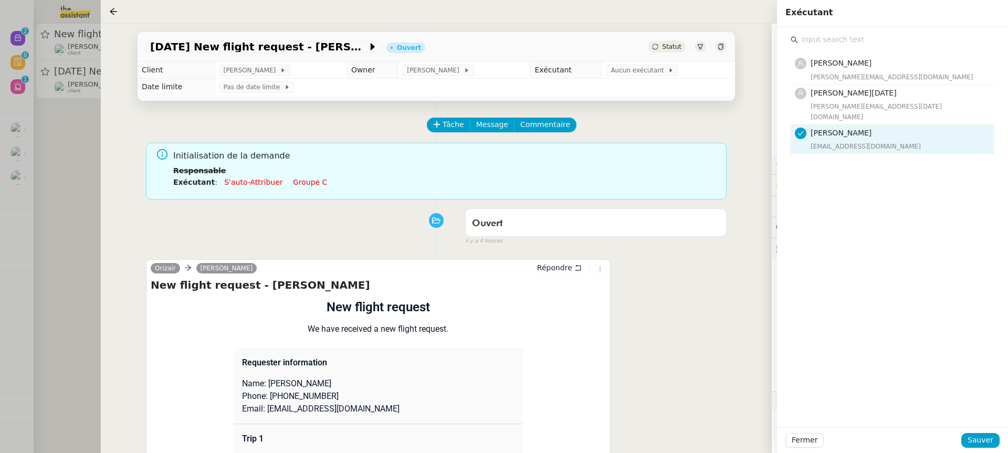
click at [994, 447] on div "Fermer Sauver" at bounding box center [892, 440] width 231 height 26
click at [636, 68] on span "Aucun exécutant" at bounding box center [638, 70] width 57 height 10
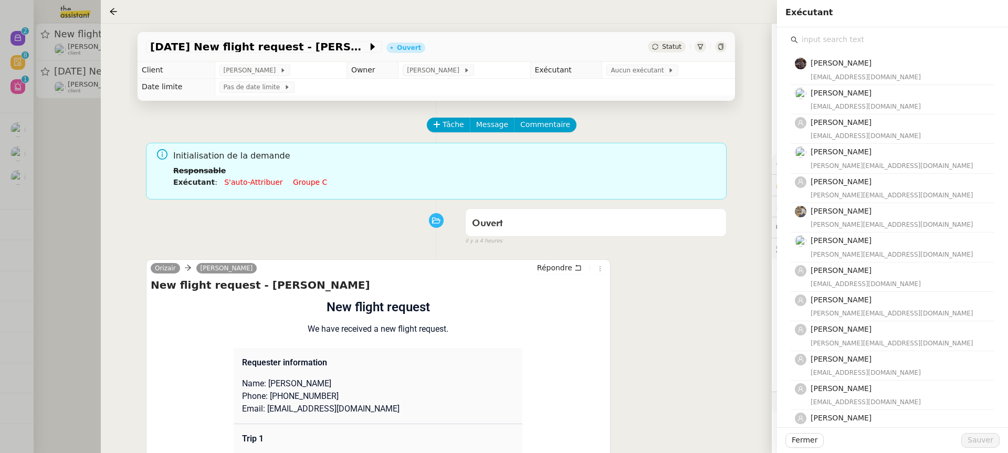
click at [860, 41] on input "text" at bounding box center [896, 40] width 196 height 14
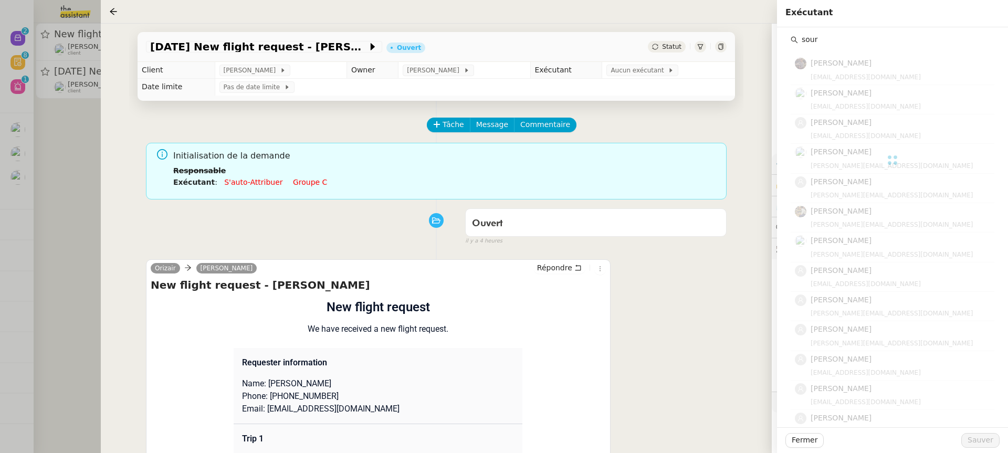
type input "sour"
click at [880, 76] on div "[EMAIL_ADDRESS][DOMAIN_NAME]" at bounding box center [898, 77] width 177 height 10
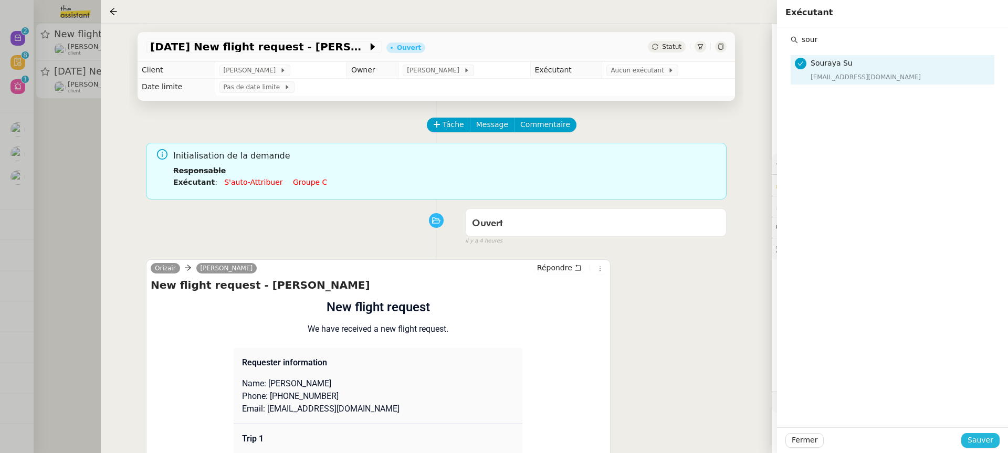
click at [984, 445] on span "Sauver" at bounding box center [980, 440] width 26 height 12
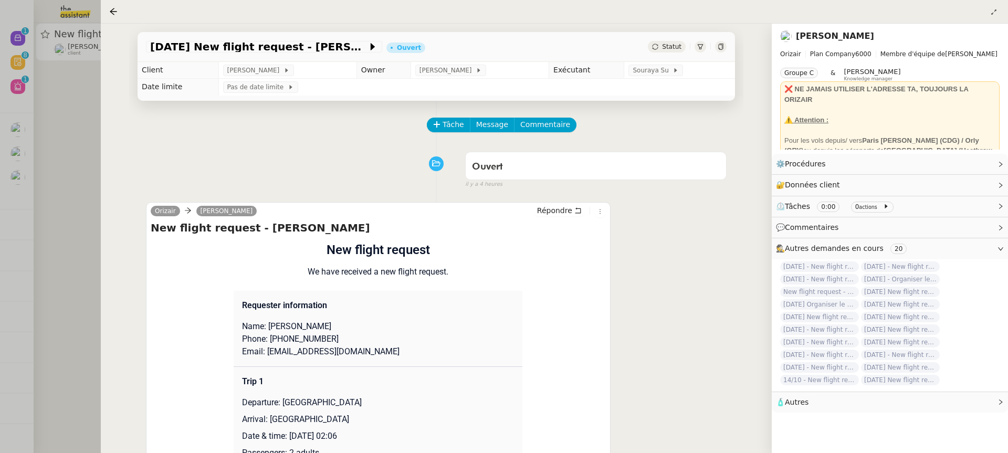
click at [10, 70] on div at bounding box center [504, 226] width 1008 height 453
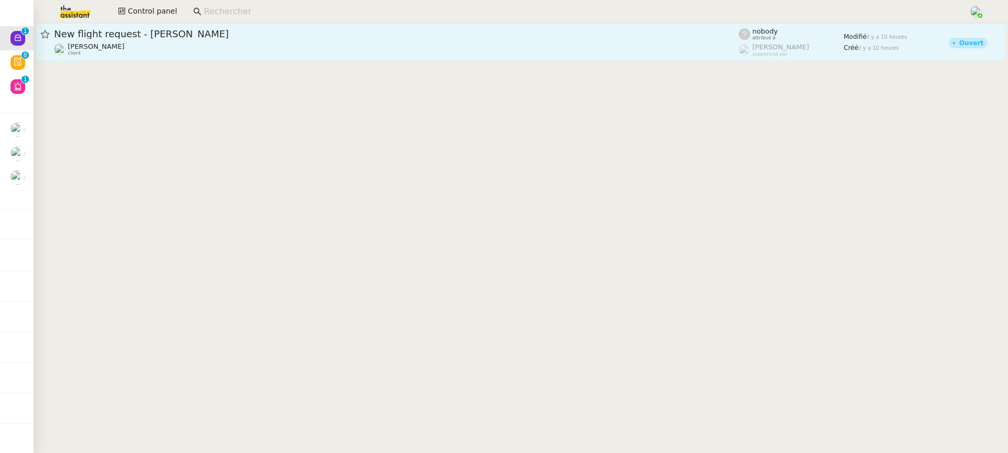
click at [137, 43] on div "[PERSON_NAME] client" at bounding box center [396, 50] width 684 height 14
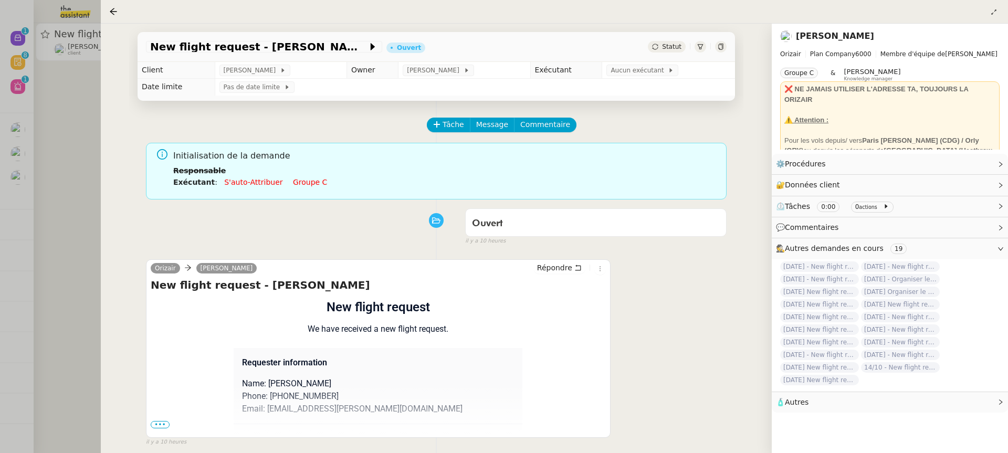
scroll to position [82, 0]
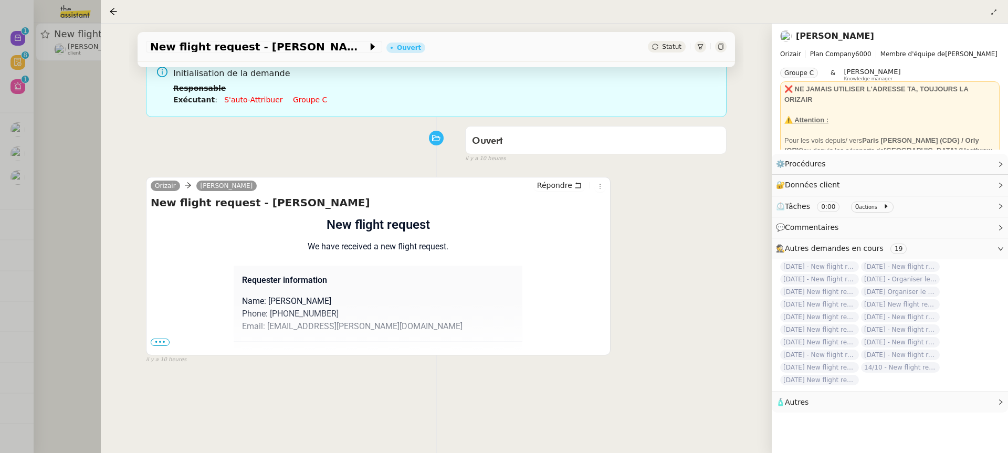
click at [161, 339] on span "•••" at bounding box center [160, 342] width 19 height 7
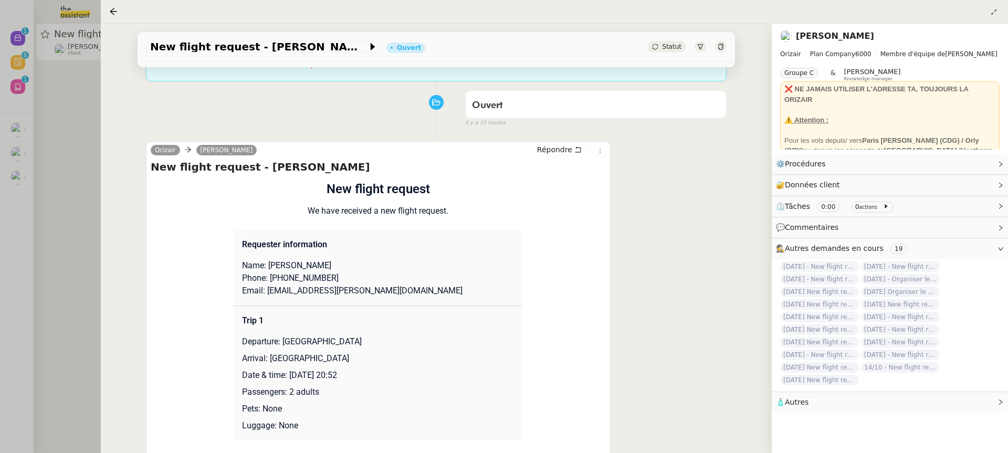
scroll to position [151, 0]
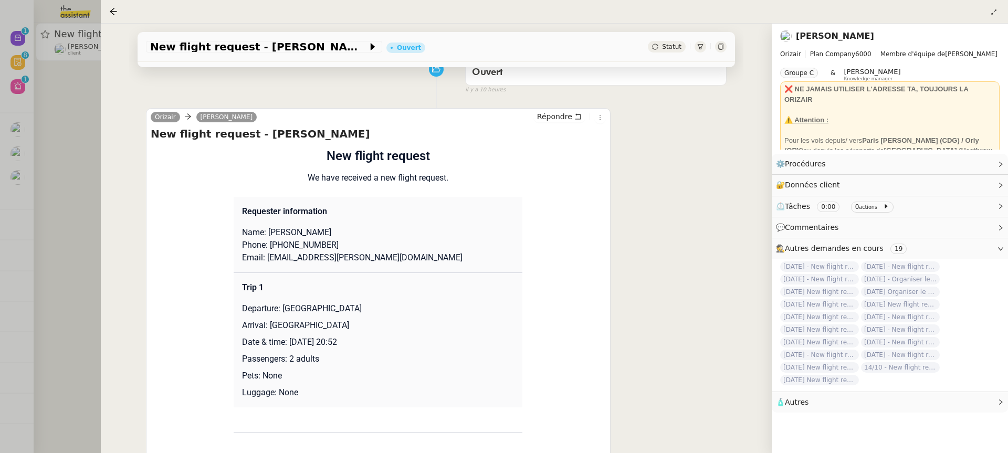
click at [363, 340] on p "Date & time: [DATE] 20:52" at bounding box center [378, 342] width 272 height 13
drag, startPoint x: 368, startPoint y: 341, endPoint x: 289, endPoint y: 340, distance: 79.3
click at [289, 341] on p "Date & time: [DATE] 20:52" at bounding box center [378, 342] width 272 height 13
copy p "[DATE]"
click at [241, 43] on span "New flight request - [PERSON_NAME]" at bounding box center [258, 46] width 217 height 10
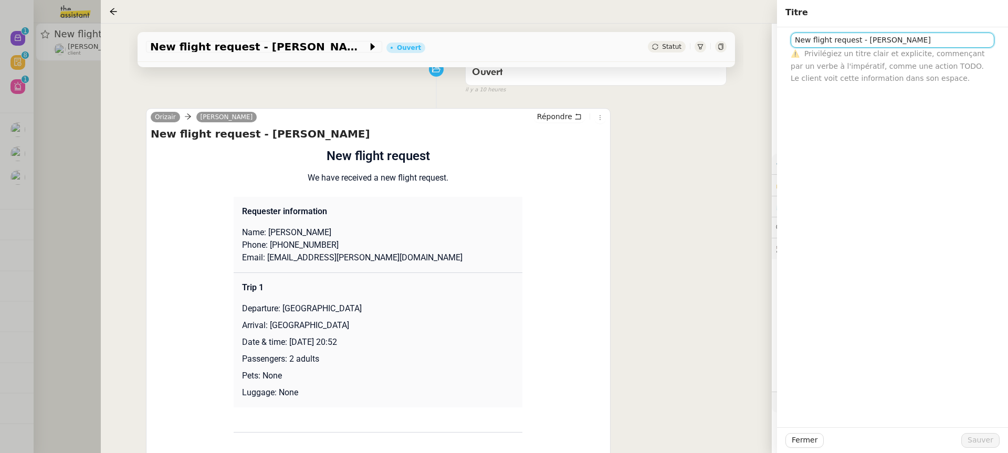
click at [795, 45] on input "New flight request - [PERSON_NAME]" at bounding box center [892, 40] width 204 height 15
paste input "[DATE]"
type input "[DATE] - New flight request - [PERSON_NAME]"
click at [987, 442] on span "Sauver" at bounding box center [980, 440] width 26 height 12
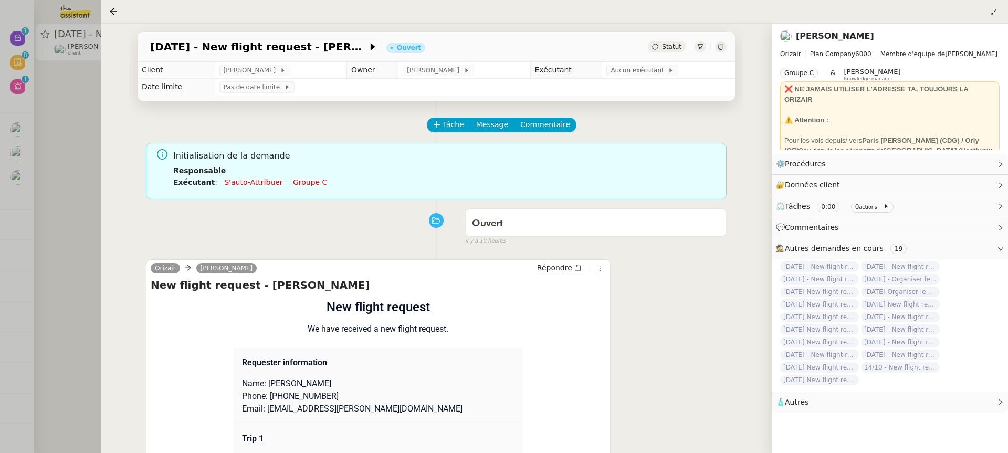
click at [637, 80] on td "Pas de date limite" at bounding box center [475, 87] width 520 height 17
click at [635, 76] on div "Aucun exécutant" at bounding box center [642, 71] width 72 height 12
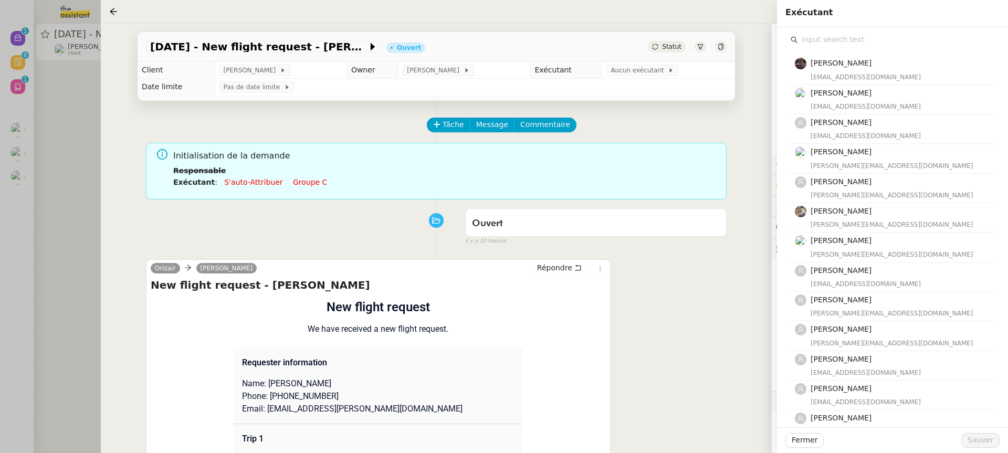
click at [883, 44] on input "text" at bounding box center [896, 40] width 196 height 14
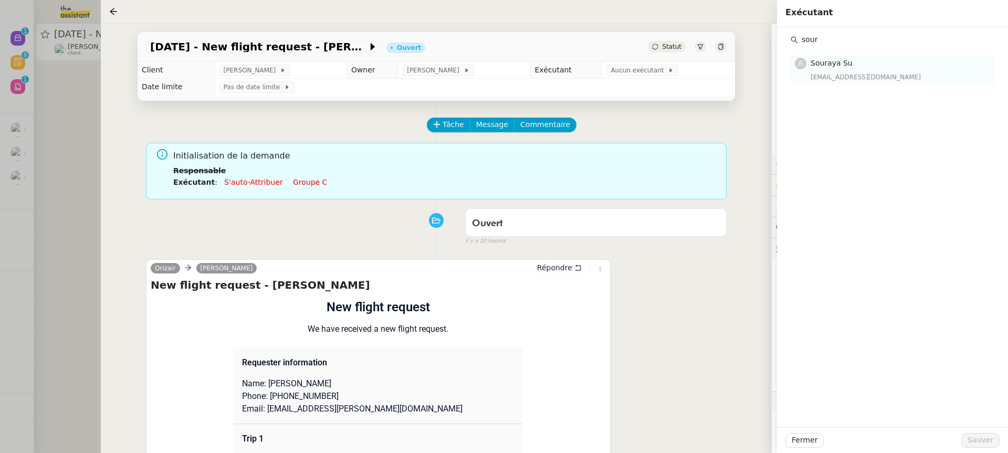
type input "sour"
click at [892, 67] on h4 "Souraya Su" at bounding box center [898, 63] width 177 height 12
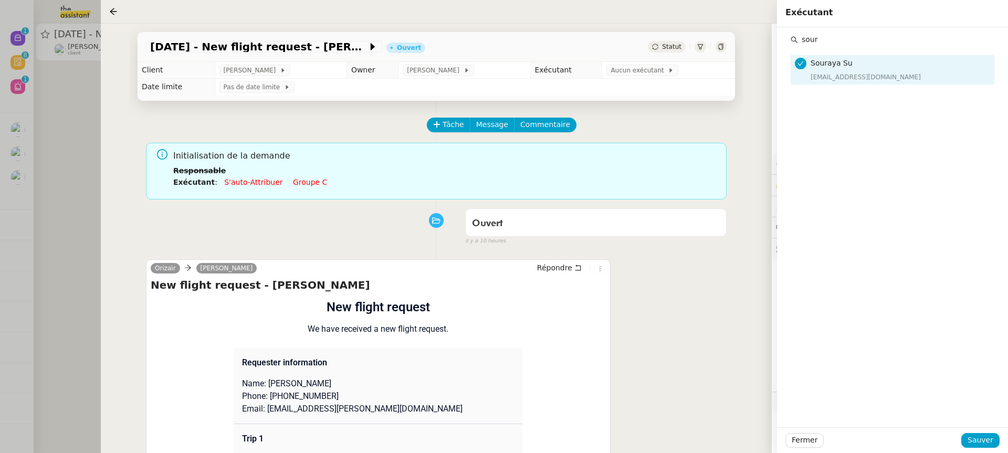
click at [984, 450] on div "Fermer Sauver" at bounding box center [892, 440] width 231 height 26
click at [979, 441] on span "Sauver" at bounding box center [980, 440] width 26 height 12
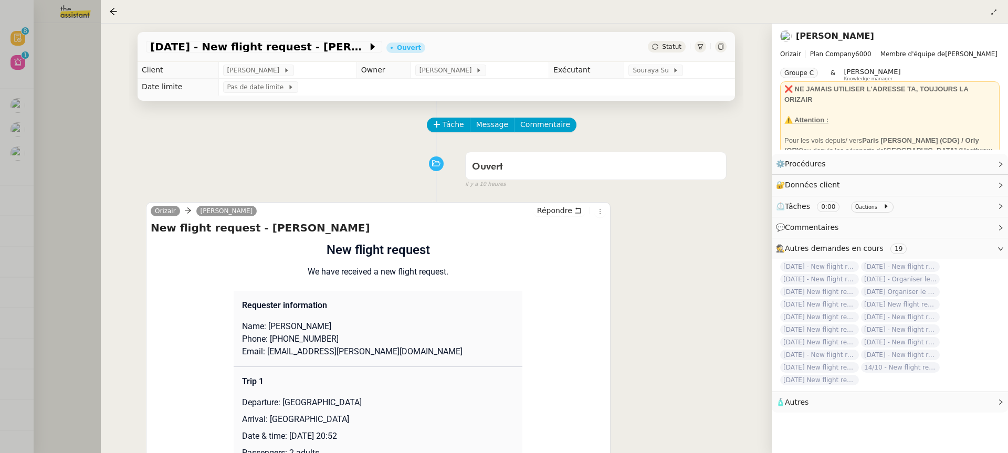
click at [81, 90] on div at bounding box center [504, 226] width 1008 height 453
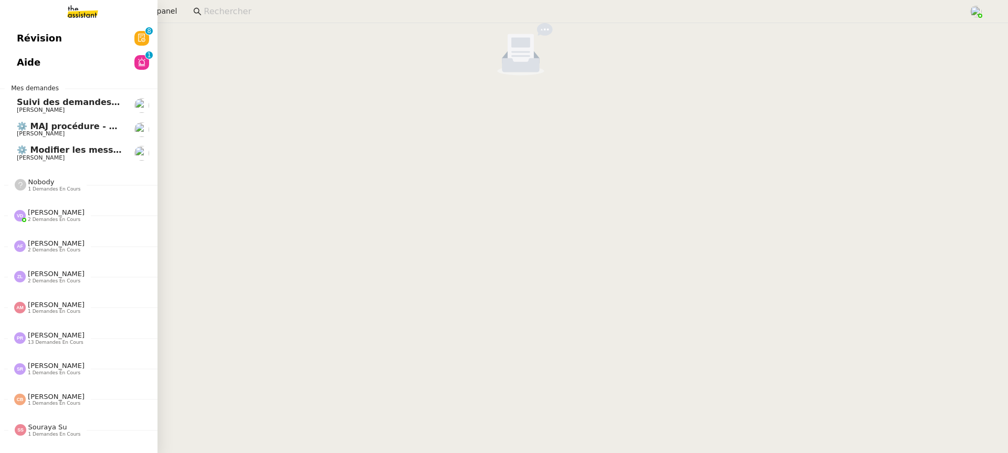
click at [16, 34] on link "Révision 0 1 2 3 4 5 6 7 8 9" at bounding box center [78, 38] width 157 height 24
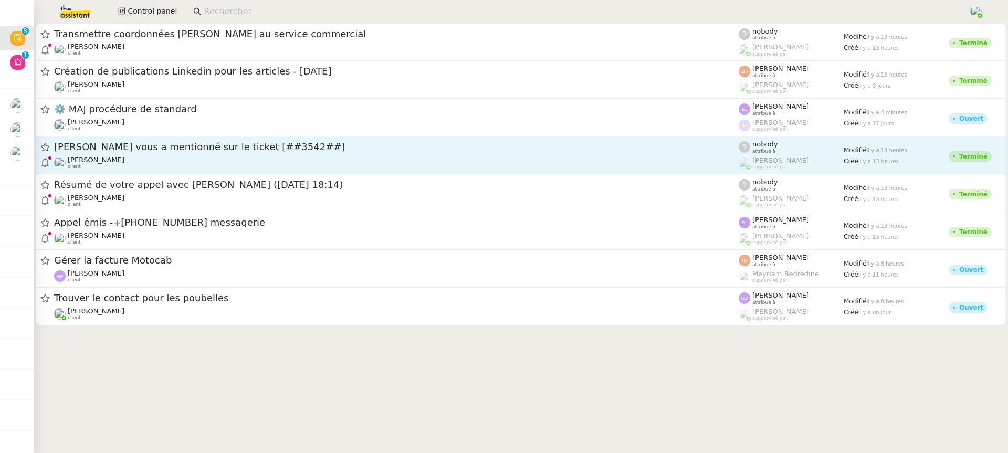
click at [618, 145] on span "[PERSON_NAME] vous a mentionné sur le ticket [##3542##]" at bounding box center [396, 146] width 684 height 9
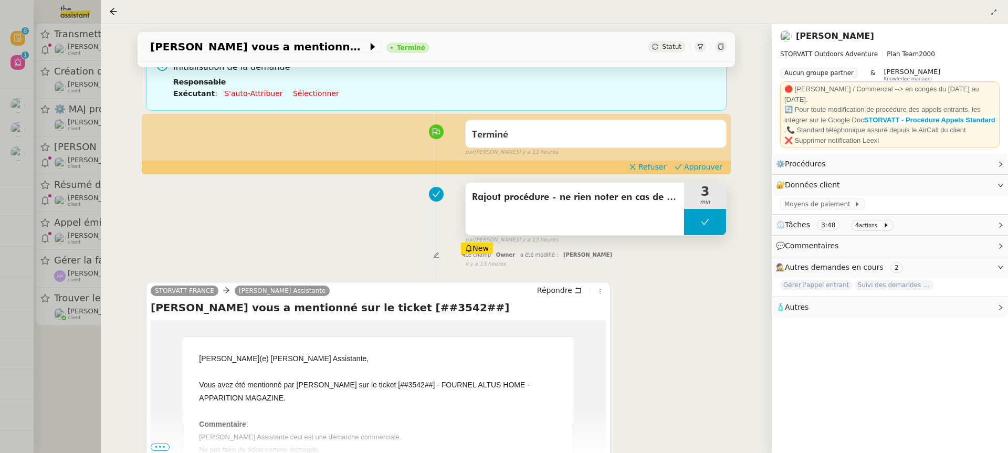
scroll to position [154, 0]
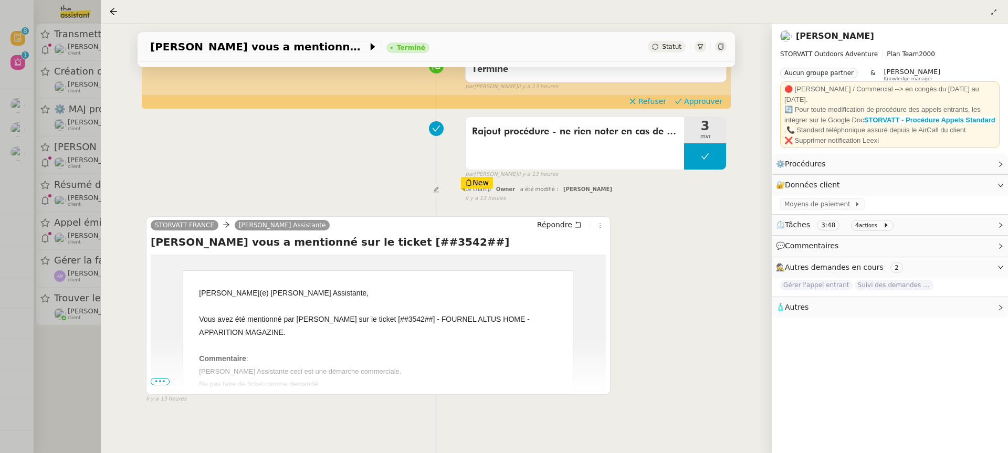
click at [162, 380] on span "•••" at bounding box center [160, 381] width 19 height 7
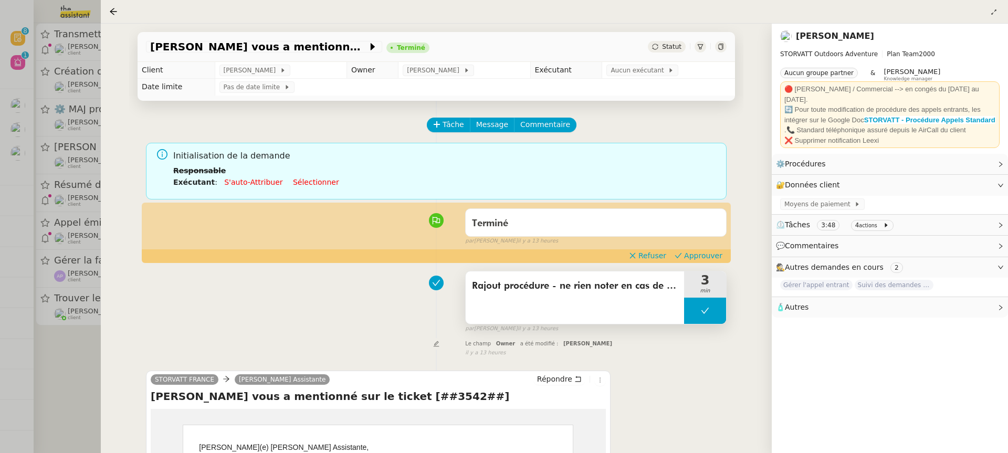
scroll to position [2, 0]
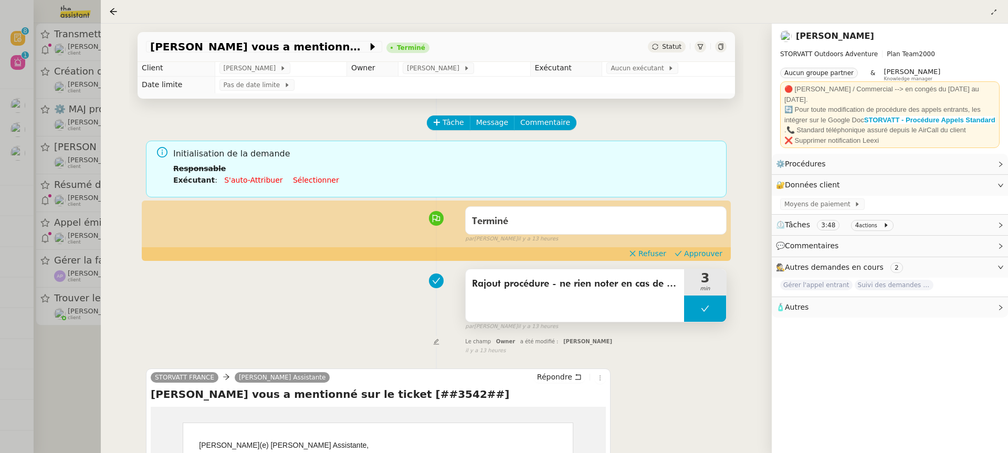
click at [589, 291] on span "Rajout procédure - ne rien noter en cas de démarche commerciale quelconque même…" at bounding box center [575, 284] width 206 height 16
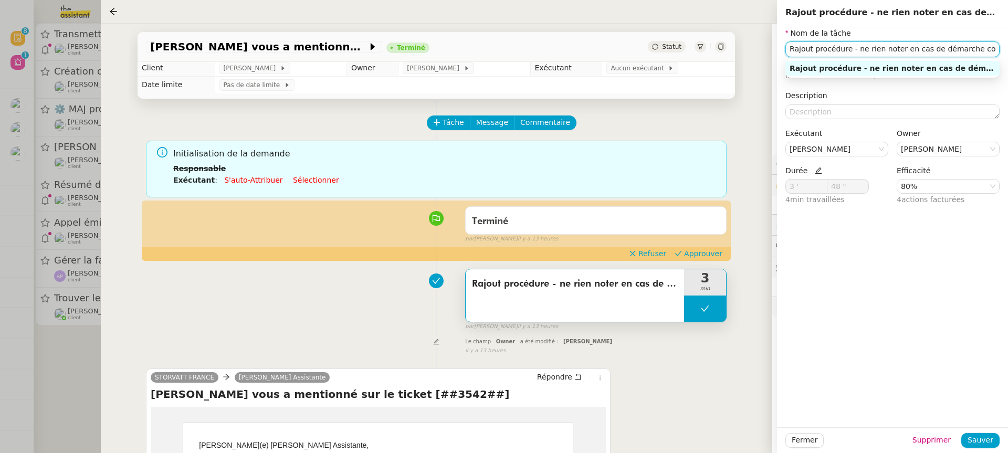
drag, startPoint x: 996, startPoint y: 51, endPoint x: 996, endPoint y: 71, distance: 19.4
click at [996, 70] on body "Révision 0 1 2 3 4 5 6 7 8 9 Aide 0 1 2 3 4 5 6 7 8 9 Mes demandes Suivi des de…" at bounding box center [504, 226] width 1008 height 453
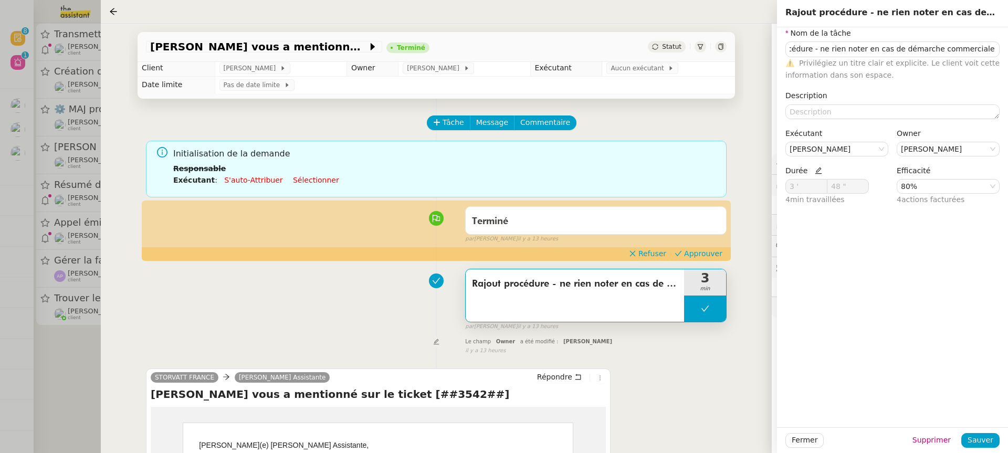
click at [673, 121] on div "Tâche Message Commentaire" at bounding box center [577, 127] width 299 height 25
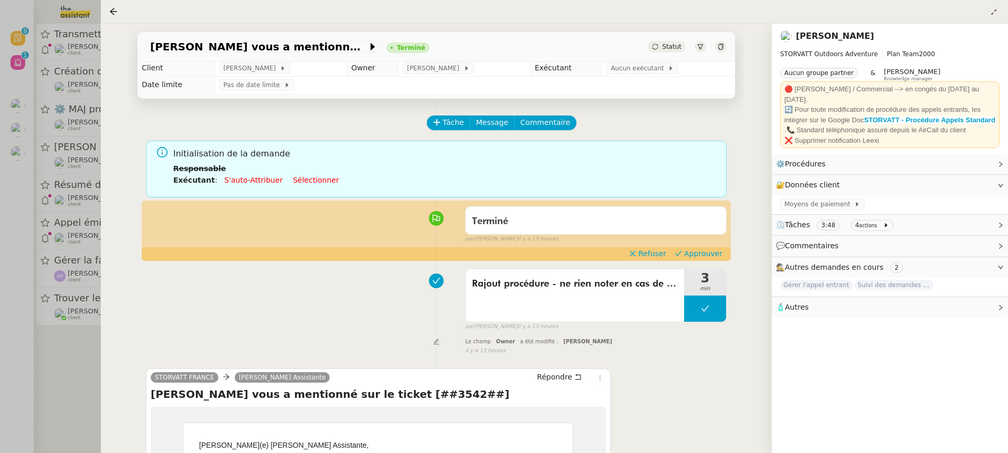
scroll to position [308, 0]
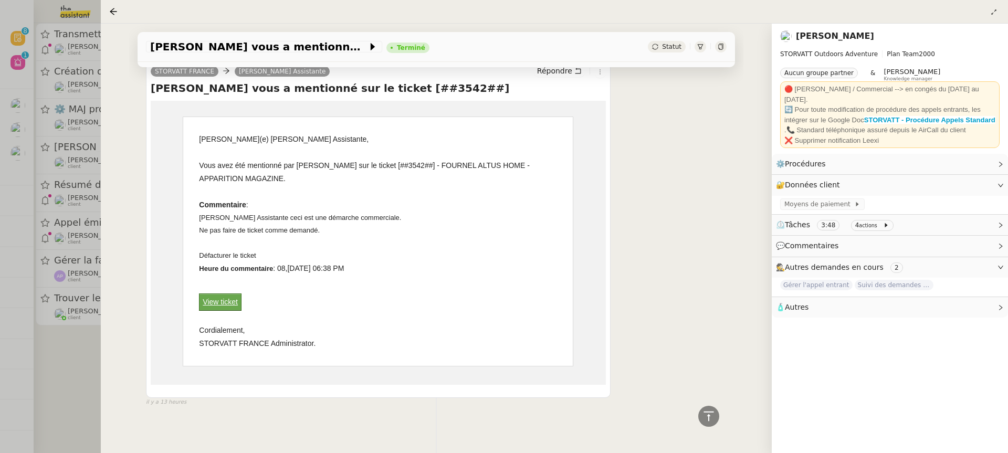
click at [215, 301] on link "View ticket" at bounding box center [220, 302] width 35 height 8
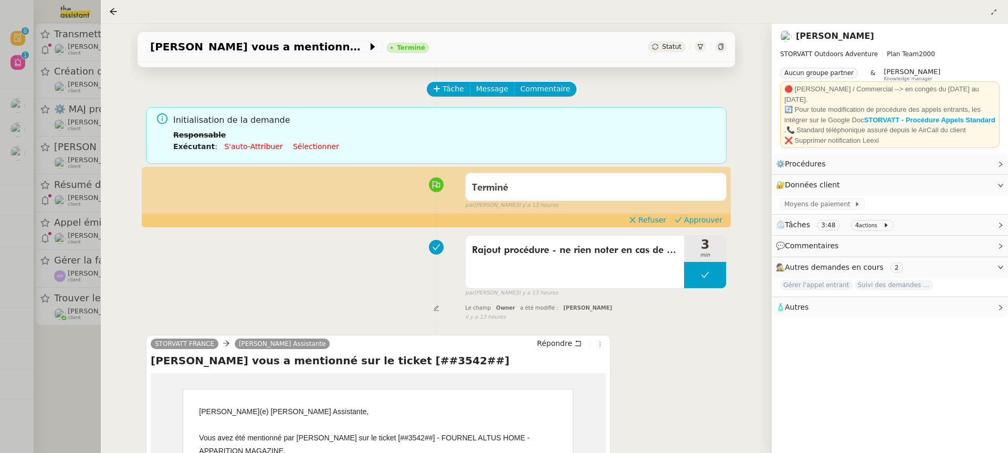
scroll to position [0, 0]
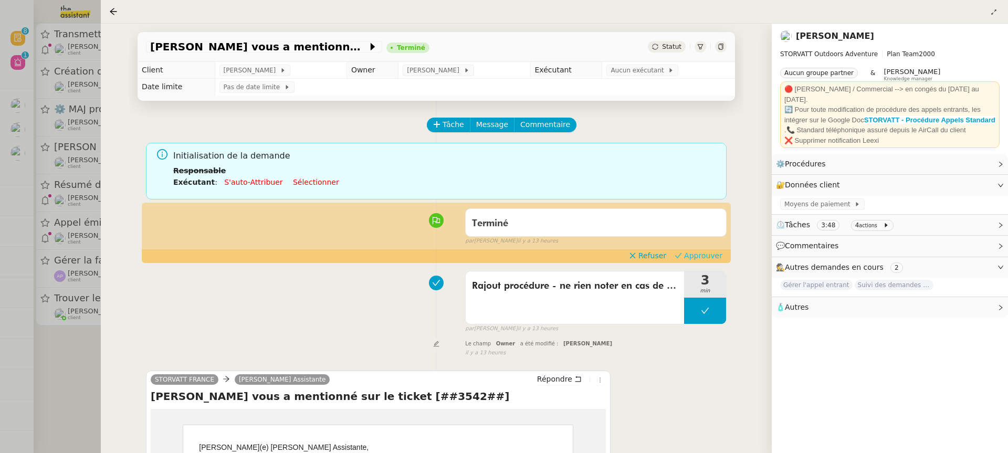
click at [719, 257] on span "Approuver" at bounding box center [703, 255] width 38 height 10
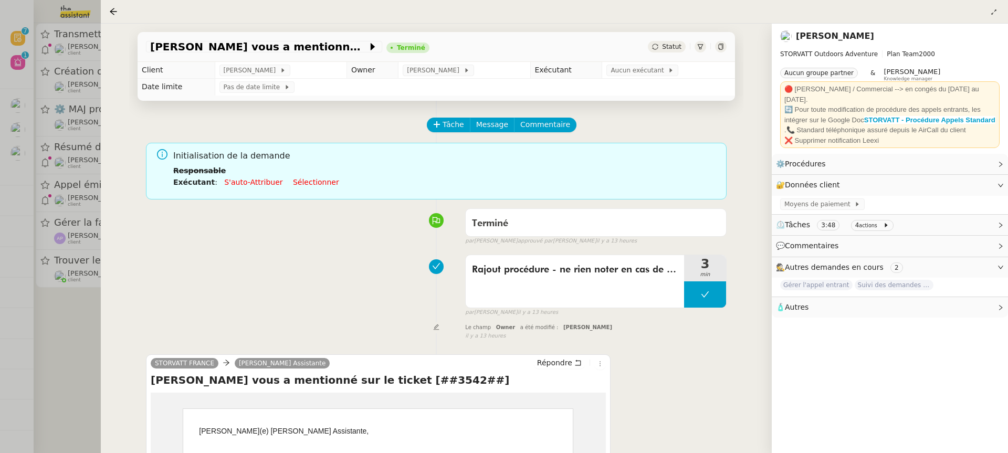
click at [33, 217] on div at bounding box center [504, 226] width 1008 height 453
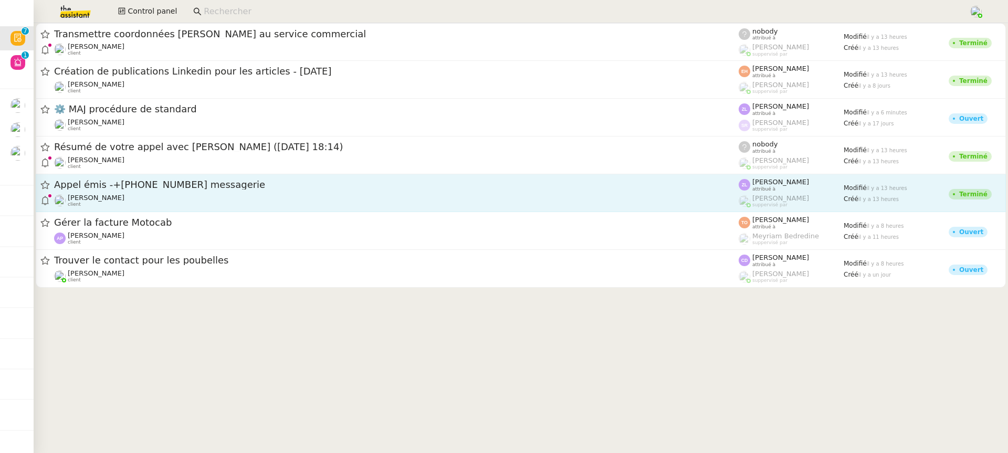
click at [161, 185] on span "Appel émis -+[PHONE_NUMBER] messagerie" at bounding box center [396, 184] width 684 height 9
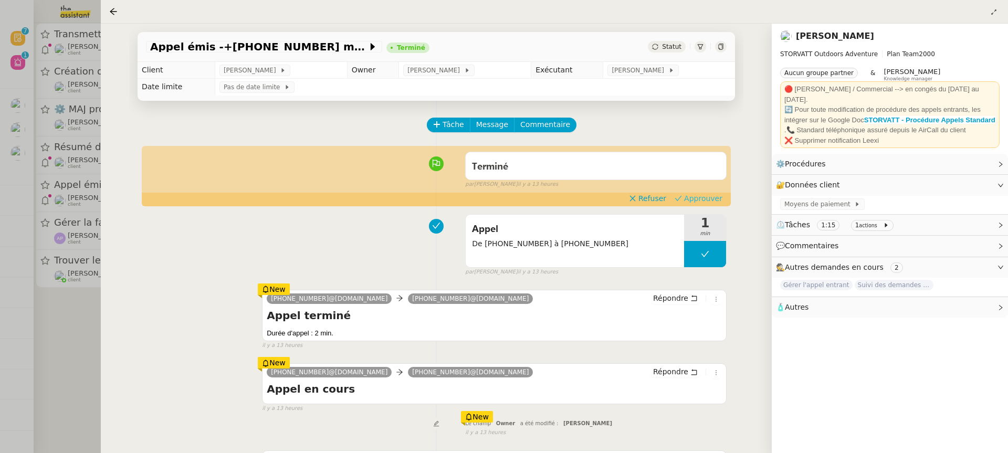
click at [711, 201] on span "Approuver" at bounding box center [703, 198] width 38 height 10
click at [85, 110] on div at bounding box center [504, 226] width 1008 height 453
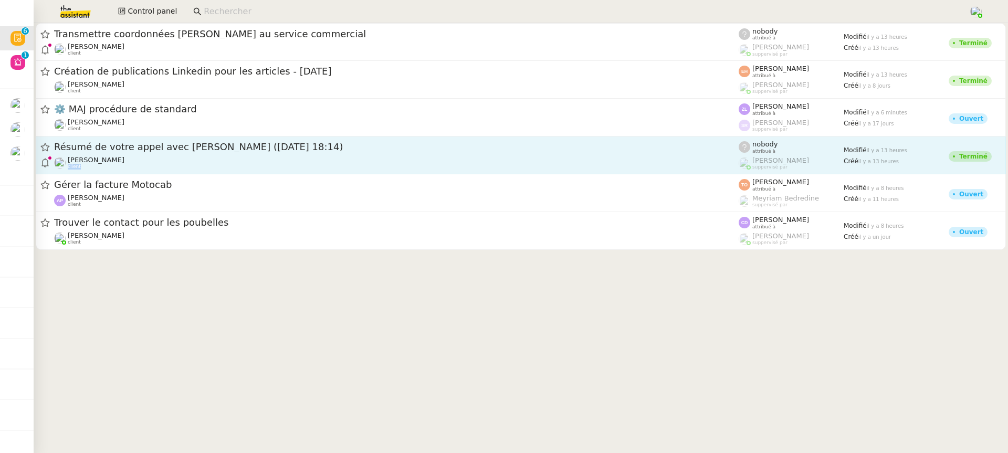
click at [224, 170] on link "Résumé de votre appel avec [PERSON_NAME] ([DATE] 18:14) [PERSON_NAME] client no…" at bounding box center [521, 155] width 970 height 38
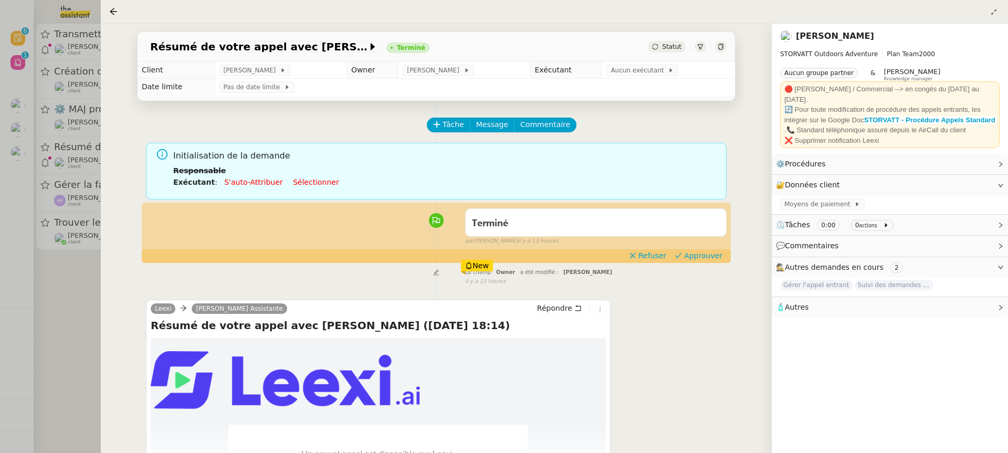
click at [714, 201] on div "Tâche Message Commentaire Veuillez patienter une erreur s'est produite 👌👌👌 mess…" at bounding box center [436, 327] width 614 height 453
click at [710, 257] on span "Approuver" at bounding box center [703, 255] width 38 height 10
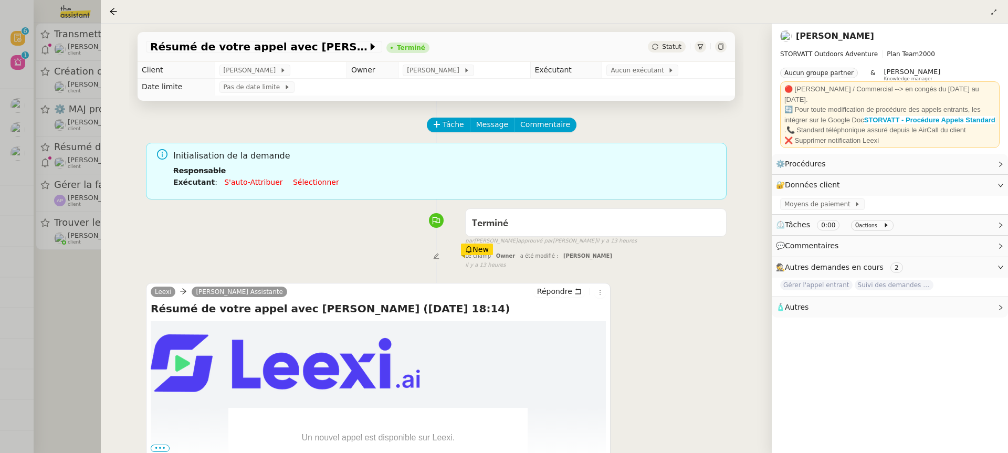
click at [64, 69] on div at bounding box center [504, 226] width 1008 height 453
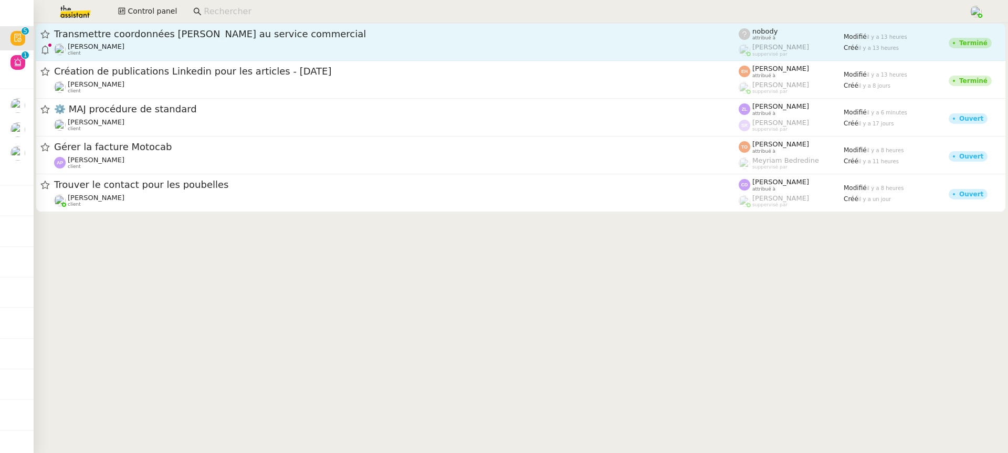
click at [329, 40] on div "Transmettre coordonnées [PERSON_NAME] au service commercial" at bounding box center [396, 34] width 684 height 13
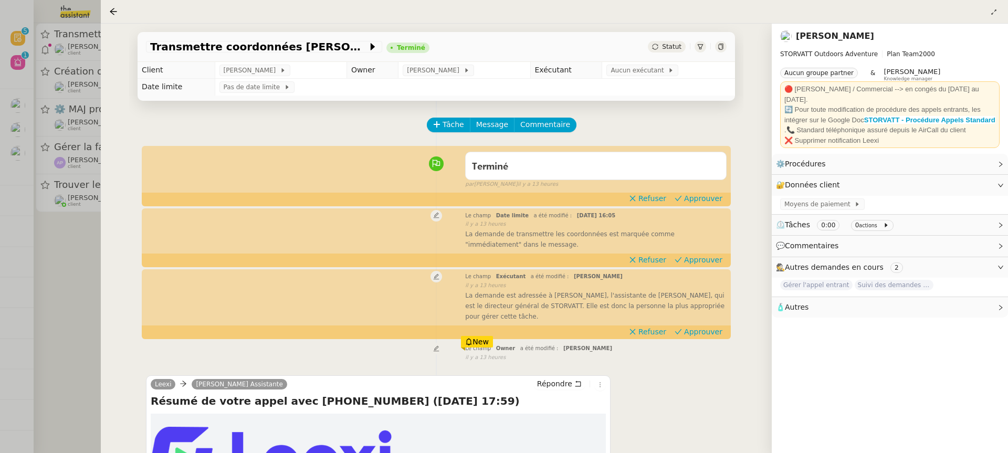
scroll to position [160, 0]
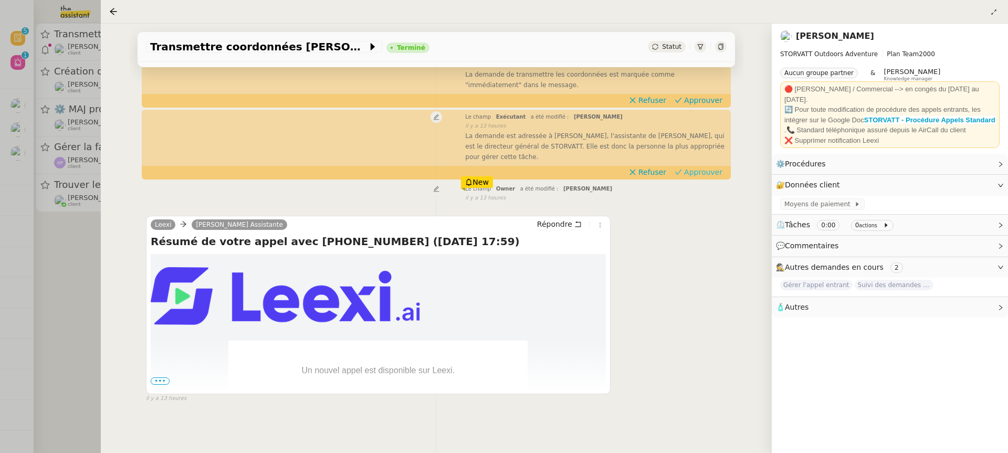
click at [702, 172] on span "Approuver" at bounding box center [703, 172] width 38 height 10
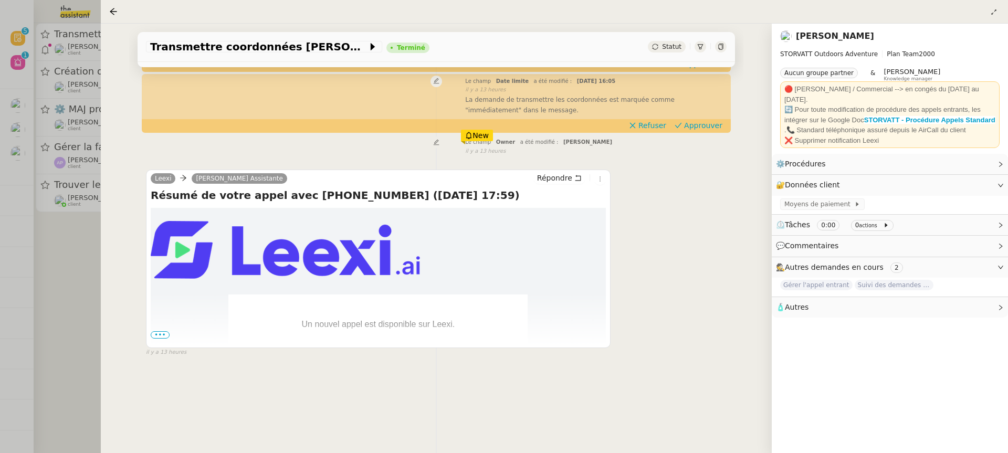
scroll to position [134, 0]
click at [165, 335] on span "•••" at bounding box center [160, 334] width 19 height 7
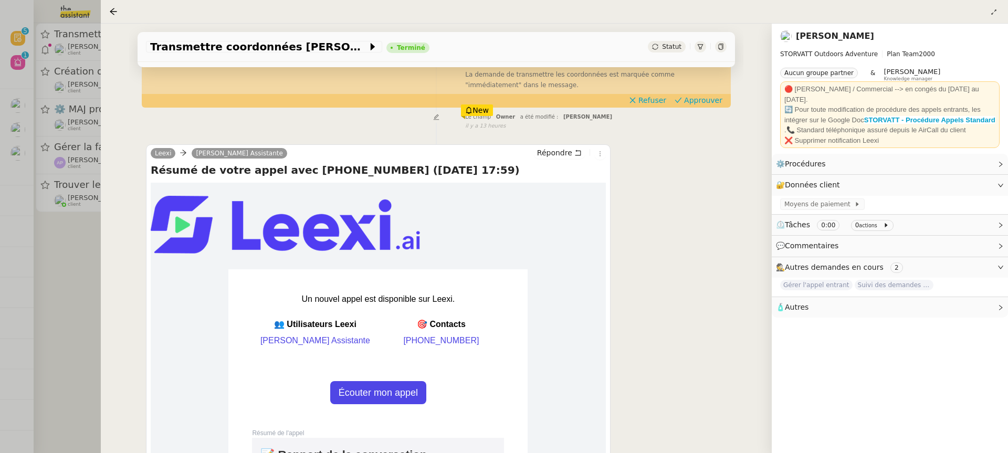
scroll to position [353, 0]
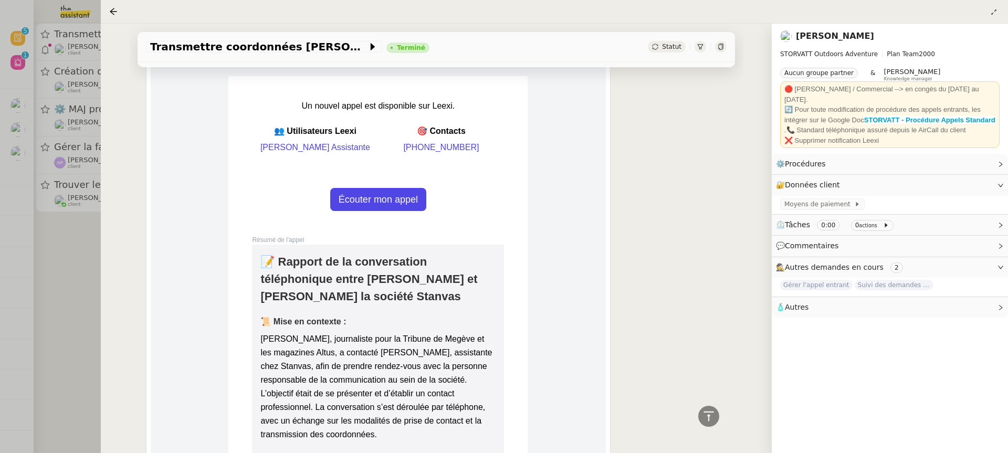
click at [412, 193] on link "Écouter mon appel" at bounding box center [378, 199] width 96 height 23
click at [359, 207] on link "Écouter mon appel" at bounding box center [378, 199] width 96 height 23
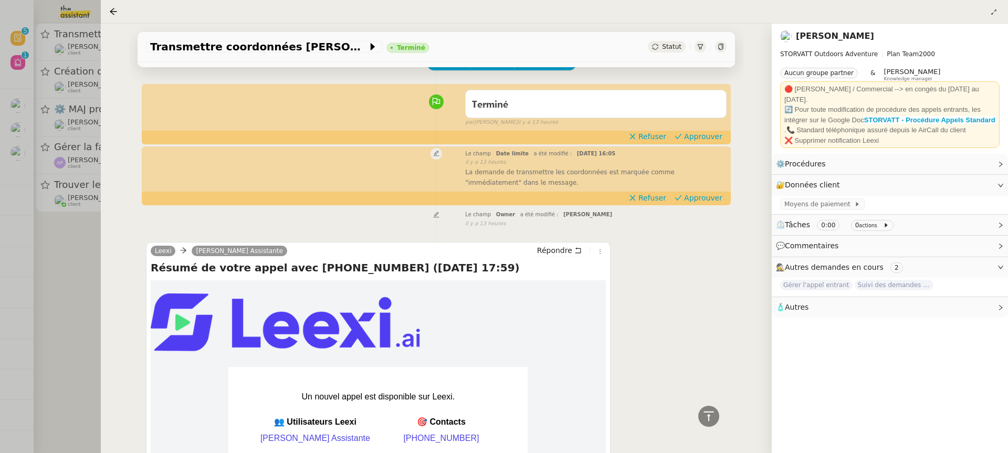
scroll to position [7, 0]
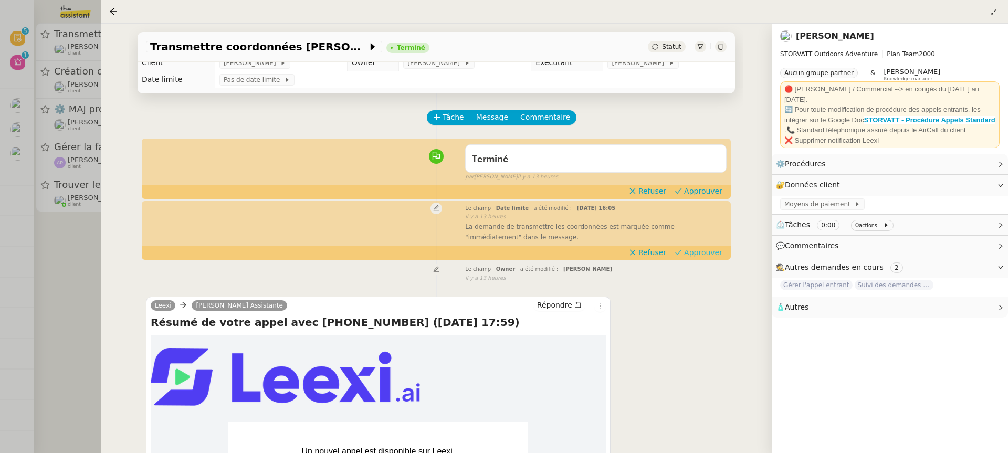
click at [688, 250] on span "Approuver" at bounding box center [703, 252] width 38 height 10
click at [709, 181] on div "par [PERSON_NAME] il y a 13 heures" at bounding box center [595, 177] width 261 height 9
click at [709, 188] on span "Approuver" at bounding box center [703, 191] width 38 height 10
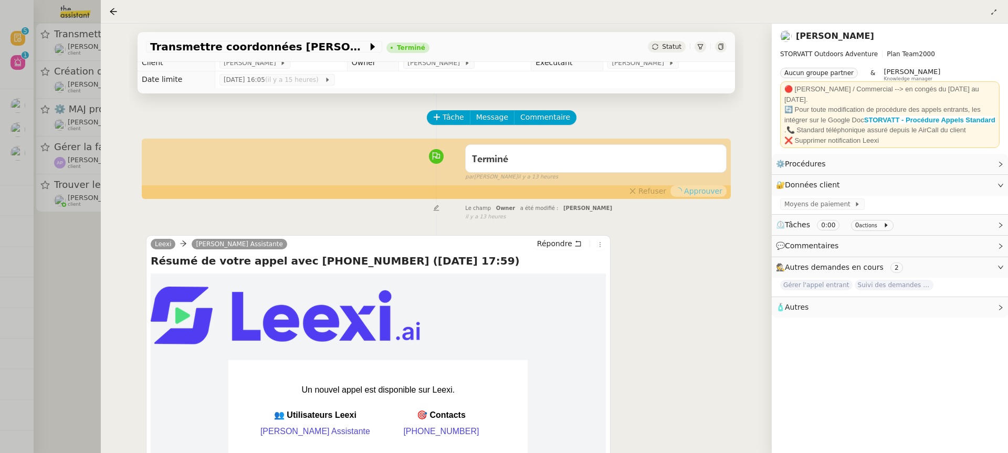
click at [117, 91] on div "Transmettre coordonnées [PERSON_NAME] au service commercial Terminé Statut Clie…" at bounding box center [436, 238] width 671 height 429
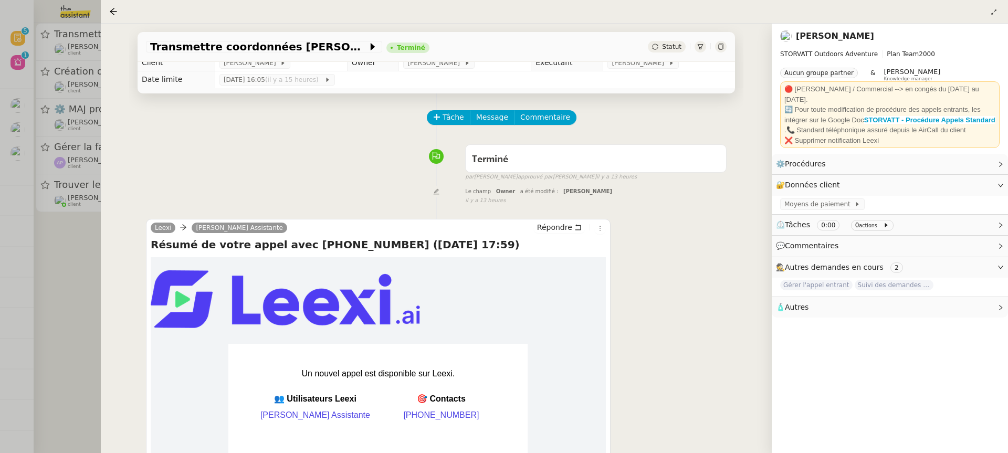
click at [80, 80] on div at bounding box center [504, 226] width 1008 height 453
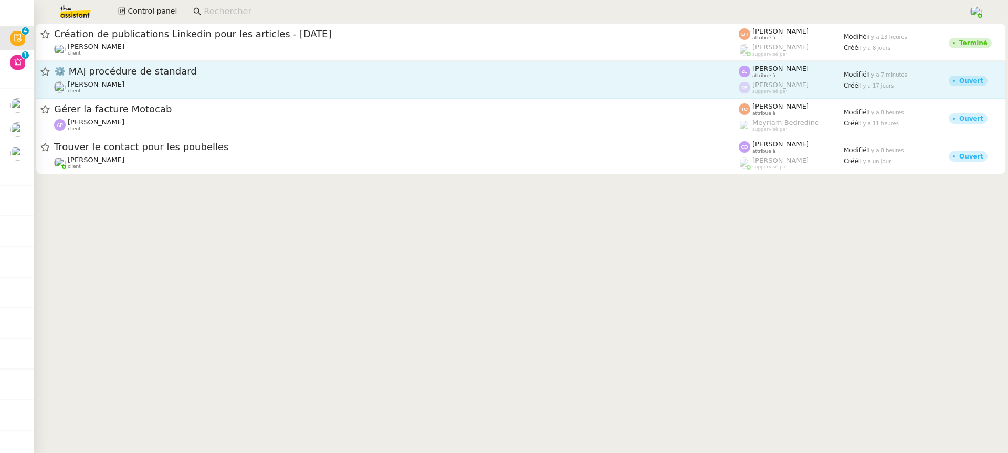
click at [299, 73] on span "⚙️ MAJ procédure de standard" at bounding box center [396, 71] width 684 height 9
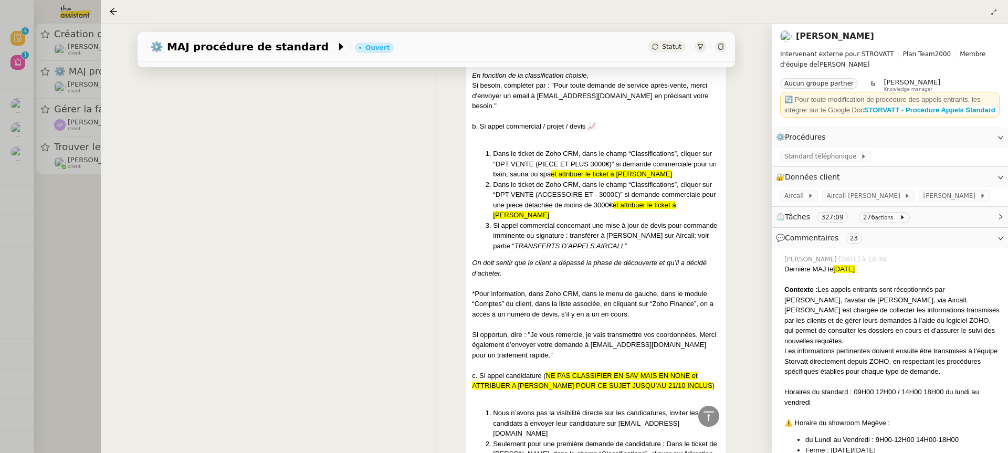
scroll to position [4114, 0]
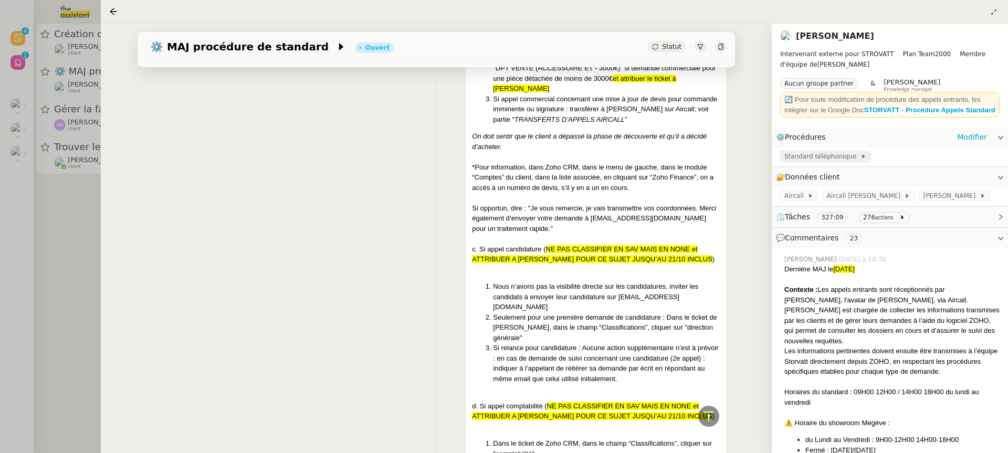
click at [810, 161] on div "Standard téléphonique" at bounding box center [825, 157] width 91 height 12
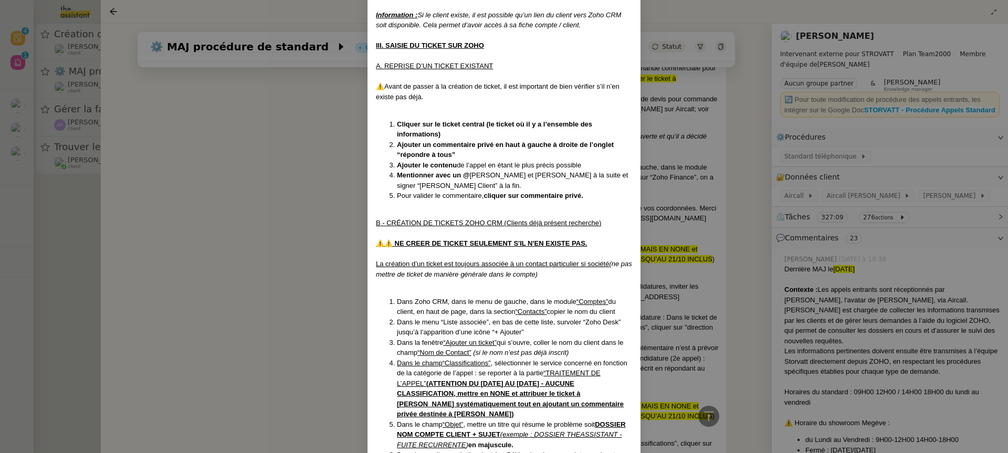
scroll to position [2020, 0]
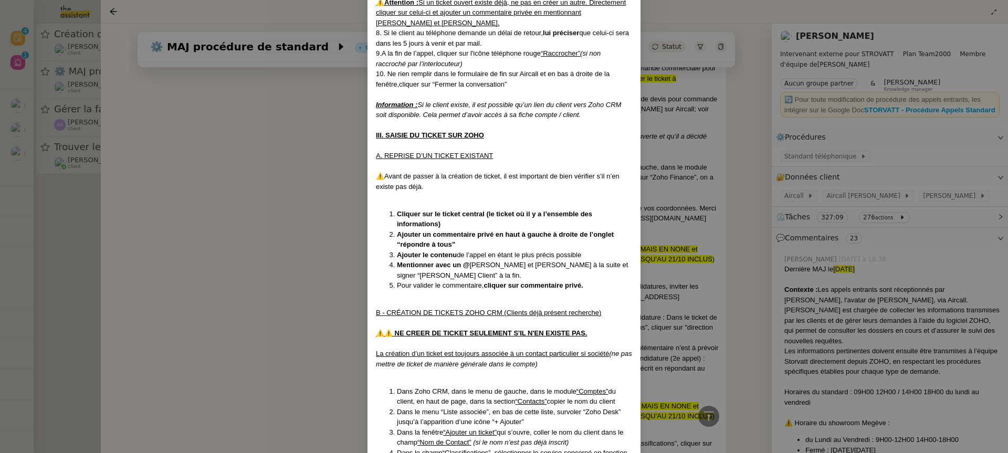
click at [760, 250] on nz-modal-container "MAJ le [DATE] - Contexte : Les appels entrants sont réceptionnés par [PERSON_NA…" at bounding box center [504, 226] width 1008 height 453
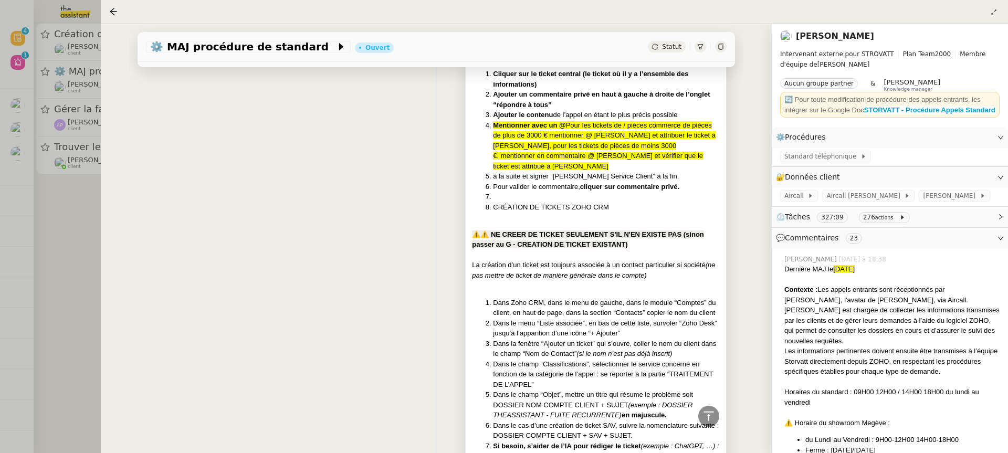
scroll to position [3060, 0]
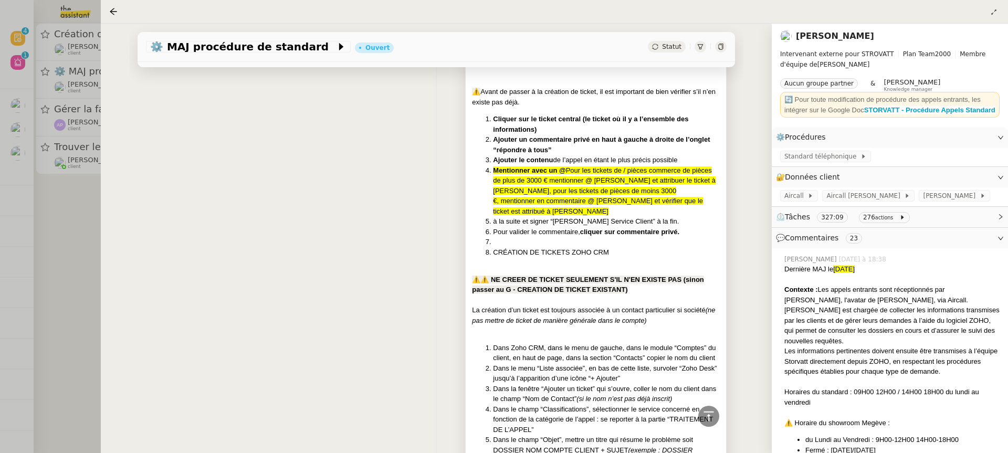
click at [639, 168] on span "Pour les tickets de / pièces commerce de pièces de plus de 3000 € mentionner @ …" at bounding box center [604, 190] width 223 height 49
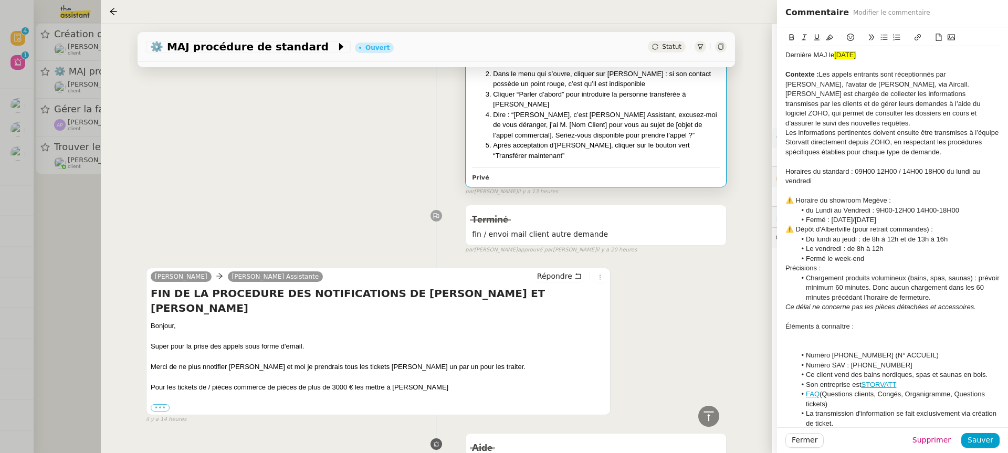
scroll to position [5717, 0]
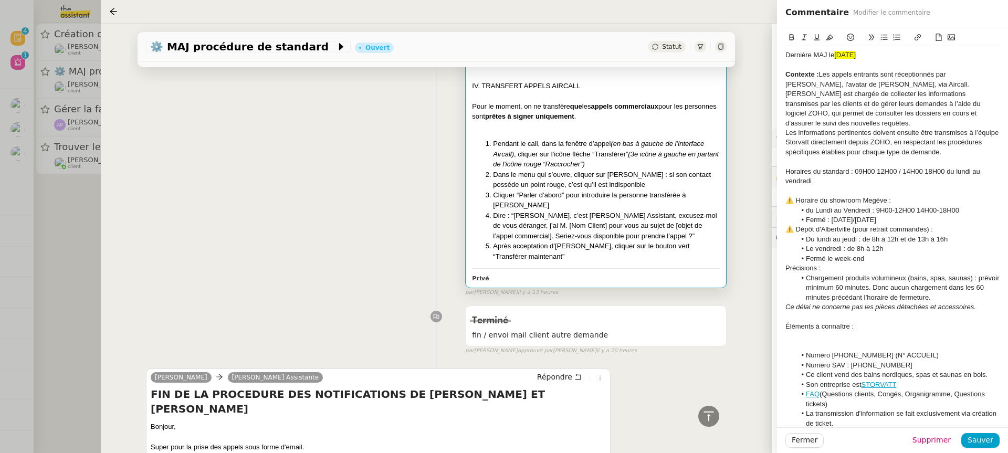
drag, startPoint x: 419, startPoint y: 392, endPoint x: 135, endPoint y: 393, distance: 284.0
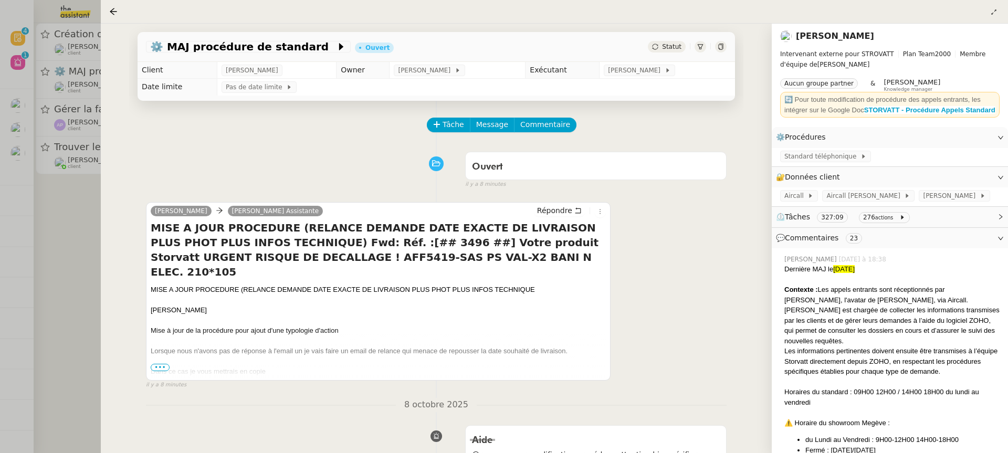
click at [162, 367] on span "•••" at bounding box center [160, 367] width 19 height 7
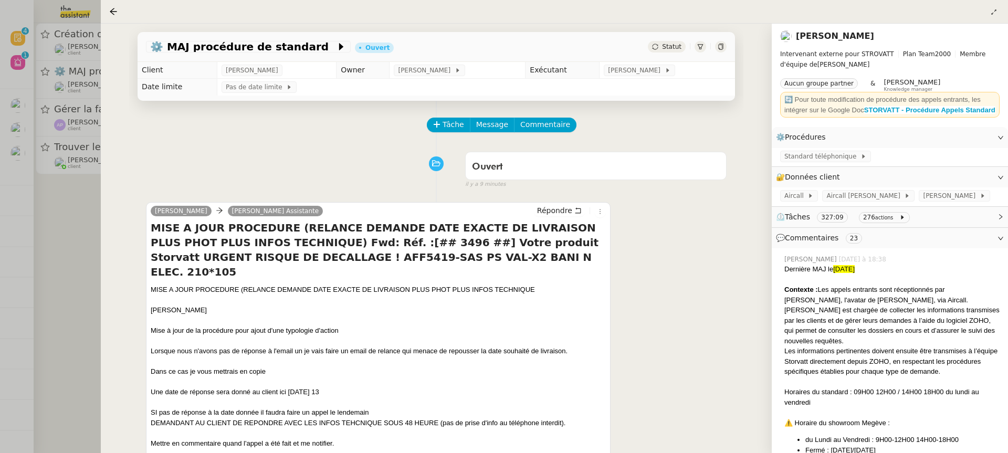
click at [571, 128] on div "Tâche Message Commentaire" at bounding box center [577, 130] width 299 height 25
click at [552, 125] on span "Commentaire" at bounding box center [545, 125] width 50 height 12
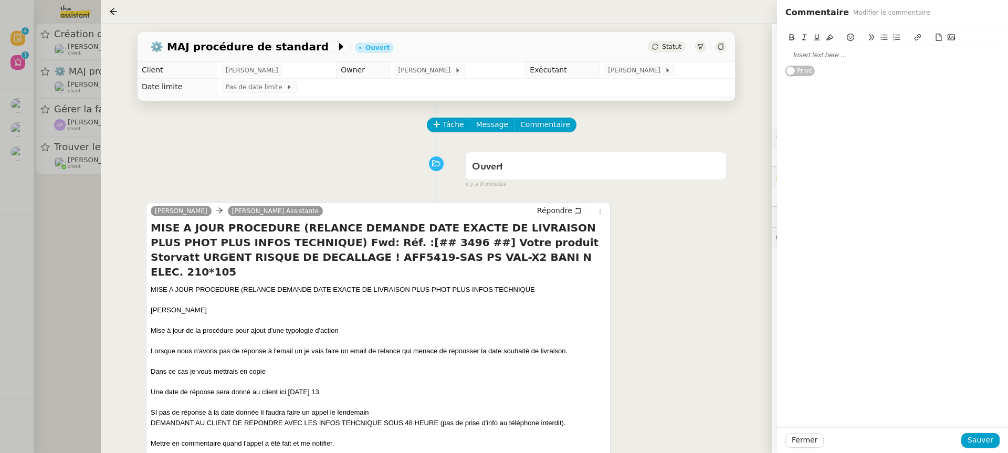
click at [706, 142] on div "Tâche Message Commentaire" at bounding box center [577, 130] width 299 height 25
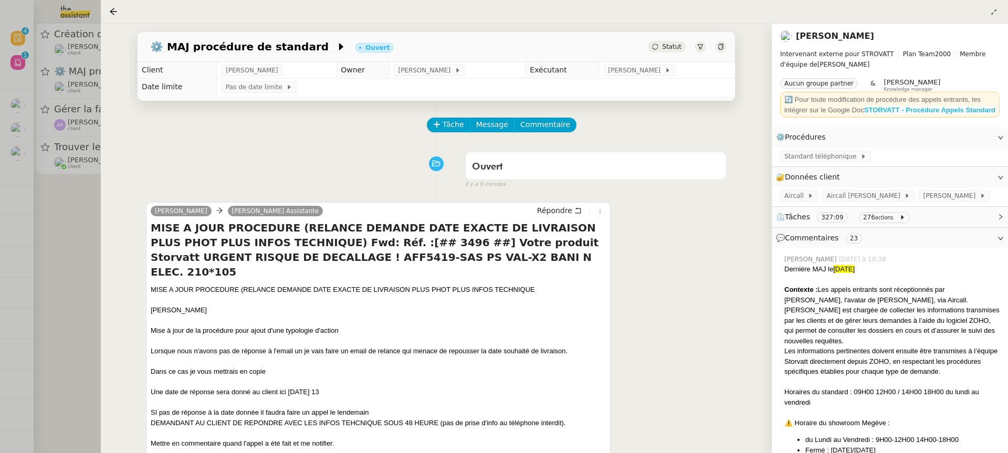
click at [887, 109] on strong "STORVATT - Procédure Appels Standard" at bounding box center [929, 110] width 131 height 8
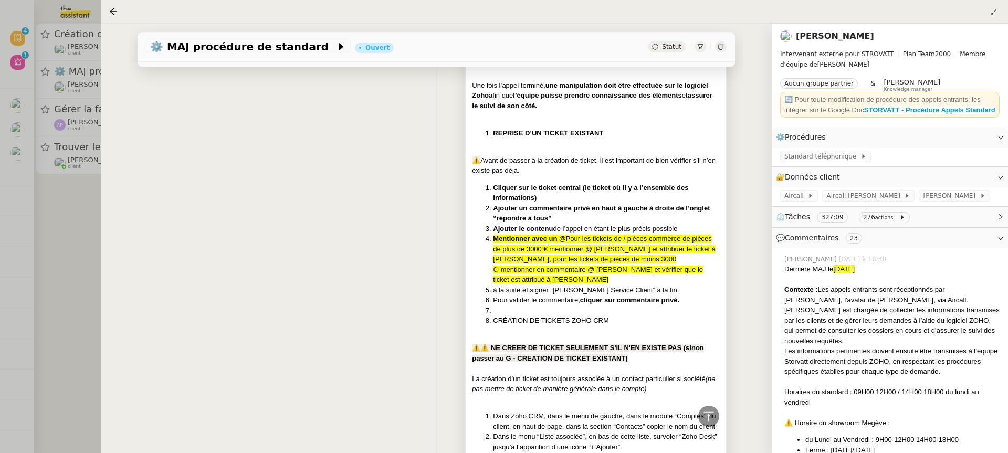
scroll to position [3246, 0]
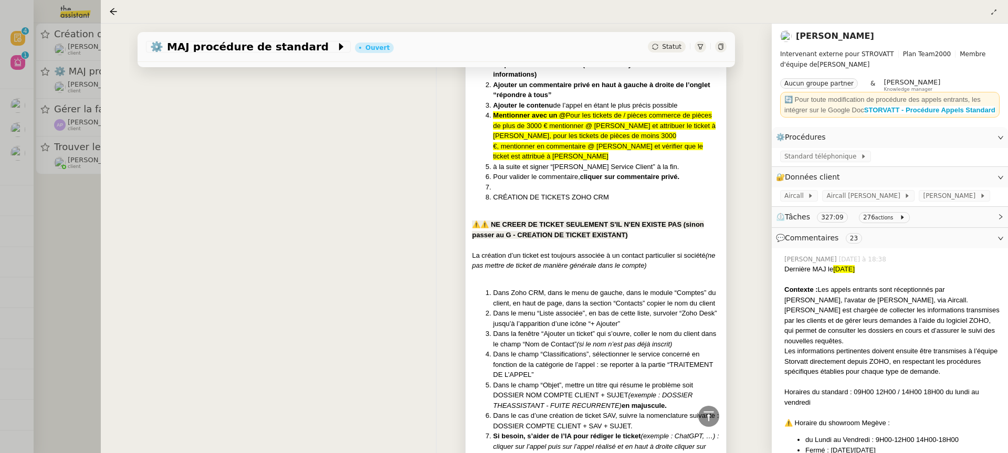
click at [543, 209] on div at bounding box center [596, 214] width 248 height 10
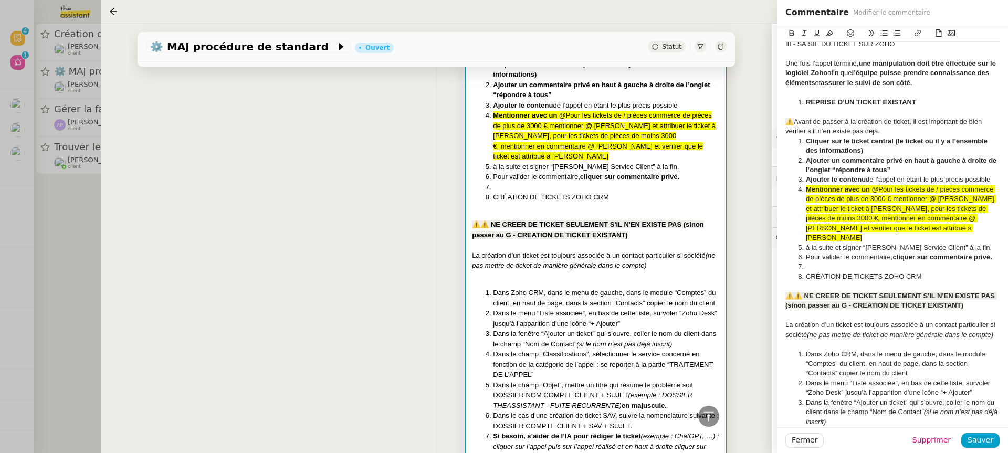
scroll to position [1771, 0]
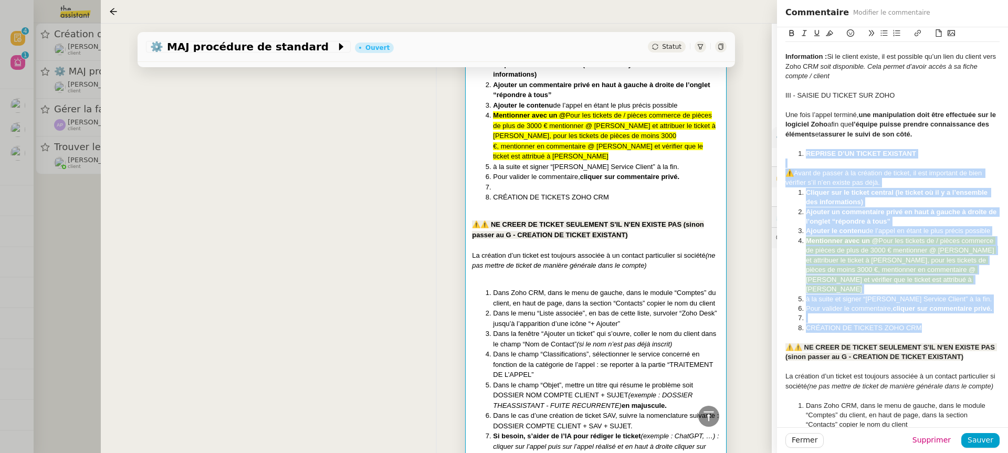
drag, startPoint x: 789, startPoint y: 123, endPoint x: 982, endPoint y: 290, distance: 254.9
copy div "REPRISE D’UN TICKET EXISTANT ⚠️ Avant de passer à la création de ticket, il est…"
click at [233, 197] on div "Dernière MAJ le [DATE] Contexte : Les appels entrants sont réceptionnés par [PE…" at bounding box center [436, 433] width 581 height 4932
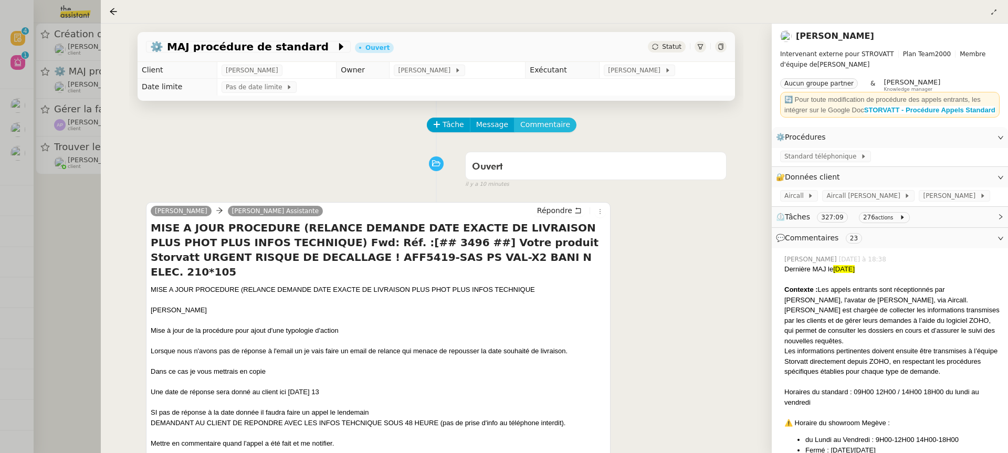
click at [535, 124] on span "Commentaire" at bounding box center [545, 125] width 50 height 12
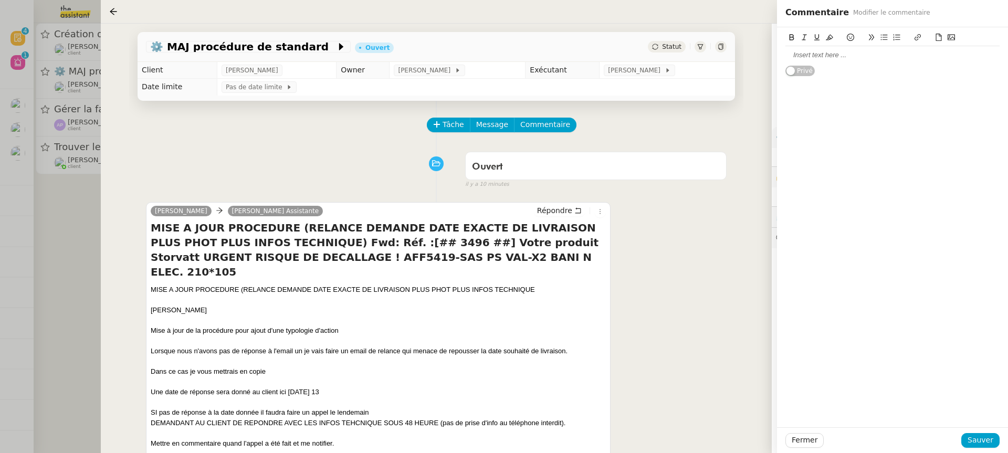
click at [881, 52] on div at bounding box center [892, 54] width 214 height 9
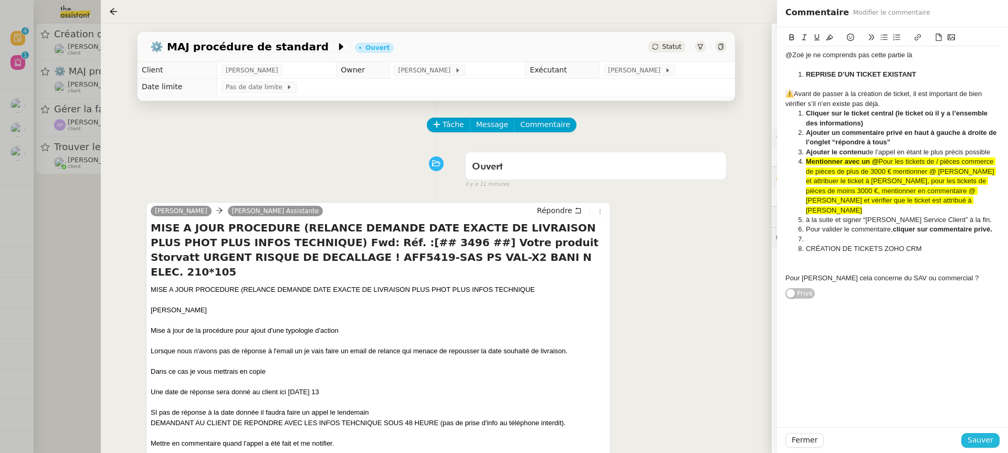
click at [982, 445] on span "Sauver" at bounding box center [980, 440] width 26 height 12
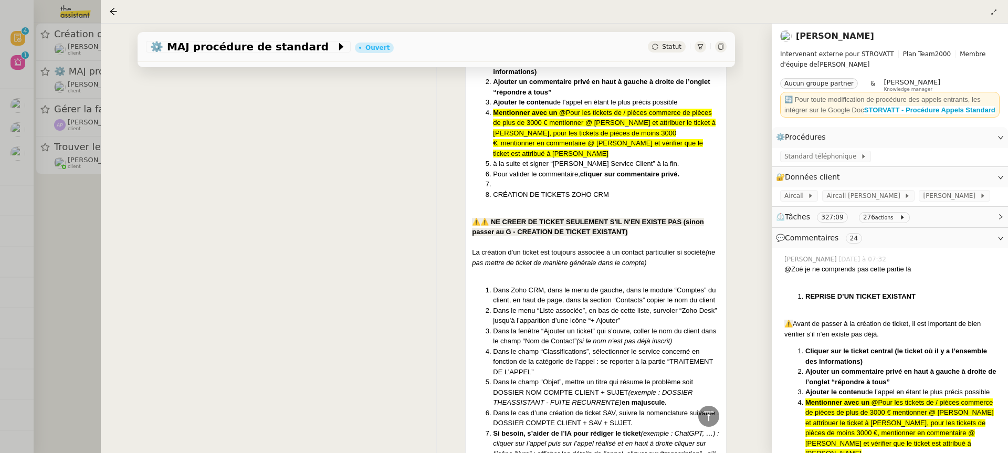
scroll to position [3849, 0]
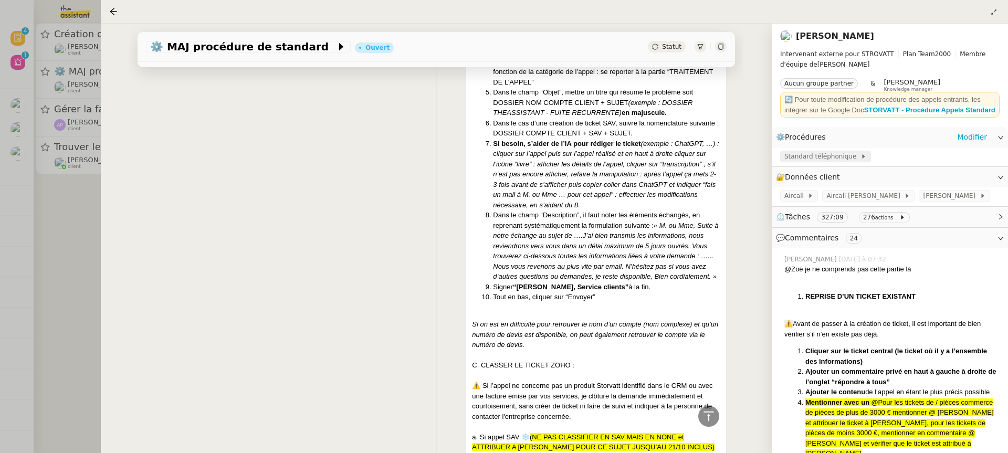
click at [802, 162] on span "Standard téléphonique" at bounding box center [822, 156] width 76 height 10
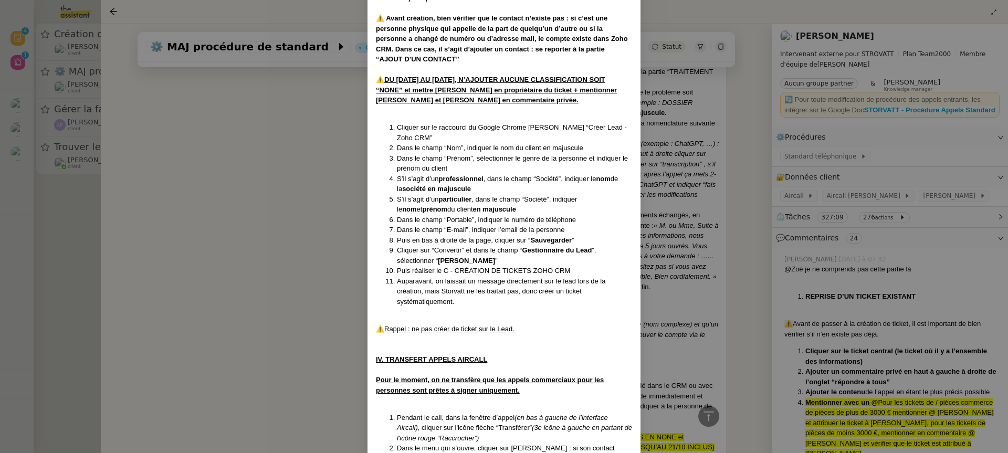
scroll to position [4654, 0]
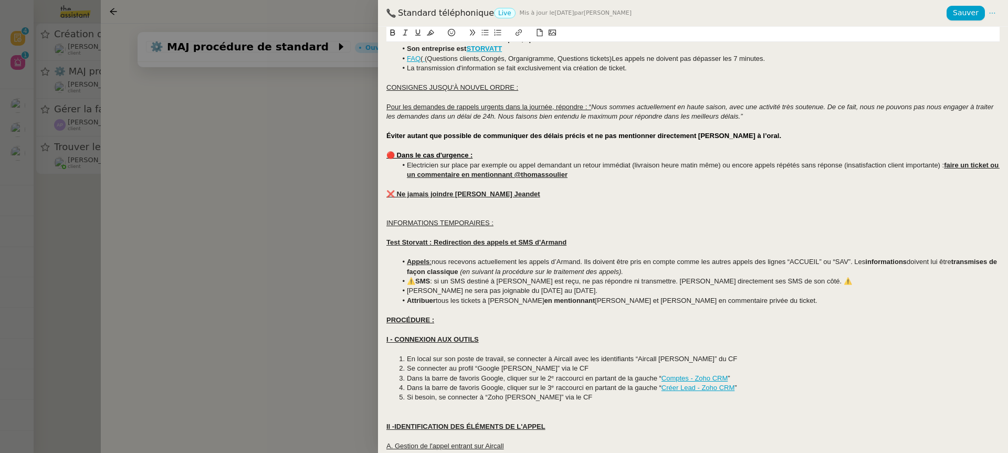
scroll to position [315, 0]
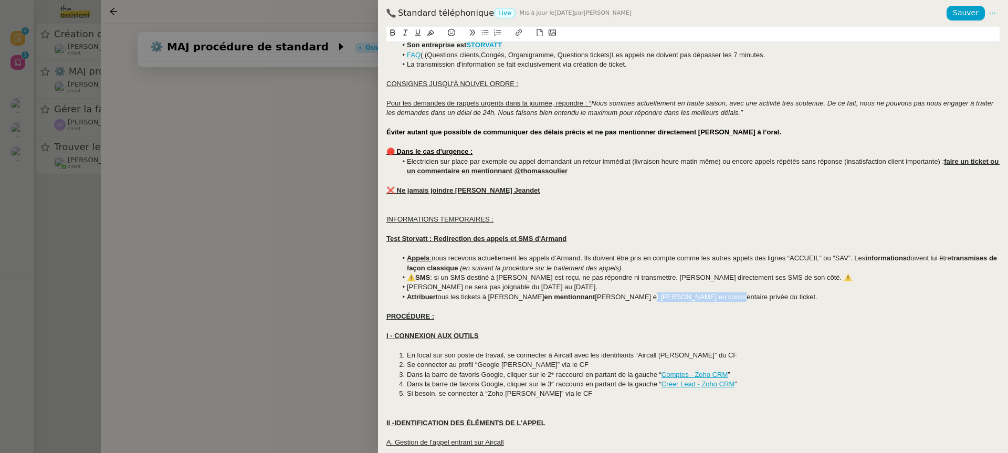
drag, startPoint x: 692, startPoint y: 294, endPoint x: 623, endPoint y: 299, distance: 69.4
click at [623, 299] on li "Attribuer tous les tickets à [PERSON_NAME] en mentionnant [PERSON_NAME] et [PER…" at bounding box center [698, 296] width 603 height 9
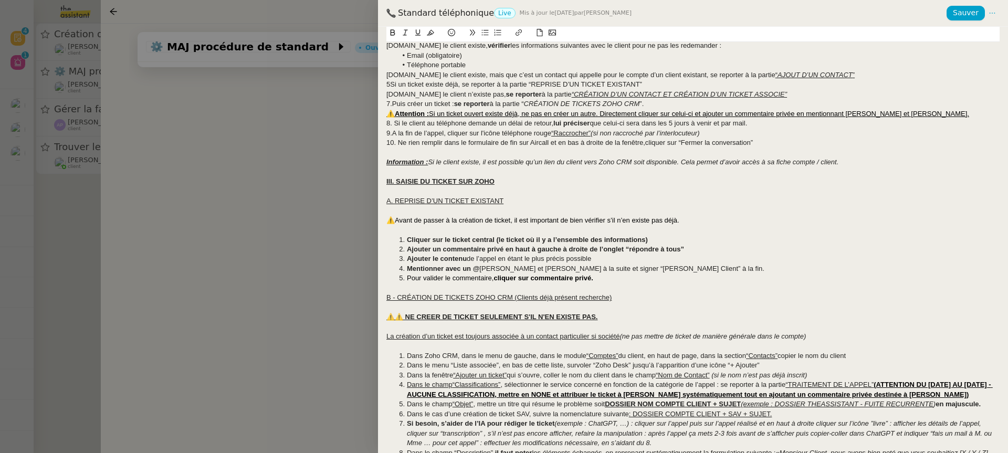
scroll to position [1168, 0]
drag, startPoint x: 596, startPoint y: 269, endPoint x: 531, endPoint y: 272, distance: 65.1
click at [531, 272] on li "Mentionner avec un @ [PERSON_NAME] et [PERSON_NAME] à la suite et signer “[PERS…" at bounding box center [698, 267] width 603 height 9
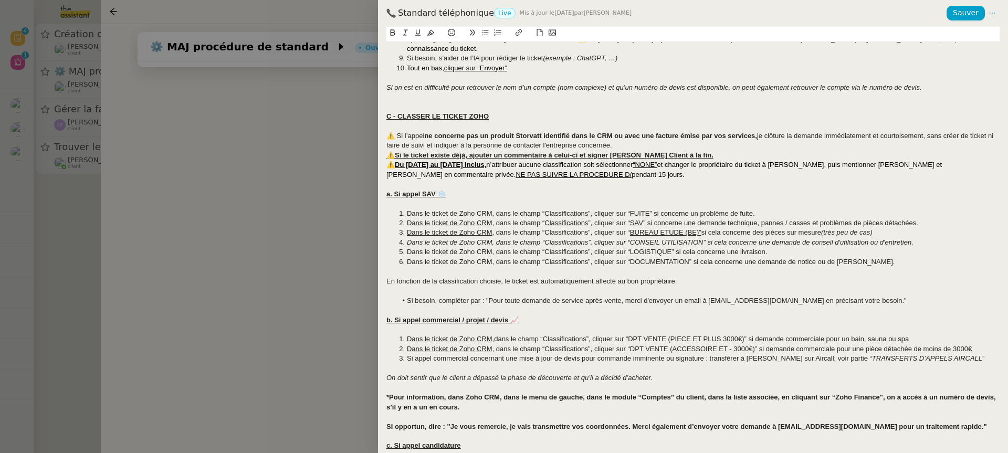
scroll to position [1601, 0]
click at [923, 338] on li "Dans le ticket de Zoho CRM, dans le champ “Classifications”, cliquer sur “DPT V…" at bounding box center [698, 338] width 603 height 9
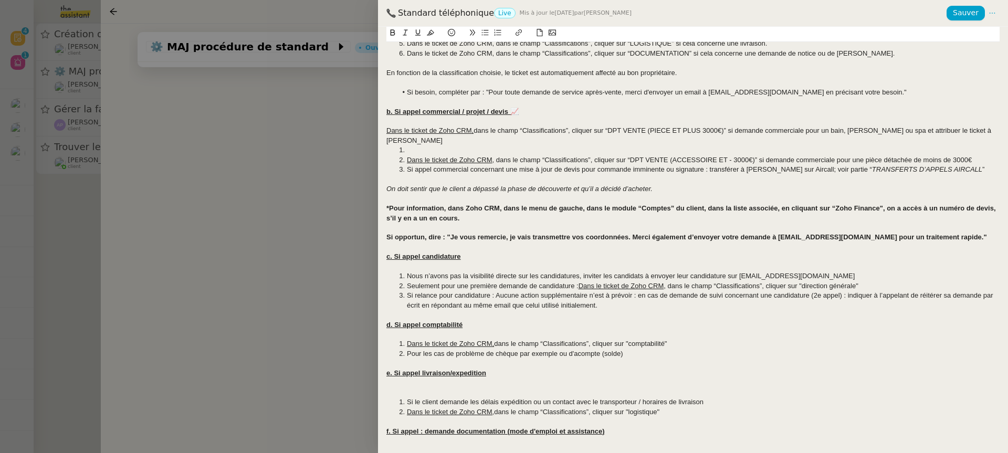
scroll to position [1810, 0]
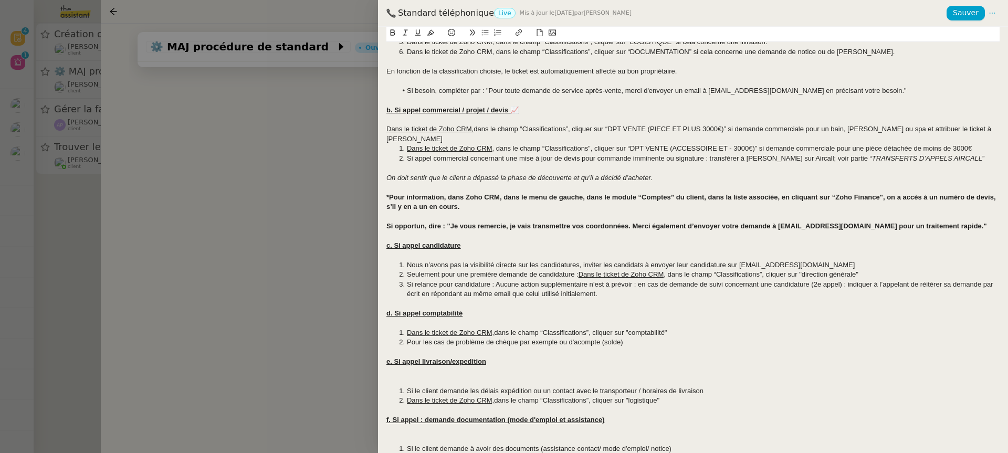
click at [387, 130] on u "Dans le ticket de Zoho CRM," at bounding box center [429, 129] width 87 height 8
click at [984, 149] on li "Dans le ticket de Zoho CRM , dans le champ “Classifications”, cliquer sur “DPT …" at bounding box center [698, 148] width 603 height 9
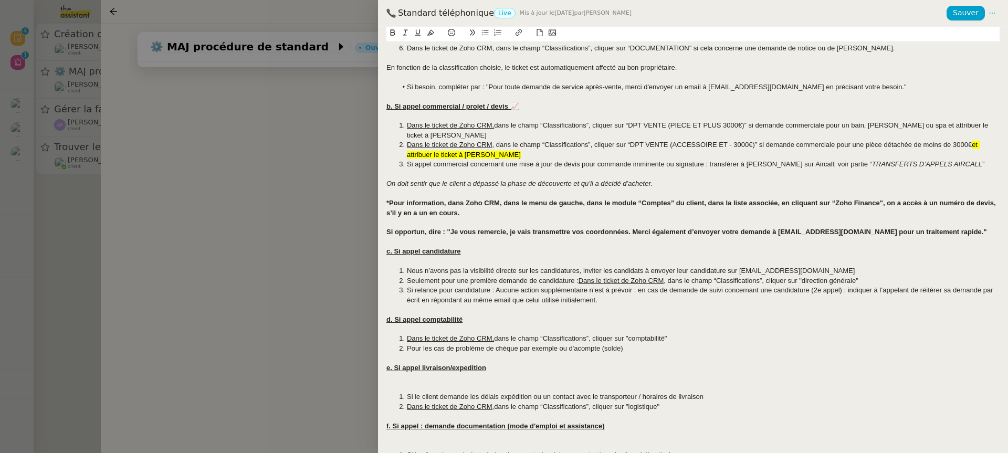
scroll to position [1815, 0]
drag, startPoint x: 976, startPoint y: 142, endPoint x: 980, endPoint y: 156, distance: 14.1
click at [980, 156] on li "Dans le ticket de Zoho CRM , dans le champ “Classifications”, cliquer sur “DPT …" at bounding box center [698, 148] width 603 height 19
click at [429, 38] on button at bounding box center [430, 33] width 13 height 12
click at [505, 196] on div at bounding box center [692, 192] width 613 height 9
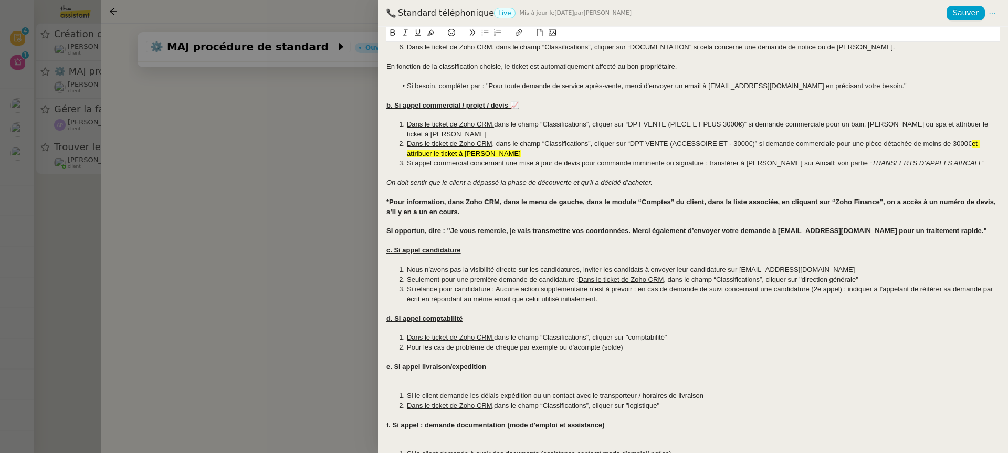
click at [825, 53] on div at bounding box center [692, 56] width 613 height 9
drag, startPoint x: 977, startPoint y: 146, endPoint x: 982, endPoint y: 155, distance: 9.9
click at [982, 155] on li "Dans le ticket de Zoho CRM , dans le champ “Classifications”, cliquer sur “DPT …" at bounding box center [698, 148] width 603 height 19
click at [431, 33] on icon at bounding box center [430, 32] width 7 height 7
click at [630, 180] on em "On doit sentir que le client a dépassé la phase de découverte et qu’il a décidé…" at bounding box center [519, 182] width 266 height 8
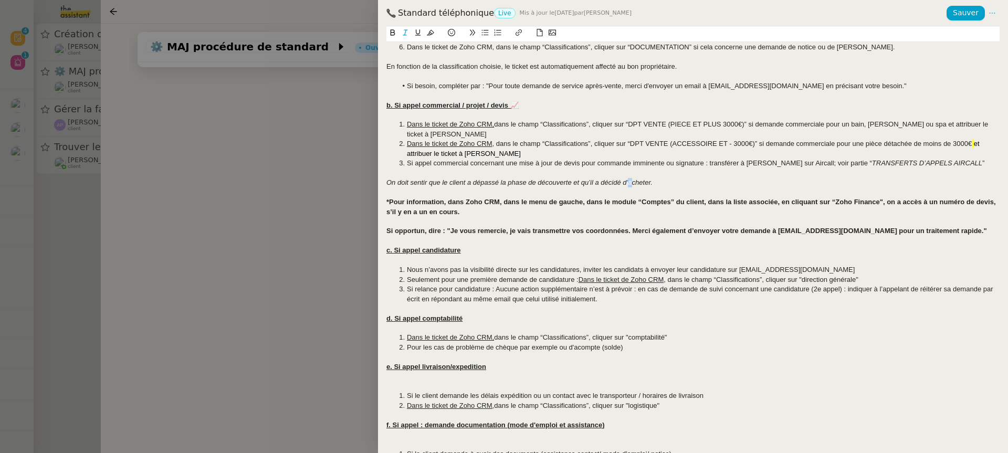
click at [978, 150] on li "Dans le ticket de Zoho CRM , dans le champ “Classifications”, cliquer sur “DPT …" at bounding box center [698, 148] width 603 height 19
click at [888, 143] on li "Dans le ticket de Zoho CRM , dans le champ “Classifications”, cliquer sur “DPT …" at bounding box center [698, 148] width 603 height 19
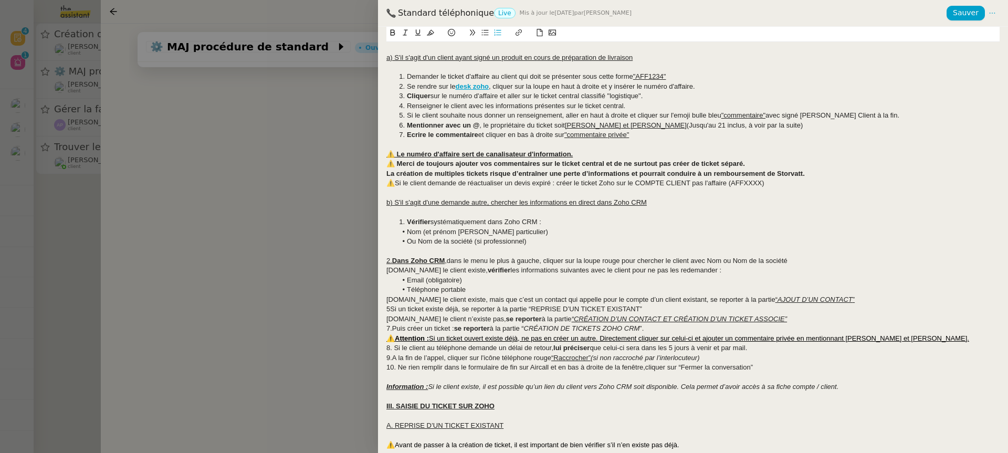
scroll to position [787, 0]
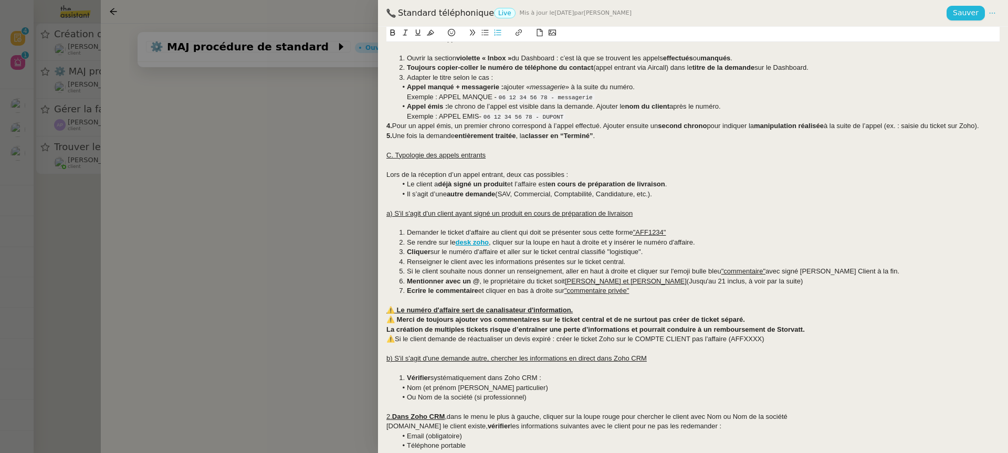
click at [958, 17] on span "Sauver" at bounding box center [966, 13] width 26 height 12
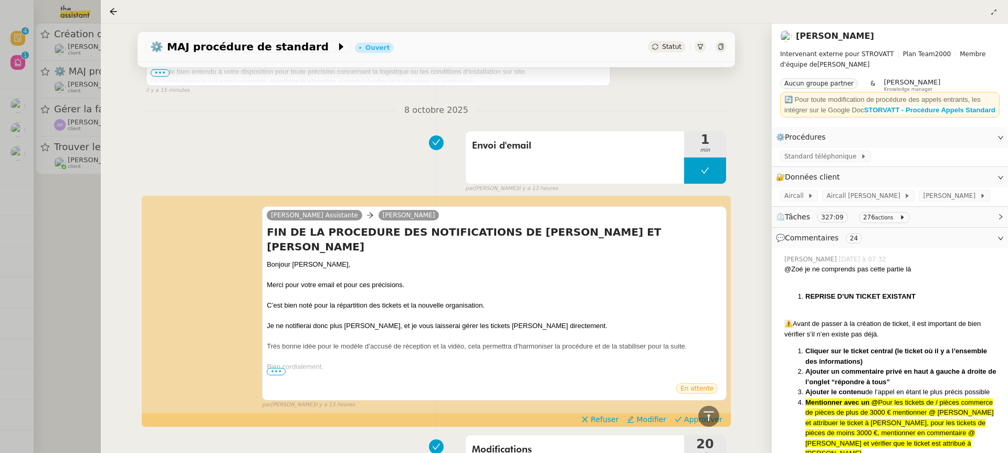
scroll to position [1008, 0]
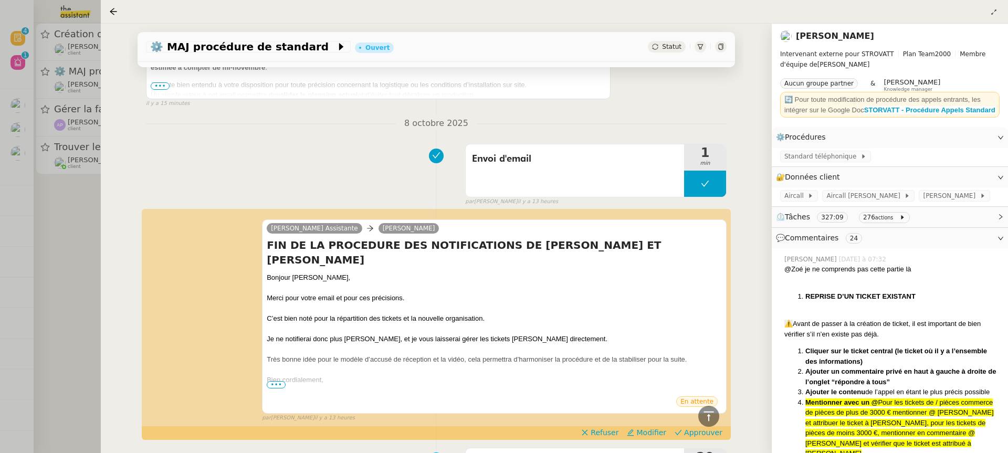
click at [70, 124] on div at bounding box center [504, 226] width 1008 height 453
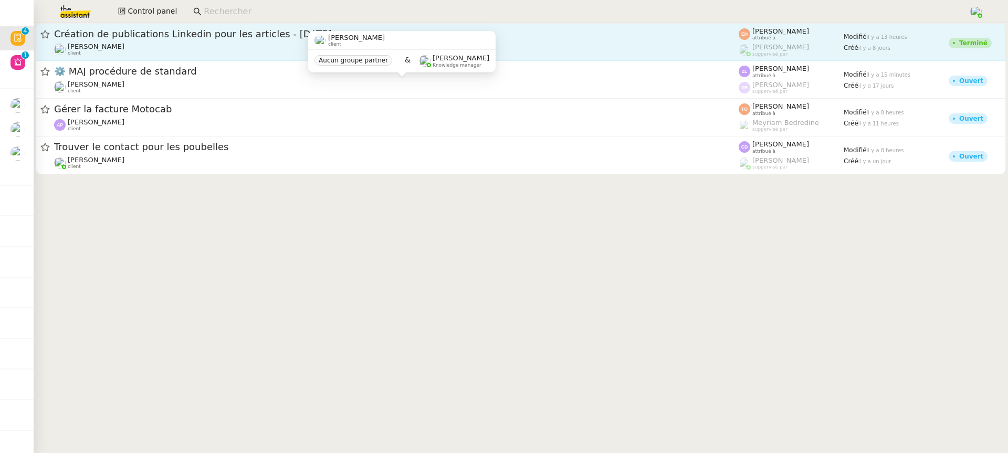
click at [216, 45] on div "[PERSON_NAME] client" at bounding box center [396, 50] width 684 height 14
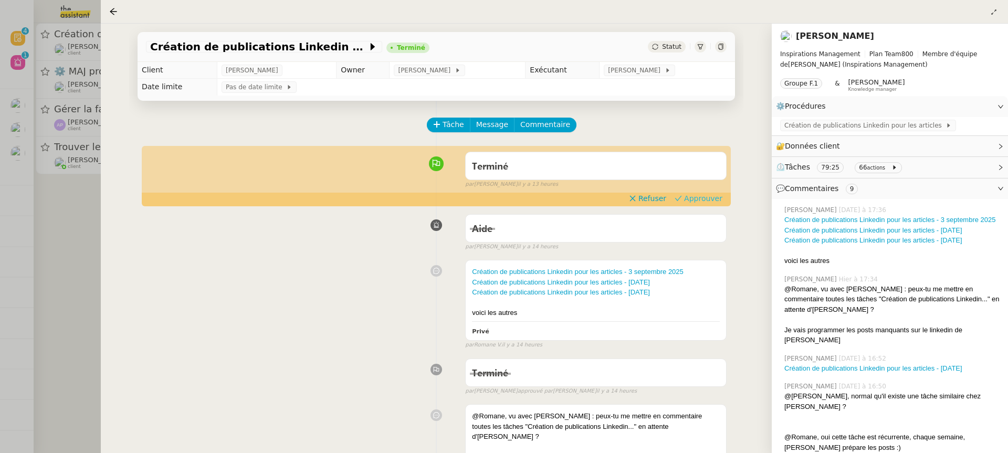
click at [713, 193] on span "Approuver" at bounding box center [703, 198] width 38 height 10
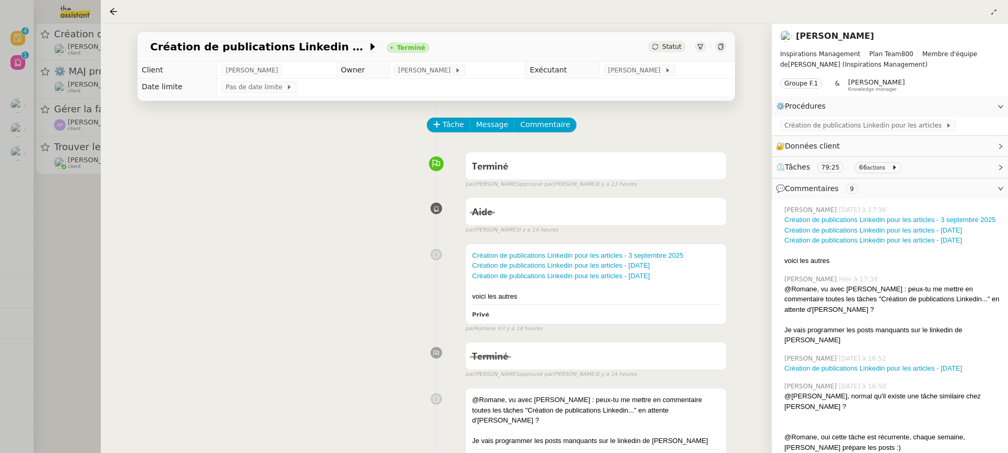
click at [51, 58] on div at bounding box center [504, 226] width 1008 height 453
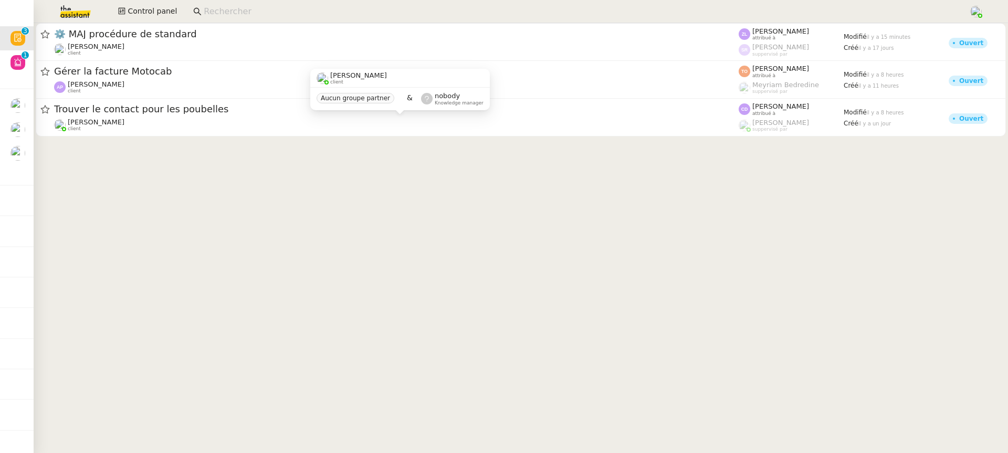
click at [329, 118] on div "[PERSON_NAME] client" at bounding box center [396, 125] width 684 height 14
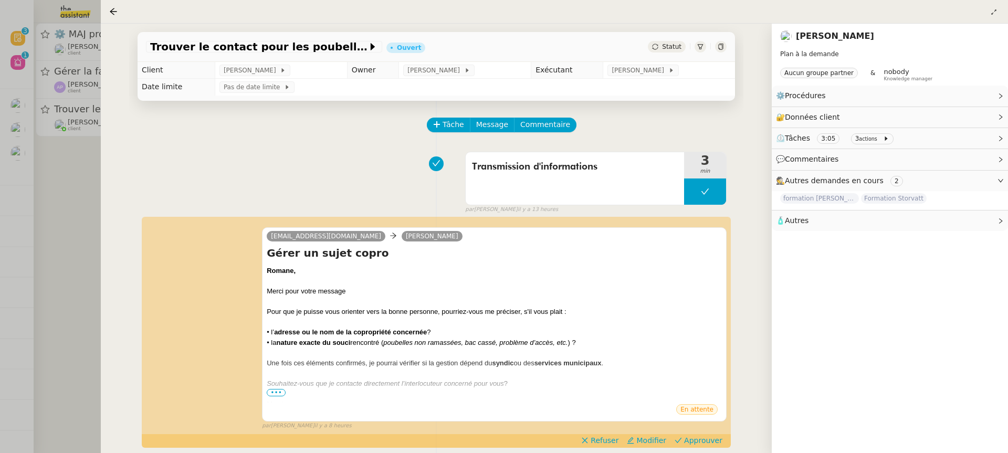
scroll to position [42, 0]
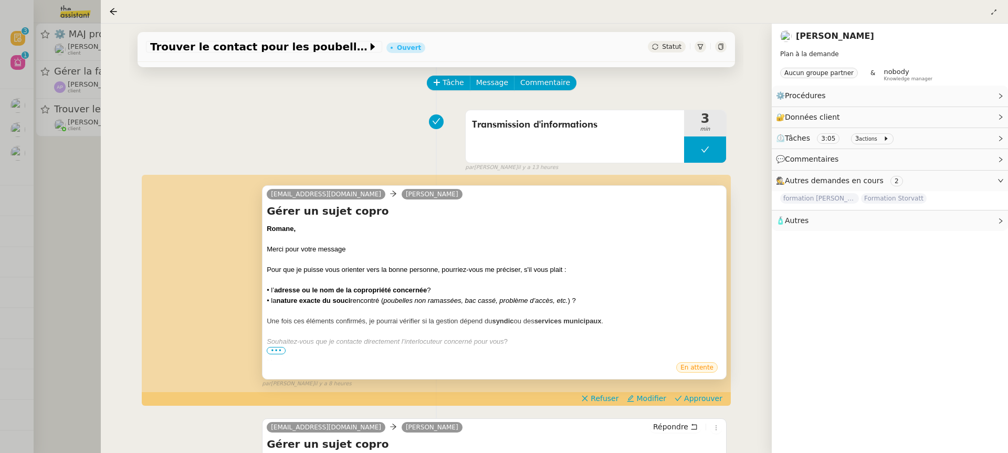
click at [272, 355] on div at bounding box center [494, 351] width 455 height 10
click at [275, 353] on span "•••" at bounding box center [276, 350] width 19 height 7
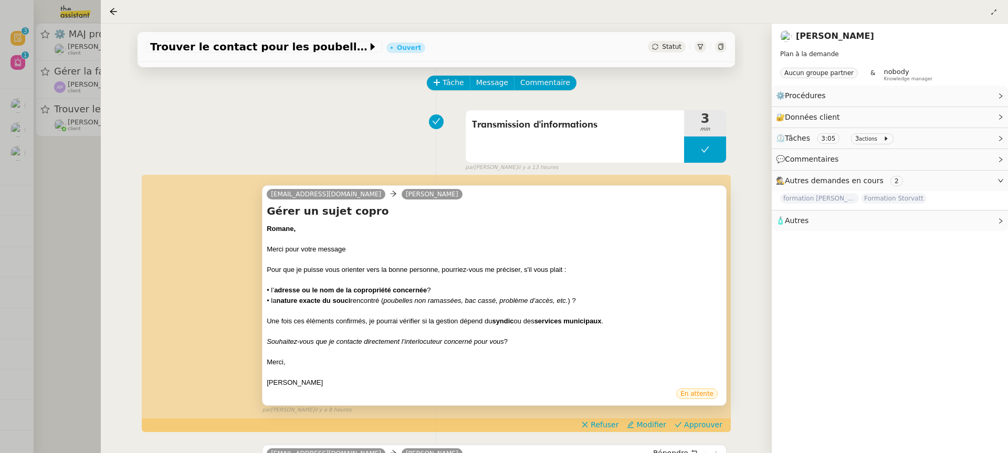
click at [30, 56] on div at bounding box center [504, 226] width 1008 height 453
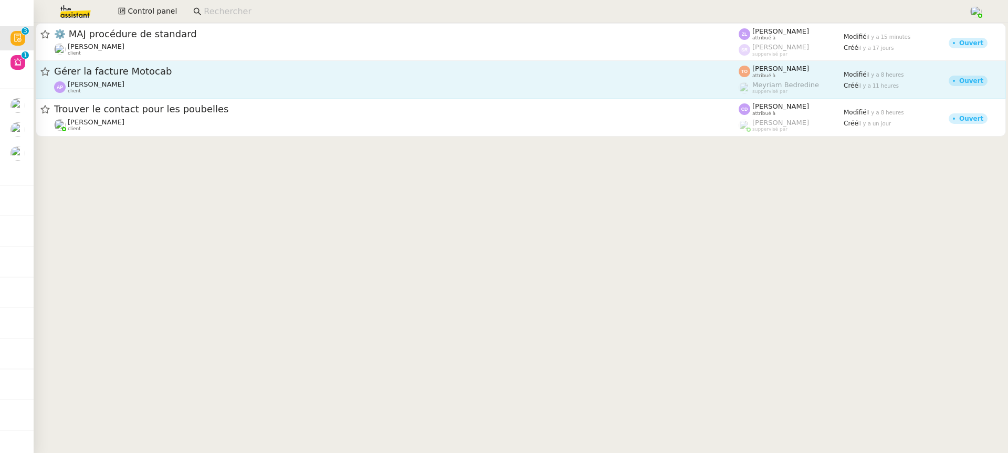
click at [137, 69] on span "Gérer la facture Motocab" at bounding box center [396, 71] width 684 height 9
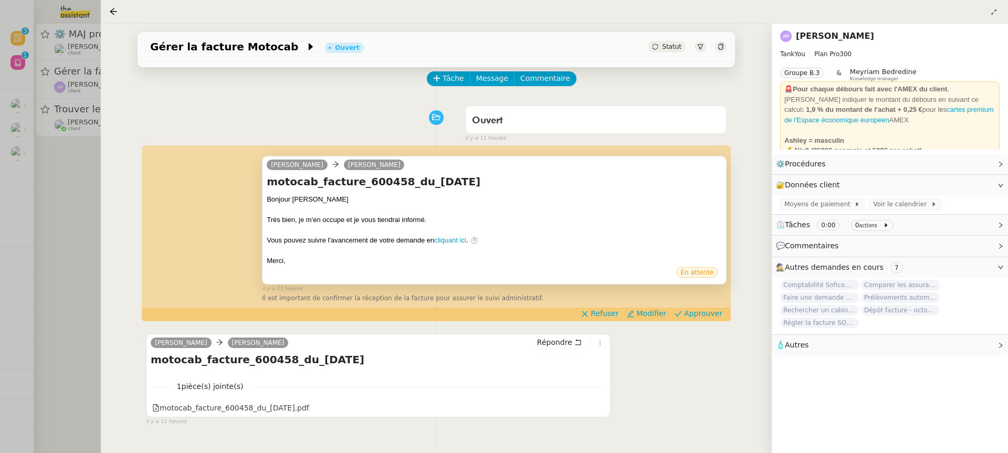
scroll to position [49, 0]
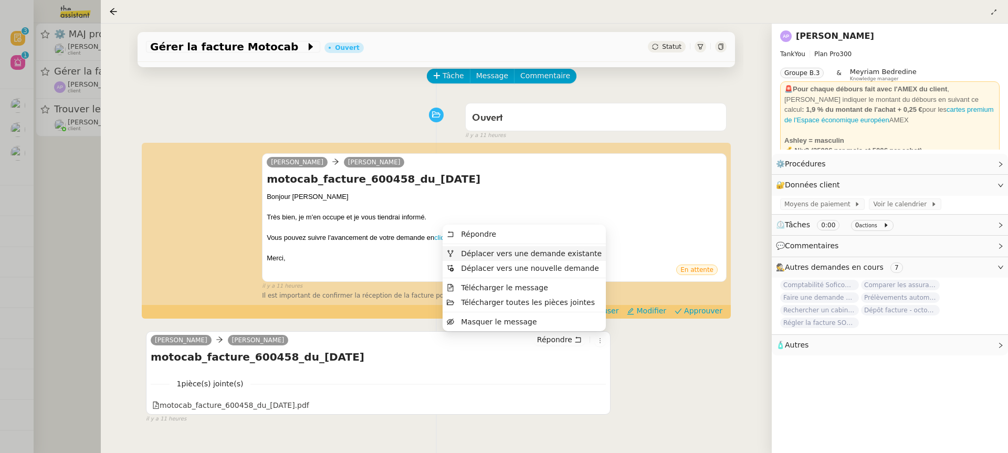
click at [567, 254] on span "Déplacer vers une demande existante" at bounding box center [531, 253] width 141 height 8
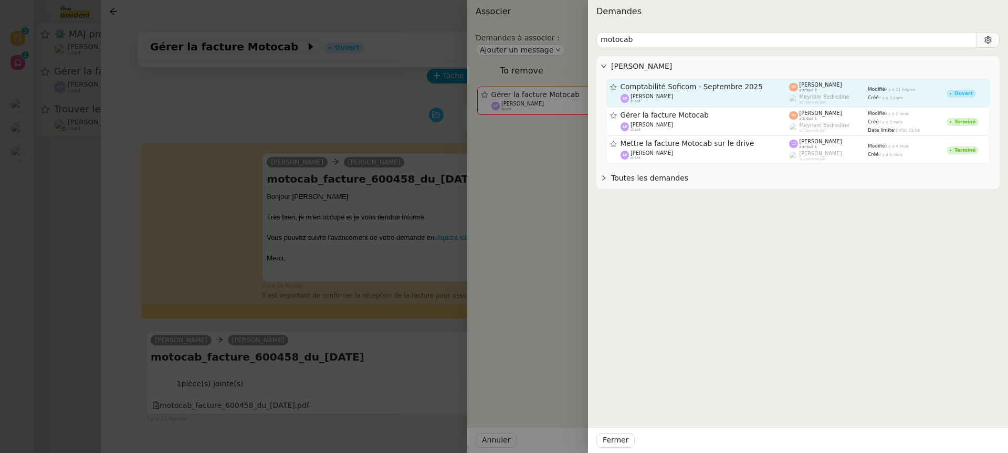
type input "motocab"
click at [729, 94] on div "[PERSON_NAME] client" at bounding box center [704, 98] width 169 height 10
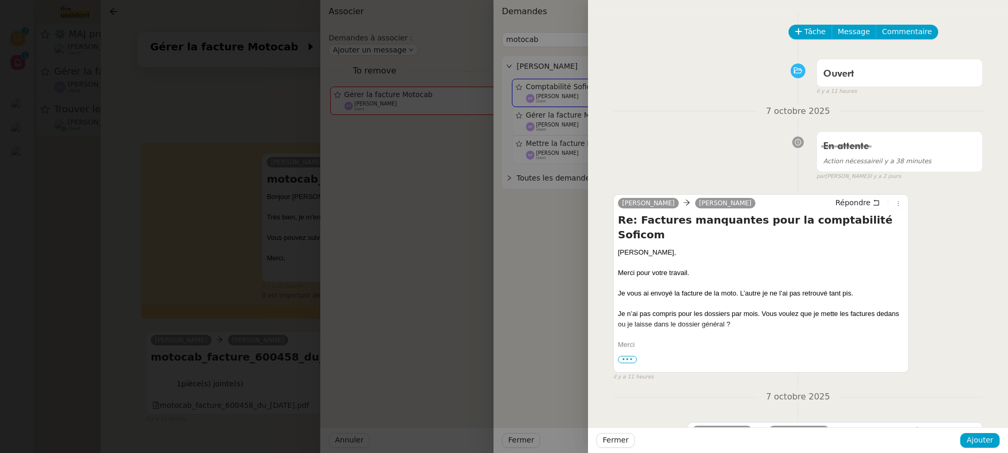
click at [972, 431] on div "Fermer Ajouter" at bounding box center [798, 440] width 420 height 26
click at [977, 440] on span "Ajouter" at bounding box center [979, 440] width 27 height 12
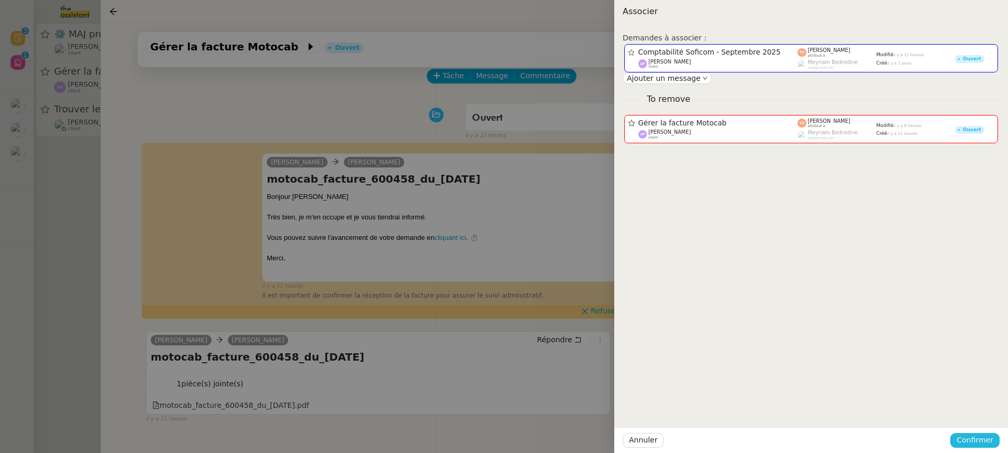
click at [977, 440] on span "Confirmer" at bounding box center [974, 440] width 37 height 12
click at [972, 412] on span "Ajouter" at bounding box center [975, 412] width 27 height 10
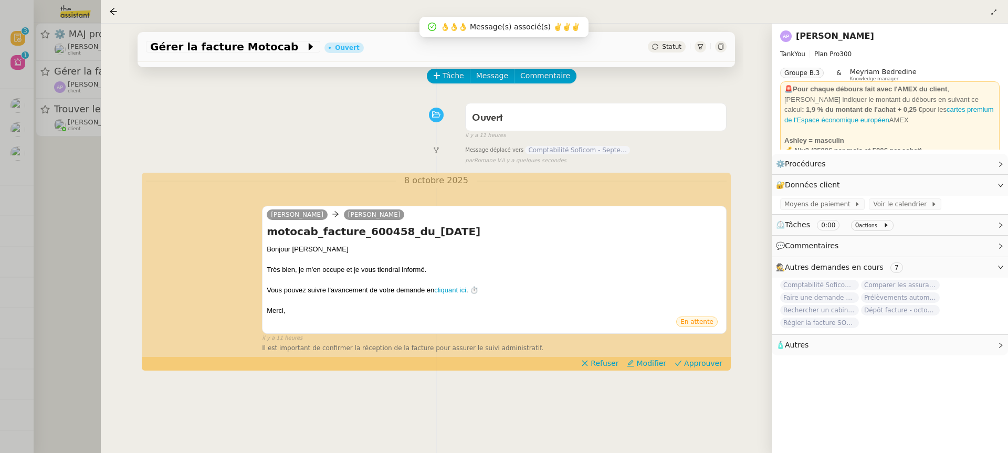
click at [58, 167] on div at bounding box center [504, 226] width 1008 height 453
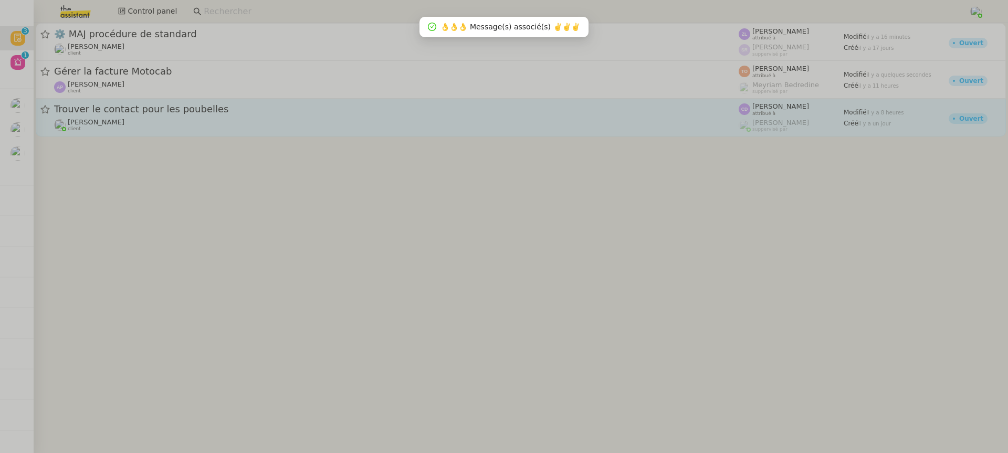
click at [131, 129] on div "[PERSON_NAME] client" at bounding box center [396, 125] width 684 height 14
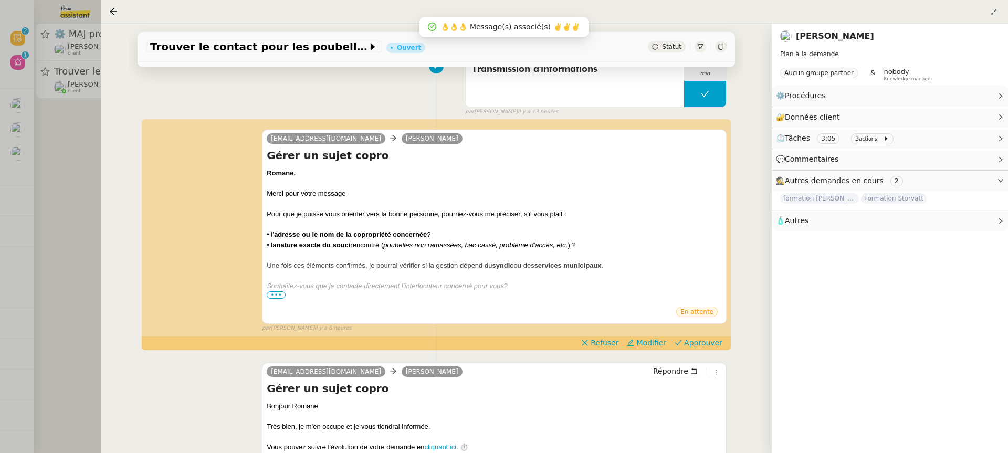
scroll to position [119, 0]
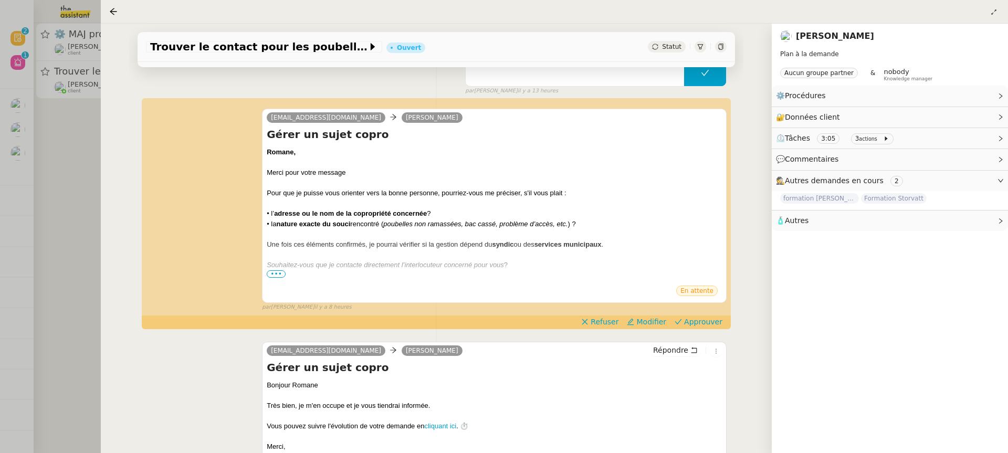
click at [39, 130] on div at bounding box center [504, 226] width 1008 height 453
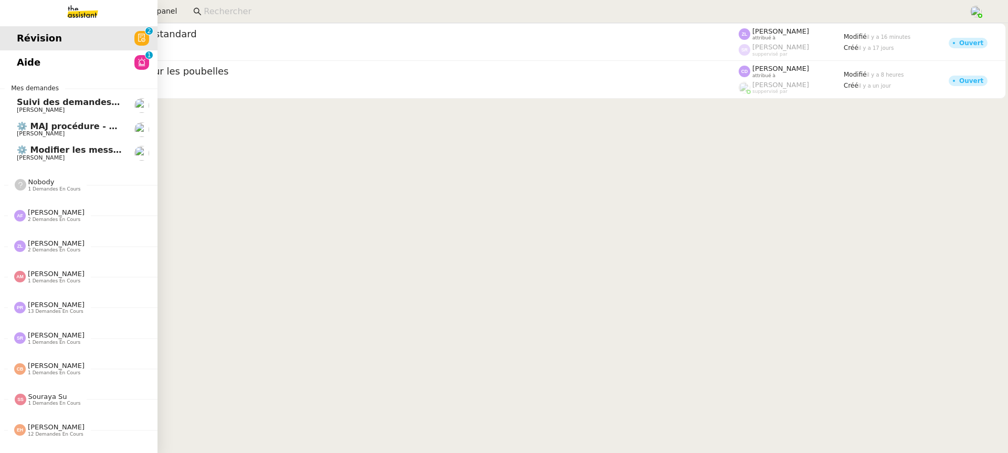
click at [31, 62] on link "Aide 0 1 2 3 4 5 6 7 8 9" at bounding box center [78, 62] width 157 height 24
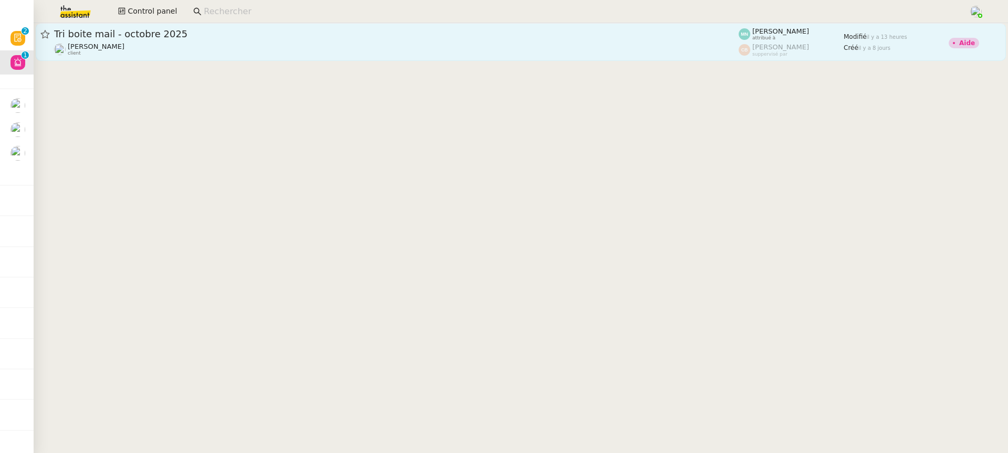
click at [155, 33] on span "Tri boite mail - octobre 2025" at bounding box center [396, 33] width 684 height 9
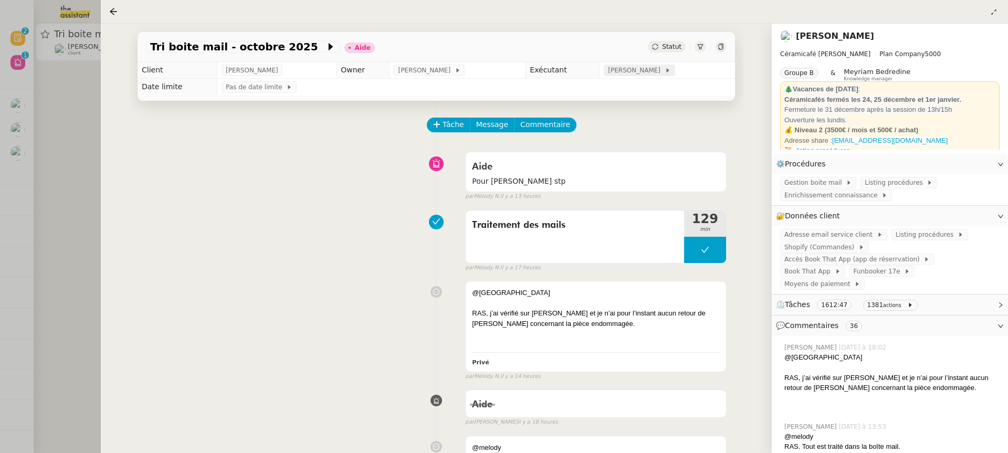
click at [638, 76] on div "[PERSON_NAME]" at bounding box center [639, 71] width 71 height 12
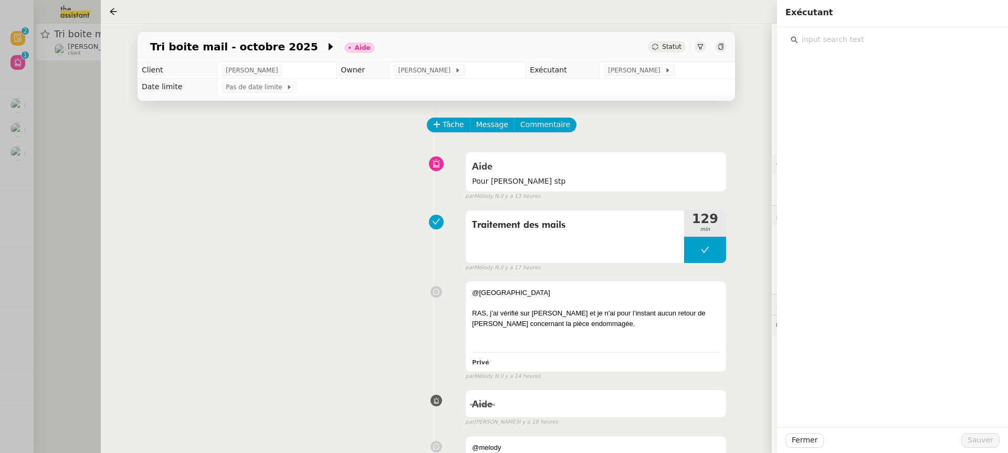
click at [829, 42] on input "text" at bounding box center [896, 40] width 196 height 14
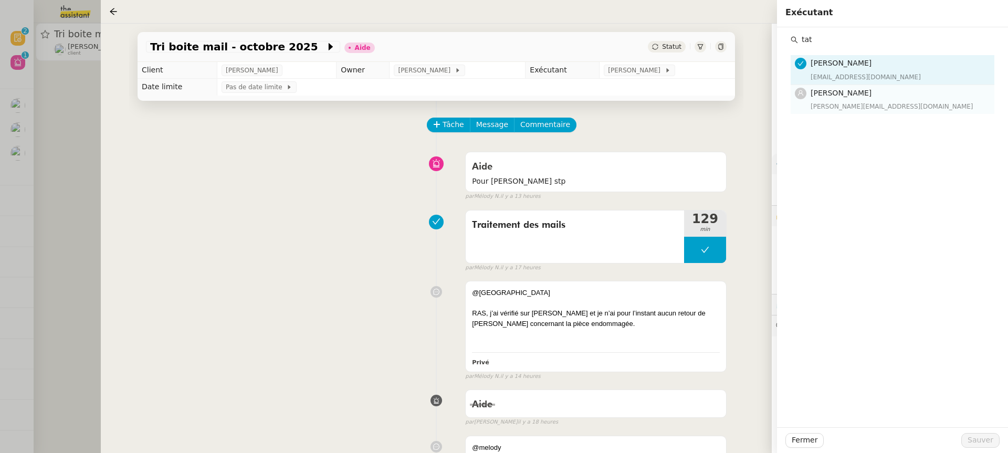
type input "tat"
click at [831, 96] on span "[PERSON_NAME]" at bounding box center [840, 93] width 61 height 8
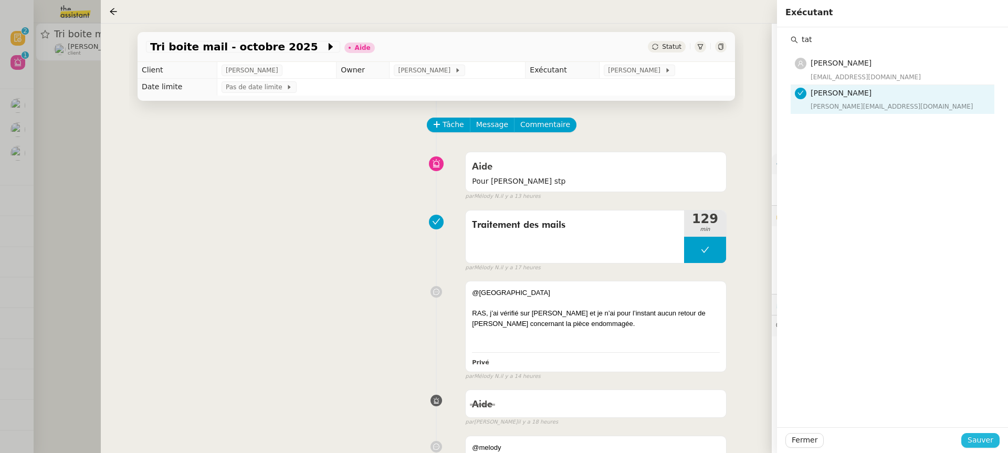
click at [979, 446] on span "Sauver" at bounding box center [980, 440] width 26 height 12
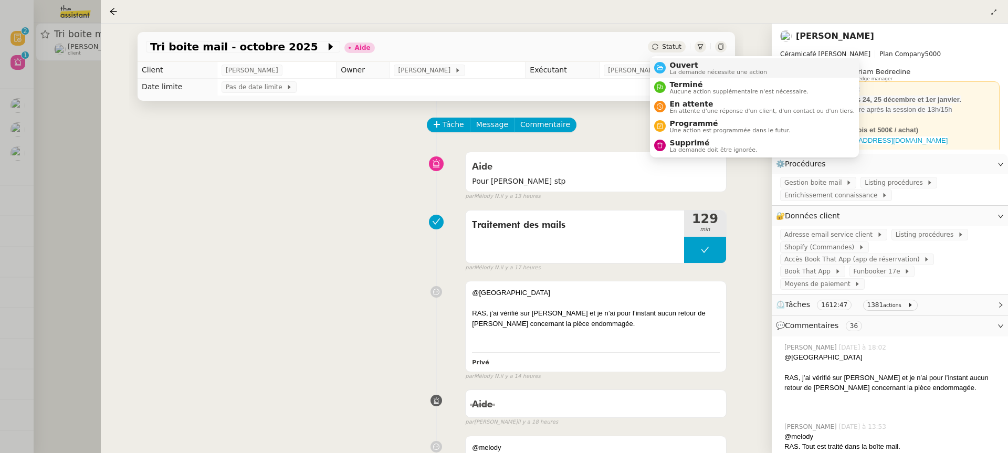
click at [689, 62] on span "Ouvert" at bounding box center [719, 65] width 98 height 8
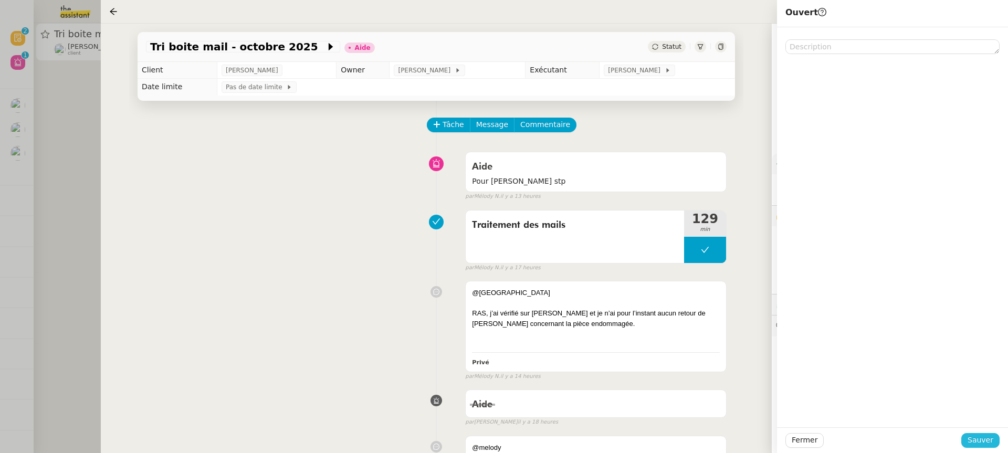
click at [994, 436] on button "Sauver" at bounding box center [980, 440] width 38 height 15
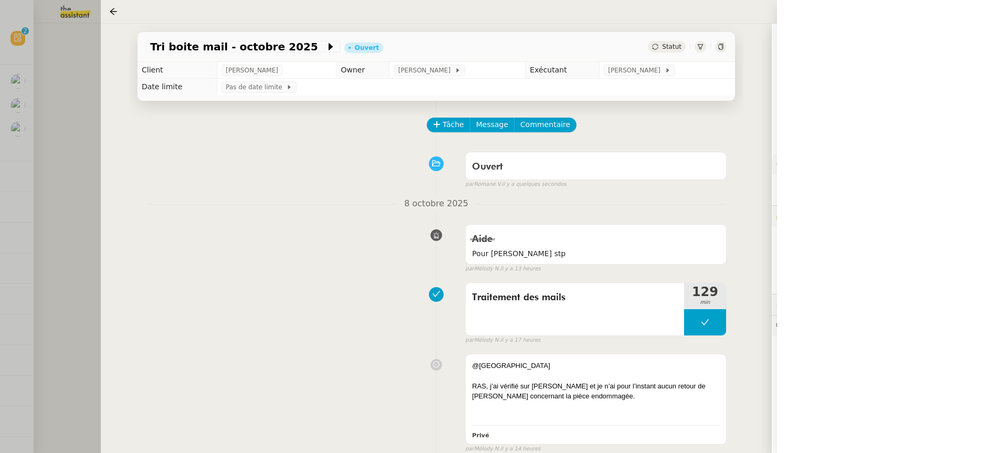
click at [92, 52] on div at bounding box center [504, 226] width 1008 height 453
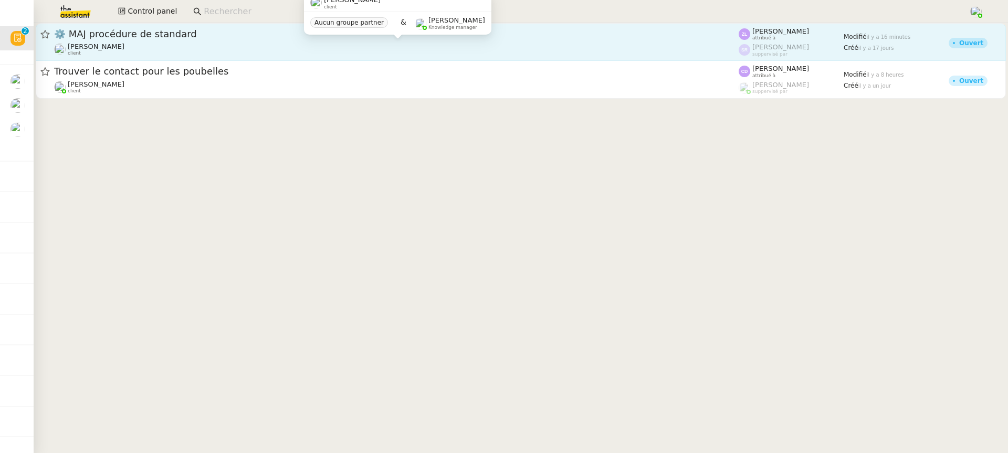
click at [389, 44] on div "[PERSON_NAME] client" at bounding box center [396, 50] width 684 height 14
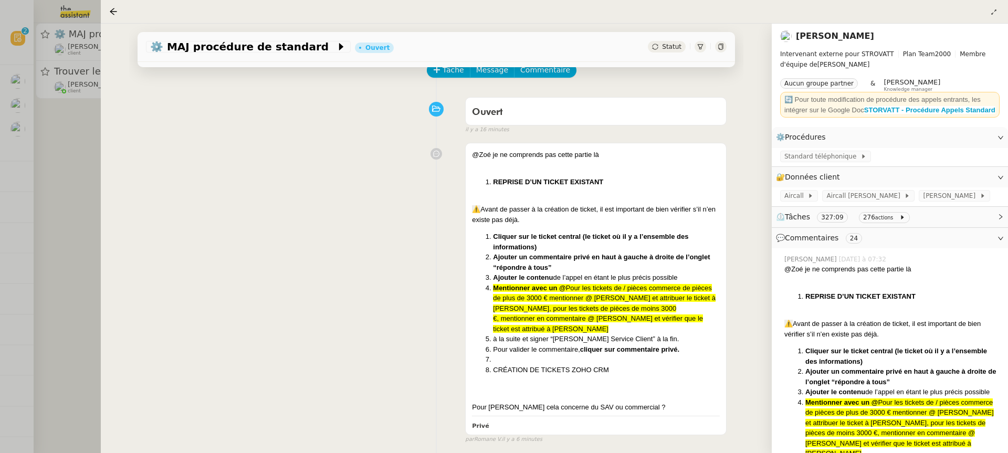
scroll to position [135, 0]
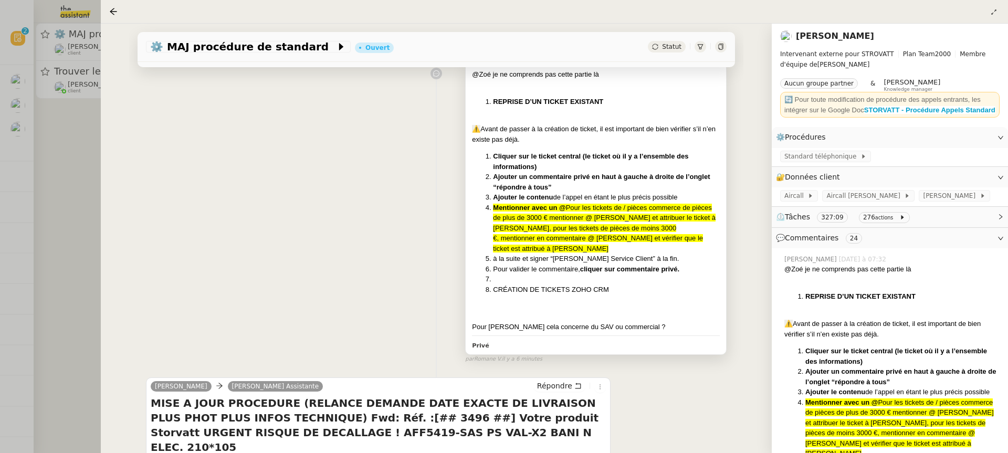
click at [666, 182] on li "Ajouter un commentaire privé en haut à gauche à droite de l’onglet “répondre à …" at bounding box center [606, 182] width 227 height 20
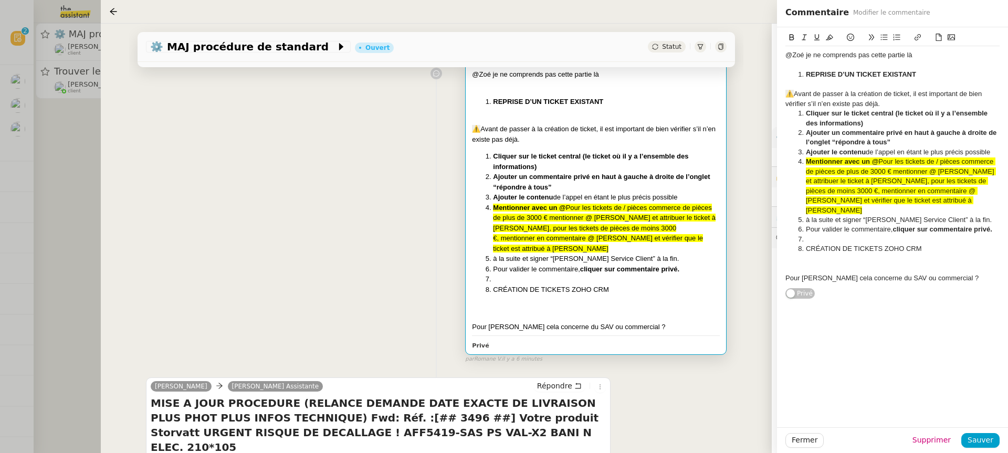
click at [951, 273] on div "Pour [PERSON_NAME] cela concerne du SAV ou commercial ?" at bounding box center [892, 277] width 214 height 9
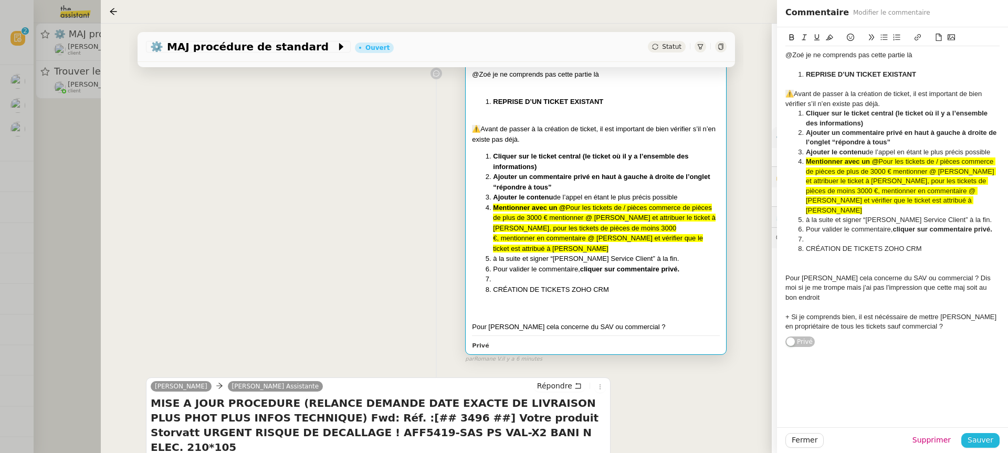
click at [988, 436] on span "Sauver" at bounding box center [980, 440] width 26 height 12
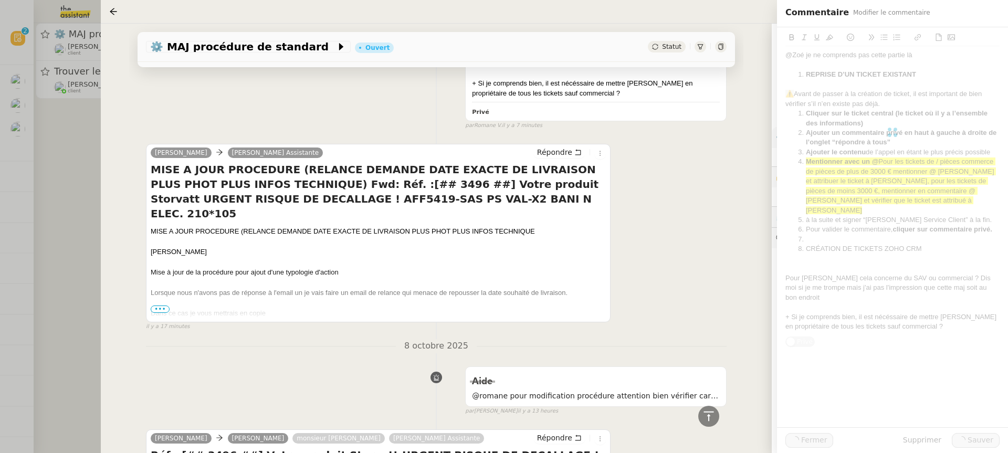
scroll to position [410, 0]
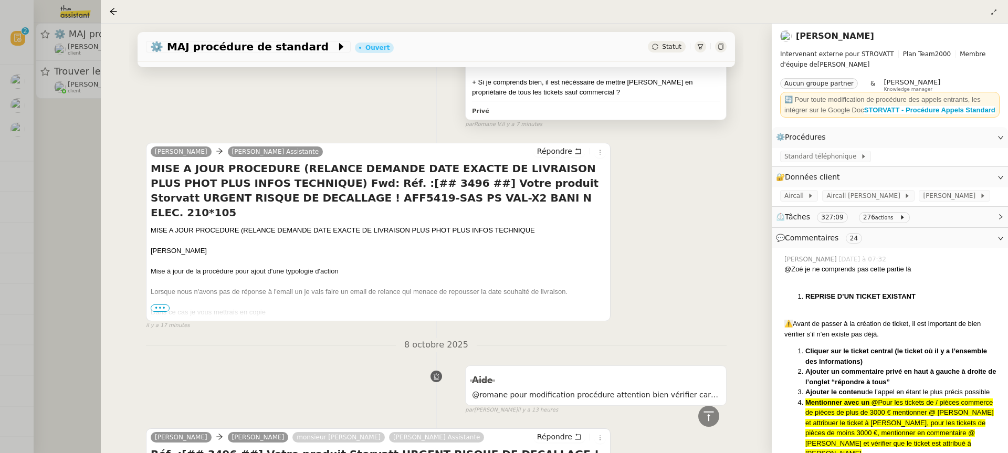
click at [652, 104] on div "Privé" at bounding box center [596, 110] width 248 height 12
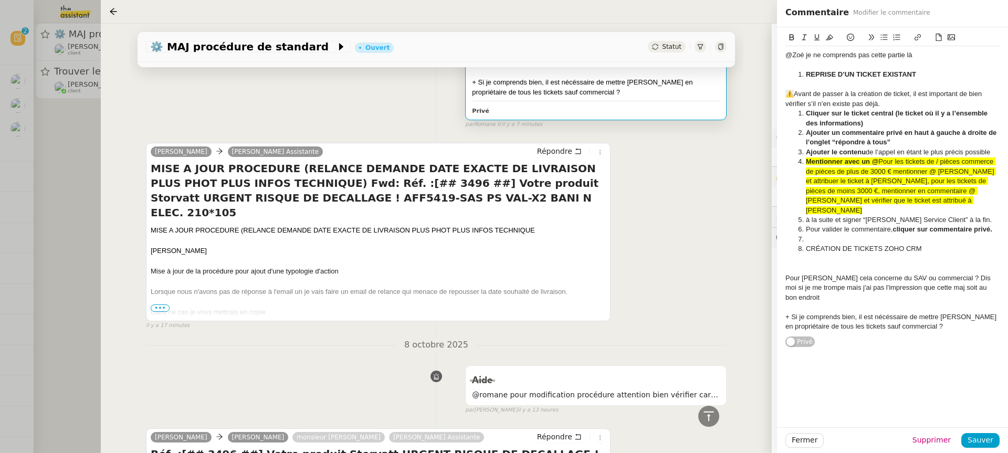
click at [943, 313] on div "@Zoé je ne comprends pas cette partie là REPRISE D’UN TICKET EXISTANT ⚠️ Avant …" at bounding box center [892, 190] width 214 height 289
click at [972, 438] on span "Sauver" at bounding box center [980, 440] width 26 height 12
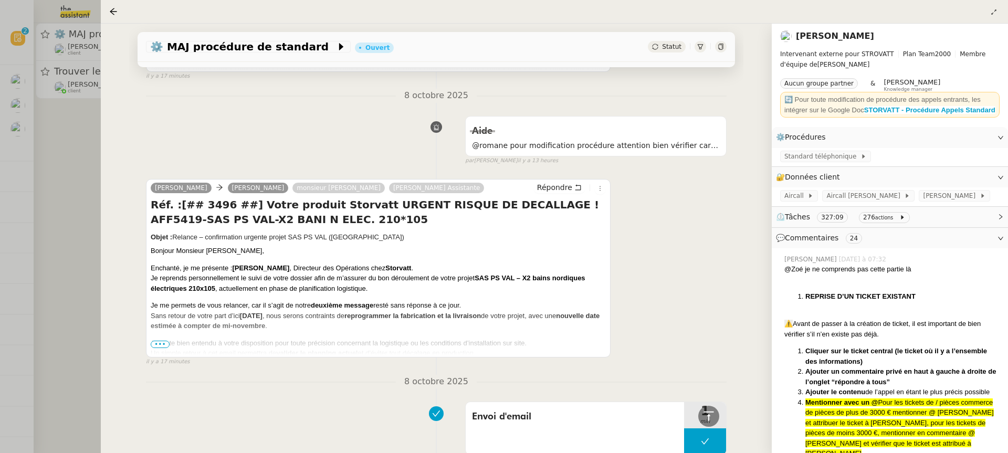
scroll to position [129, 0]
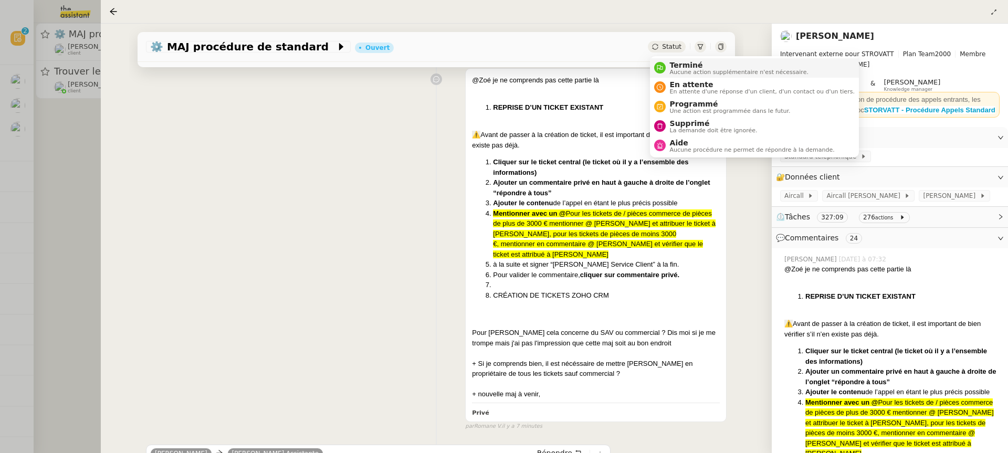
click at [684, 68] on span "Terminé" at bounding box center [739, 65] width 139 height 8
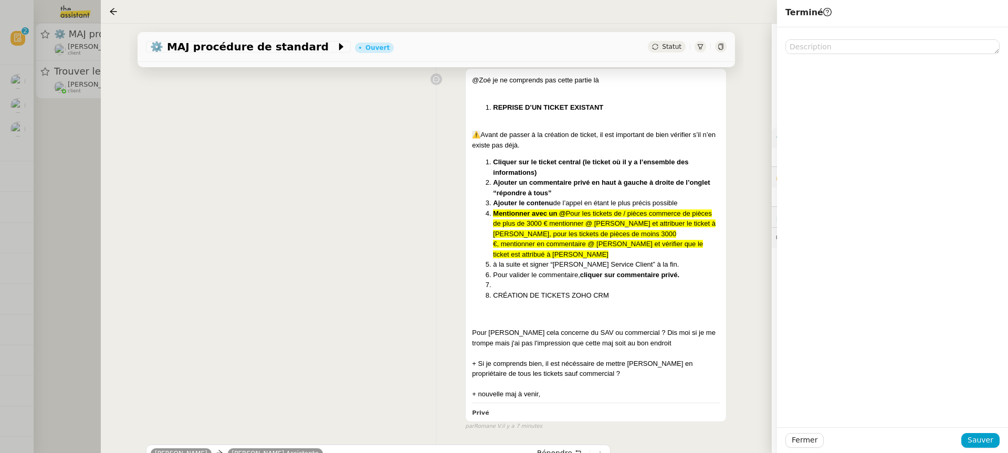
click at [341, 224] on div "@Zoé je ne comprends pas cette partie là REPRISE D’UN TICKET EXISTANT ⚠️ Avant …" at bounding box center [436, 247] width 581 height 367
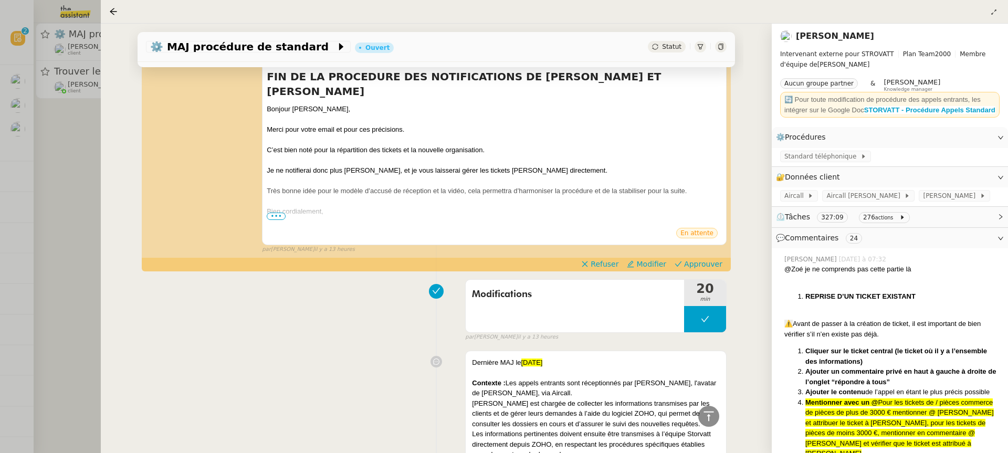
scroll to position [1105, 0]
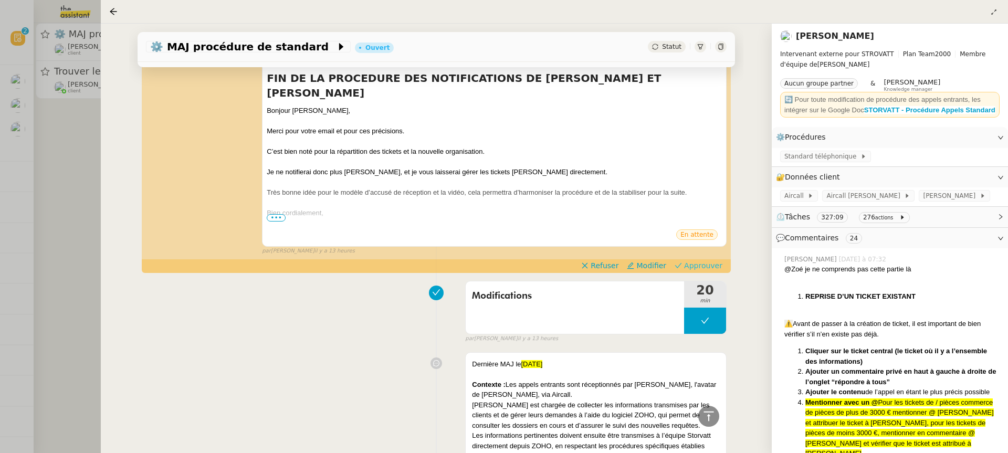
click at [714, 260] on span "Approuver" at bounding box center [703, 265] width 38 height 10
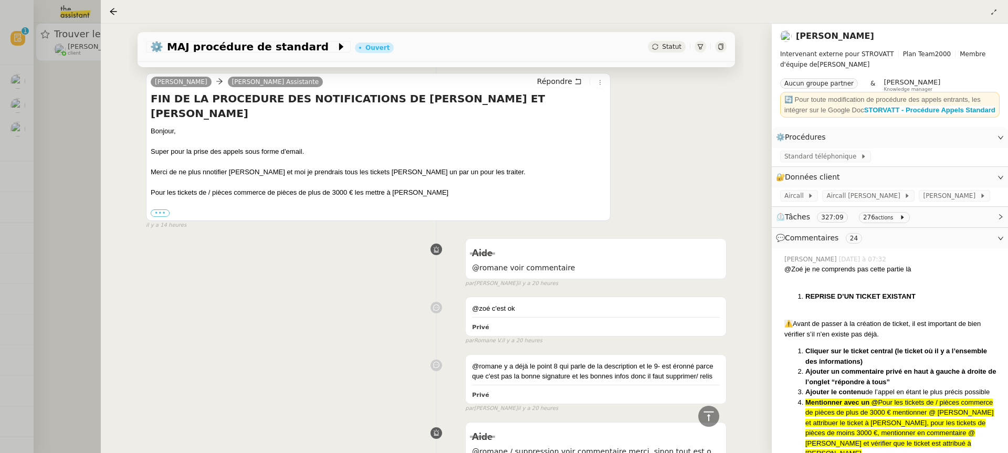
scroll to position [6102, 0]
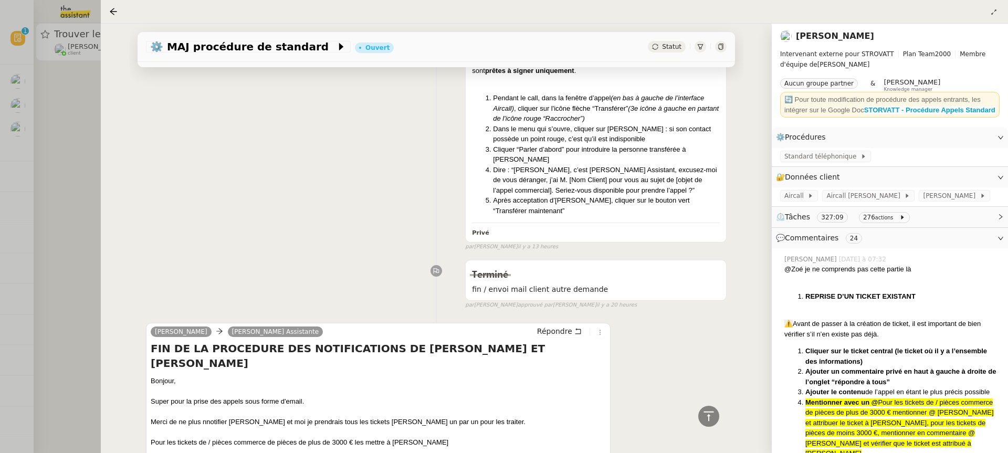
click at [92, 130] on div at bounding box center [504, 226] width 1008 height 453
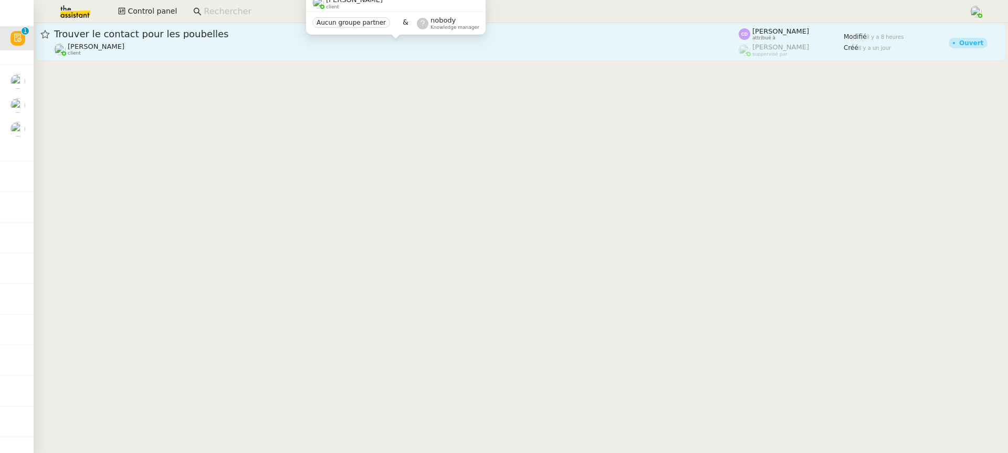
click at [120, 45] on div "[PERSON_NAME] client" at bounding box center [396, 50] width 684 height 14
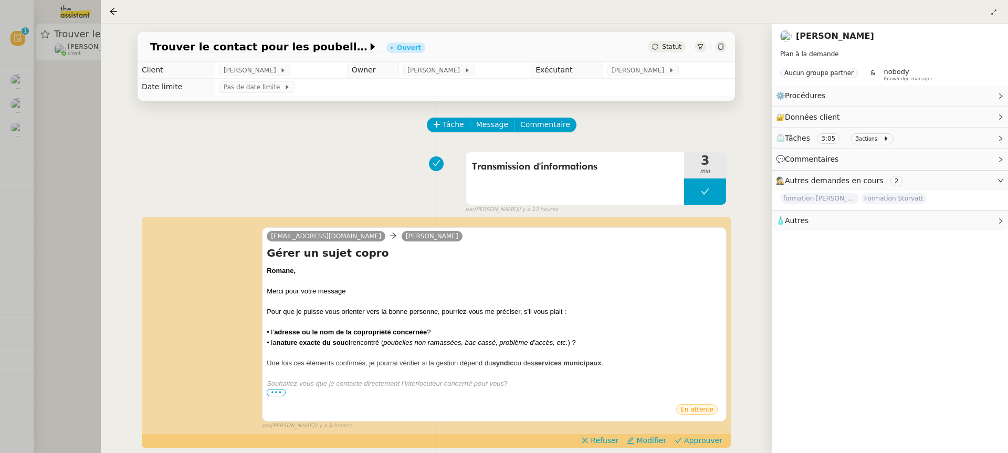
click at [41, 140] on div at bounding box center [504, 226] width 1008 height 453
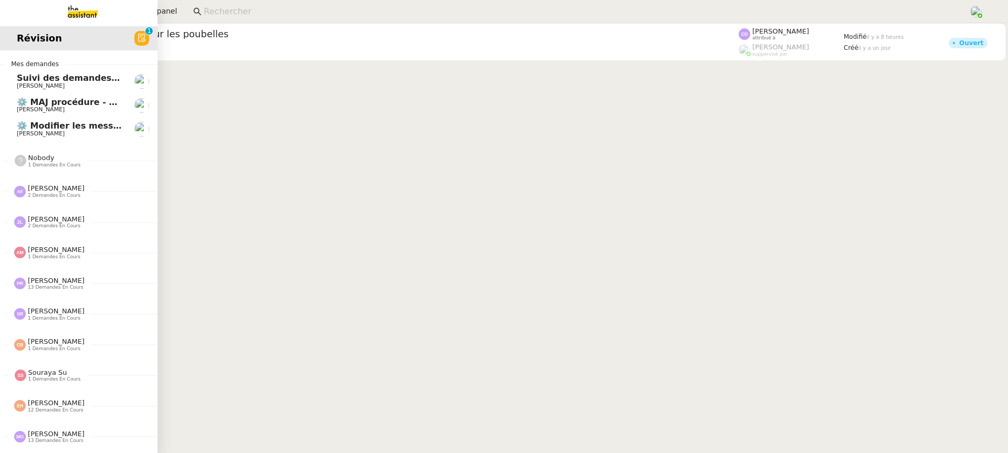
click at [22, 111] on span "[PERSON_NAME]" at bounding box center [41, 109] width 48 height 7
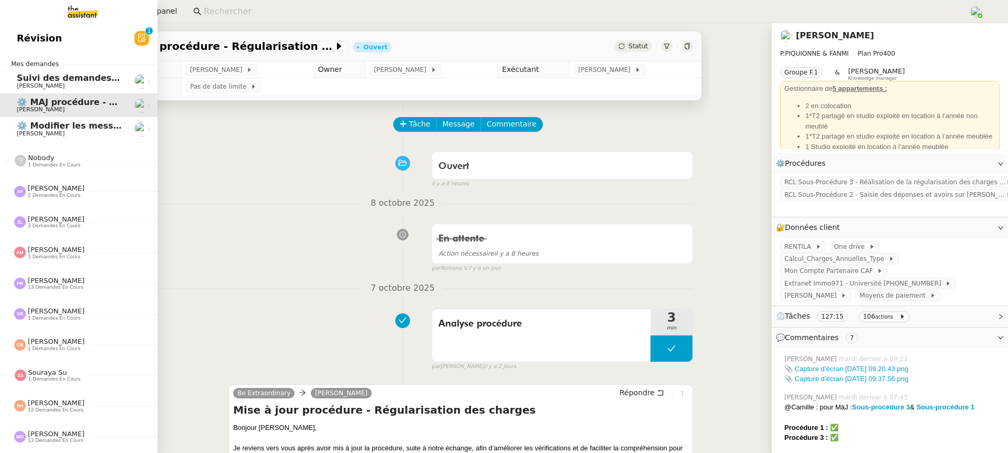
click at [7, 79] on link "Suivi des demandes / procédures en cours Storvatt - Client [PERSON_NAME] [PERSO…" at bounding box center [78, 81] width 157 height 24
